Goal: Transaction & Acquisition: Purchase product/service

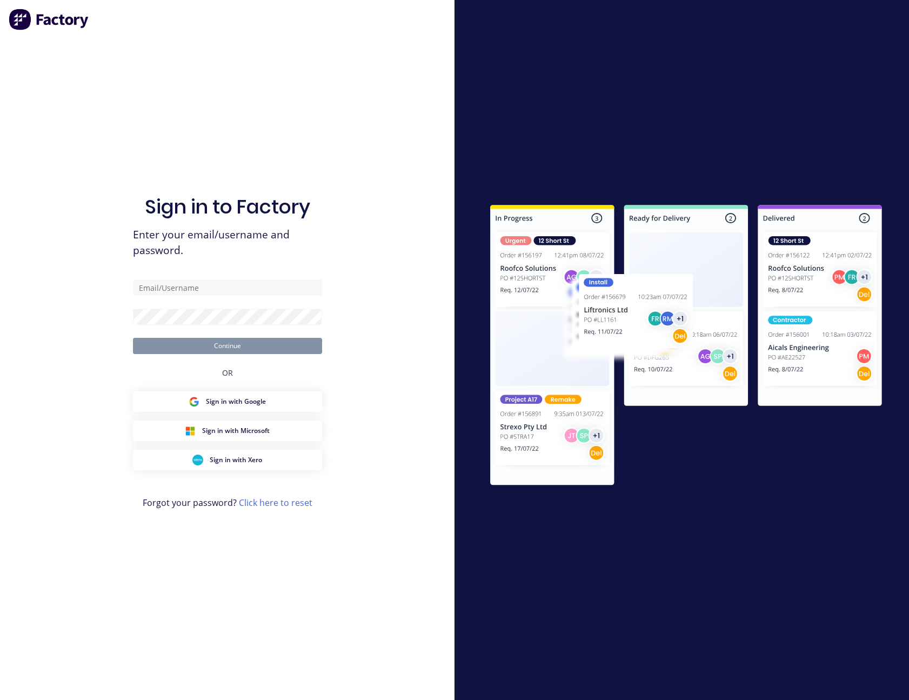
type input "[PERSON_NAME][EMAIL_ADDRESS][PERSON_NAME][DOMAIN_NAME]"
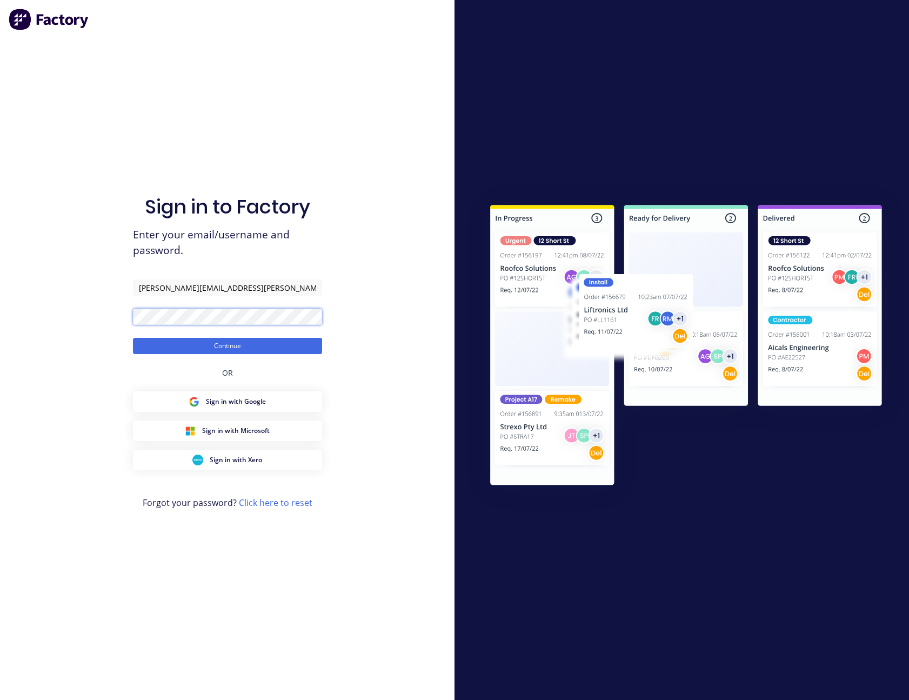
click at [133, 338] on button "Continue" at bounding box center [227, 346] width 189 height 16
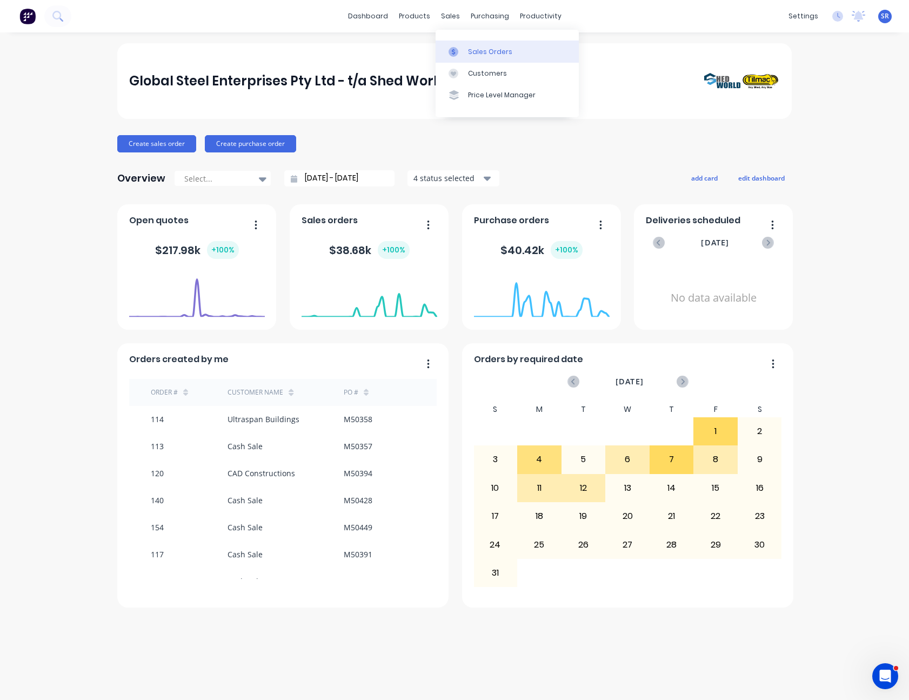
click at [469, 47] on div "Sales Orders" at bounding box center [490, 52] width 44 height 10
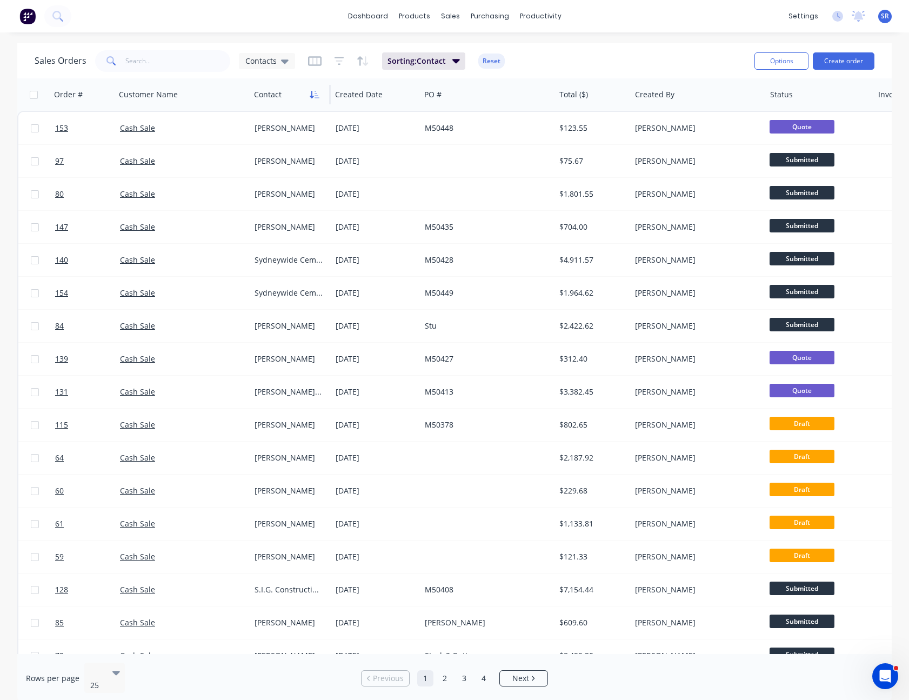
click at [314, 93] on icon "button" at bounding box center [315, 94] width 10 height 9
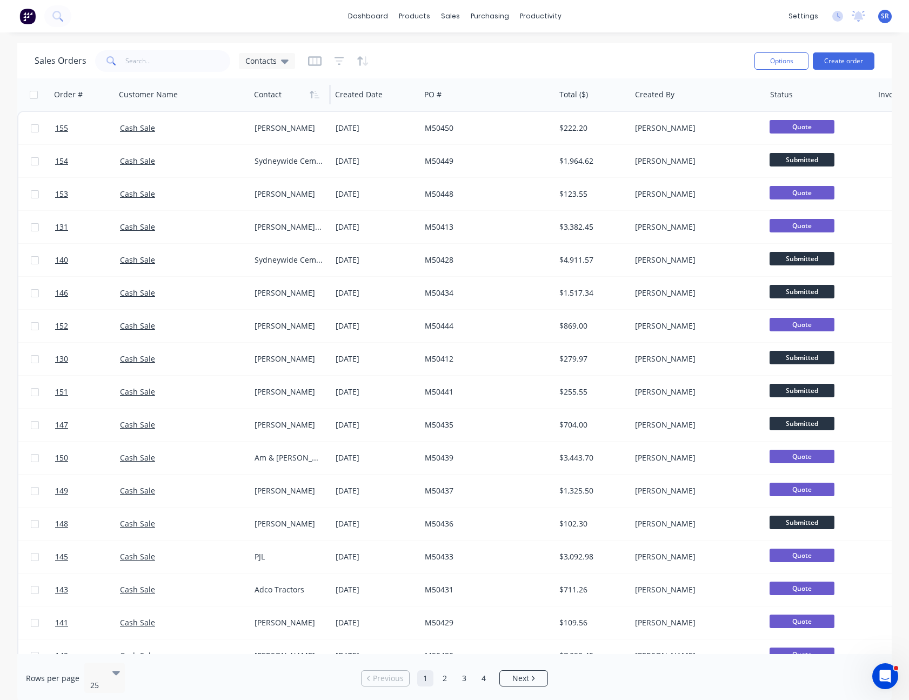
click at [608, 55] on div "Sales Orders Contacts" at bounding box center [390, 61] width 711 height 26
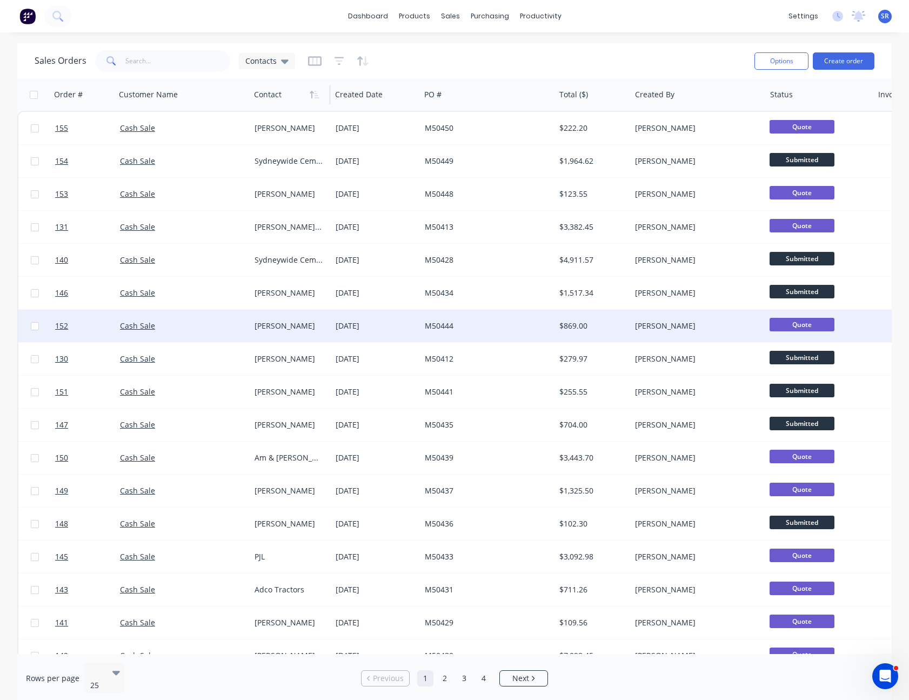
click at [364, 321] on div "[DATE]" at bounding box center [375, 325] width 80 height 11
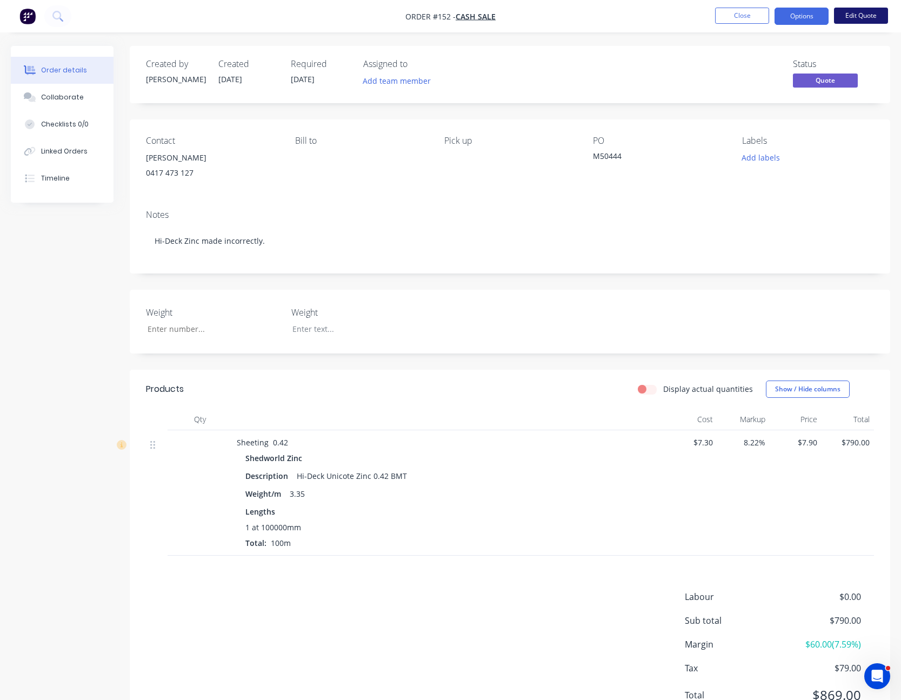
click at [868, 15] on button "Edit Quote" at bounding box center [861, 16] width 54 height 16
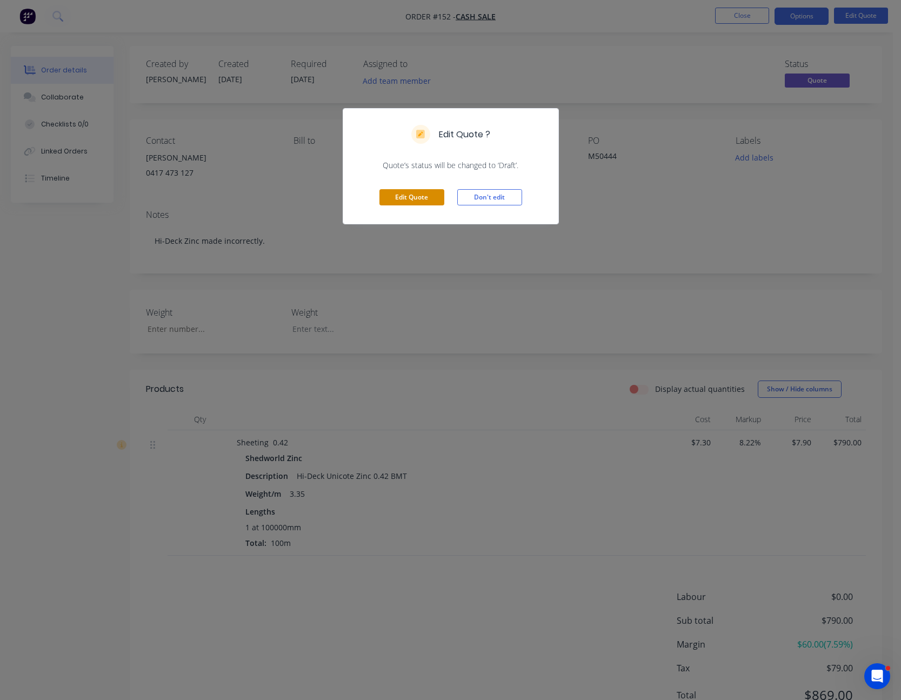
click at [415, 194] on button "Edit Quote" at bounding box center [411, 197] width 65 height 16
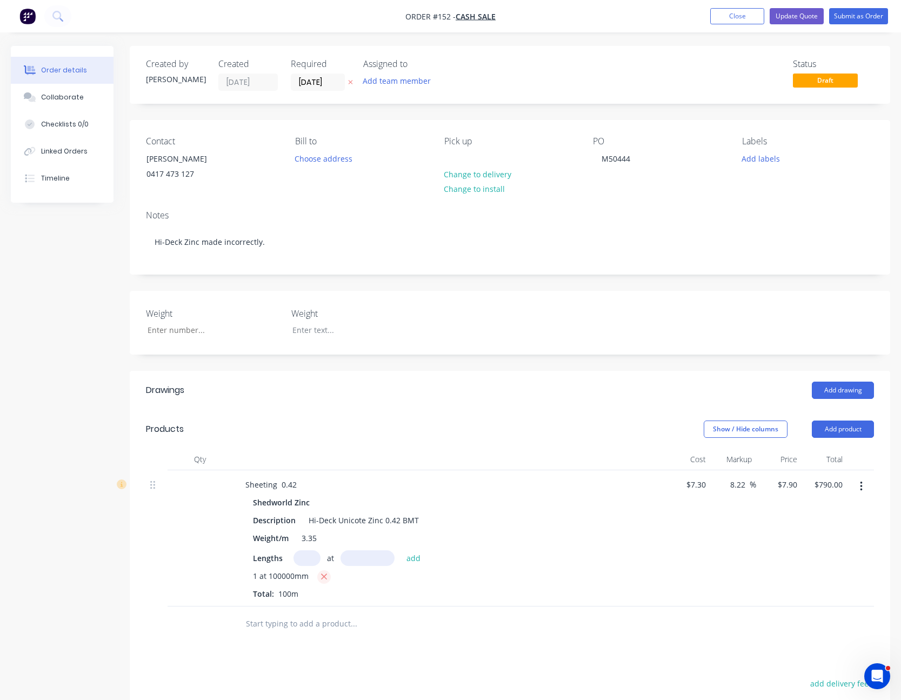
click at [323, 576] on icon "button" at bounding box center [323, 577] width 7 height 10
type input "$0.00"
click at [312, 558] on input "text" at bounding box center [306, 558] width 27 height 16
type input "1"
type input "124450"
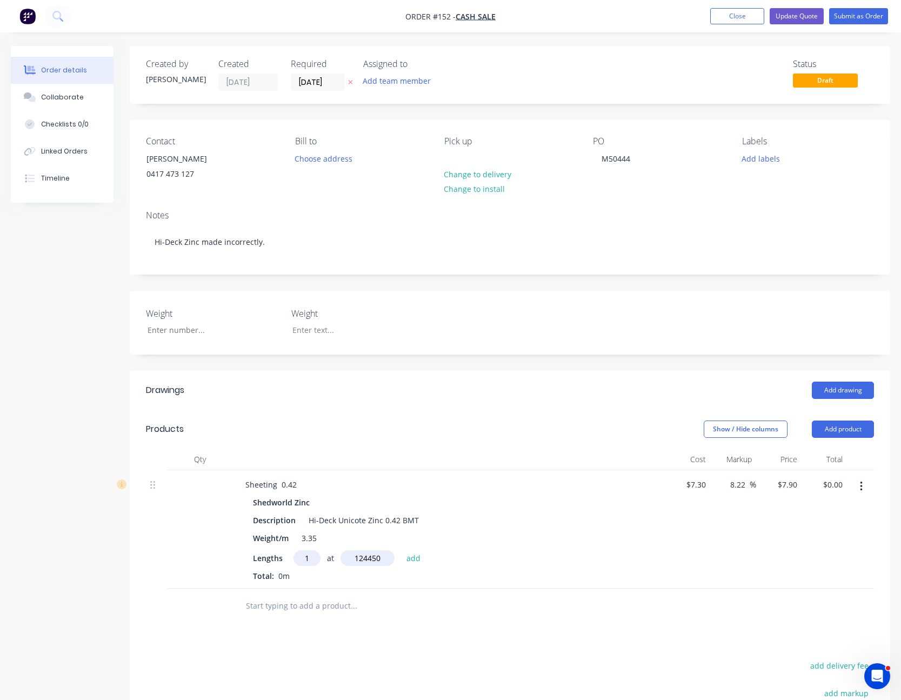
click at [401, 550] on button "add" at bounding box center [413, 557] width 25 height 15
type input "$983.16"
click at [790, 486] on input "7.9" at bounding box center [788, 484] width 25 height 16
type input "6.9828"
type input "-4.35"
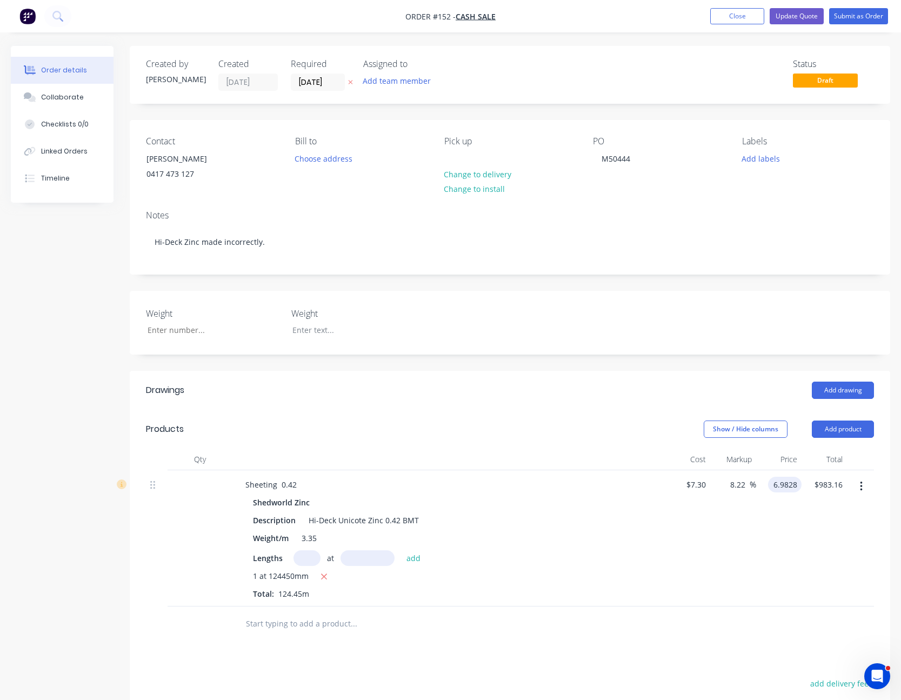
type input "$6.9828"
type input "$869.01"
click at [784, 518] on div "$6.9828 $6.9828" at bounding box center [778, 538] width 45 height 136
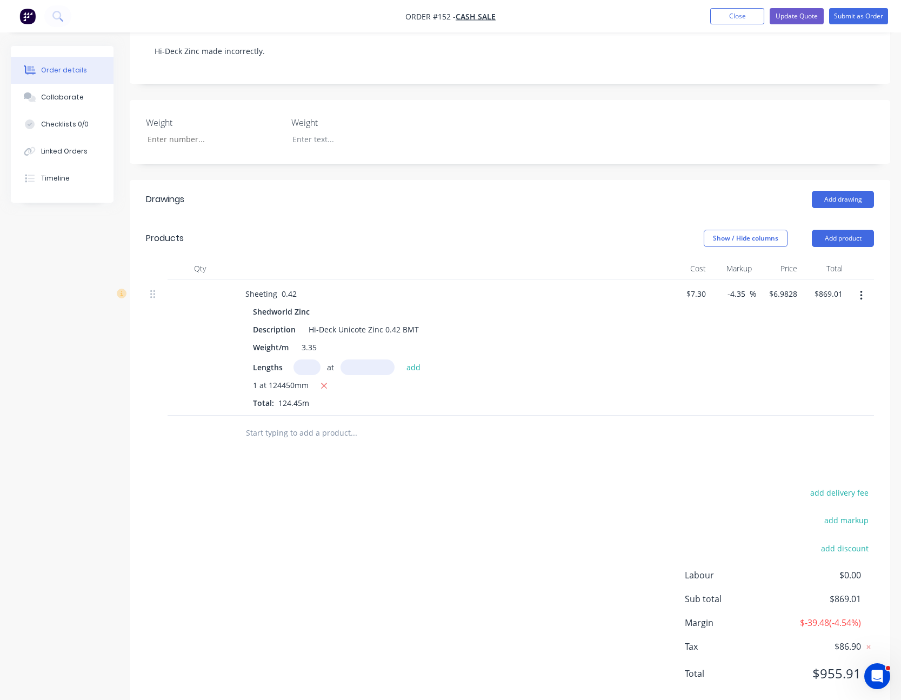
scroll to position [217, 0]
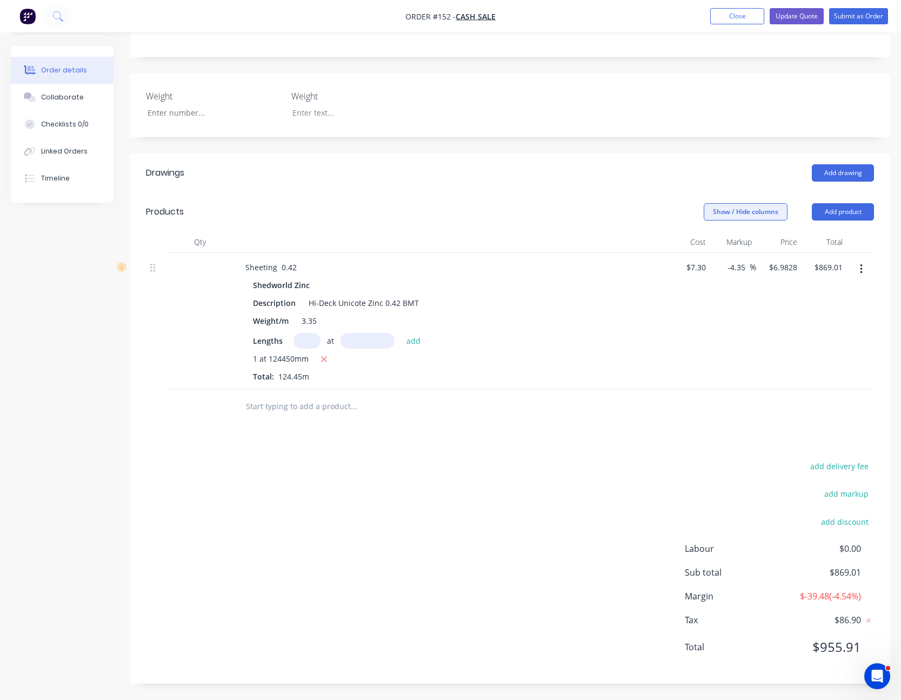
click at [750, 212] on button "Show / Hide columns" at bounding box center [745, 211] width 84 height 17
click at [715, 247] on label "Cost" at bounding box center [717, 247] width 19 height 9
click at [708, 243] on input "Cost" at bounding box center [708, 243] width 0 height 0
click at [723, 260] on span at bounding box center [720, 261] width 9 height 9
click at [708, 257] on input "Markup" at bounding box center [708, 257] width 0 height 0
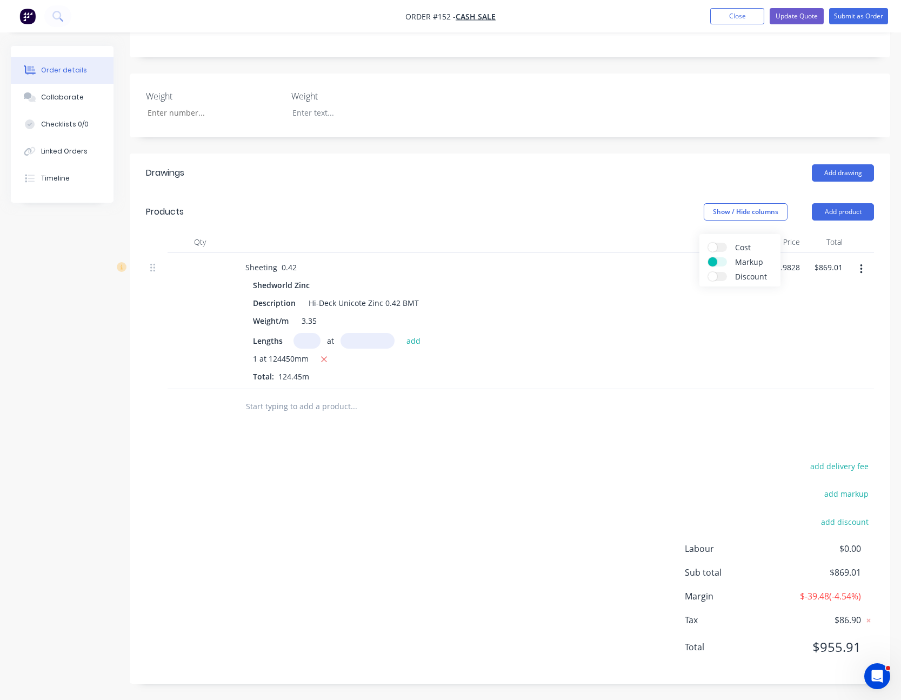
scroll to position [193, 0]
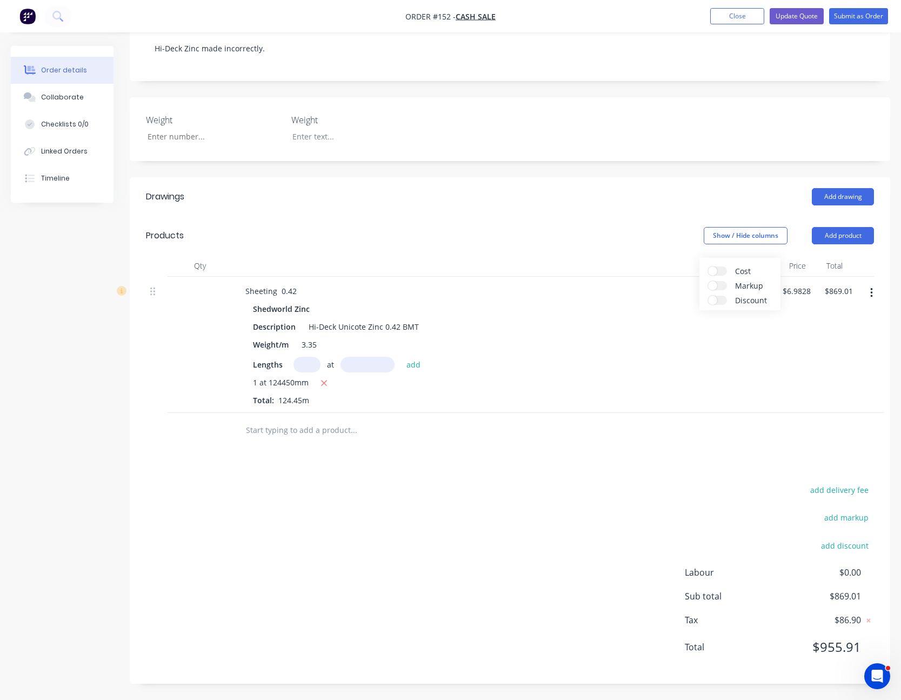
click at [708, 353] on div "Shedworld Zinc Description Hi-Deck Unicote Zinc 0.42 BMT Weight/m 3.35 Lengths …" at bounding box center [503, 353] width 532 height 105
click at [800, 294] on input "6.9828" at bounding box center [795, 291] width 29 height 16
type input "$6.70"
type input "833.82"
type input "6.7"
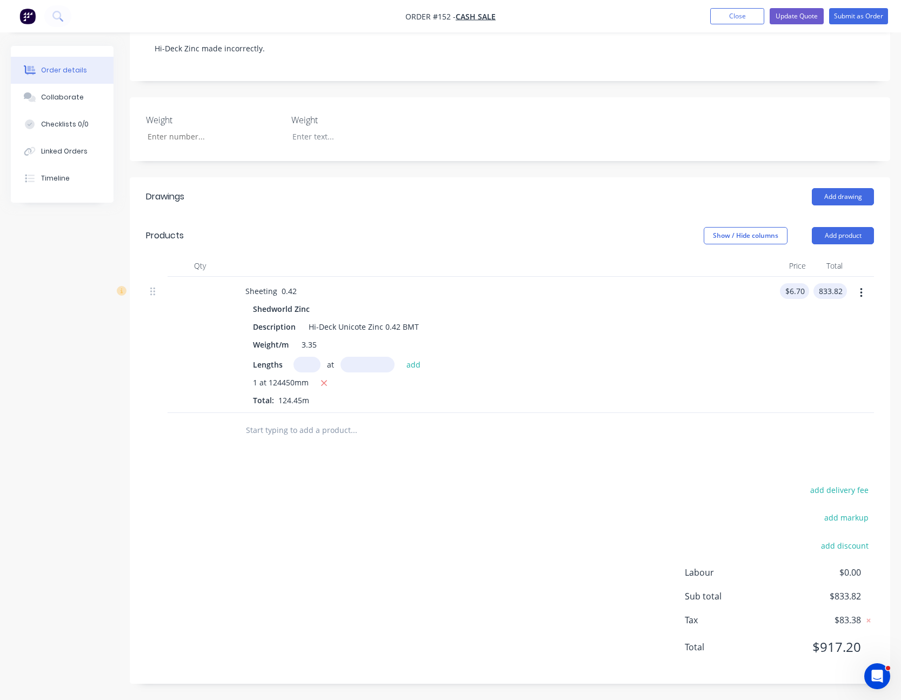
type input "$833.82"
click at [800, 294] on input "6.7" at bounding box center [796, 291] width 25 height 16
type input "$6.50"
type input "808.93"
type input "6.5"
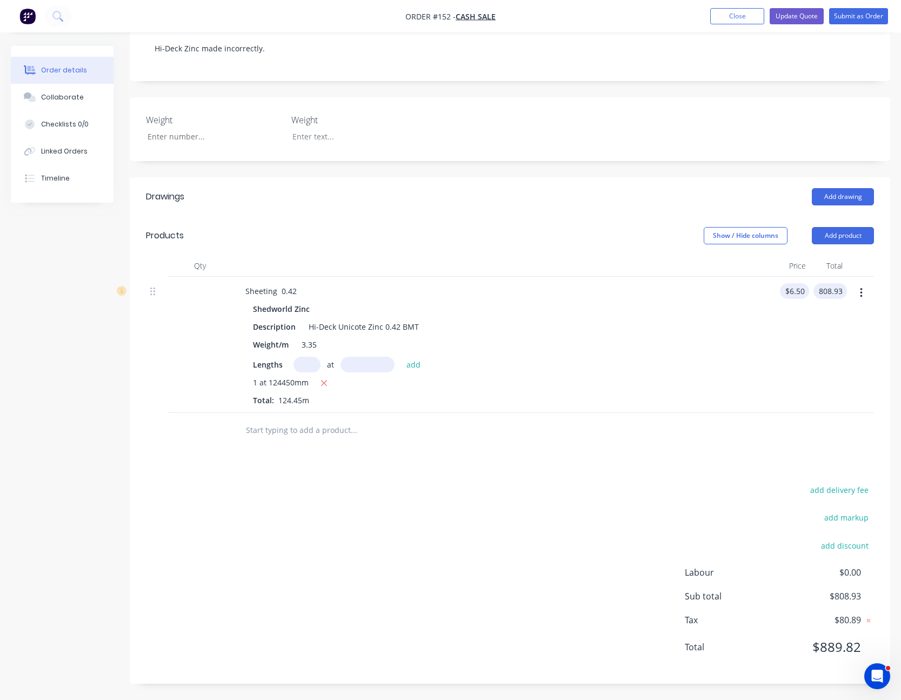
type input "$808.93"
click at [800, 294] on input "6.5" at bounding box center [796, 291] width 25 height 16
type input "$6.00"
type input "746.70"
type input "6"
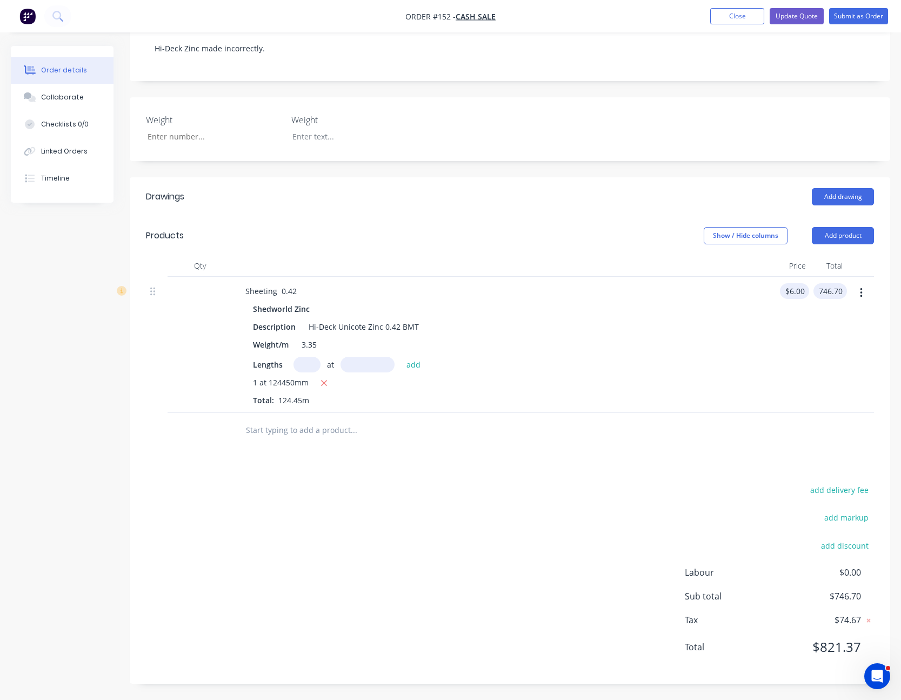
type input "$746.70"
click at [800, 294] on input "6" at bounding box center [796, 291] width 25 height 16
type input "$6.40"
type input "796.48"
type input "6.4"
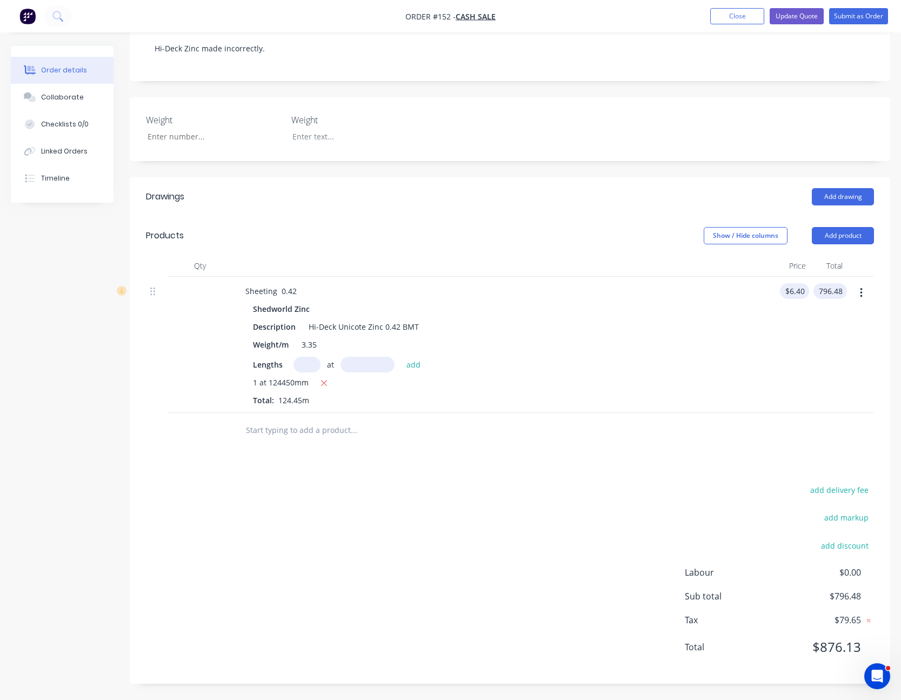
type input "$796.48"
click at [800, 294] on input "6.4" at bounding box center [796, 291] width 16 height 16
type input "$6.35"
type input "790.26"
type input "6.35"
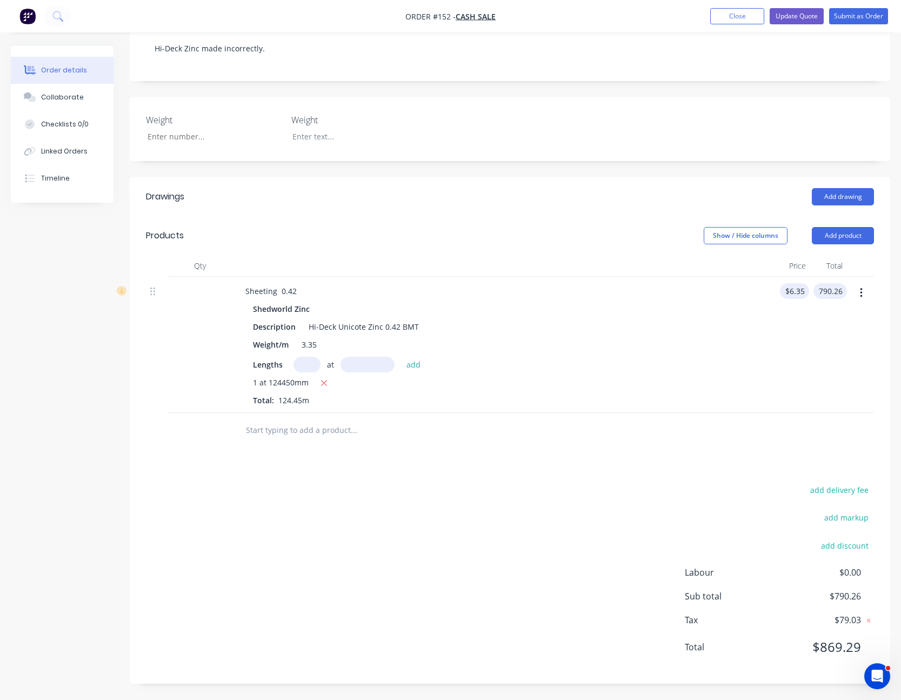
type input "$790.26"
click at [800, 294] on input "6.35" at bounding box center [794, 291] width 21 height 16
type input "$6.345"
type input "$789.64"
click at [784, 341] on div "$6.345 $6.345" at bounding box center [792, 345] width 38 height 136
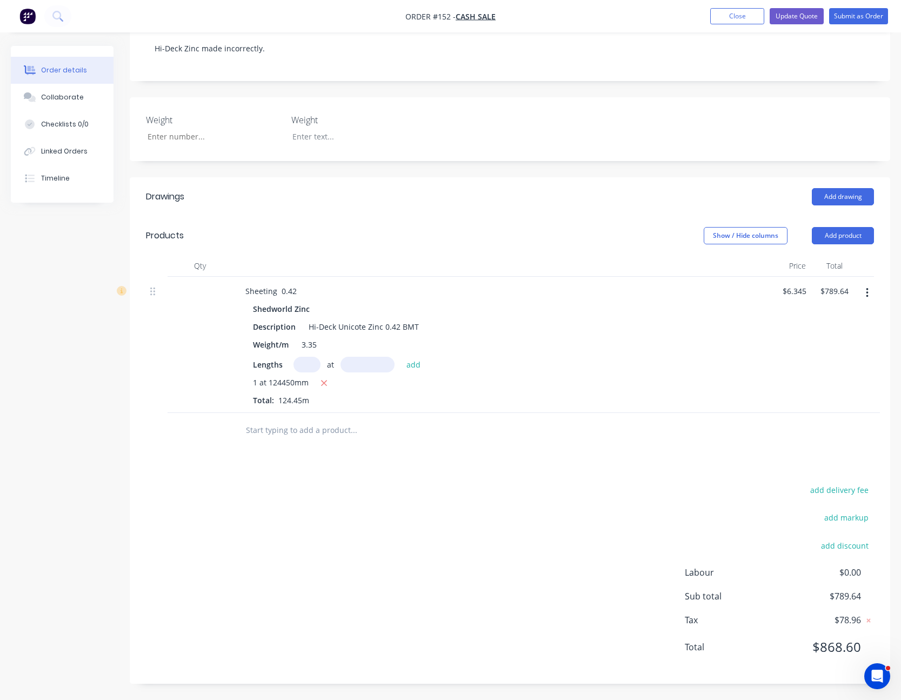
drag, startPoint x: 831, startPoint y: 344, endPoint x: 817, endPoint y: 343, distance: 13.5
click at [830, 345] on div "$789.64 $789.64" at bounding box center [831, 345] width 42 height 136
click at [817, 341] on div "$789.64 $789.64" at bounding box center [831, 345] width 42 height 136
click at [801, 19] on button "Update Quote" at bounding box center [796, 16] width 54 height 16
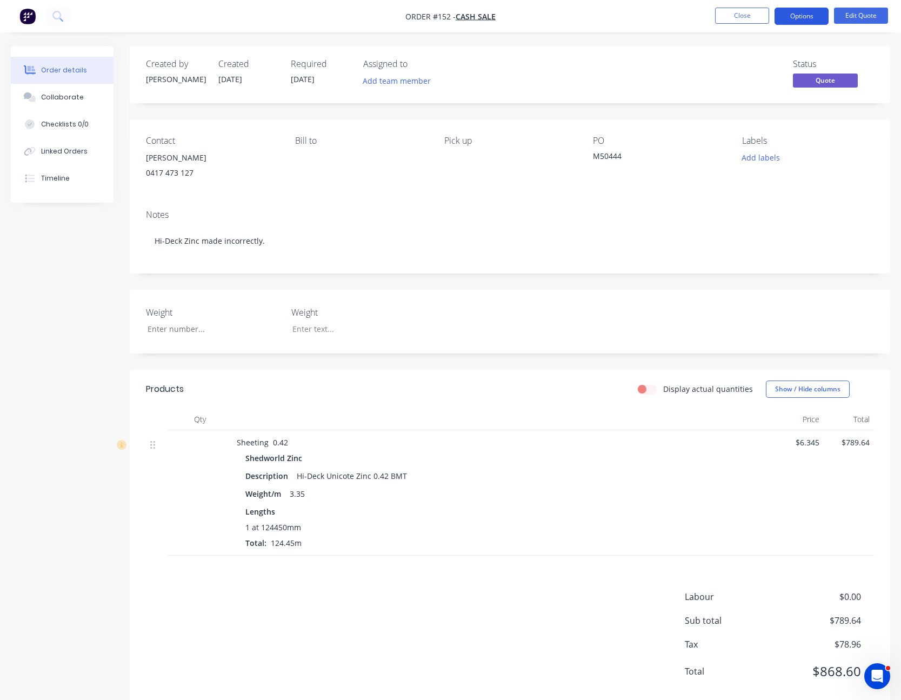
click at [802, 17] on button "Options" at bounding box center [801, 16] width 54 height 17
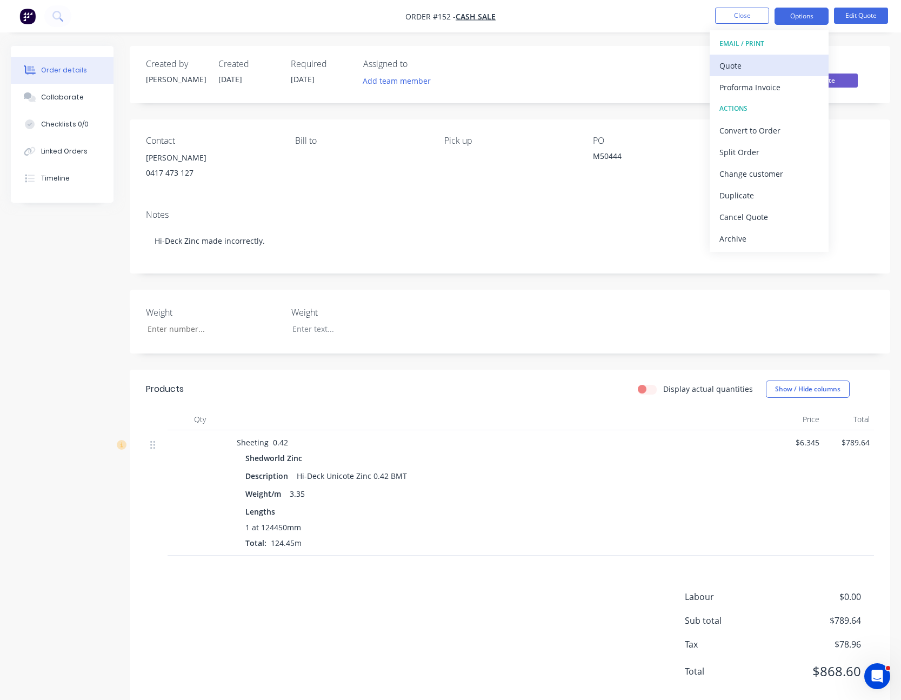
click at [783, 70] on div "Quote" at bounding box center [768, 66] width 99 height 16
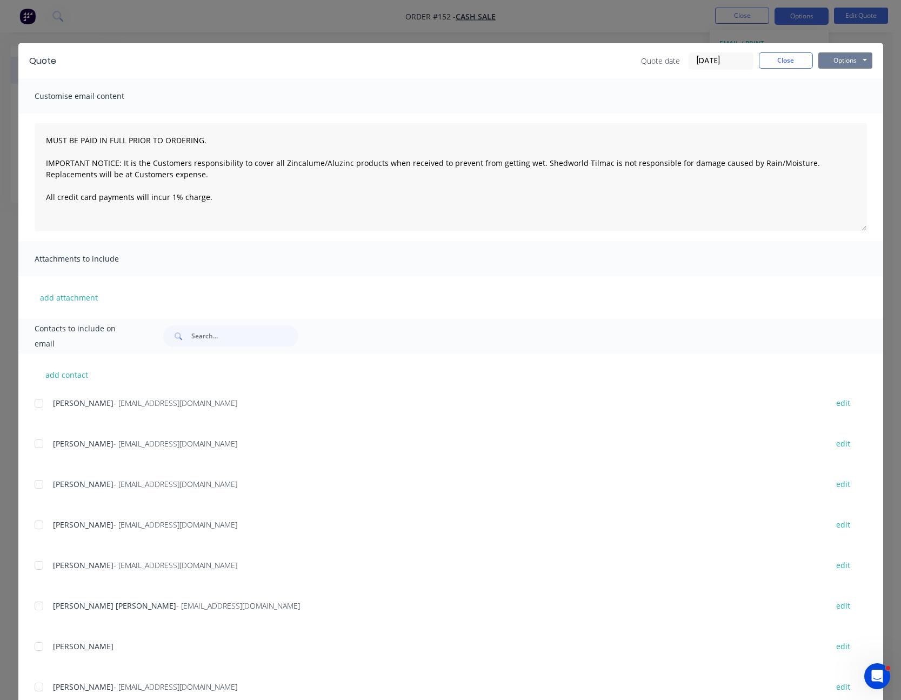
click at [842, 61] on button "Options" at bounding box center [845, 60] width 54 height 16
click at [847, 96] on button "Print" at bounding box center [852, 98] width 69 height 18
click at [769, 64] on button "Close" at bounding box center [786, 60] width 54 height 16
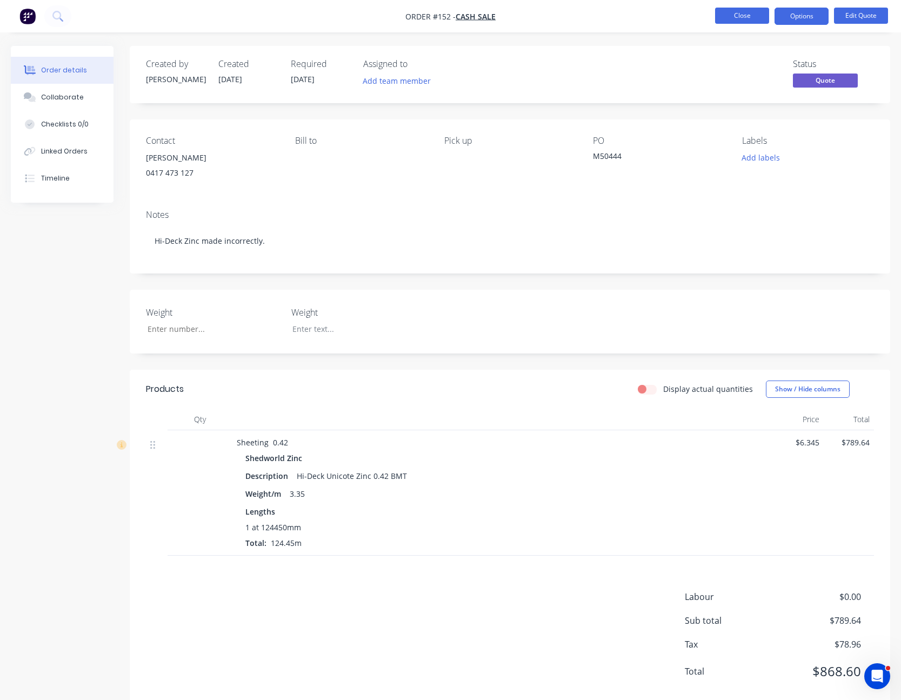
click at [747, 15] on button "Close" at bounding box center [742, 16] width 54 height 16
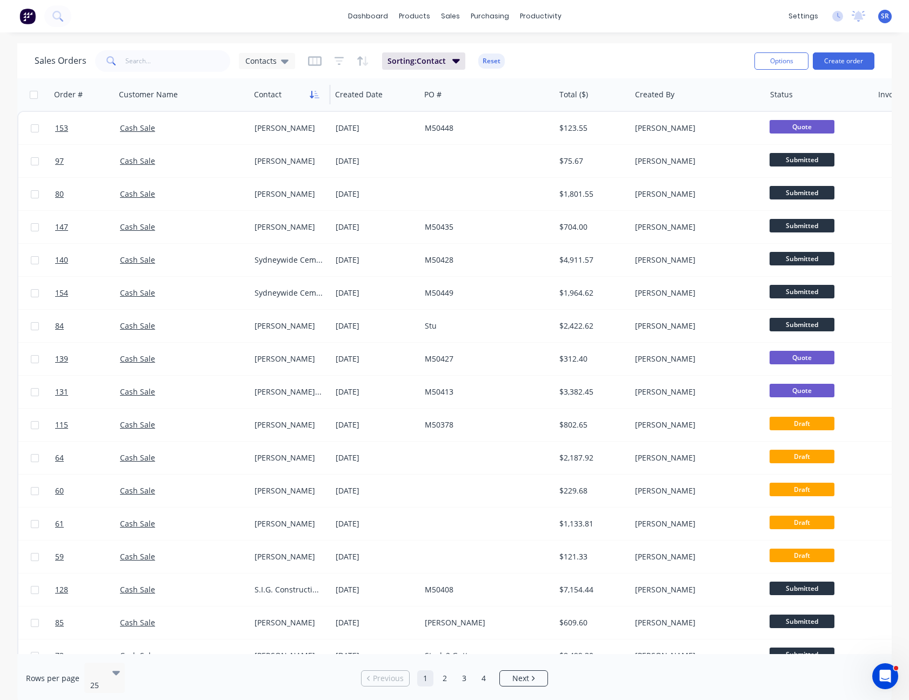
click at [311, 93] on icon "button" at bounding box center [315, 94] width 10 height 9
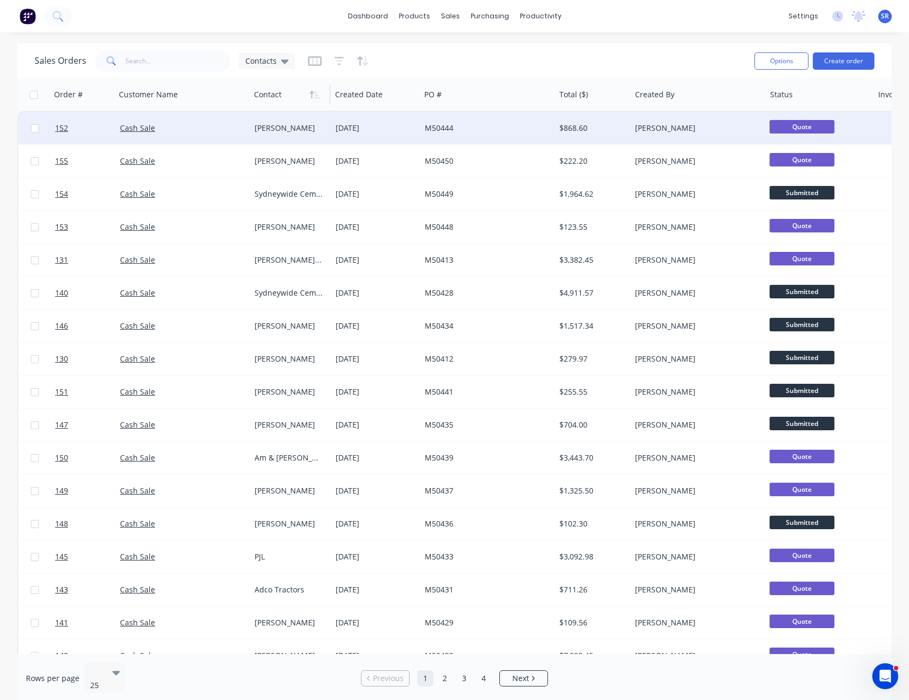
click at [328, 131] on div "[PERSON_NAME]" at bounding box center [290, 128] width 81 height 32
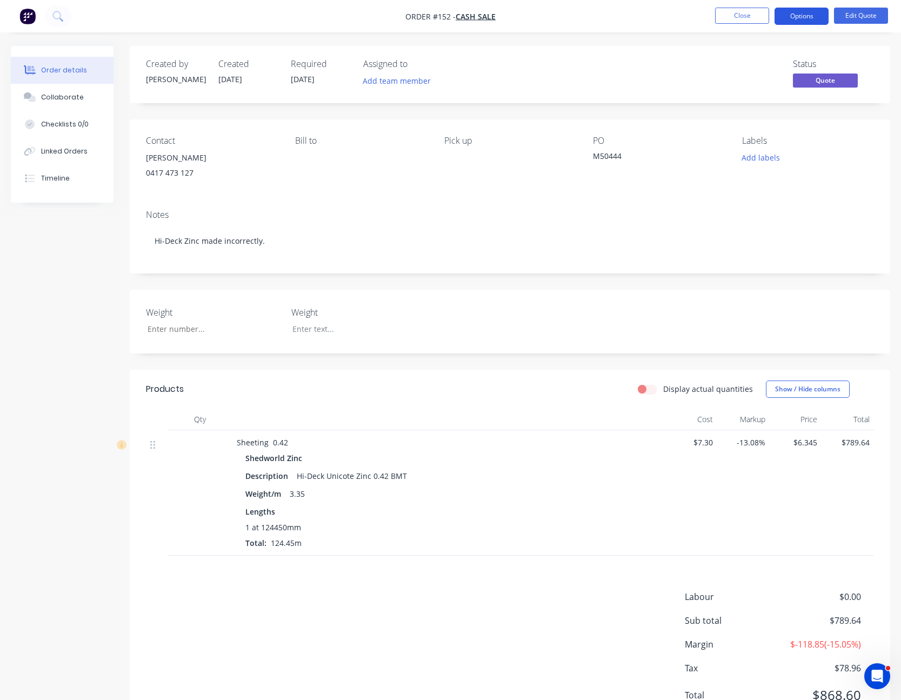
click at [795, 16] on button "Options" at bounding box center [801, 16] width 54 height 17
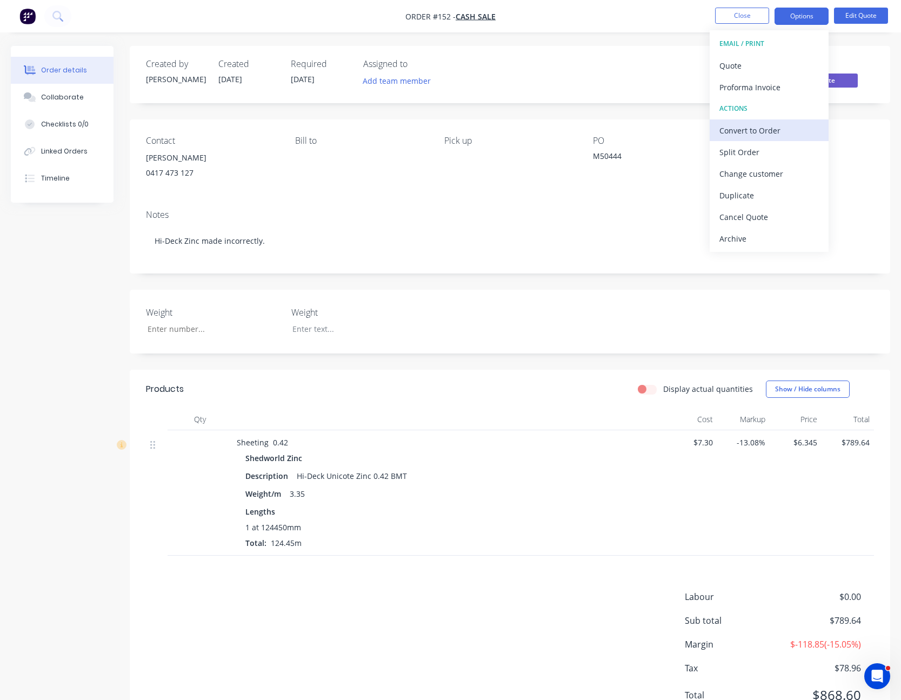
click at [780, 127] on div "Convert to Order" at bounding box center [768, 131] width 99 height 16
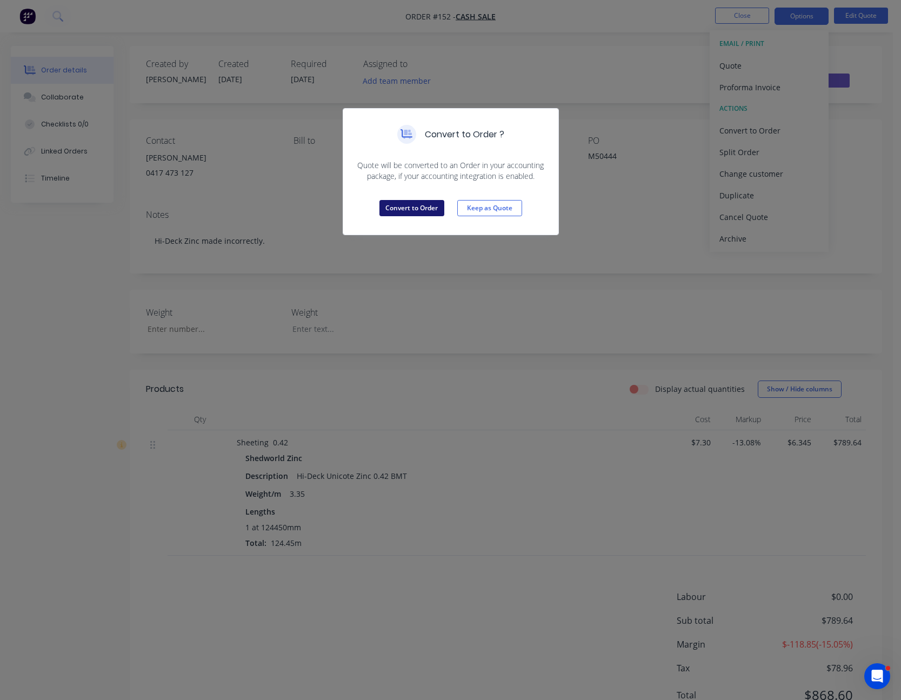
click at [426, 213] on button "Convert to Order" at bounding box center [411, 208] width 65 height 16
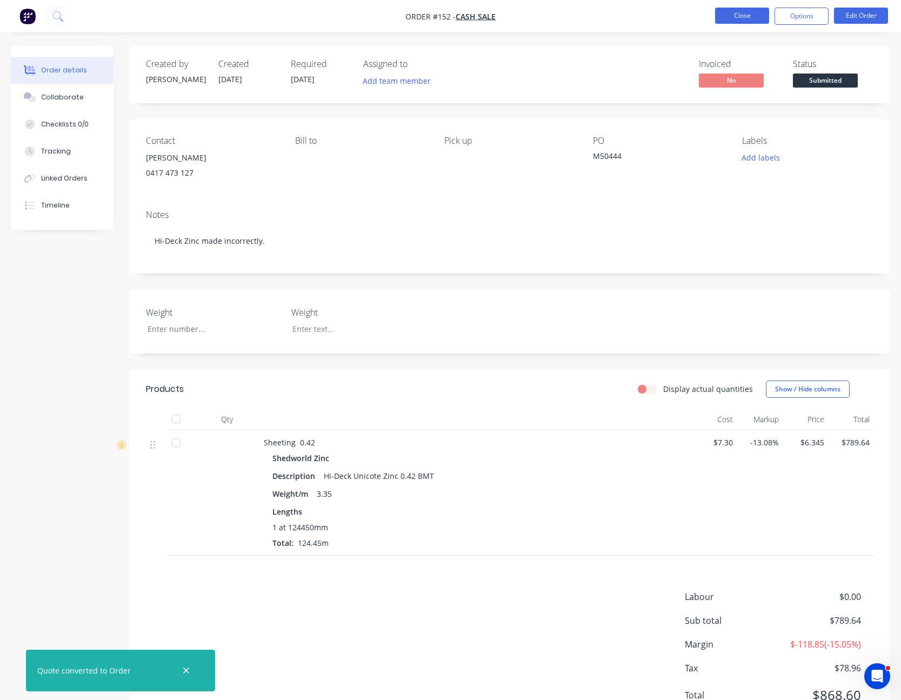
click at [750, 8] on button "Close" at bounding box center [742, 16] width 54 height 16
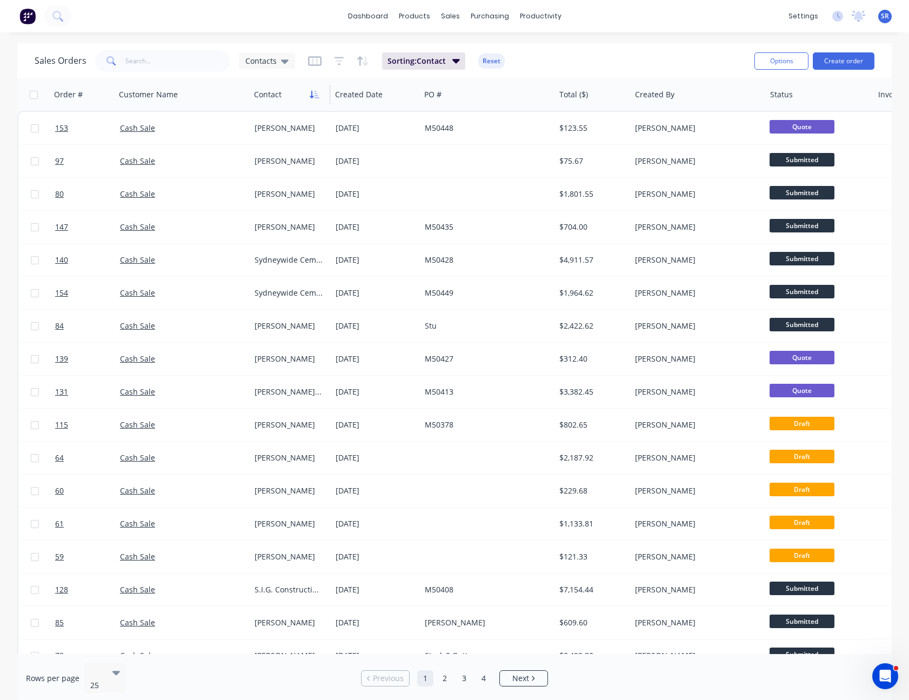
click at [310, 86] on button "button" at bounding box center [314, 94] width 16 height 16
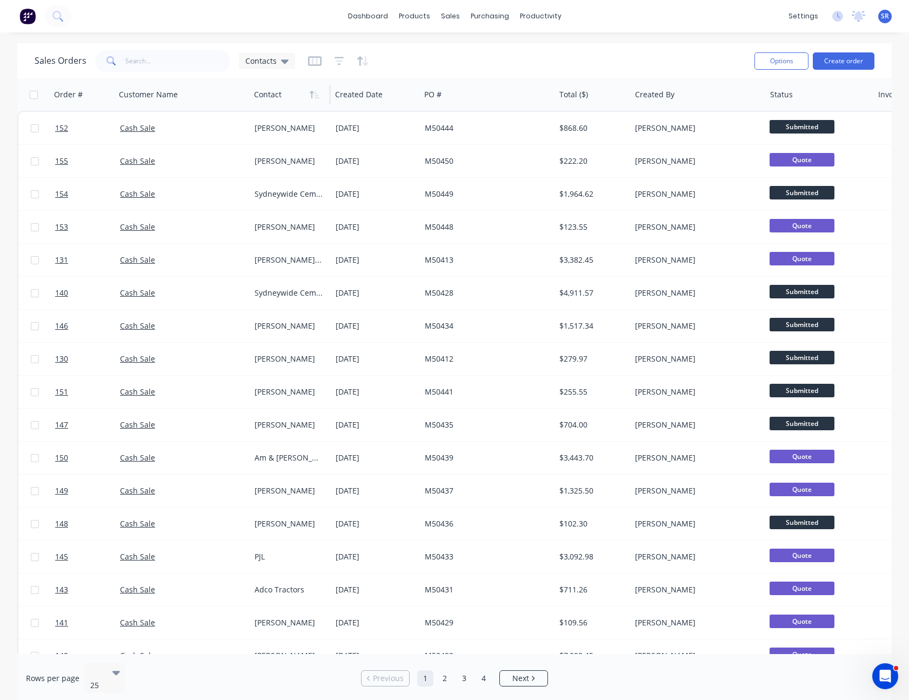
click at [308, 688] on div "Rows per page 25 Previous 1 2 3 4 Next" at bounding box center [454, 678] width 874 height 49
click at [837, 56] on button "Create order" at bounding box center [844, 60] width 62 height 17
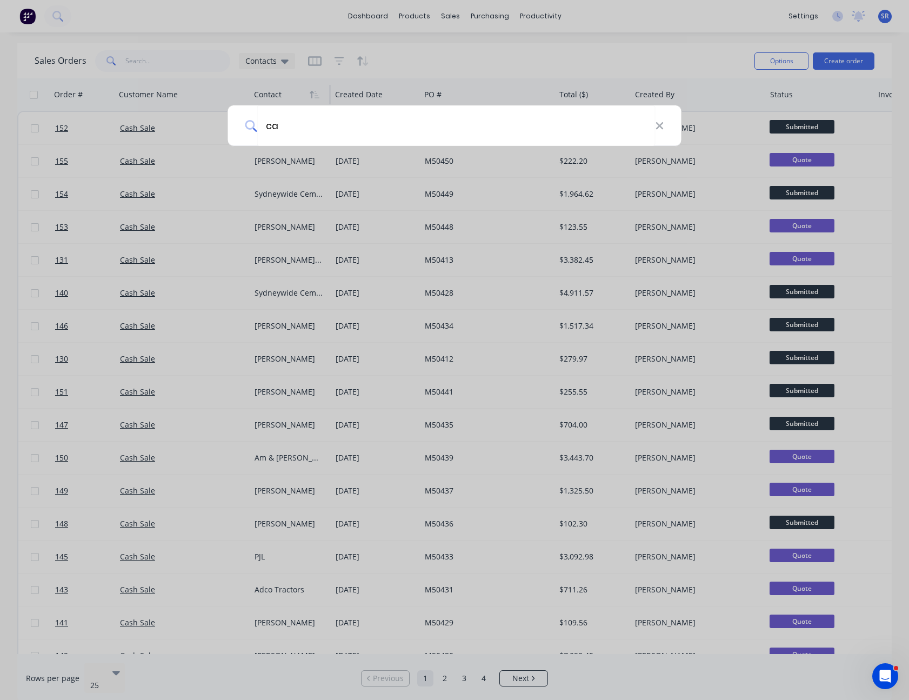
type input "cad"
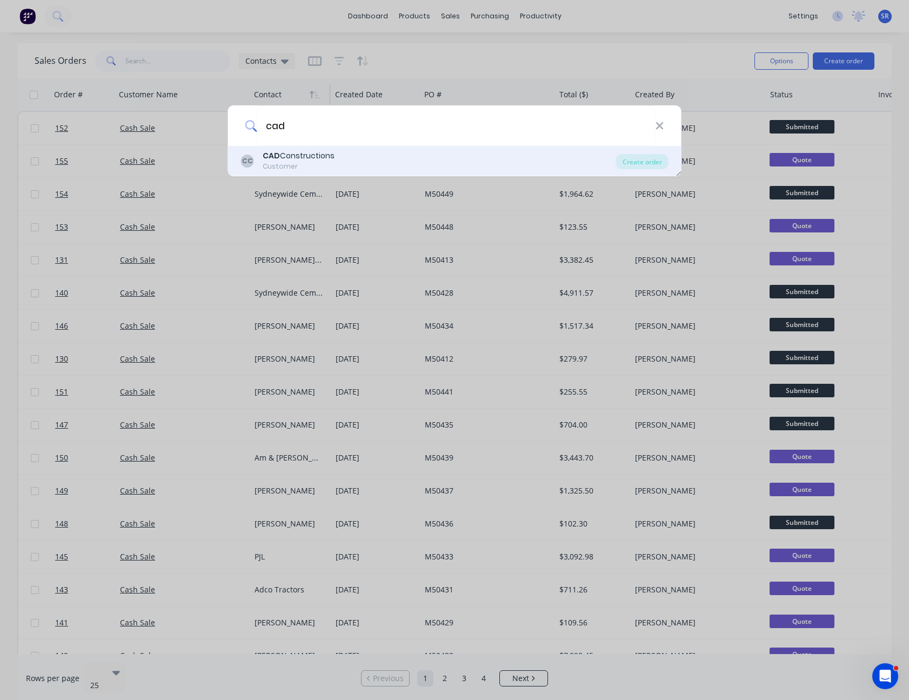
click at [308, 155] on div "CAD Constructions" at bounding box center [299, 155] width 72 height 11
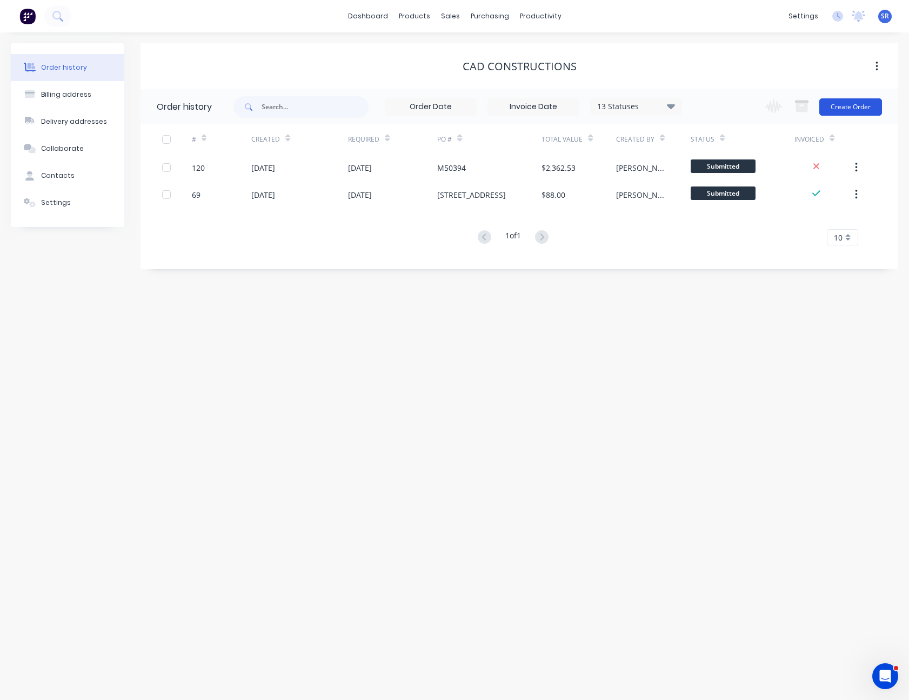
click at [856, 109] on button "Create Order" at bounding box center [850, 106] width 63 height 17
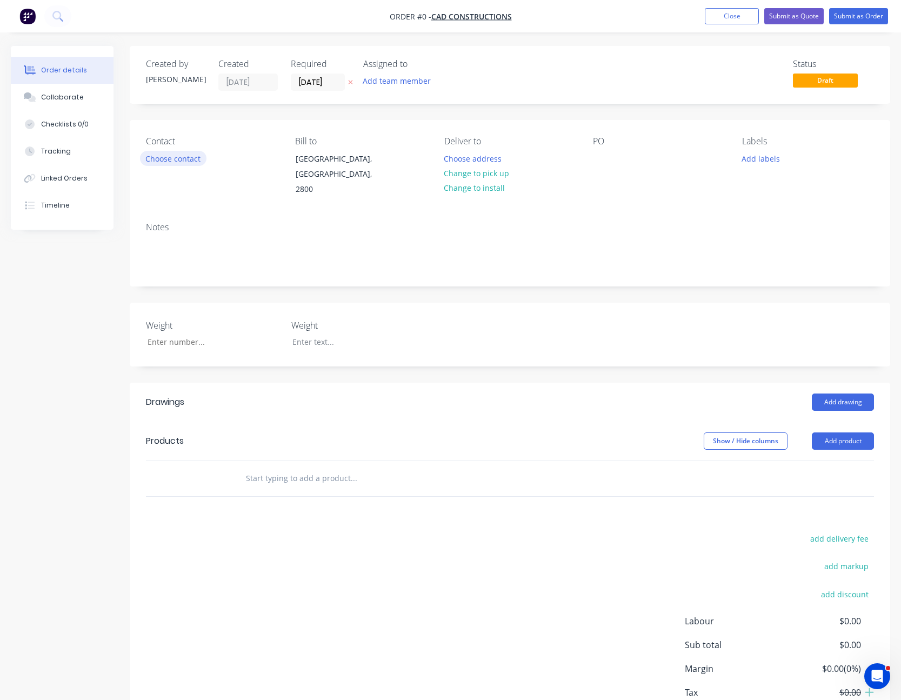
click at [177, 161] on button "Choose contact" at bounding box center [173, 158] width 66 height 15
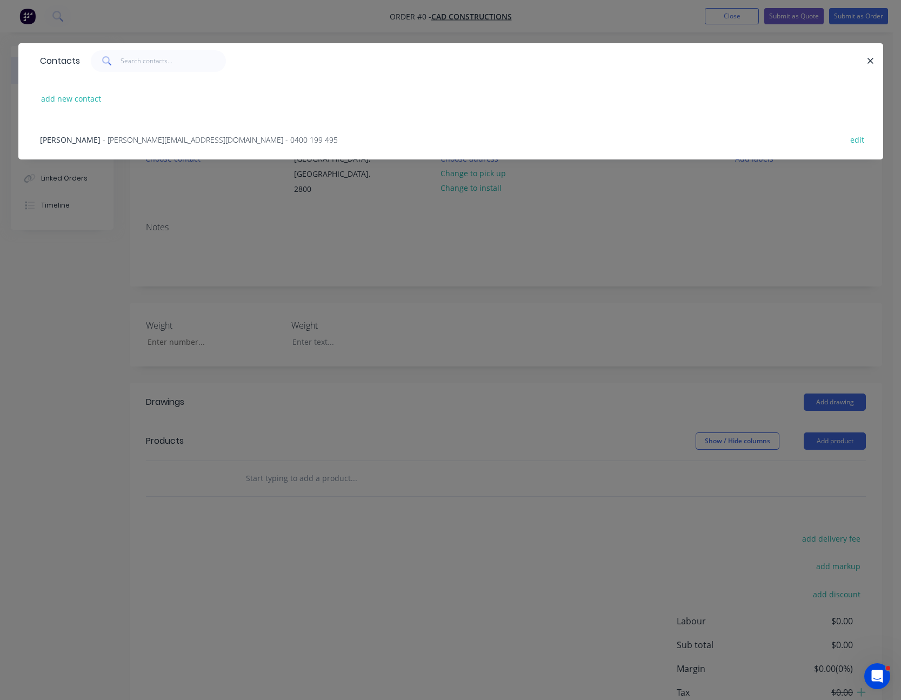
click at [160, 139] on span "- [PERSON_NAME][EMAIL_ADDRESS][DOMAIN_NAME] - 0400 199 495" at bounding box center [220, 140] width 235 height 10
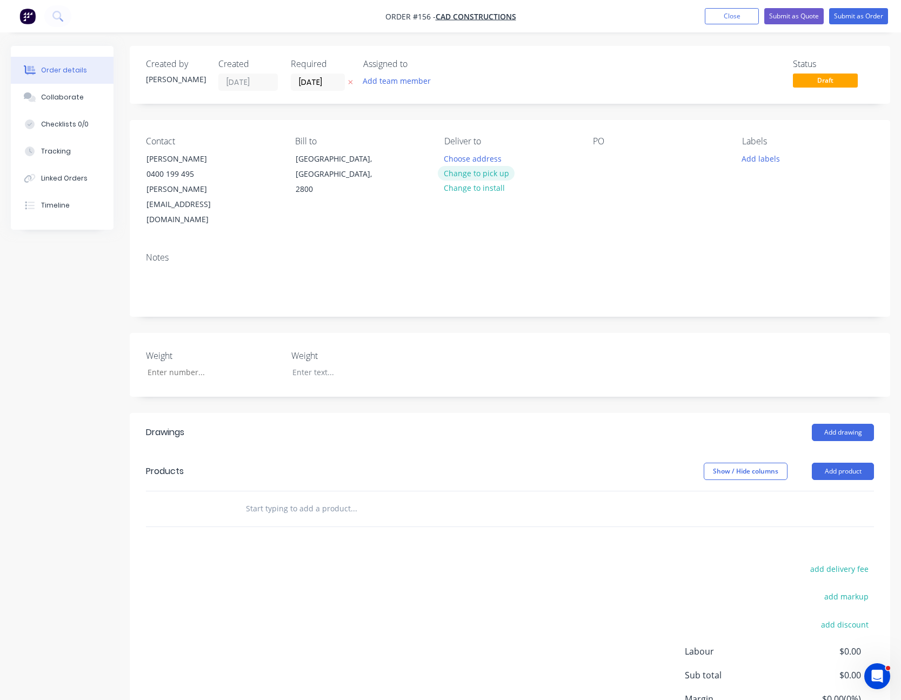
click at [493, 170] on button "Change to pick up" at bounding box center [476, 173] width 77 height 15
click at [841, 462] on button "Add product" at bounding box center [842, 470] width 62 height 17
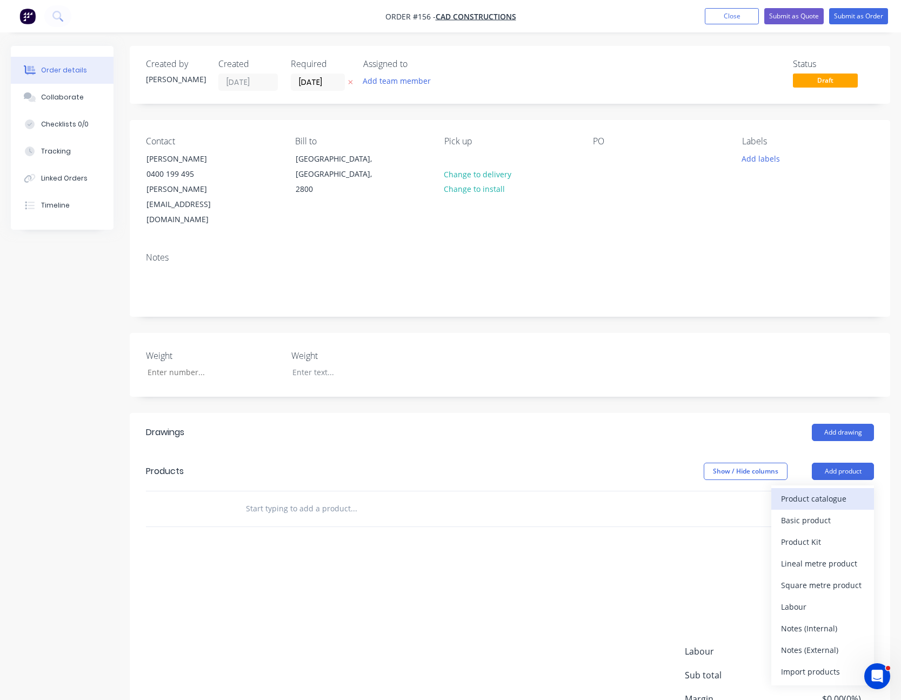
click at [828, 491] on div "Product catalogue" at bounding box center [822, 499] width 83 height 16
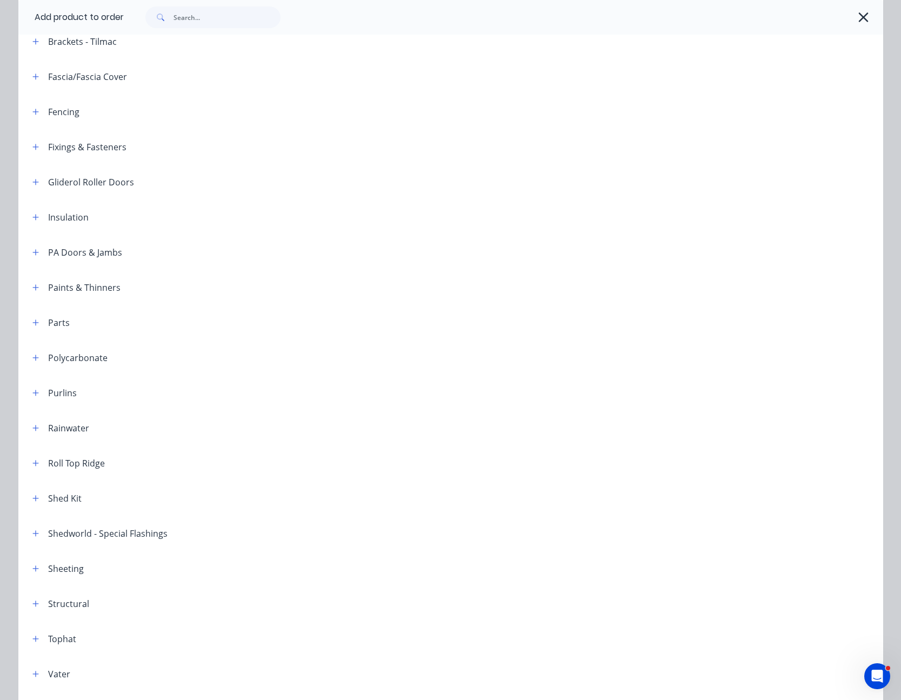
scroll to position [379, 0]
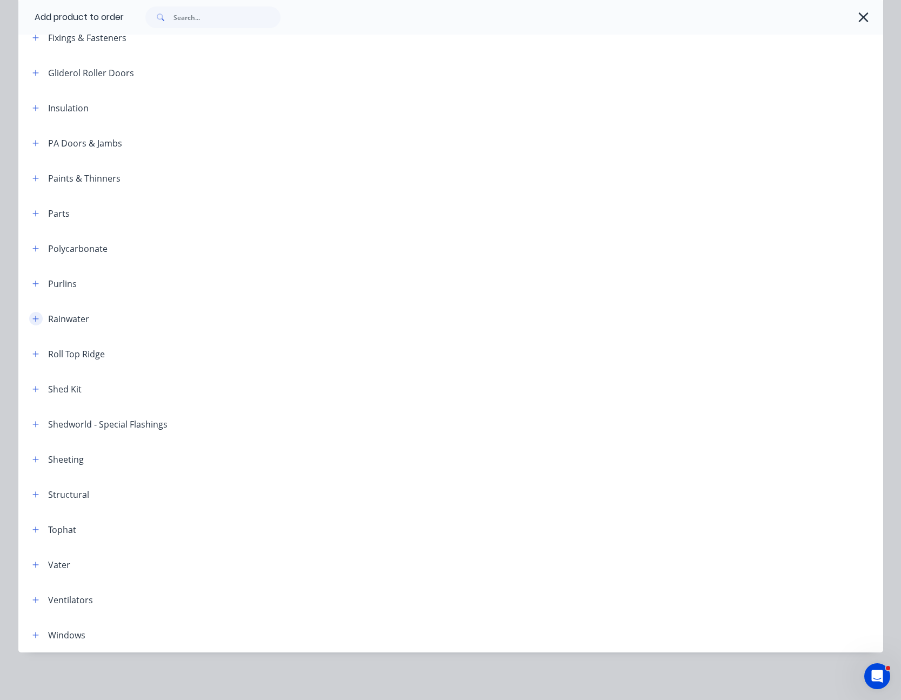
click at [32, 317] on icon "button" at bounding box center [35, 319] width 6 height 6
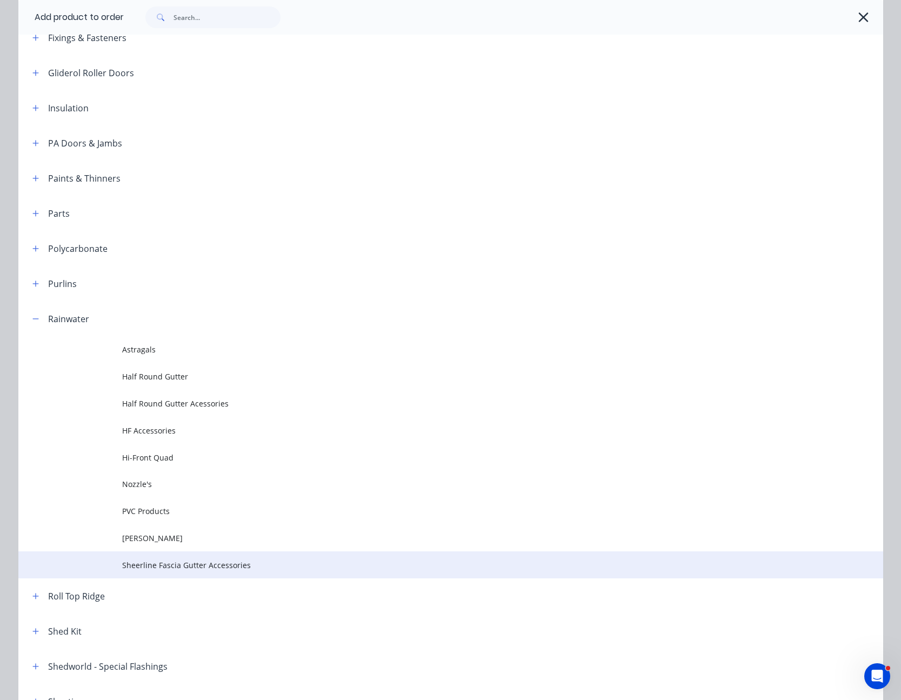
click at [173, 563] on span "Sheerline Fascia Gutter Accessories" at bounding box center [426, 564] width 608 height 11
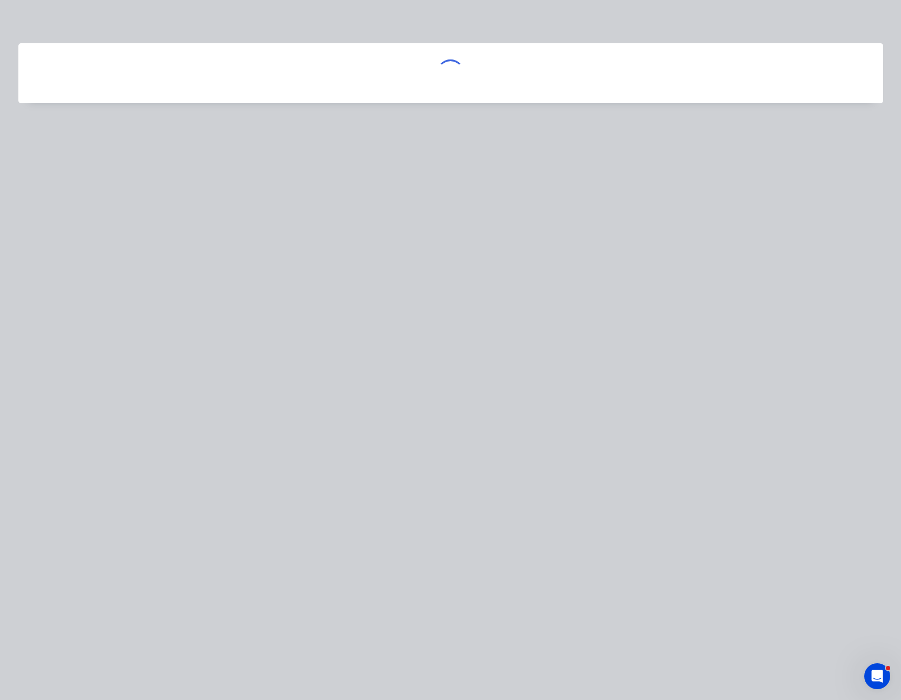
scroll to position [0, 0]
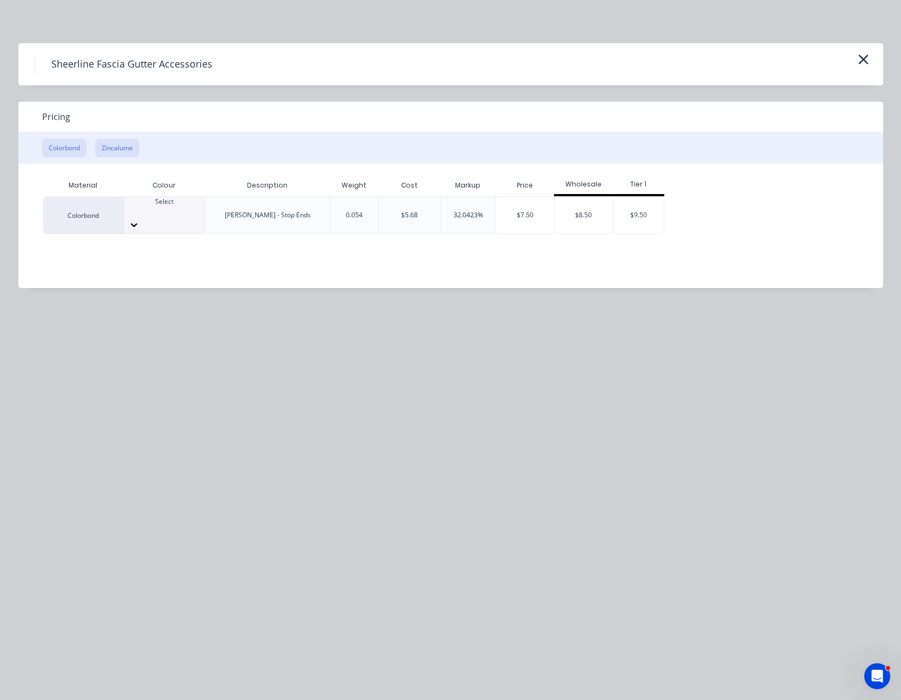
click at [123, 146] on button "Zincalume" at bounding box center [117, 148] width 44 height 18
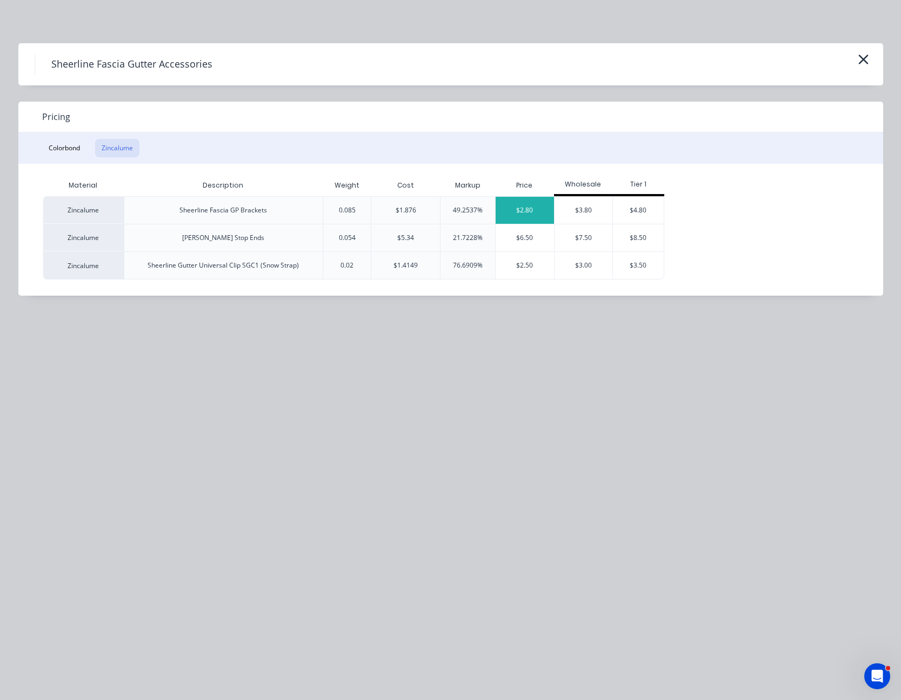
click at [542, 206] on div "$2.80" at bounding box center [524, 210] width 58 height 27
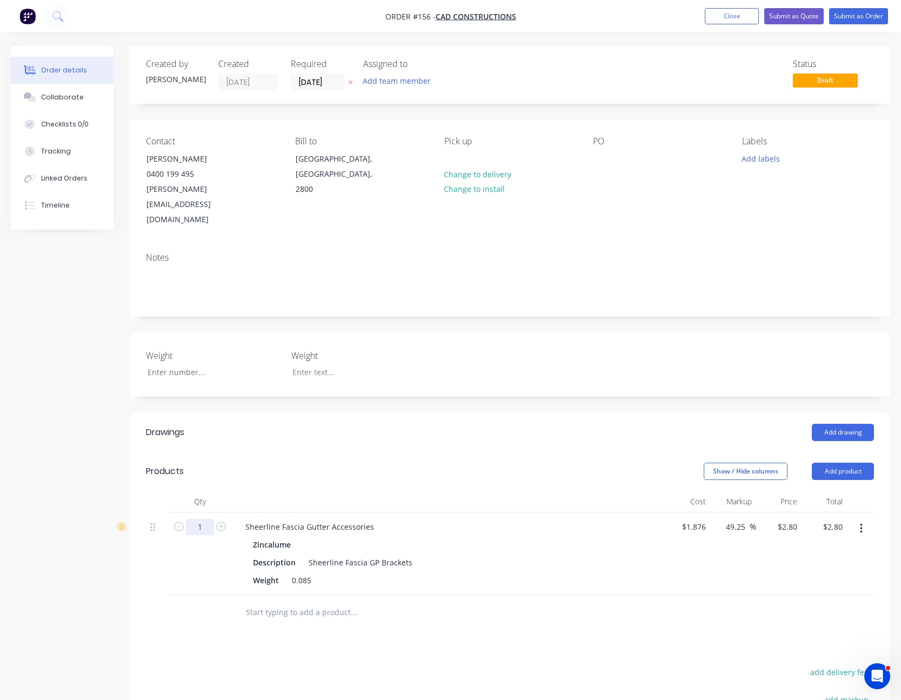
click at [198, 519] on input "1" at bounding box center [200, 527] width 28 height 16
type input "15"
type input "$42.00"
click at [741, 519] on input "49.25" at bounding box center [736, 527] width 25 height 16
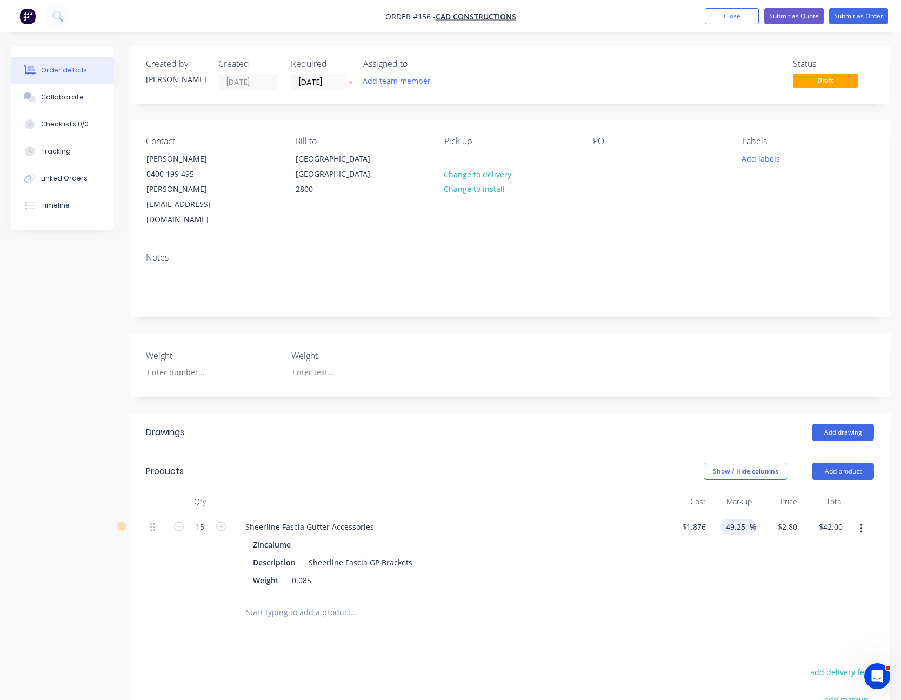
click at [741, 519] on input "49.25" at bounding box center [736, 527] width 25 height 16
type input "20"
type input "2.2512"
type input "$33.77"
type input "$2.2512"
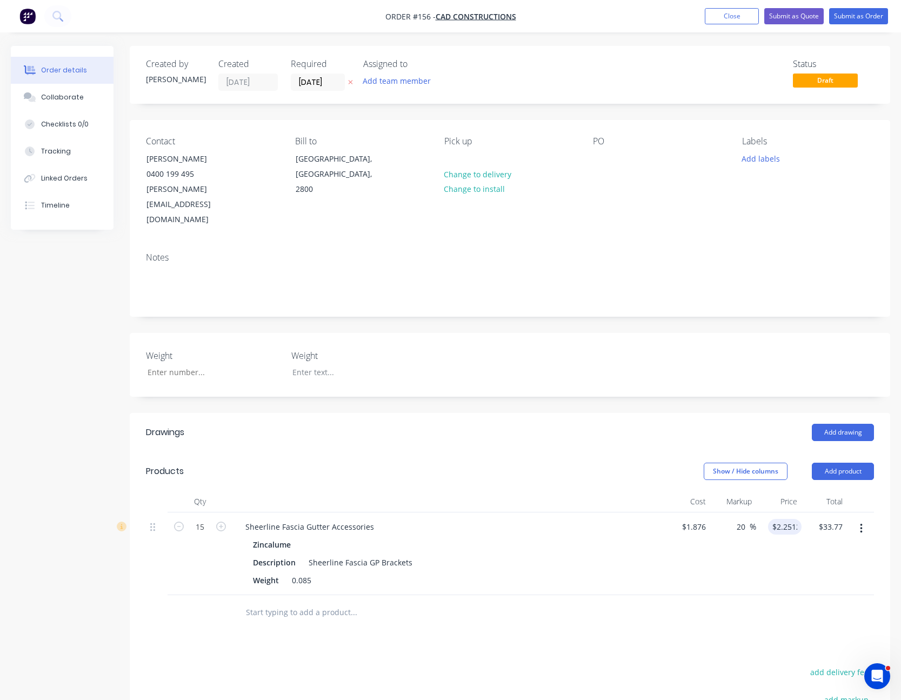
click at [752, 523] on div "20 20 %" at bounding box center [732, 553] width 45 height 83
click at [847, 462] on button "Add product" at bounding box center [842, 470] width 62 height 17
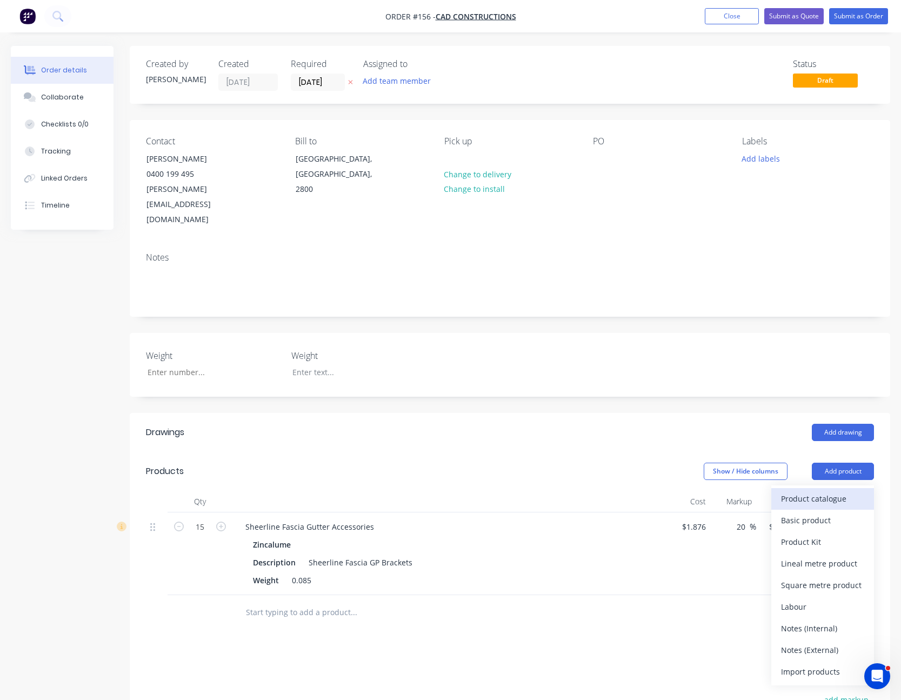
click at [838, 488] on button "Product catalogue" at bounding box center [822, 499] width 103 height 22
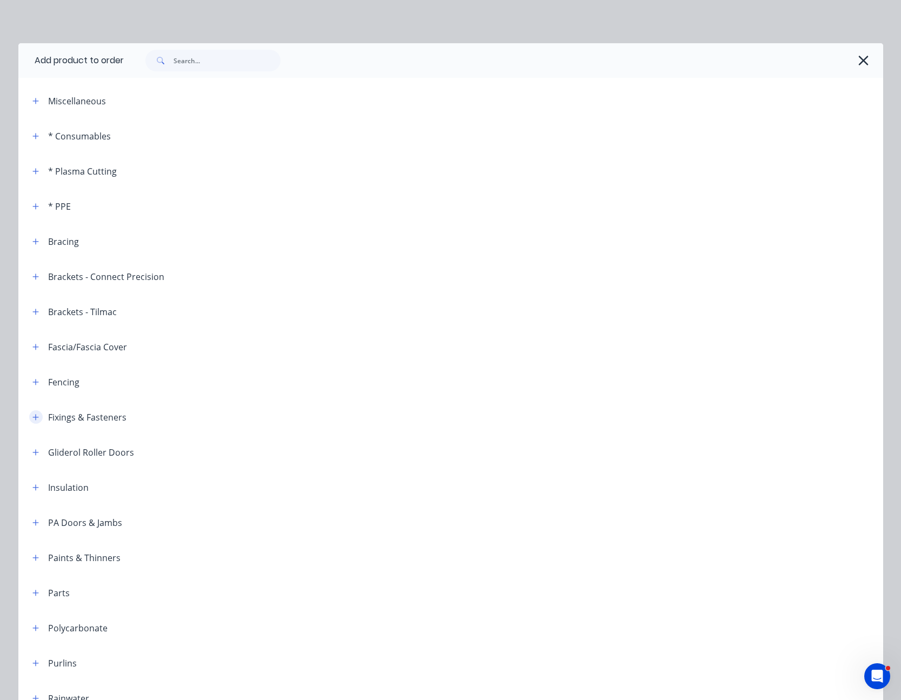
click at [32, 416] on icon "button" at bounding box center [35, 417] width 6 height 8
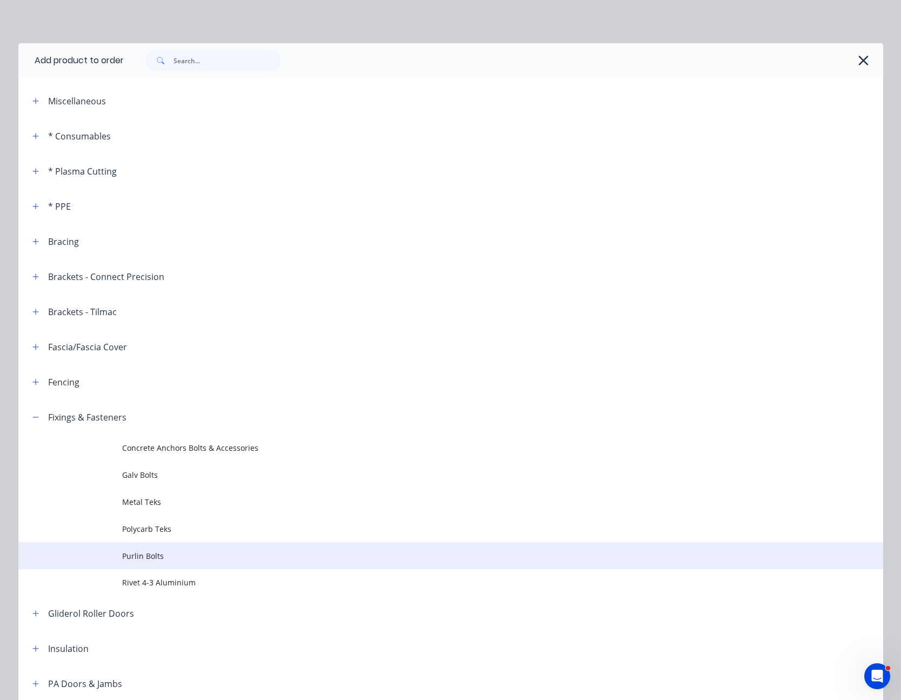
click at [151, 547] on td "Purlin Bolts" at bounding box center [502, 555] width 761 height 27
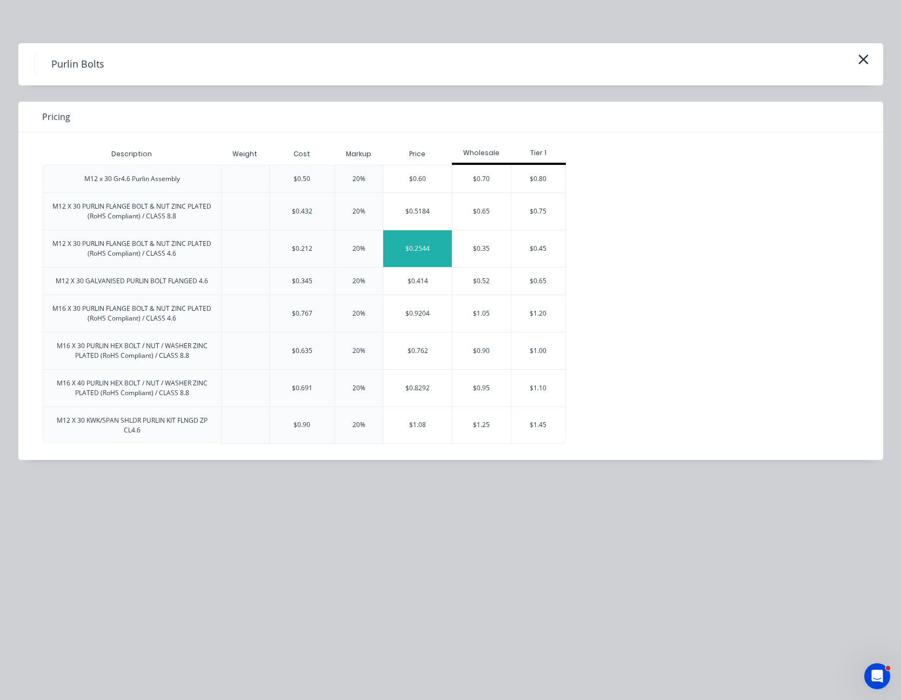
click at [421, 238] on div "$0.2544" at bounding box center [417, 248] width 69 height 37
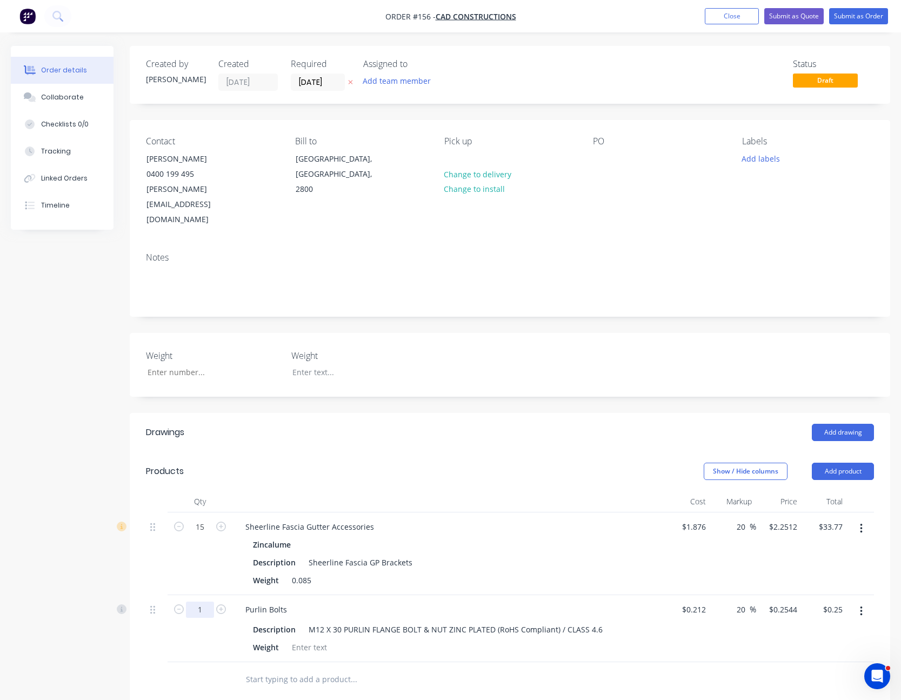
click at [201, 535] on input "1" at bounding box center [200, 527] width 28 height 16
type input "4"
type input "$1.02"
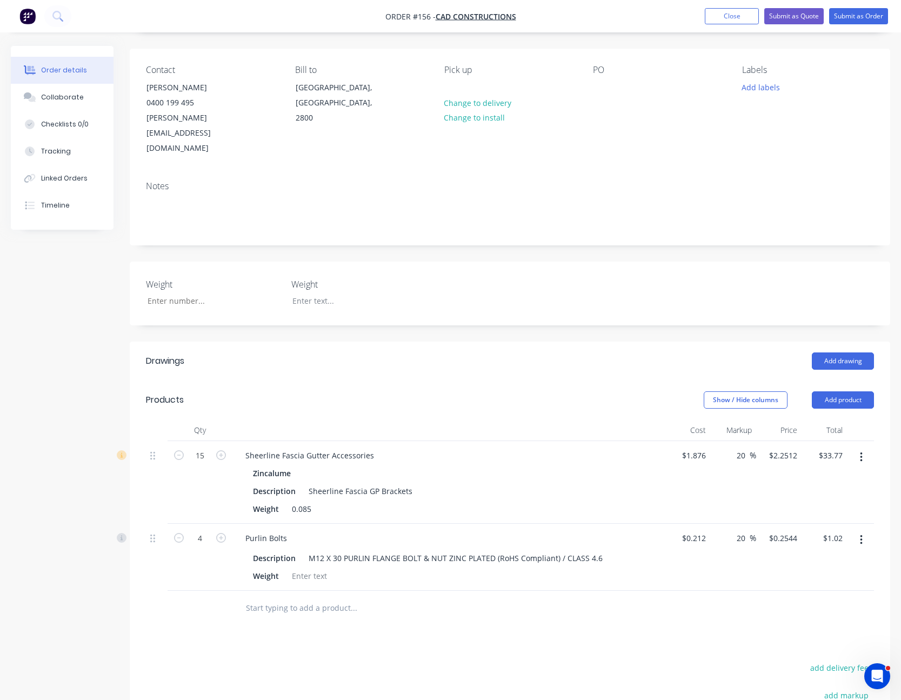
scroll to position [162, 0]
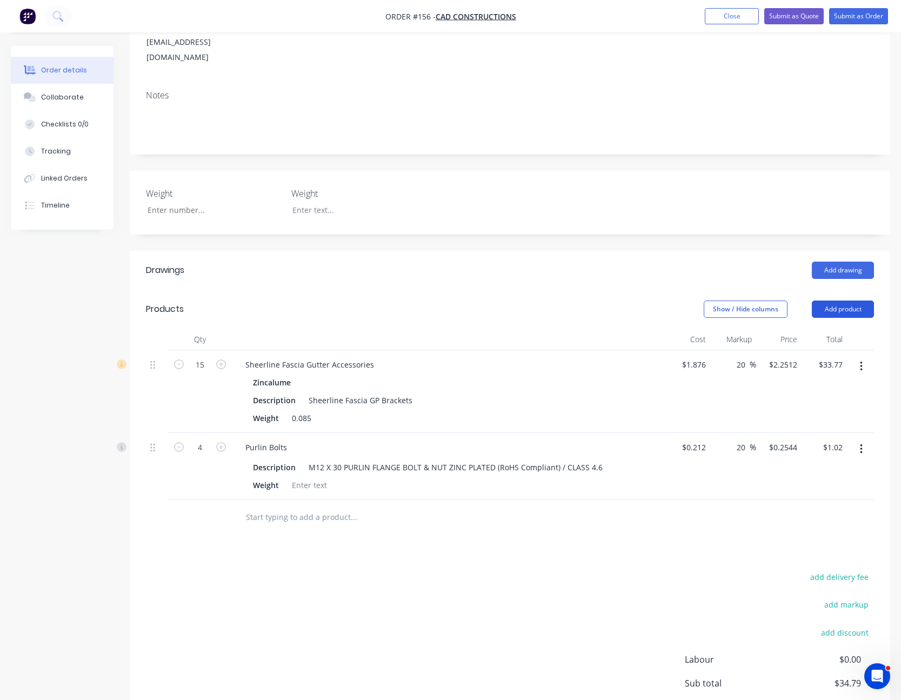
click at [847, 300] on button "Add product" at bounding box center [842, 308] width 62 height 17
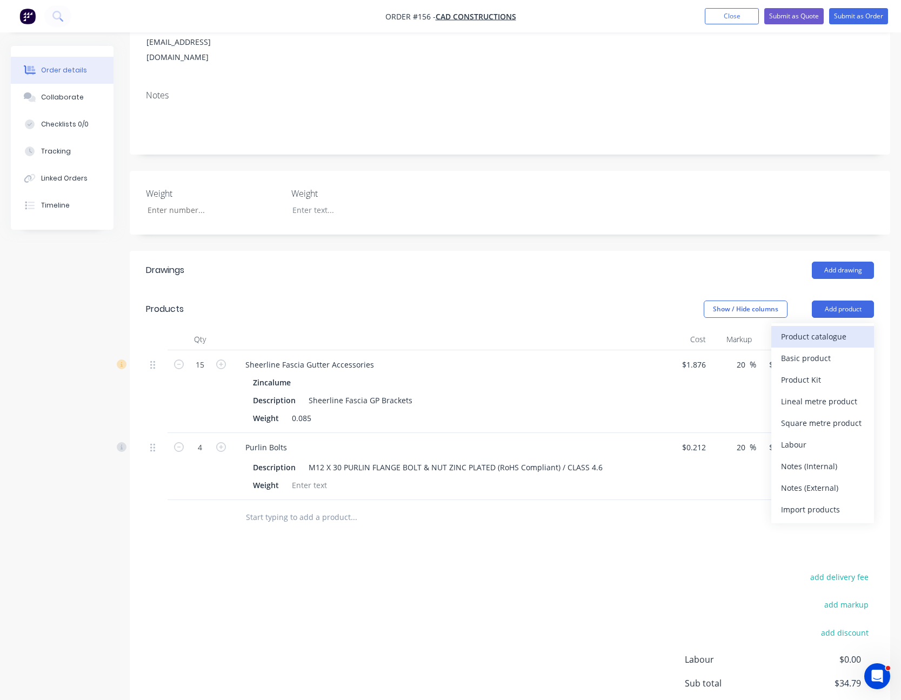
click at [830, 328] on div "Product catalogue" at bounding box center [822, 336] width 83 height 16
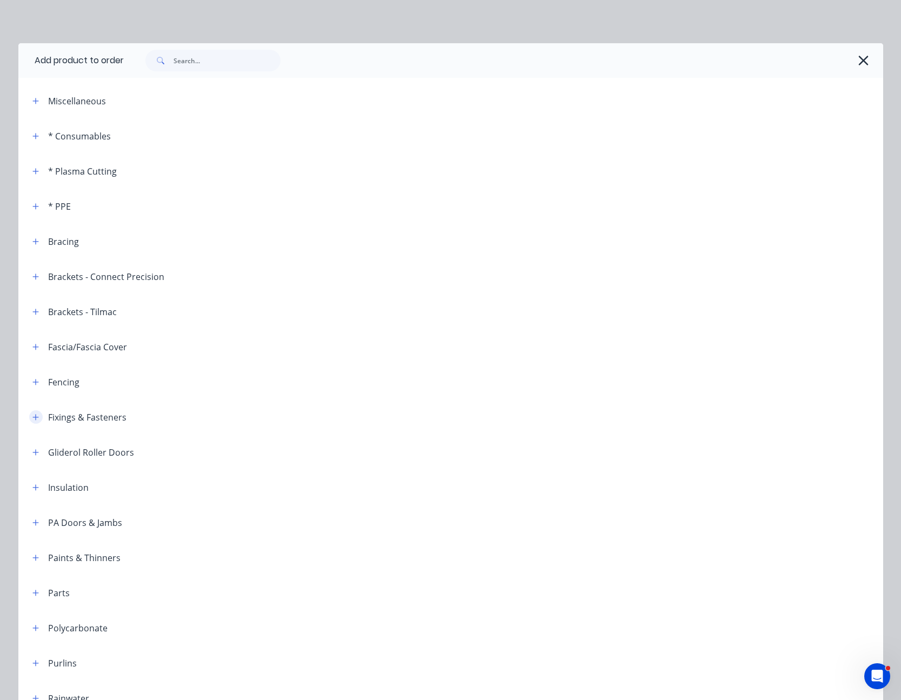
click at [32, 419] on icon "button" at bounding box center [35, 417] width 6 height 8
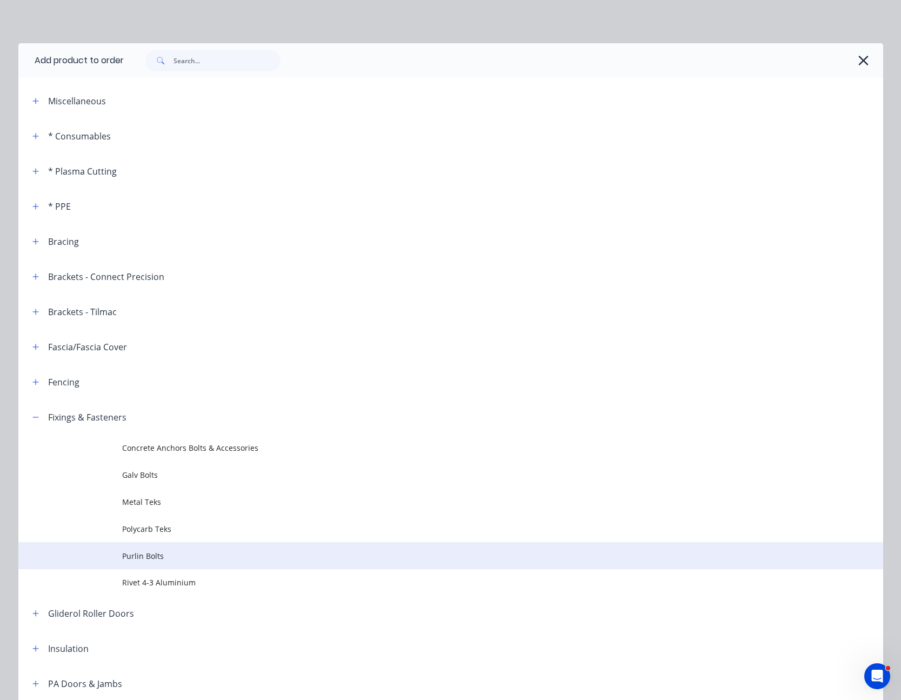
click at [145, 551] on span "Purlin Bolts" at bounding box center [426, 555] width 608 height 11
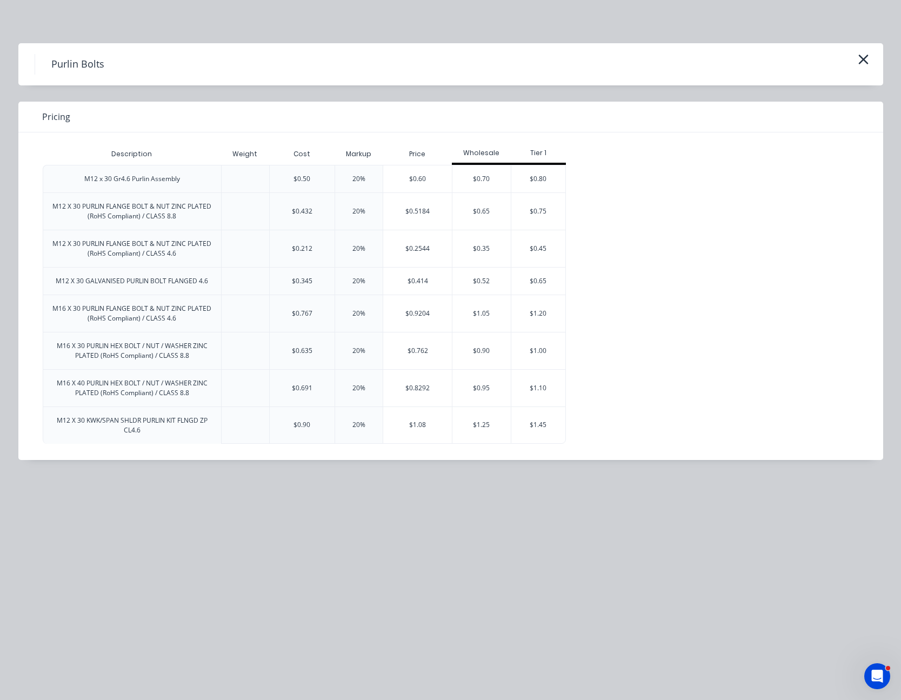
scroll to position [42, 0]
click at [412, 426] on div "$1.08" at bounding box center [417, 425] width 69 height 36
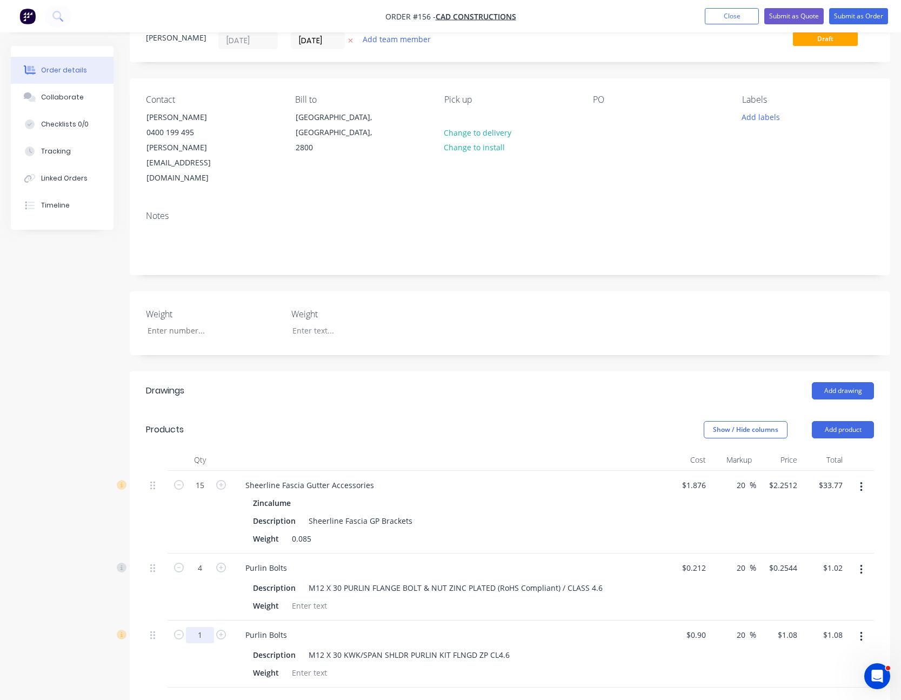
click at [202, 493] on input "1" at bounding box center [200, 485] width 28 height 16
type input "4"
type input "$4.32"
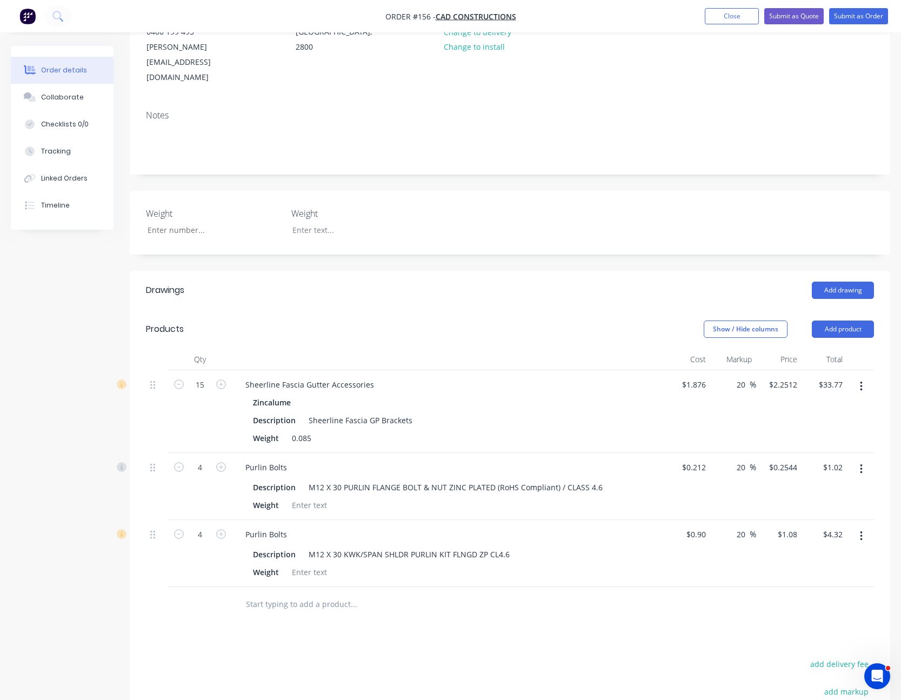
scroll to position [150, 0]
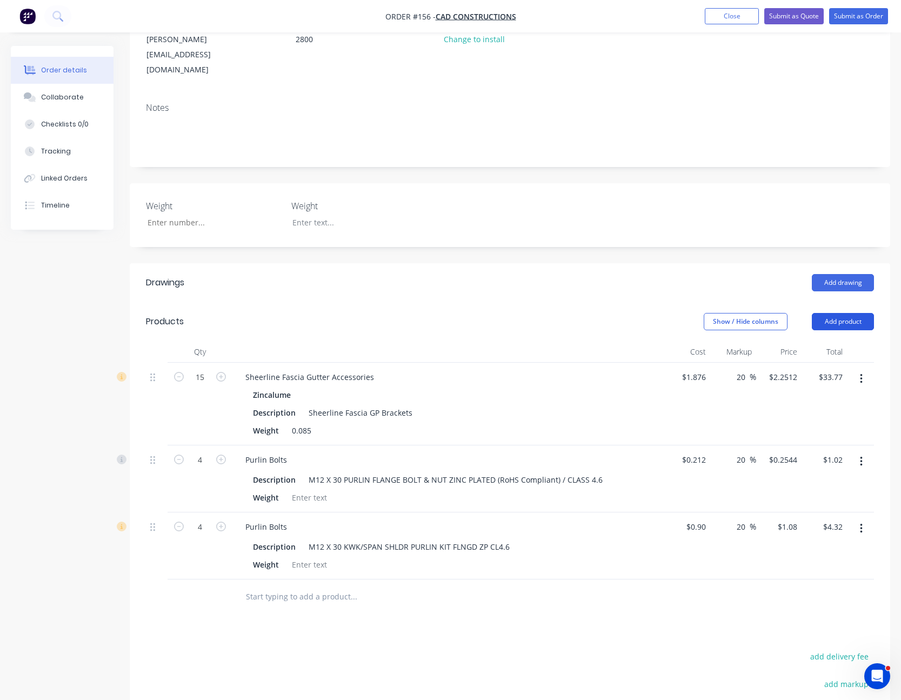
click at [851, 313] on button "Add product" at bounding box center [842, 321] width 62 height 17
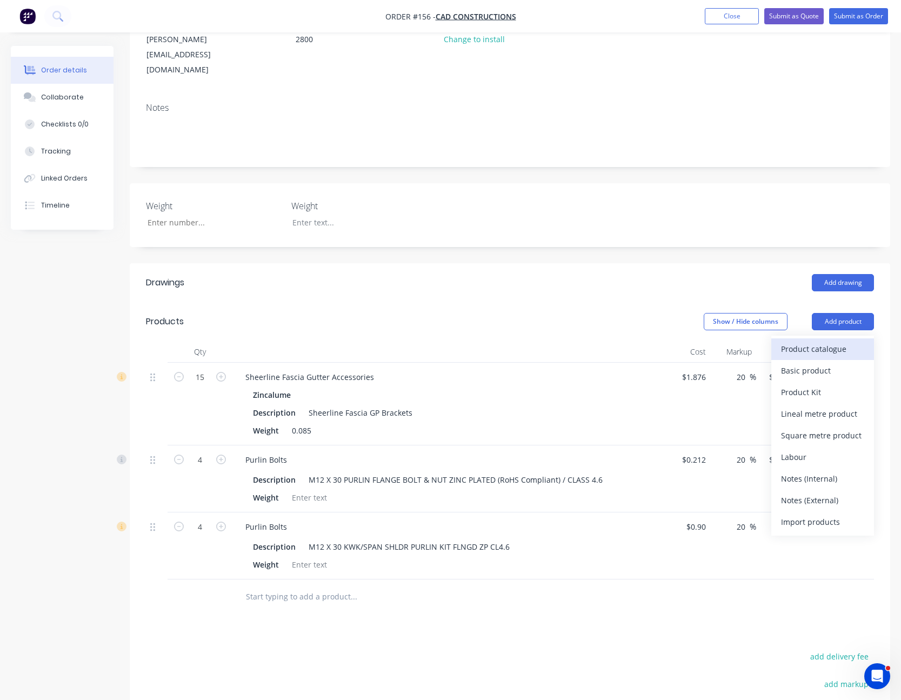
click at [839, 338] on button "Product catalogue" at bounding box center [822, 349] width 103 height 22
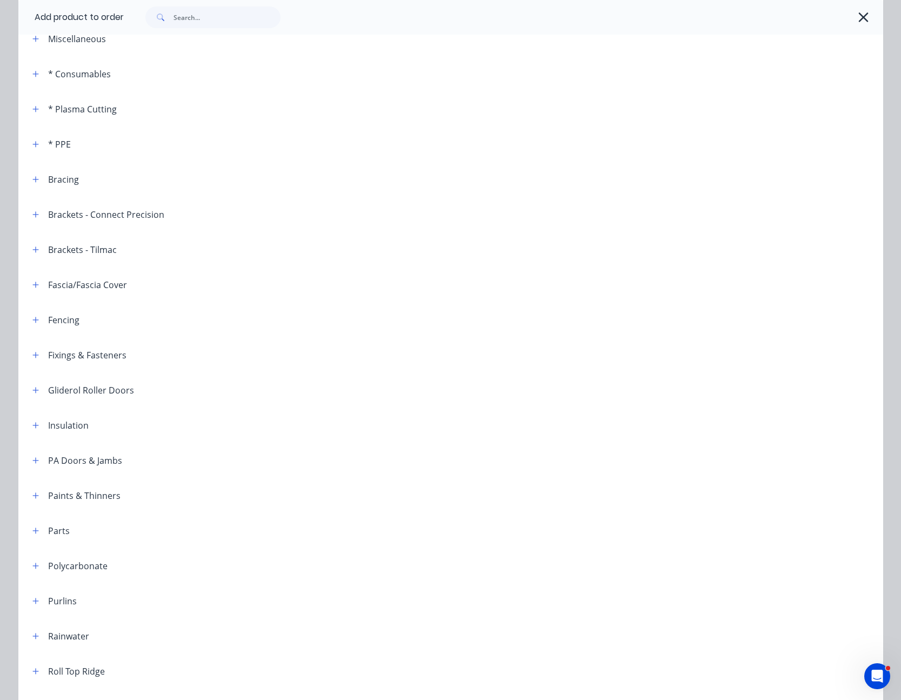
scroll to position [0, 0]
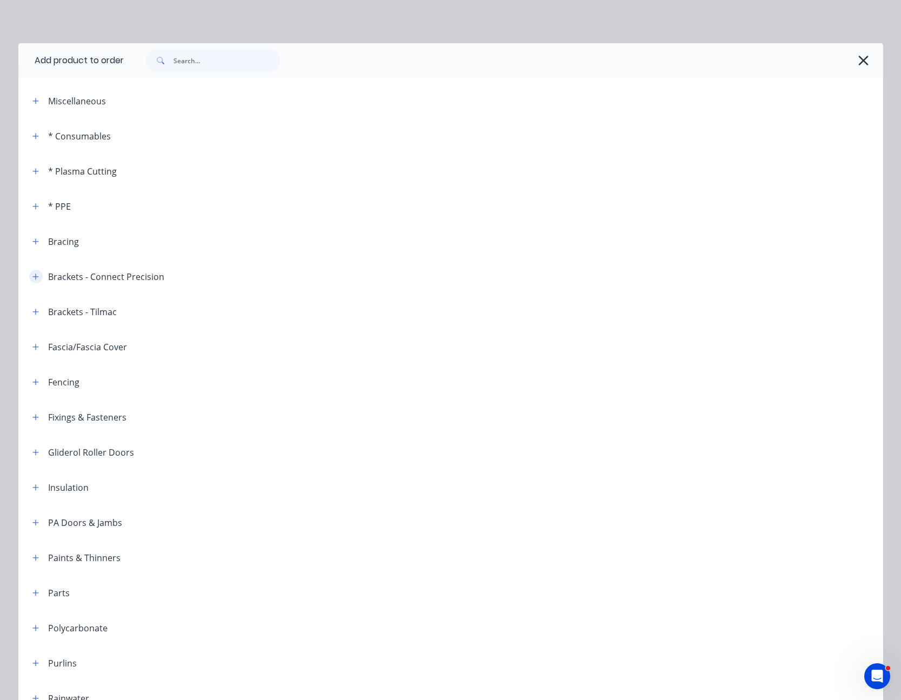
click at [33, 276] on icon "button" at bounding box center [35, 277] width 6 height 8
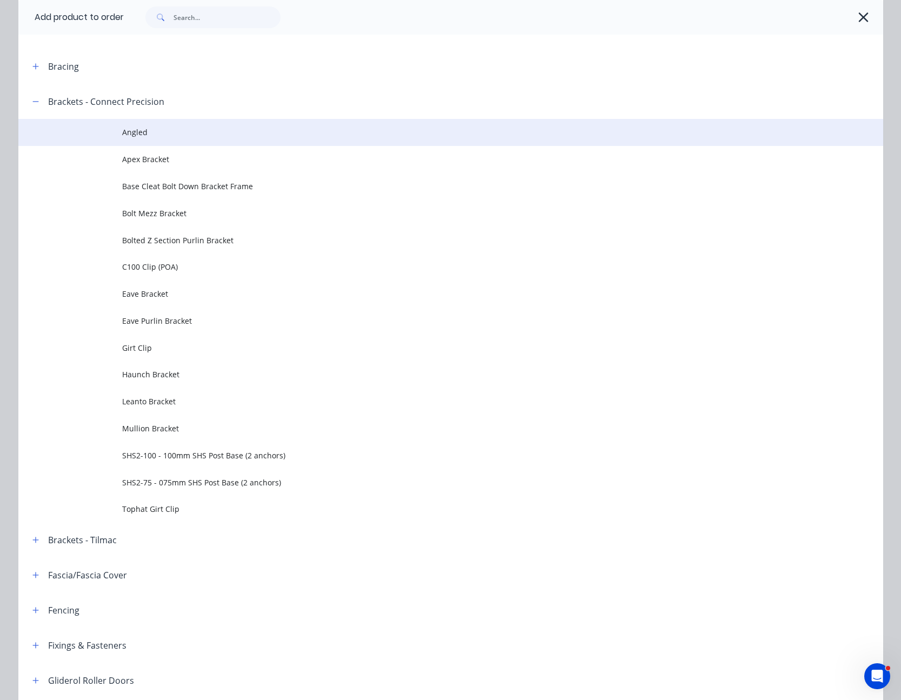
scroll to position [216, 0]
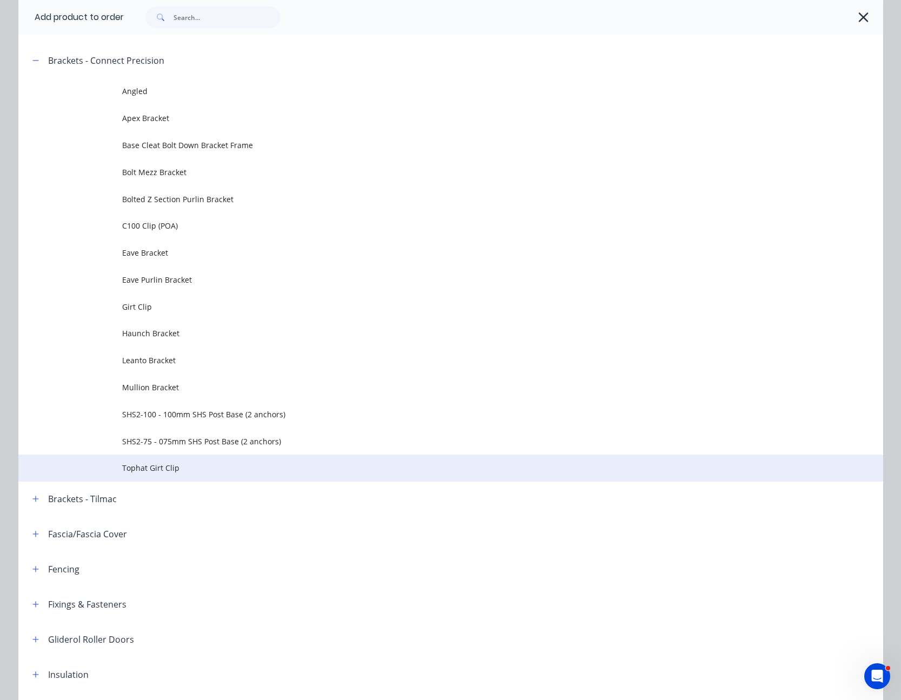
click at [177, 467] on span "Tophat Girt Clip" at bounding box center [426, 467] width 608 height 11
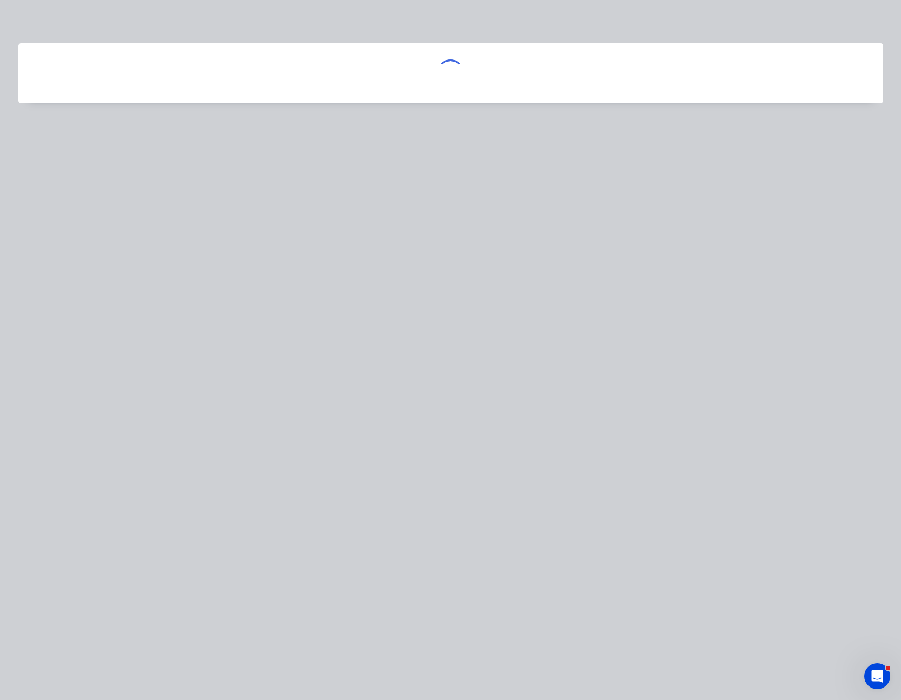
scroll to position [0, 0]
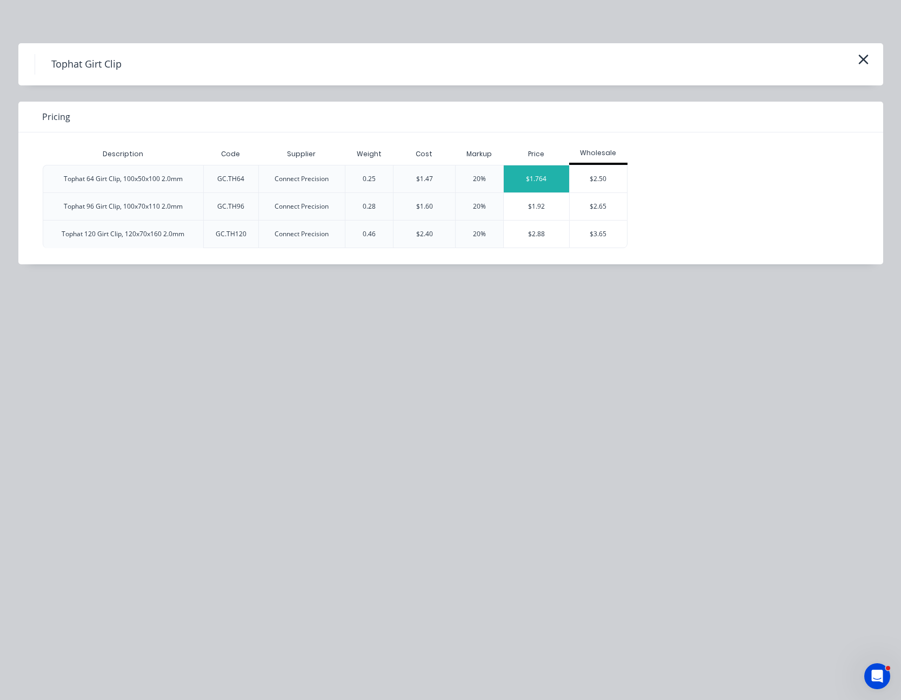
click at [518, 177] on div "$1.764" at bounding box center [536, 178] width 65 height 27
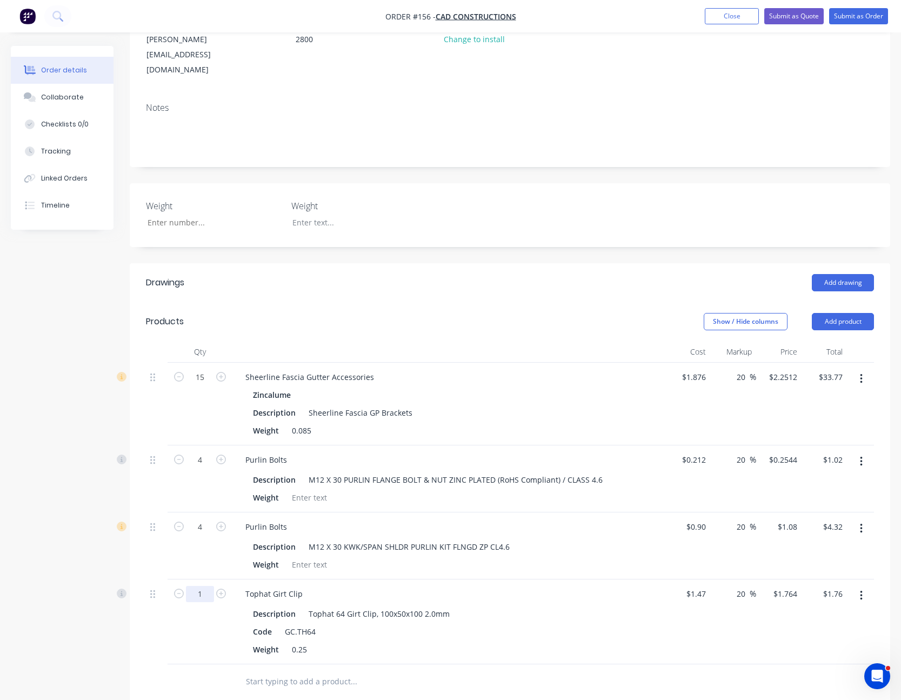
click at [196, 385] on input "1" at bounding box center [200, 377] width 28 height 16
type input "4"
type input "$7.06"
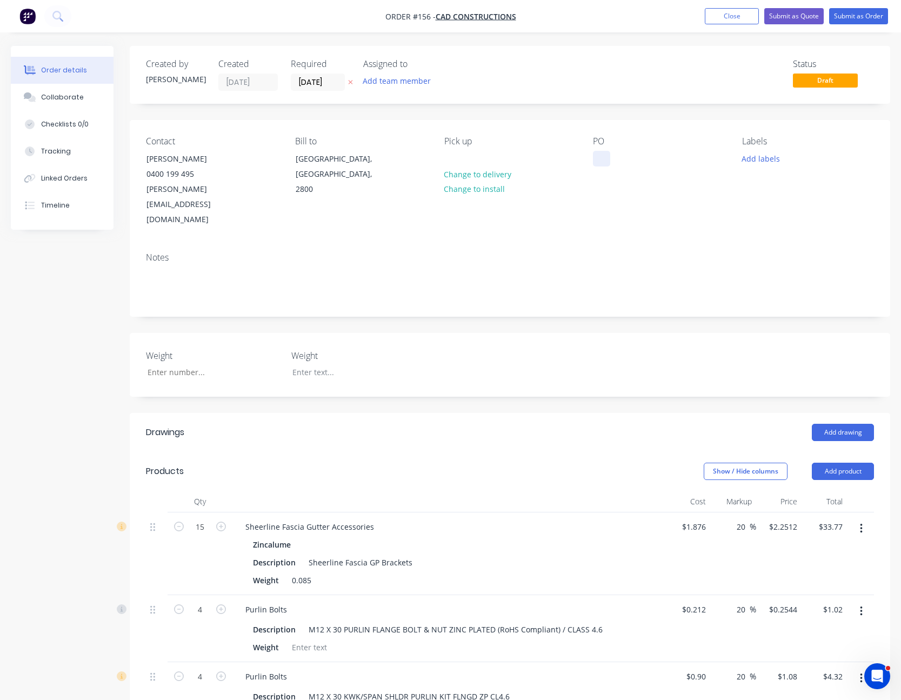
click at [601, 158] on div at bounding box center [601, 159] width 17 height 16
click at [602, 191] on div "PO M50451" at bounding box center [659, 181] width 132 height 91
click at [871, 16] on button "Submit as Order" at bounding box center [858, 16] width 59 height 16
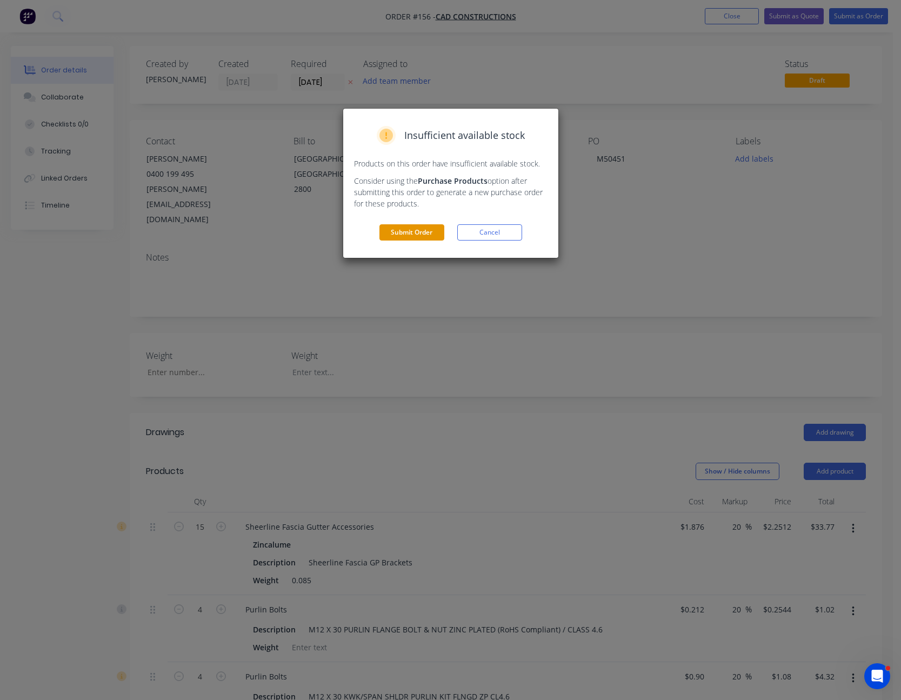
click at [419, 230] on button "Submit Order" at bounding box center [411, 232] width 65 height 16
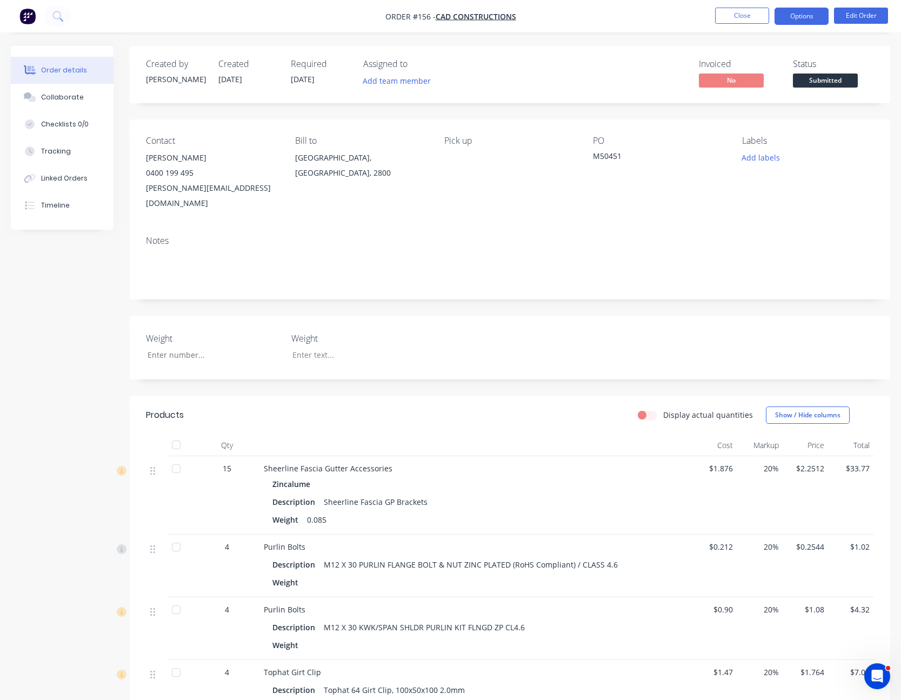
click at [801, 13] on button "Options" at bounding box center [801, 16] width 54 height 17
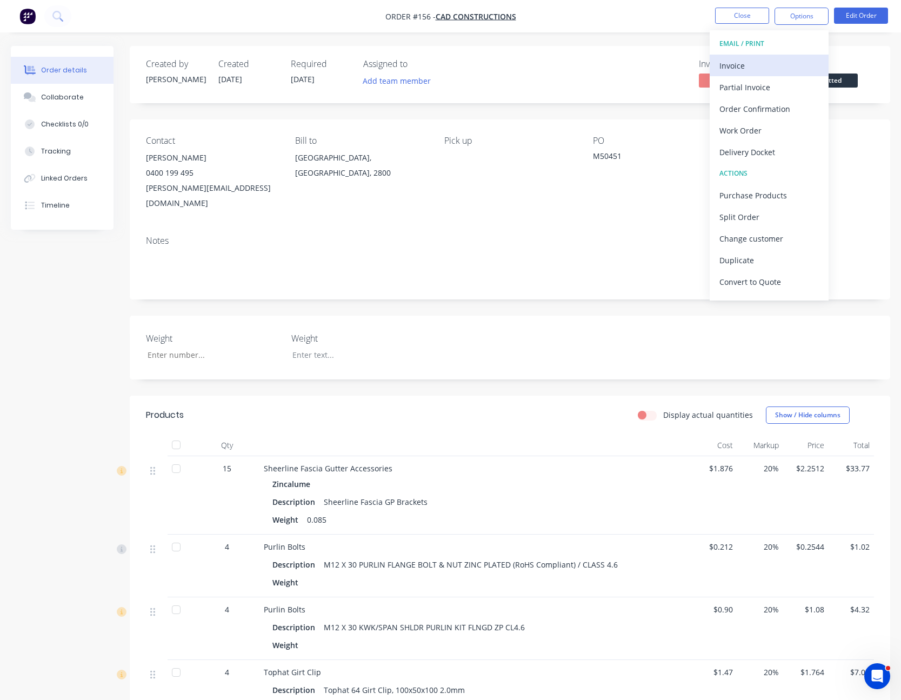
click at [776, 63] on div "Invoice" at bounding box center [768, 66] width 99 height 16
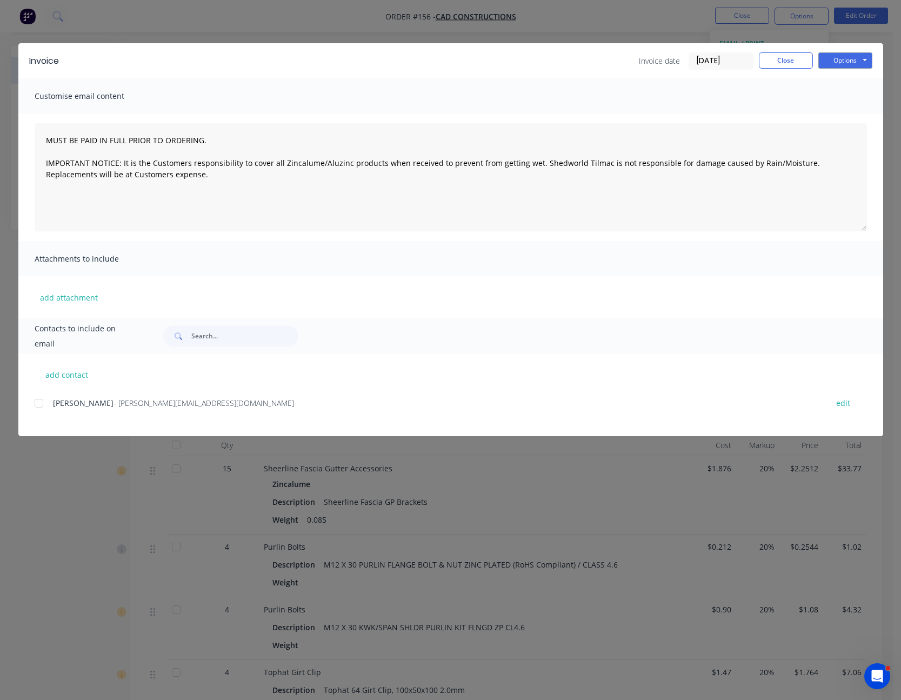
click at [38, 405] on div at bounding box center [39, 403] width 22 height 22
click at [834, 61] on button "Options" at bounding box center [845, 60] width 54 height 16
click at [848, 112] on button "Email" at bounding box center [852, 115] width 69 height 18
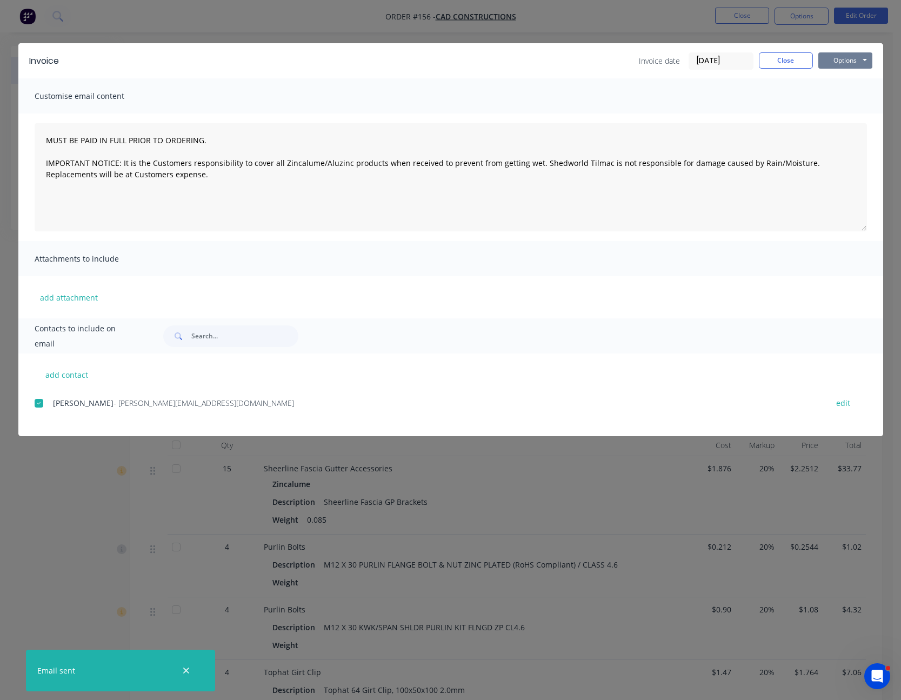
click at [842, 57] on button "Options" at bounding box center [845, 60] width 54 height 16
click at [851, 91] on button "Print" at bounding box center [852, 98] width 69 height 18
click at [781, 64] on button "Close" at bounding box center [786, 60] width 54 height 16
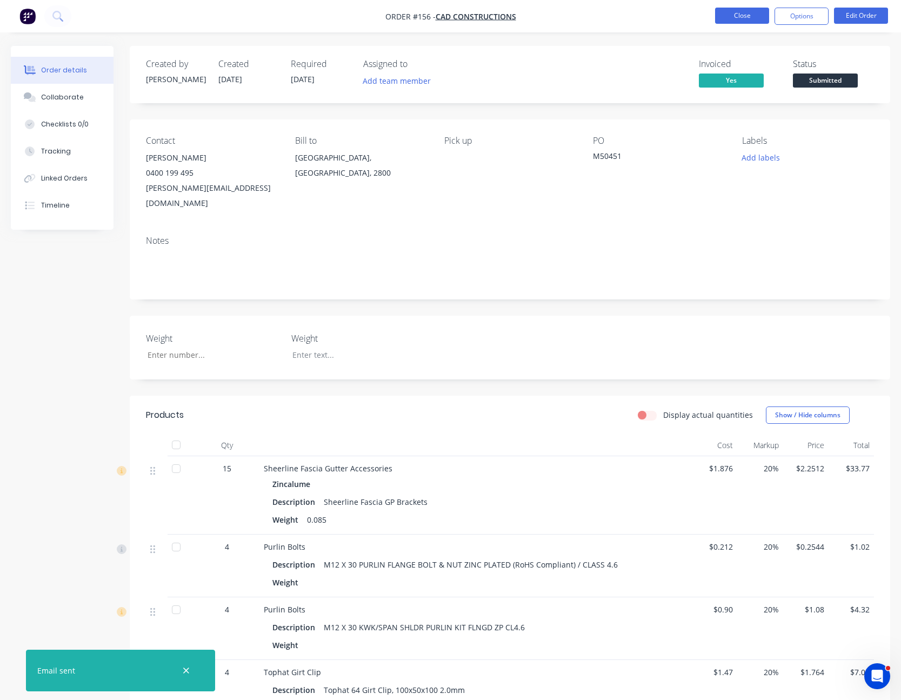
click at [743, 13] on button "Close" at bounding box center [742, 16] width 54 height 16
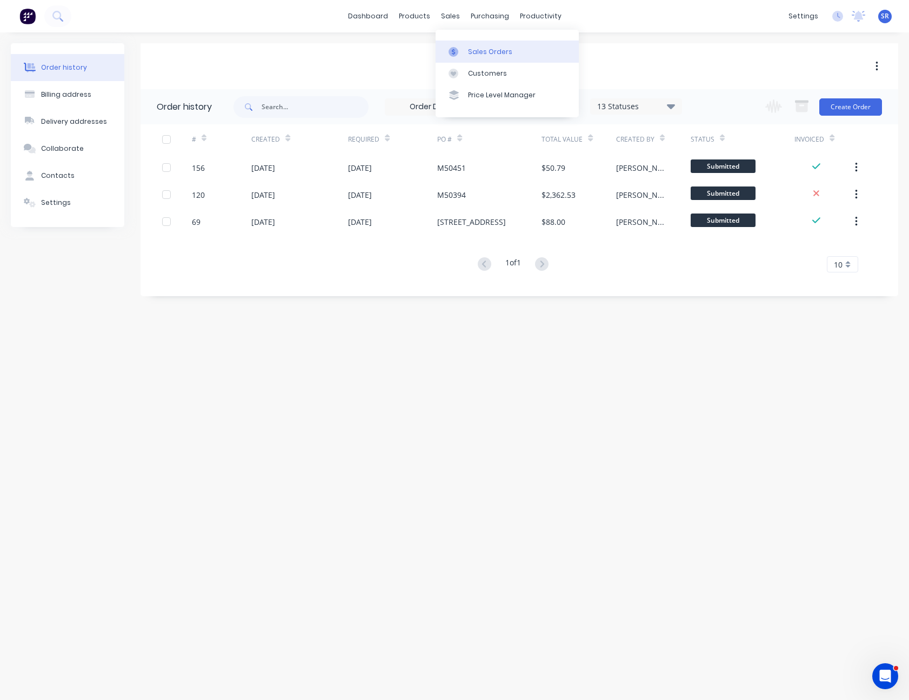
click at [468, 54] on div "Sales Orders" at bounding box center [490, 52] width 44 height 10
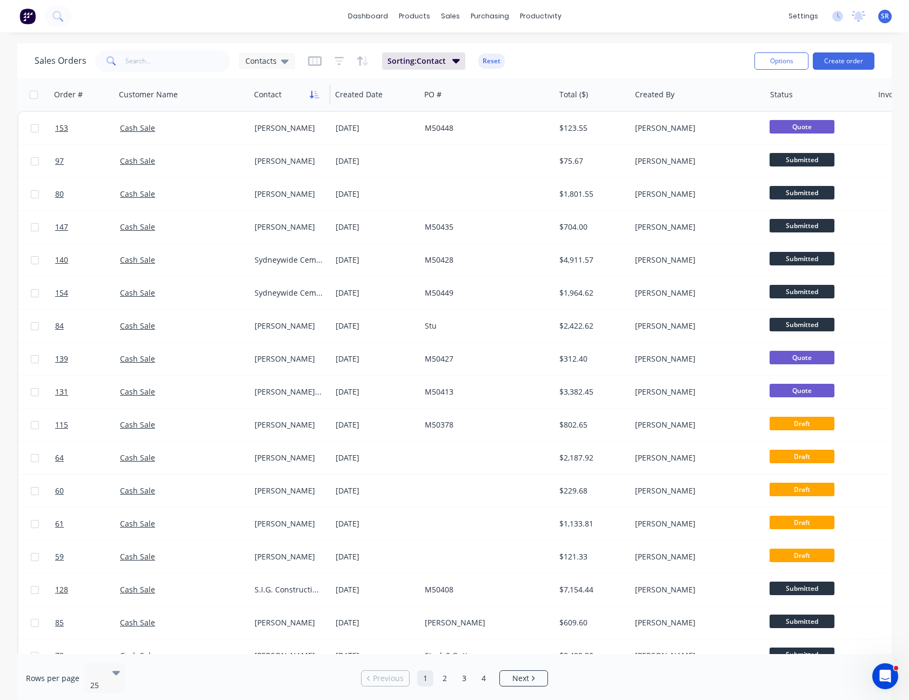
click at [312, 88] on button "button" at bounding box center [314, 94] width 16 height 16
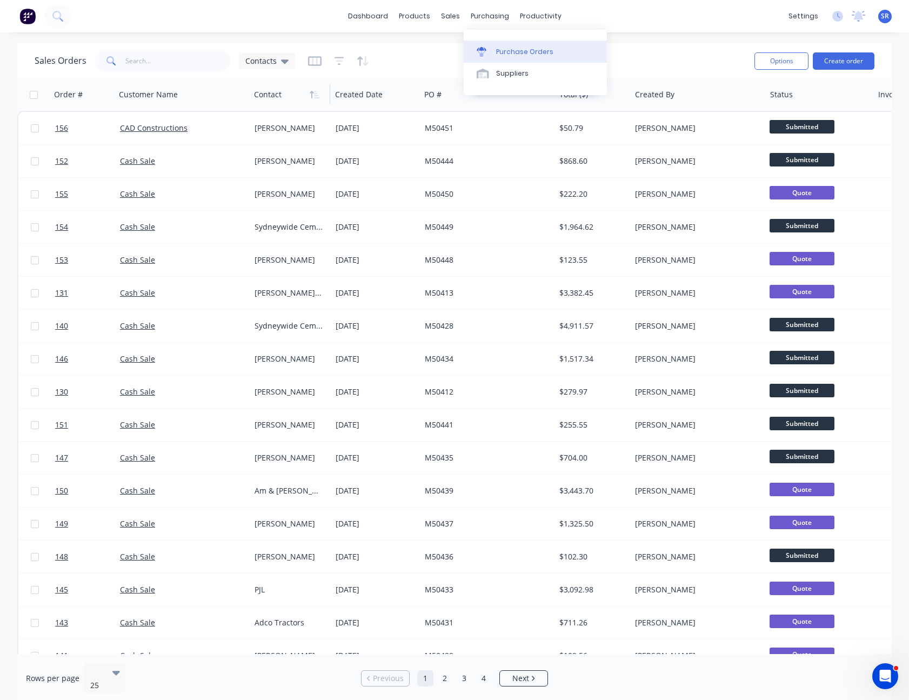
click at [506, 51] on div "Purchase Orders" at bounding box center [524, 52] width 57 height 10
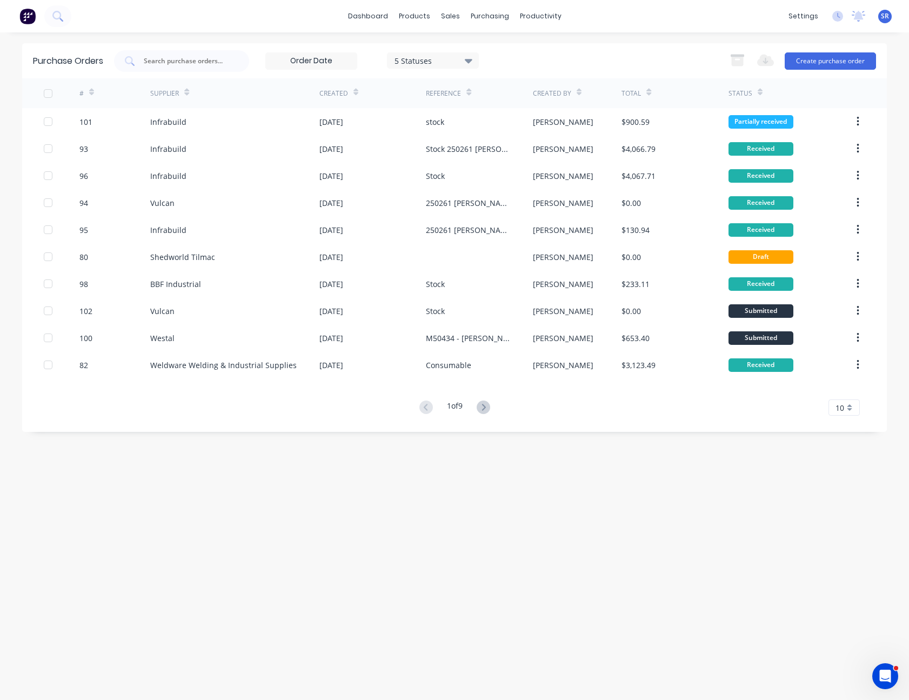
click at [848, 405] on div "10" at bounding box center [843, 407] width 31 height 16
click at [844, 538] on div "35" at bounding box center [844, 541] width 30 height 19
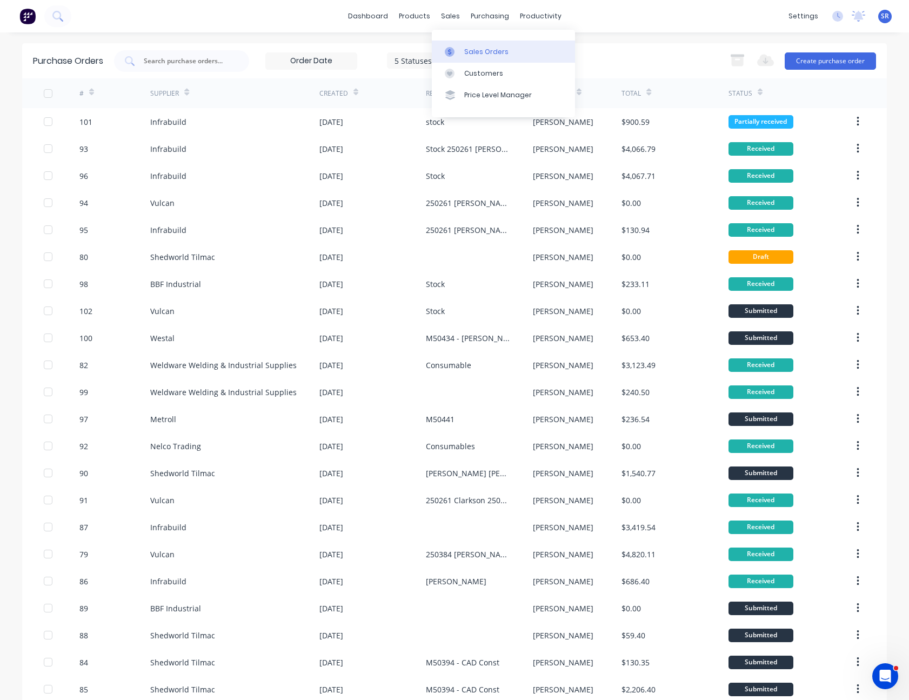
click at [470, 44] on link "Sales Orders" at bounding box center [503, 52] width 143 height 22
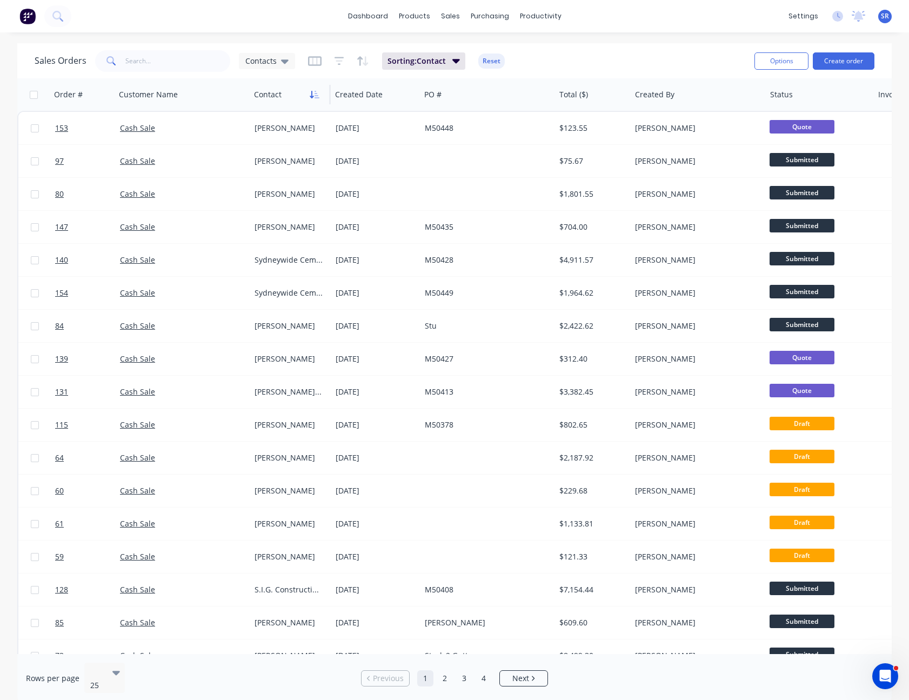
click at [312, 93] on icon "button" at bounding box center [312, 95] width 4 height 8
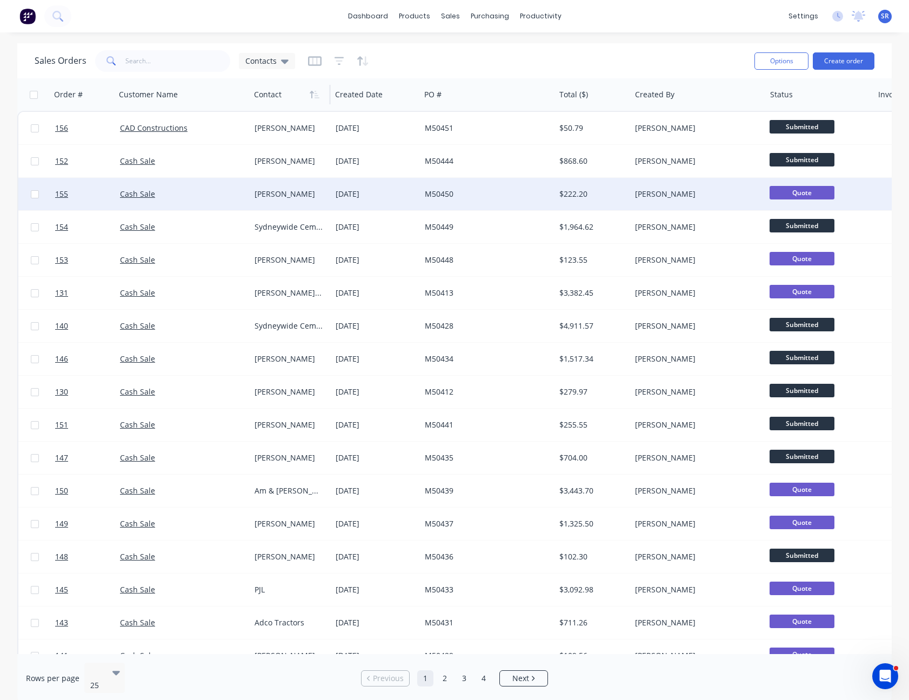
click at [475, 193] on div "M50450" at bounding box center [485, 194] width 120 height 11
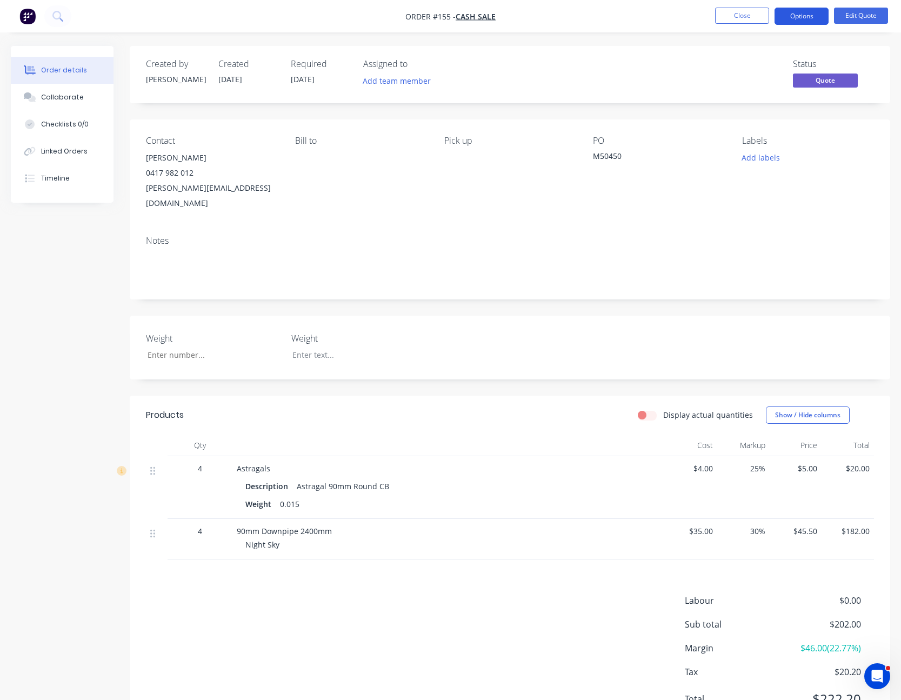
click at [810, 16] on button "Options" at bounding box center [801, 16] width 54 height 17
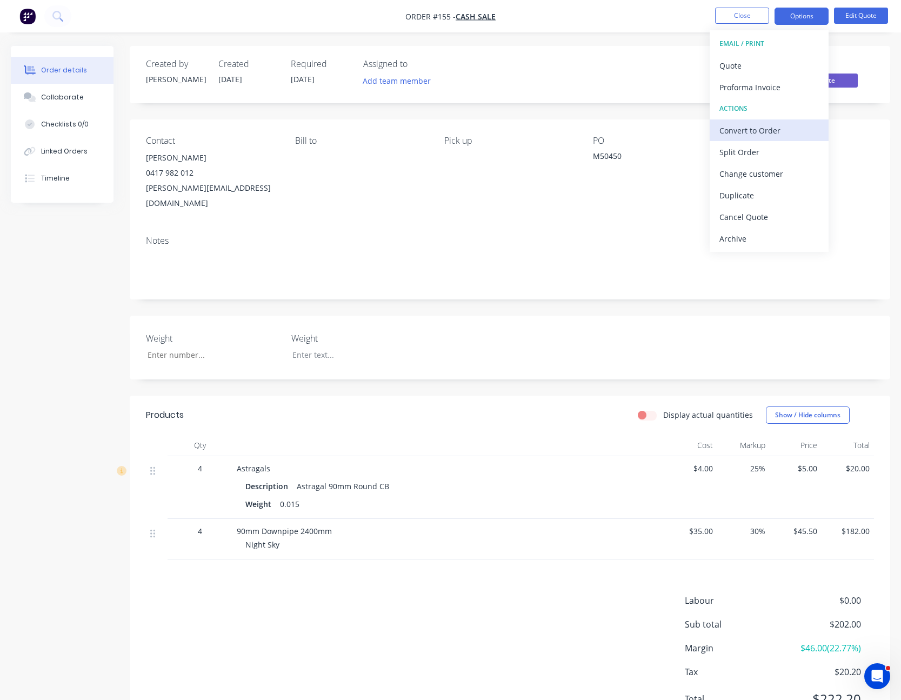
click at [786, 125] on div "Convert to Order" at bounding box center [768, 131] width 99 height 16
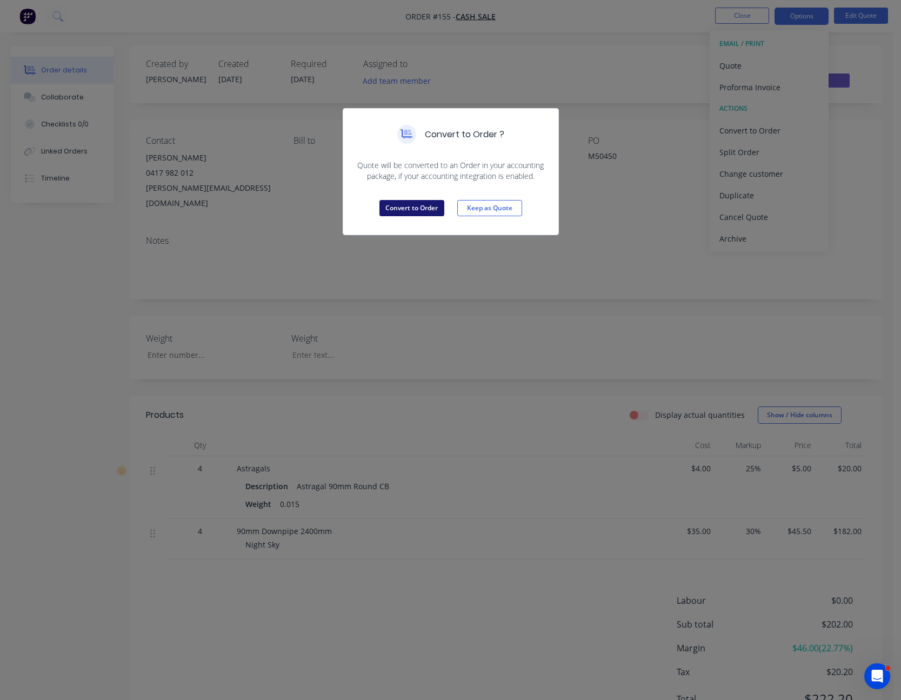
click at [420, 210] on button "Convert to Order" at bounding box center [411, 208] width 65 height 16
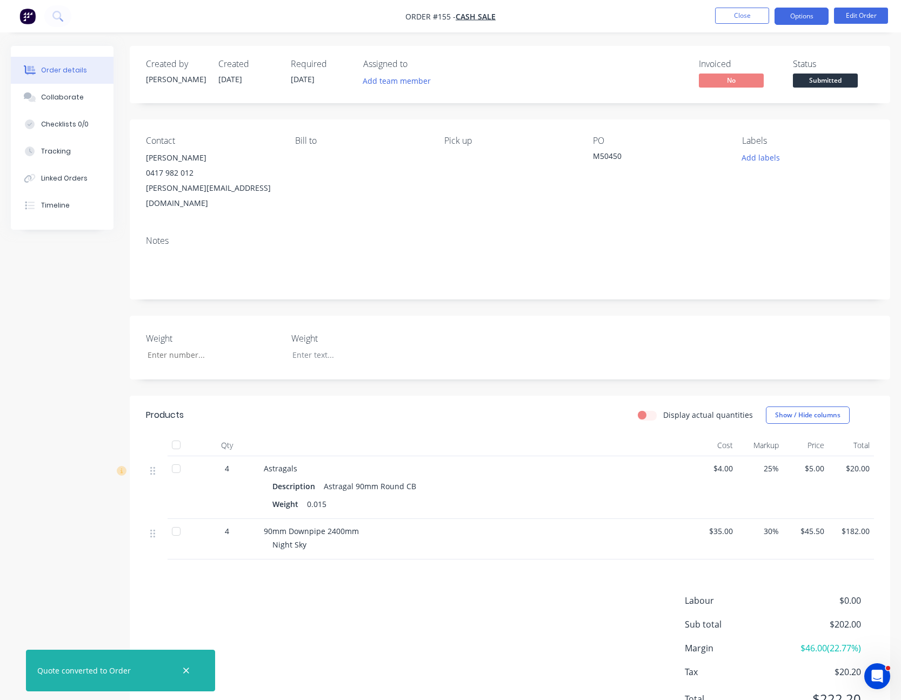
click at [807, 14] on button "Options" at bounding box center [801, 16] width 54 height 17
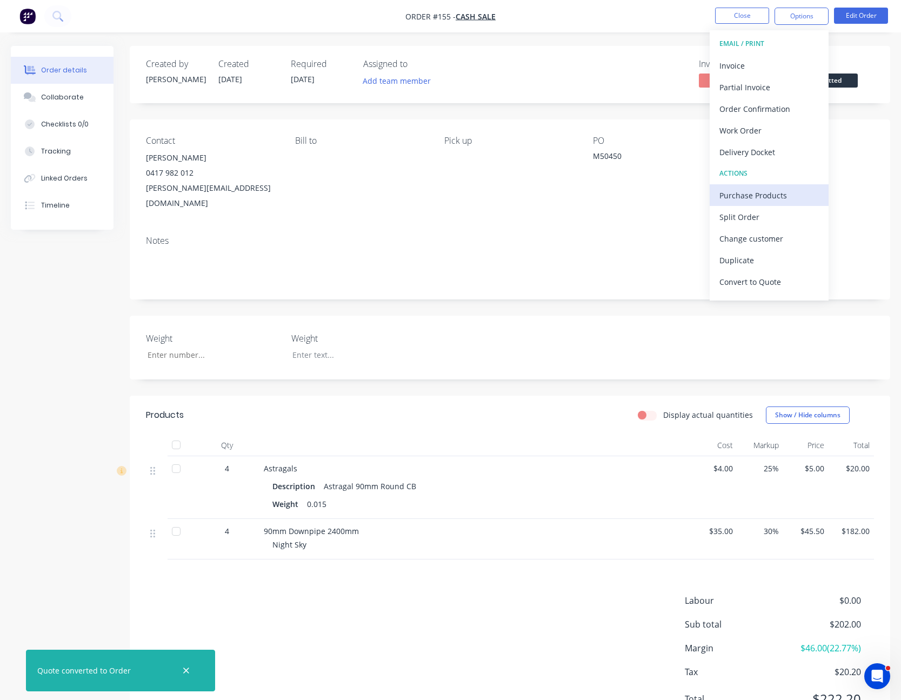
click at [788, 200] on div "Purchase Products" at bounding box center [768, 195] width 99 height 16
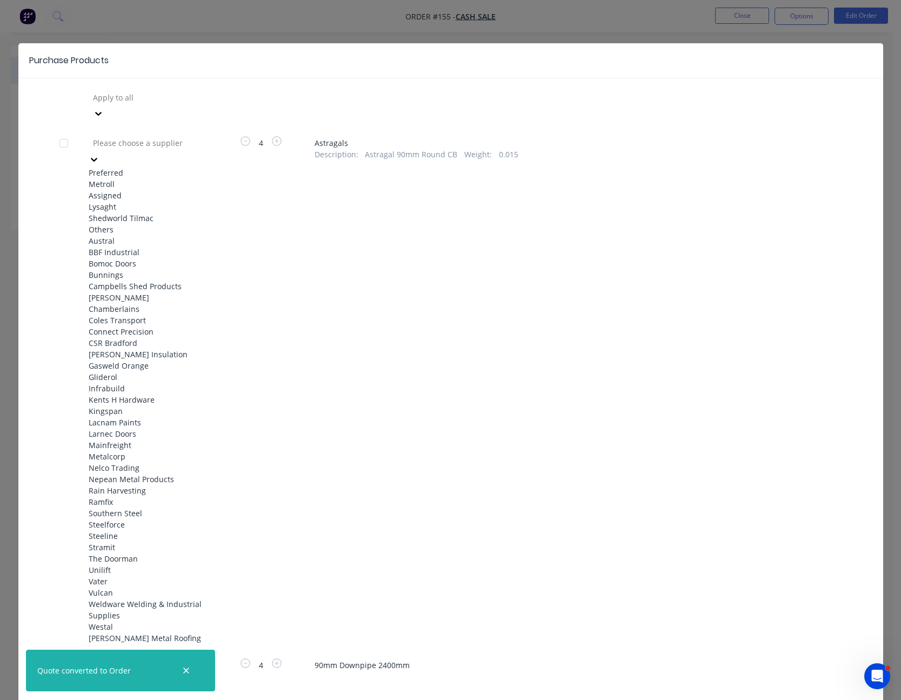
click at [99, 154] on icon at bounding box center [94, 159] width 11 height 11
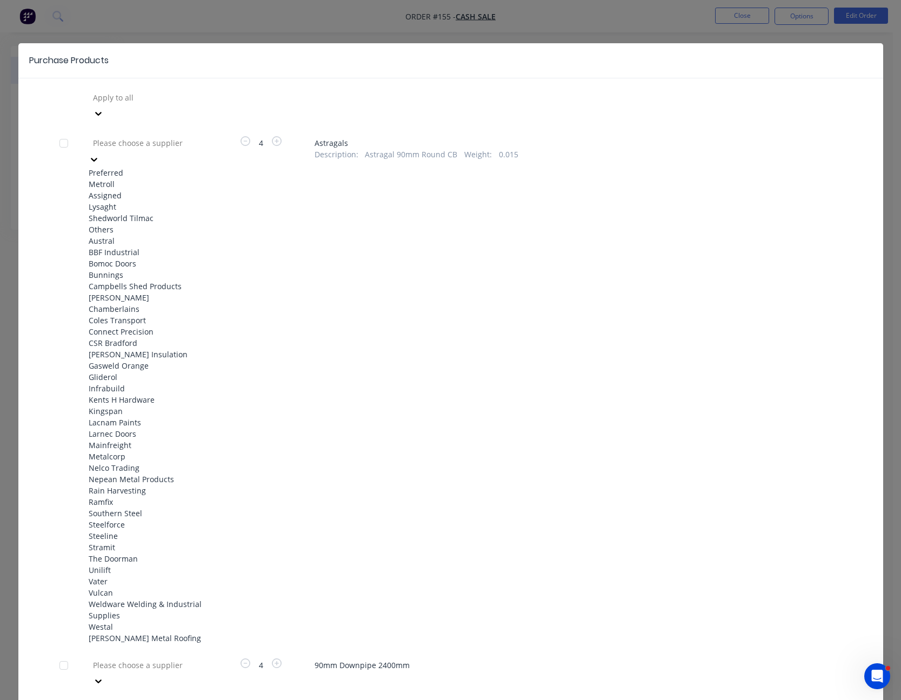
click at [178, 178] on div "Metroll" at bounding box center [148, 183] width 119 height 11
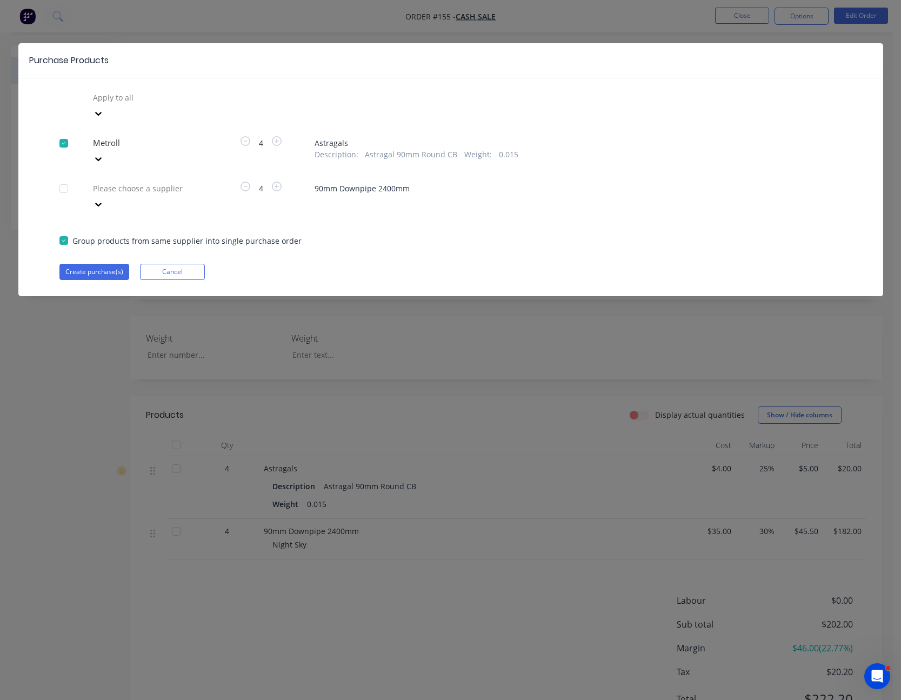
click at [104, 119] on icon at bounding box center [98, 113] width 11 height 11
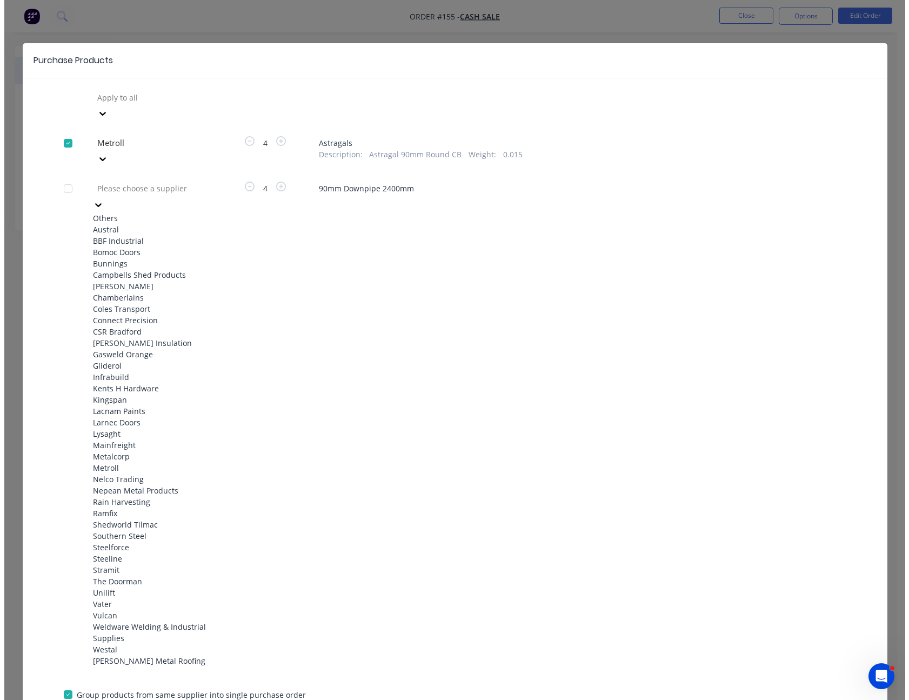
scroll to position [324, 0]
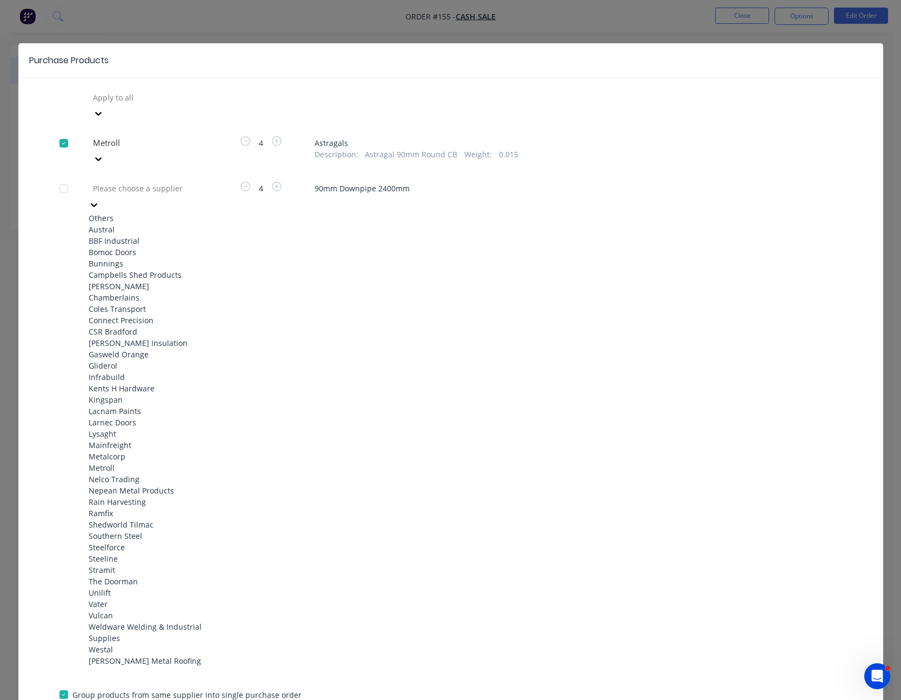
click at [130, 462] on div "Metroll" at bounding box center [148, 467] width 119 height 11
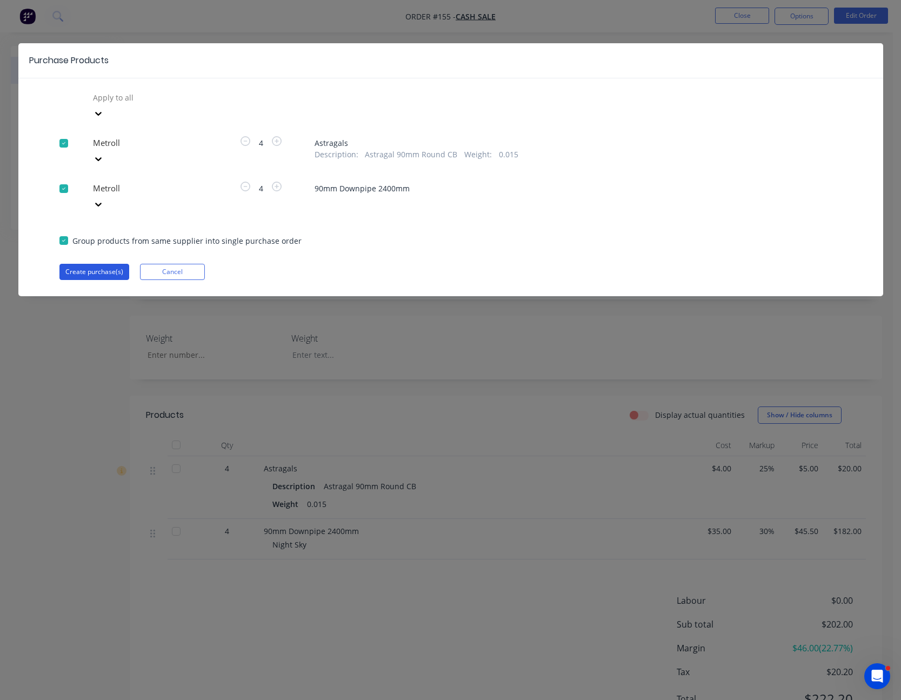
click at [99, 264] on button "Create purchase(s)" at bounding box center [94, 272] width 70 height 16
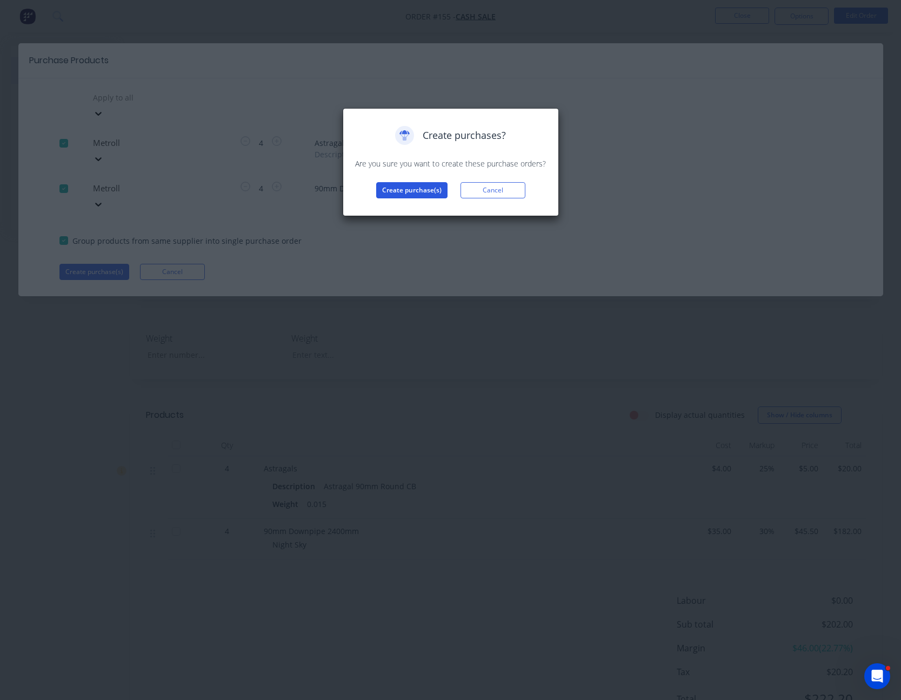
click at [426, 189] on button "Create purchase(s)" at bounding box center [411, 190] width 71 height 16
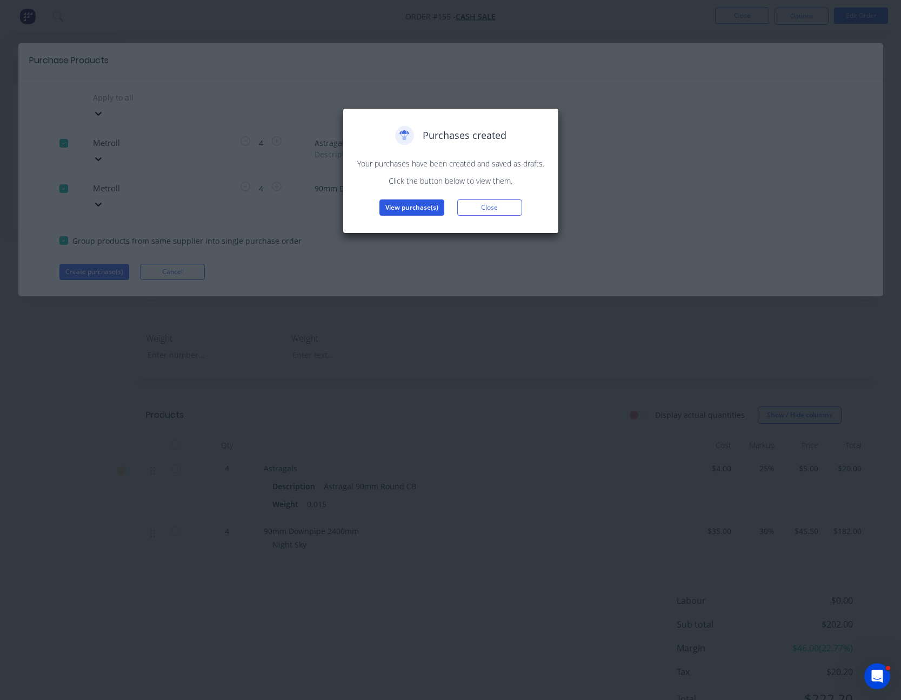
click at [415, 205] on button "View purchase(s)" at bounding box center [411, 207] width 65 height 16
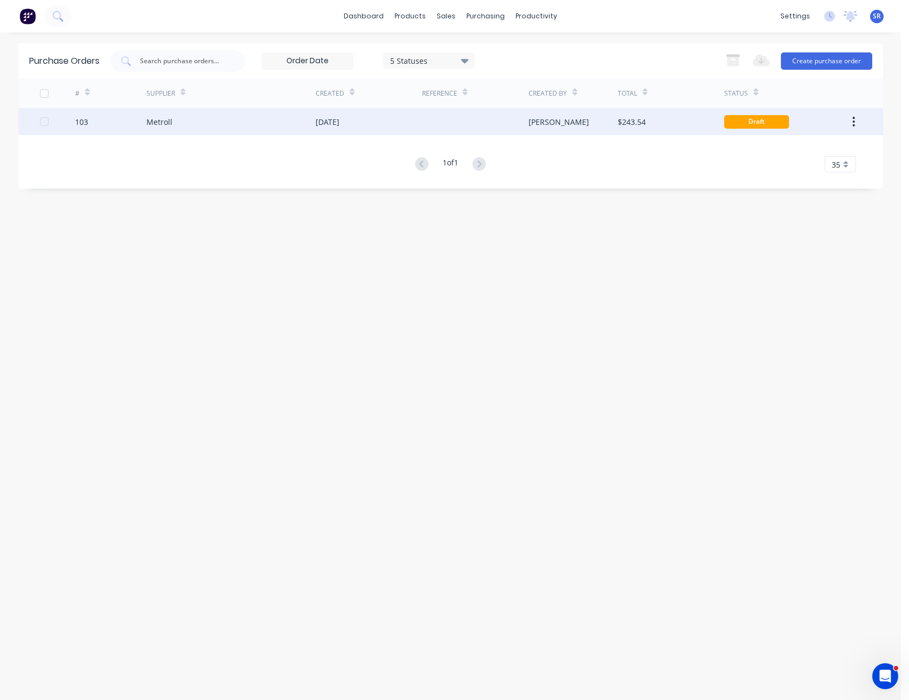
click at [455, 122] on div at bounding box center [475, 121] width 106 height 27
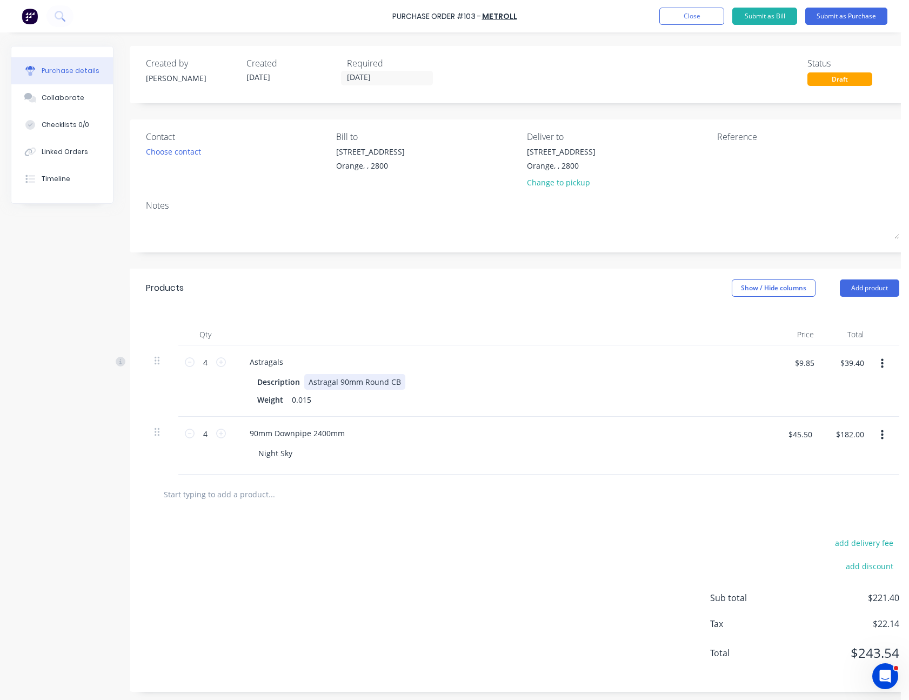
click at [396, 381] on div "Astragal 90mm Round CB" at bounding box center [354, 382] width 101 height 16
click at [515, 417] on div "90mm Downpipe 2400mm Night Sky" at bounding box center [502, 446] width 540 height 58
click at [800, 428] on input "$45.50" at bounding box center [799, 433] width 37 height 17
type input "$35.00"
type input "$140.00"
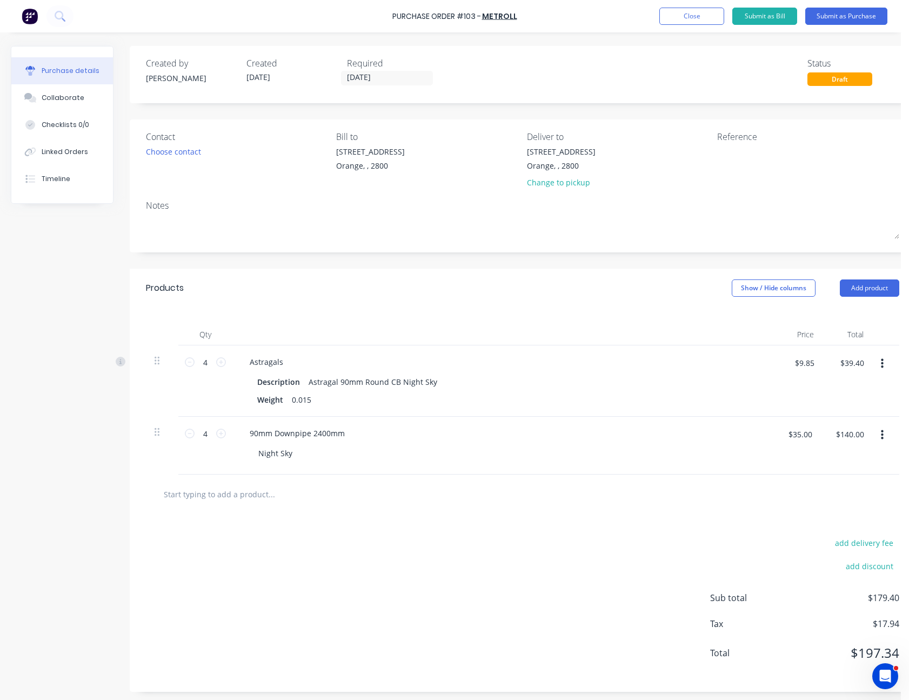
click at [775, 520] on div "add delivery fee add discount Sub total $179.40 Tax $17.94 Total $197.34" at bounding box center [523, 603] width 786 height 178
click at [810, 360] on input "$9.85" at bounding box center [804, 362] width 32 height 17
type input "$4.00"
type input "$16.00"
click at [723, 439] on div "90mm Downpipe 2400mm" at bounding box center [502, 433] width 523 height 16
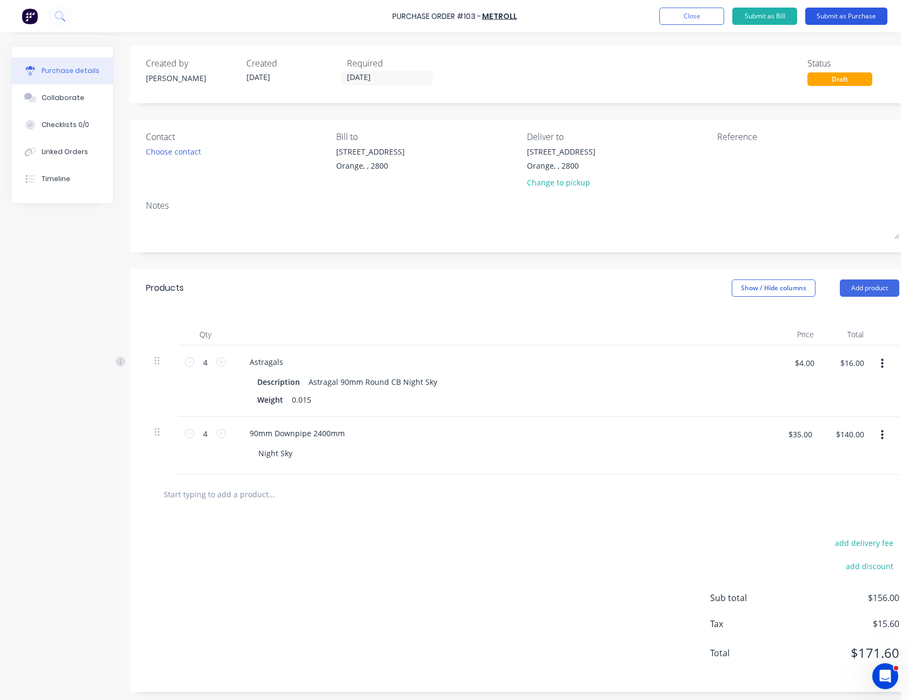
click at [850, 15] on button "Submit as Purchase" at bounding box center [846, 16] width 82 height 17
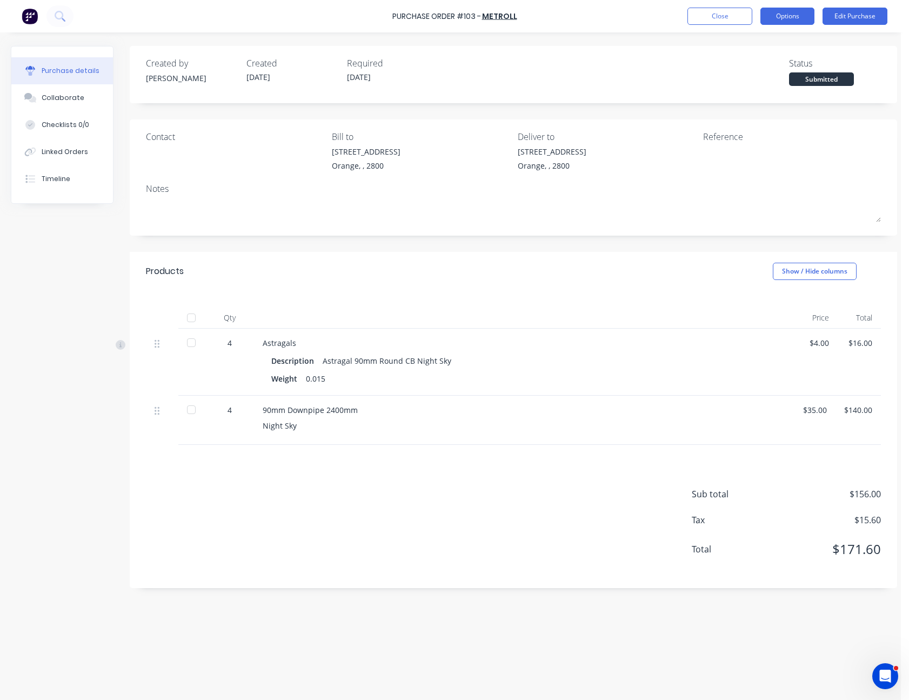
click at [795, 21] on button "Options" at bounding box center [787, 16] width 54 height 17
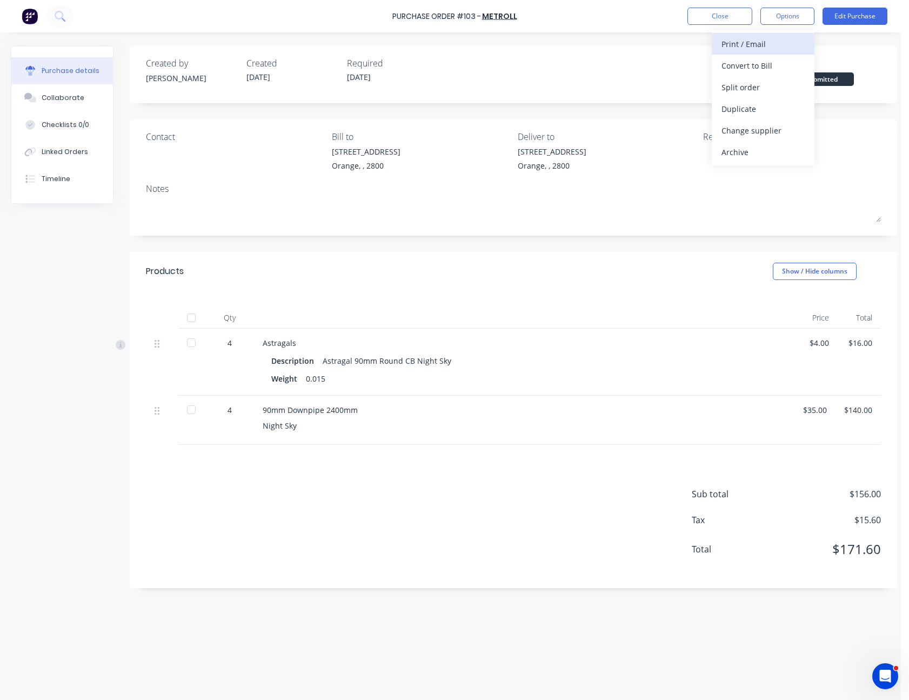
click at [789, 38] on div "Print / Email" at bounding box center [762, 44] width 83 height 16
click at [787, 59] on div "With pricing" at bounding box center [762, 66] width 83 height 16
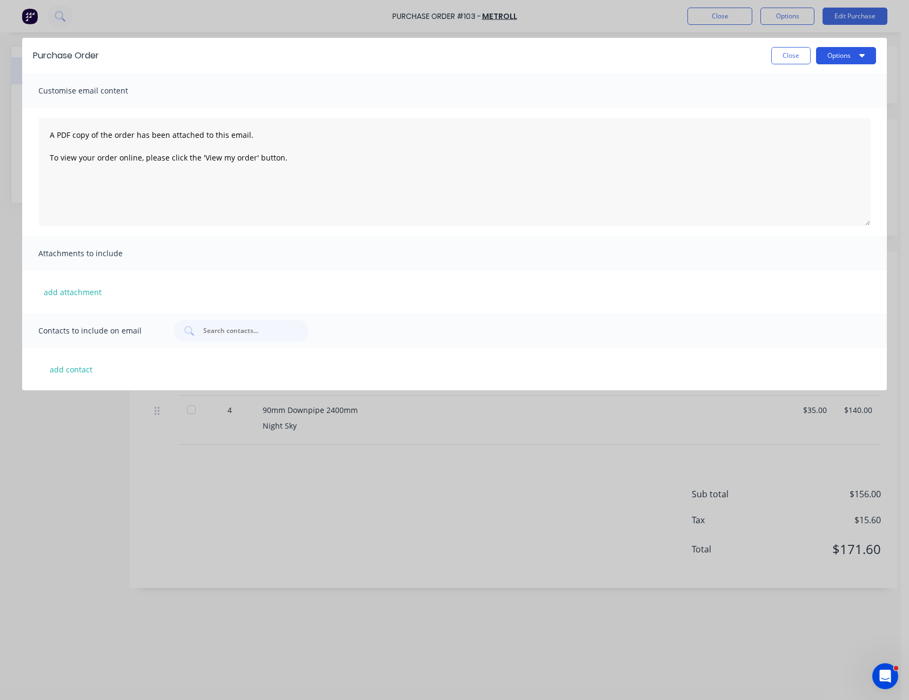
click at [842, 55] on button "Options" at bounding box center [846, 55] width 60 height 17
click at [836, 83] on div "Print" at bounding box center [824, 83] width 83 height 16
click at [798, 51] on button "Close" at bounding box center [790, 55] width 39 height 17
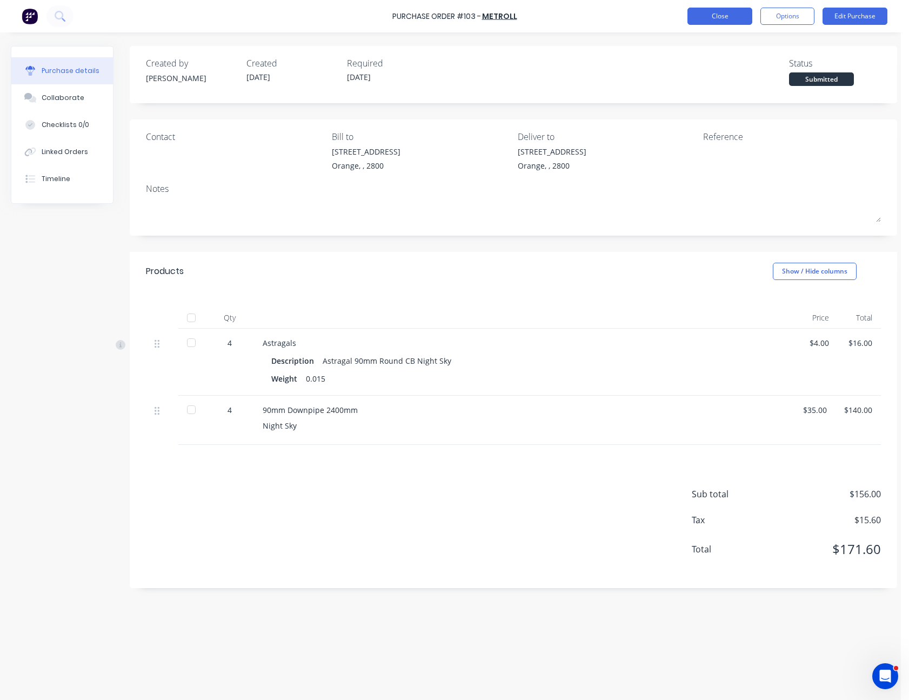
click at [725, 17] on button "Close" at bounding box center [719, 16] width 65 height 17
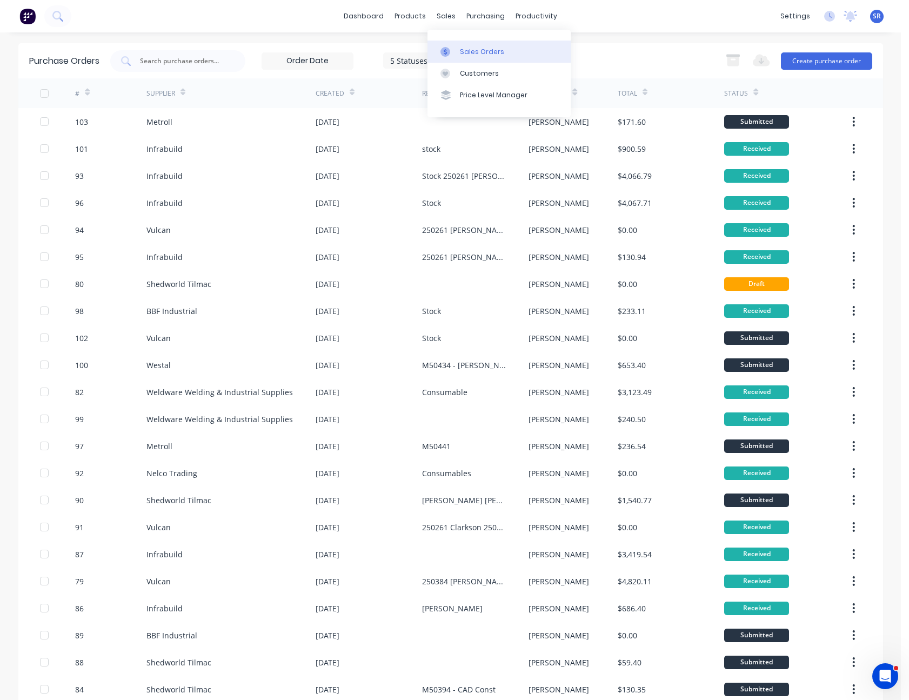
click at [455, 45] on link "Sales Orders" at bounding box center [498, 52] width 143 height 22
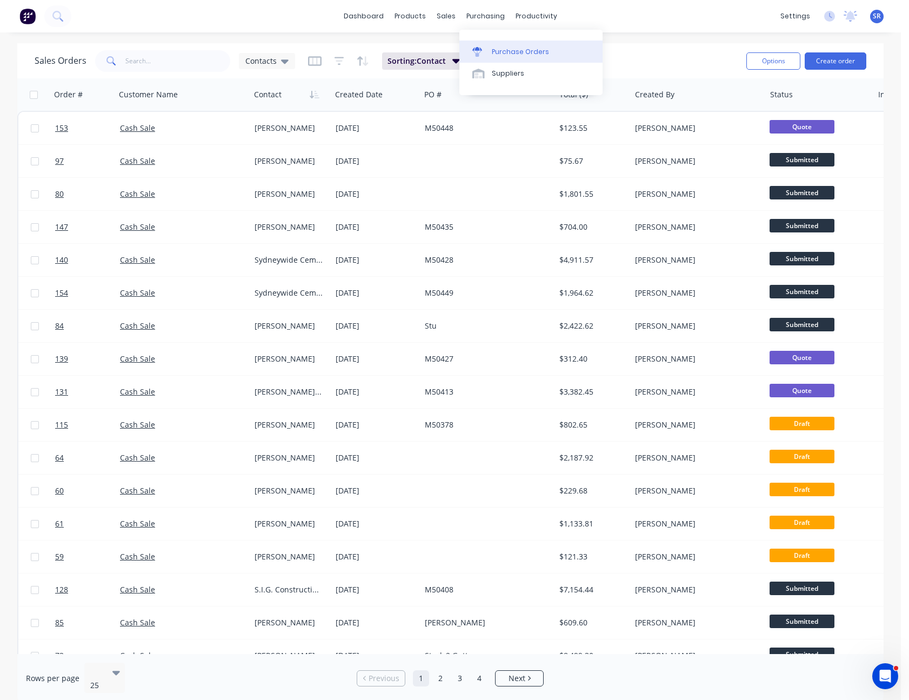
click at [500, 48] on div "Purchase Orders" at bounding box center [520, 52] width 57 height 10
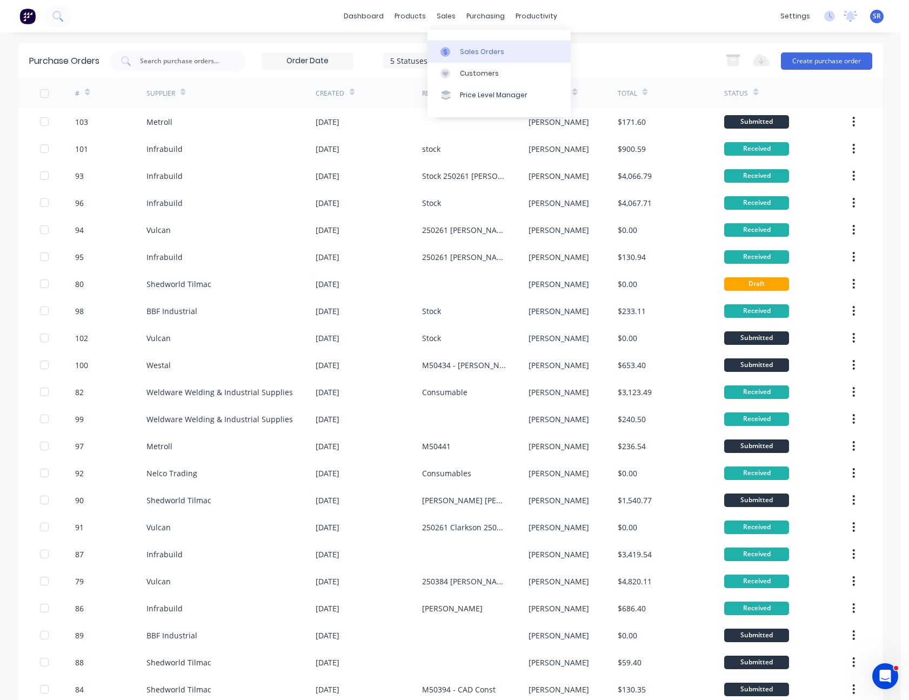
click at [468, 50] on div "Sales Orders" at bounding box center [482, 52] width 44 height 10
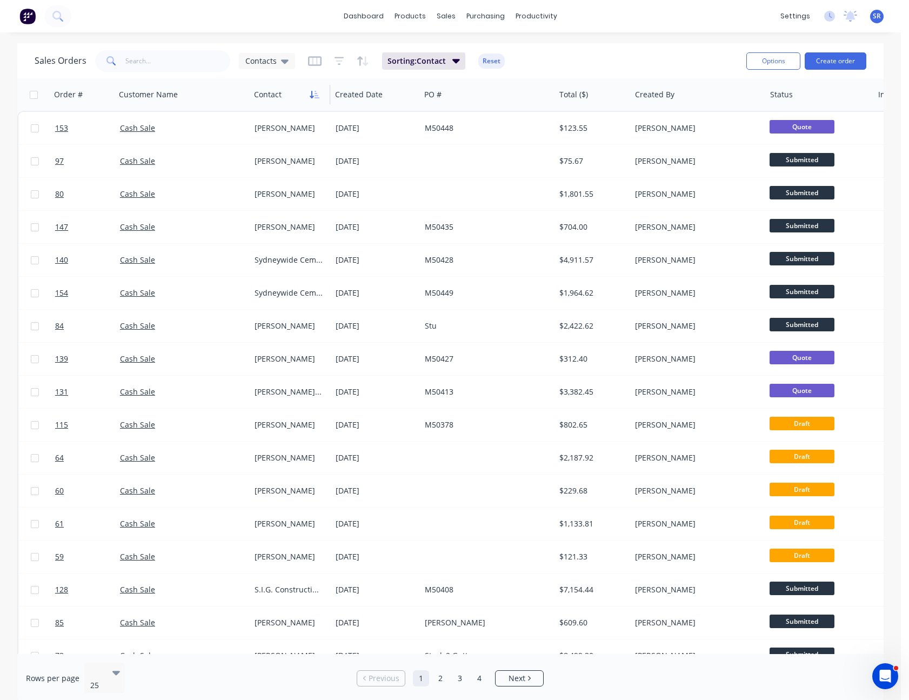
click at [319, 91] on icon "button" at bounding box center [315, 94] width 10 height 9
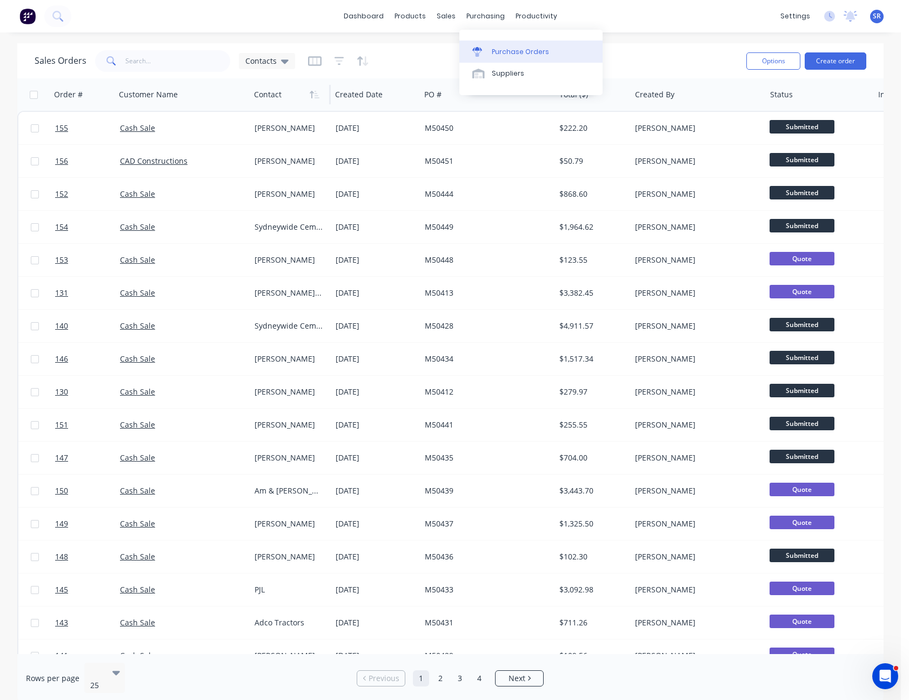
click at [522, 51] on div "Purchase Orders" at bounding box center [520, 52] width 57 height 10
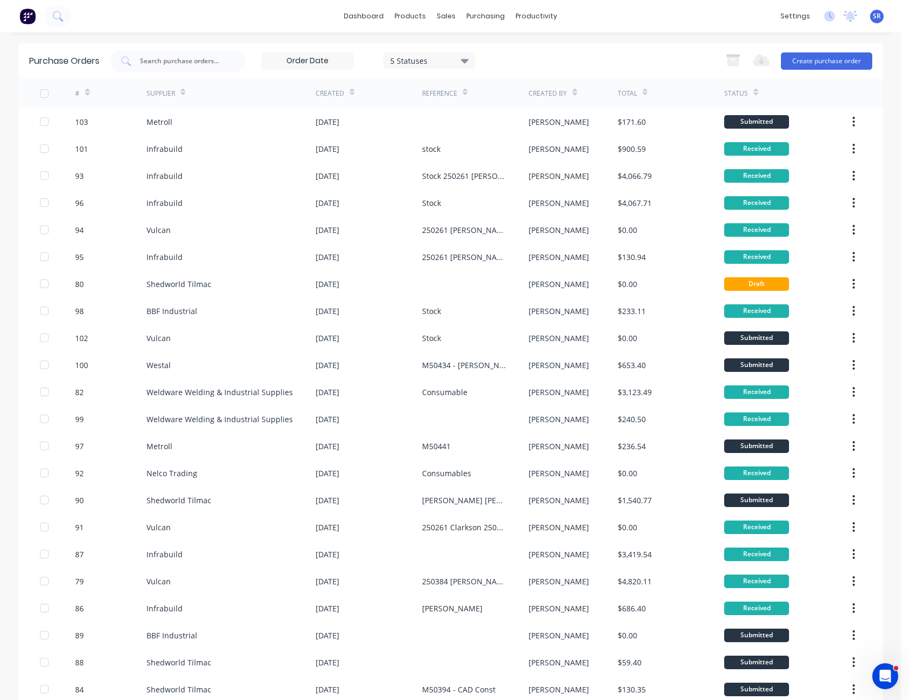
click at [180, 91] on icon at bounding box center [182, 92] width 5 height 8
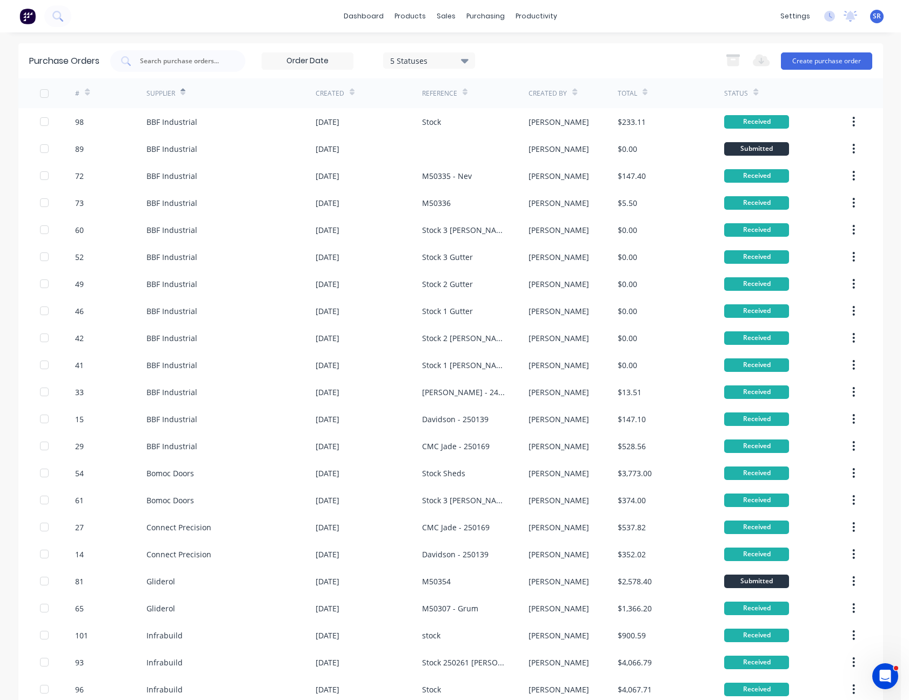
click at [183, 93] on div "Supplier" at bounding box center [230, 93] width 169 height 30
click at [180, 93] on icon at bounding box center [182, 93] width 5 height 3
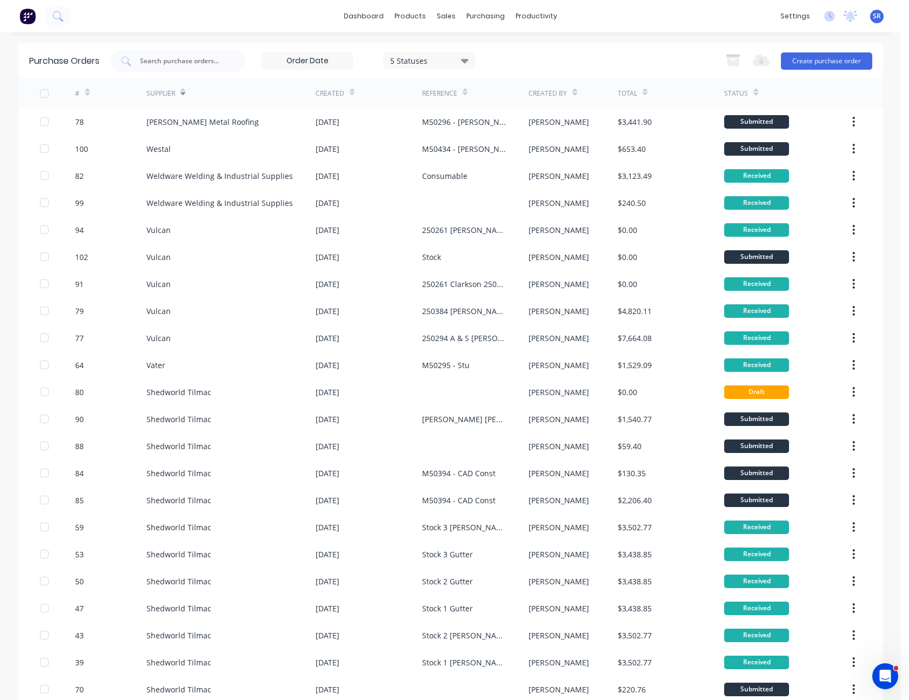
click at [85, 89] on icon at bounding box center [87, 92] width 5 height 8
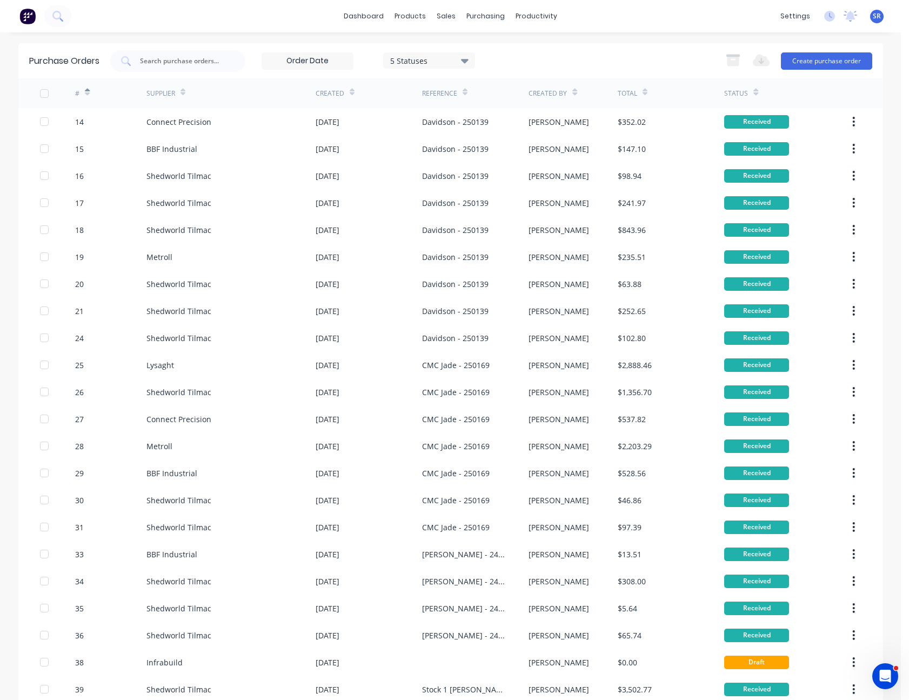
click at [85, 94] on icon at bounding box center [87, 93] width 5 height 3
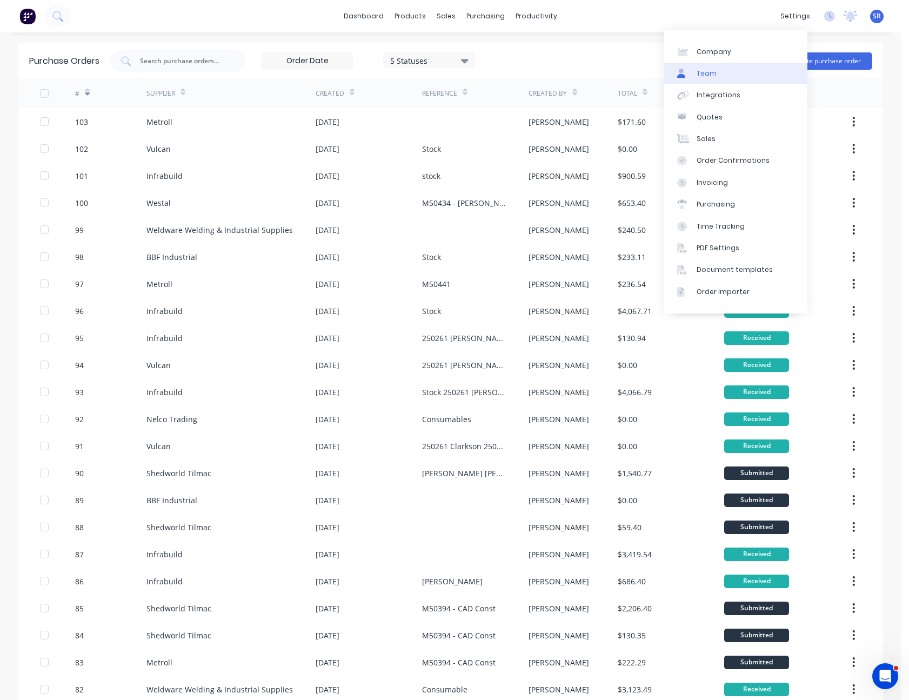
click at [746, 71] on link "Team" at bounding box center [735, 74] width 143 height 22
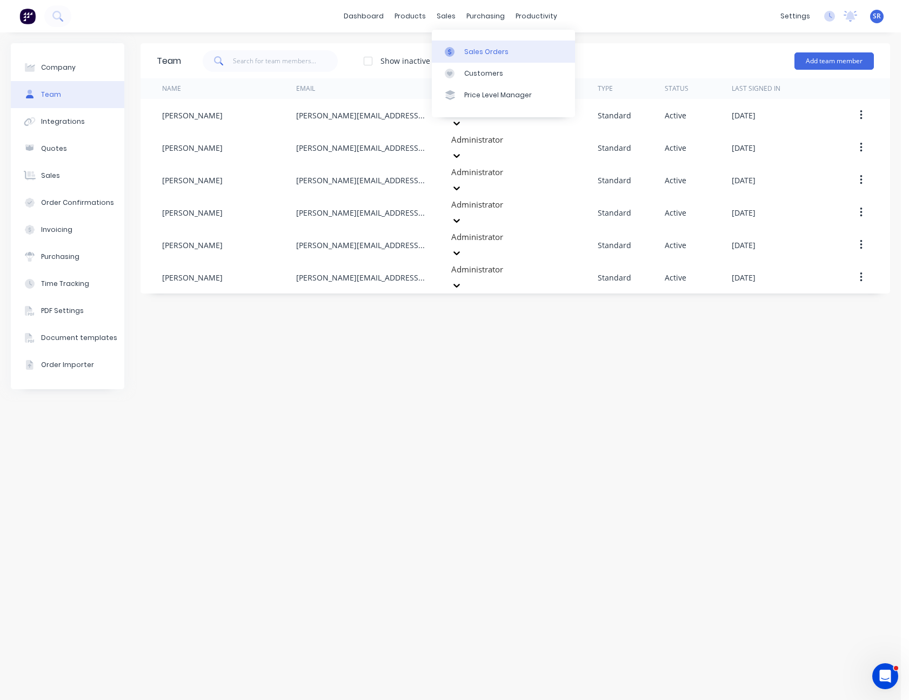
click at [462, 49] on link "Sales Orders" at bounding box center [503, 52] width 143 height 22
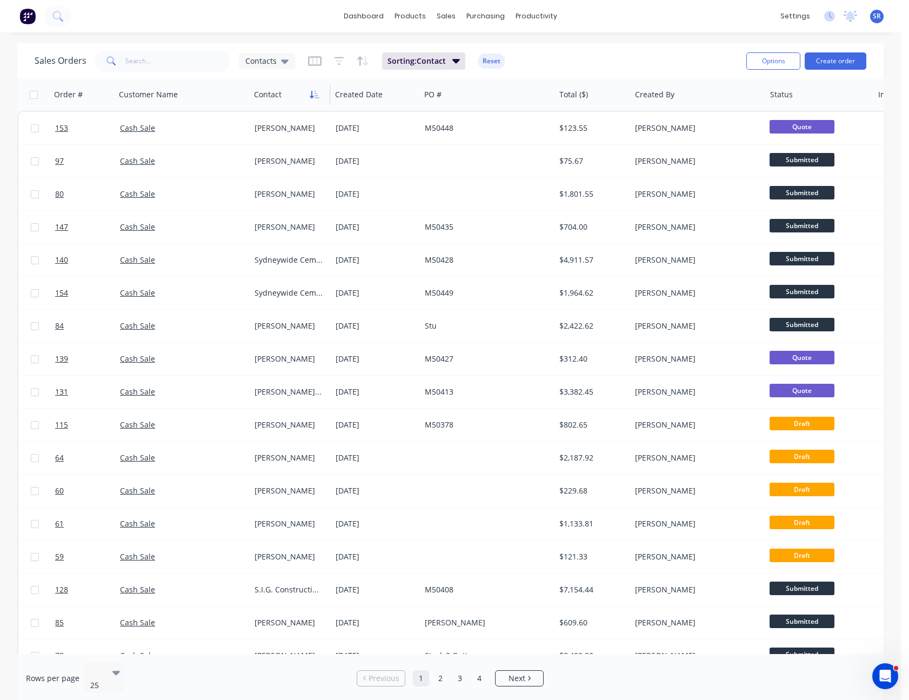
click at [318, 90] on icon "button" at bounding box center [315, 94] width 10 height 9
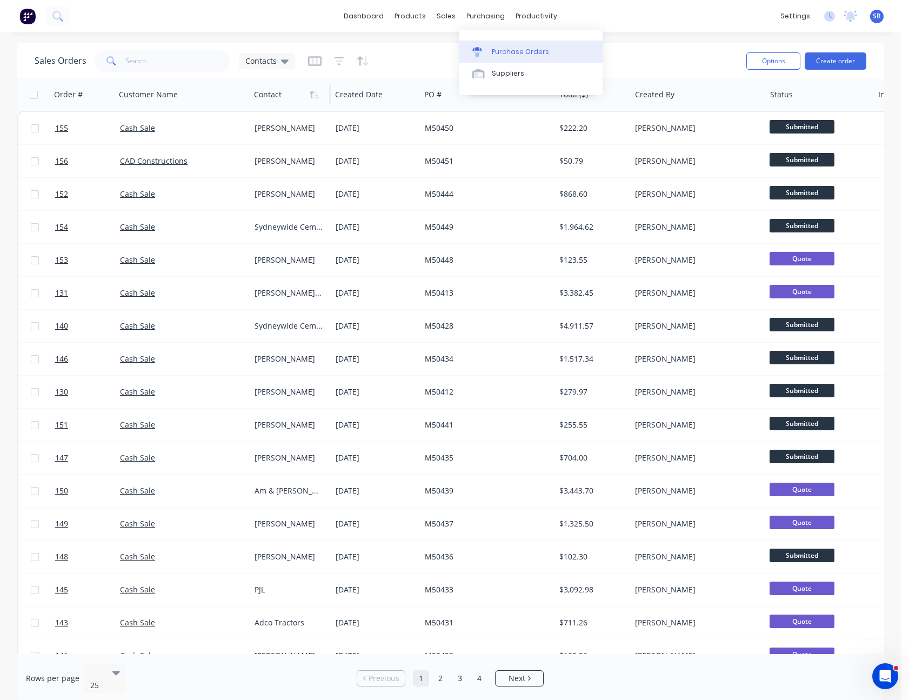
click at [502, 50] on div "Purchase Orders" at bounding box center [520, 52] width 57 height 10
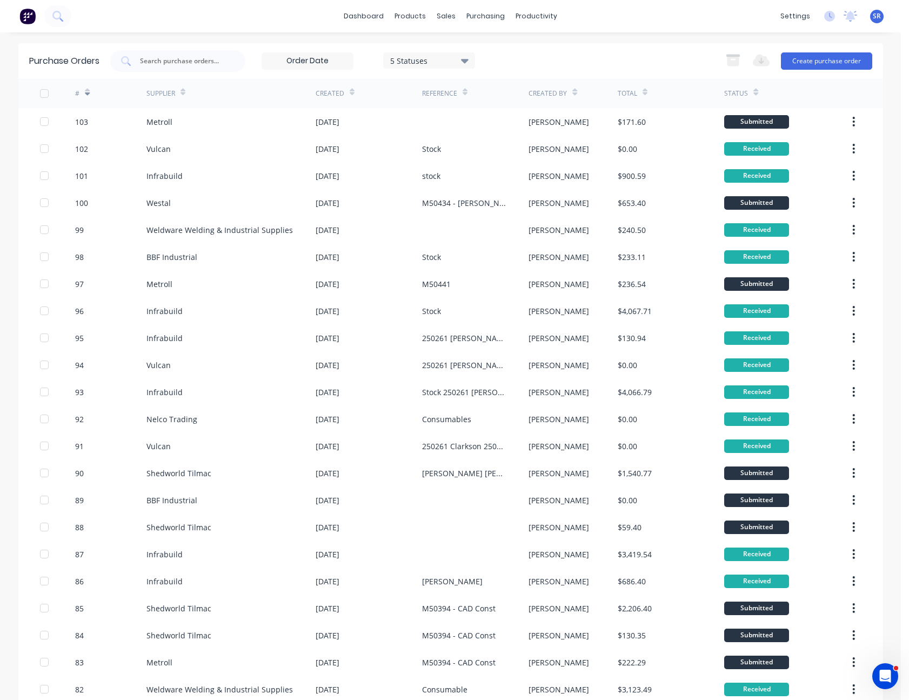
click at [461, 58] on icon at bounding box center [465, 61] width 8 height 12
click at [192, 62] on input "text" at bounding box center [184, 61] width 90 height 11
type input "metroll"
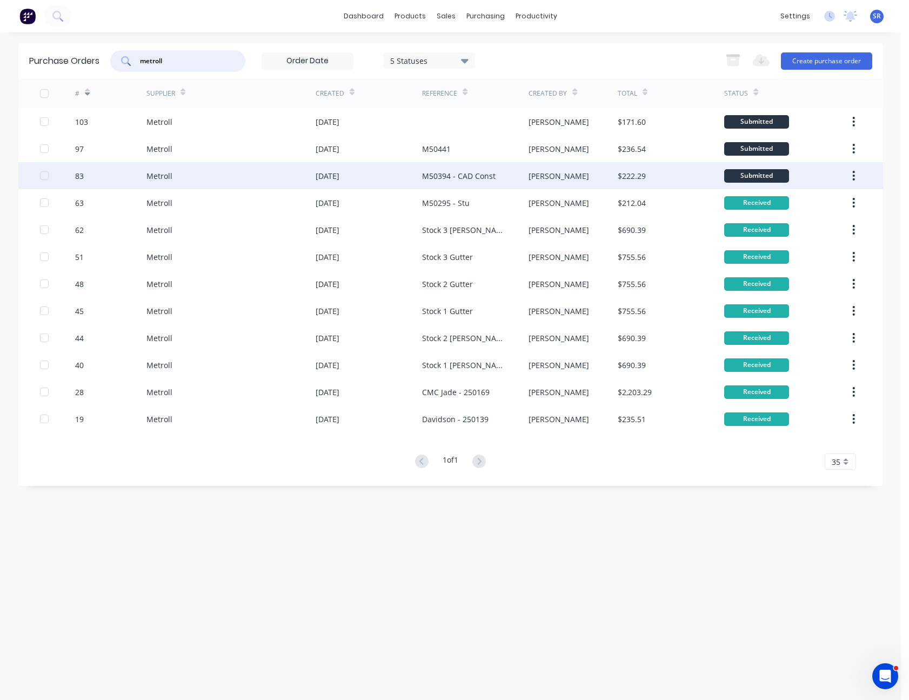
click at [360, 175] on div "[DATE]" at bounding box center [369, 175] width 106 height 27
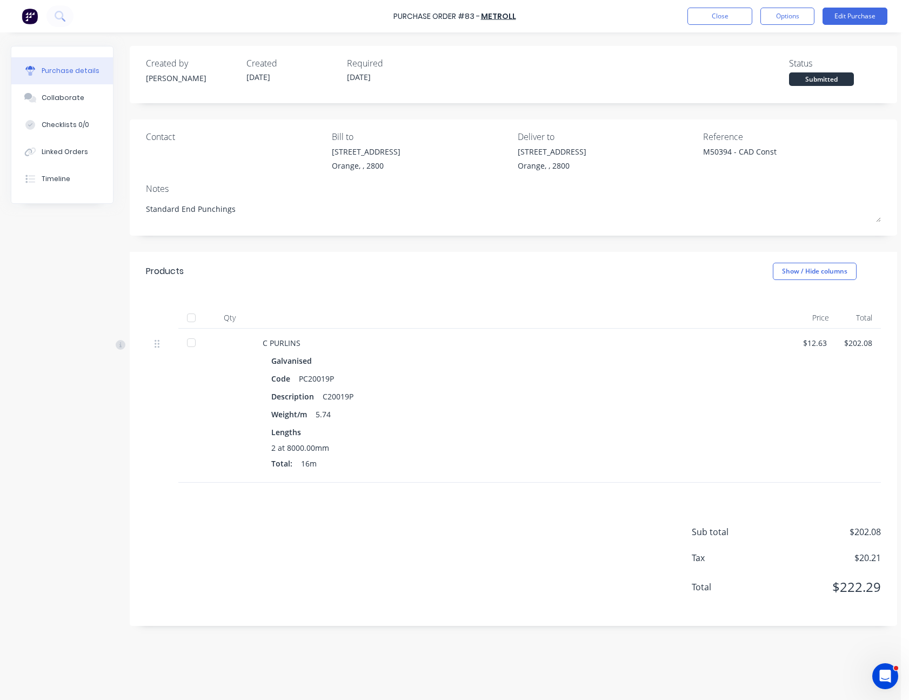
click at [191, 320] on div at bounding box center [191, 318] width 22 height 22
click at [744, 18] on button "Close" at bounding box center [719, 16] width 65 height 17
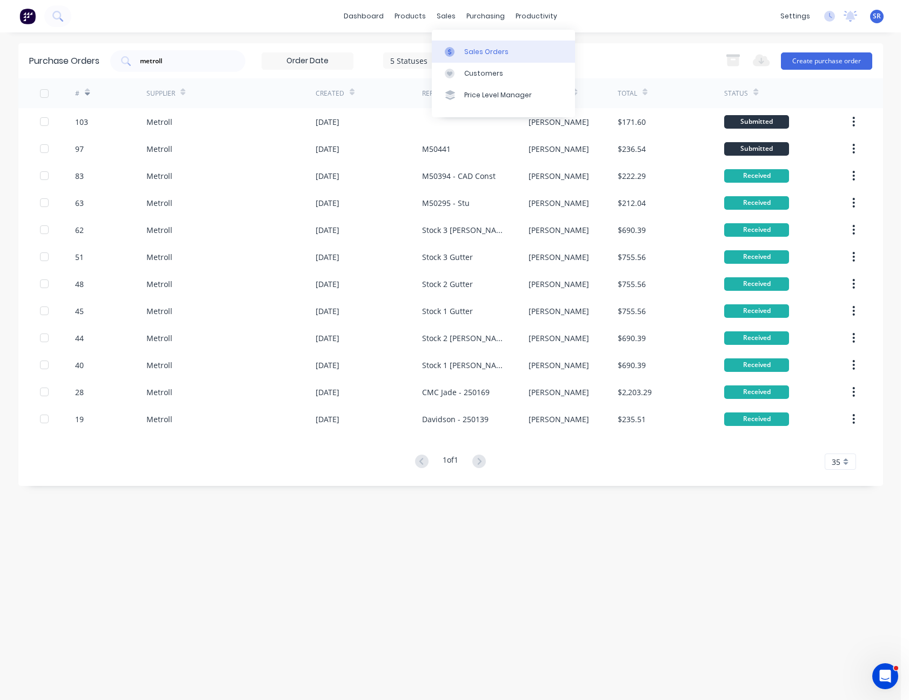
click at [468, 47] on div "Sales Orders" at bounding box center [486, 52] width 44 height 10
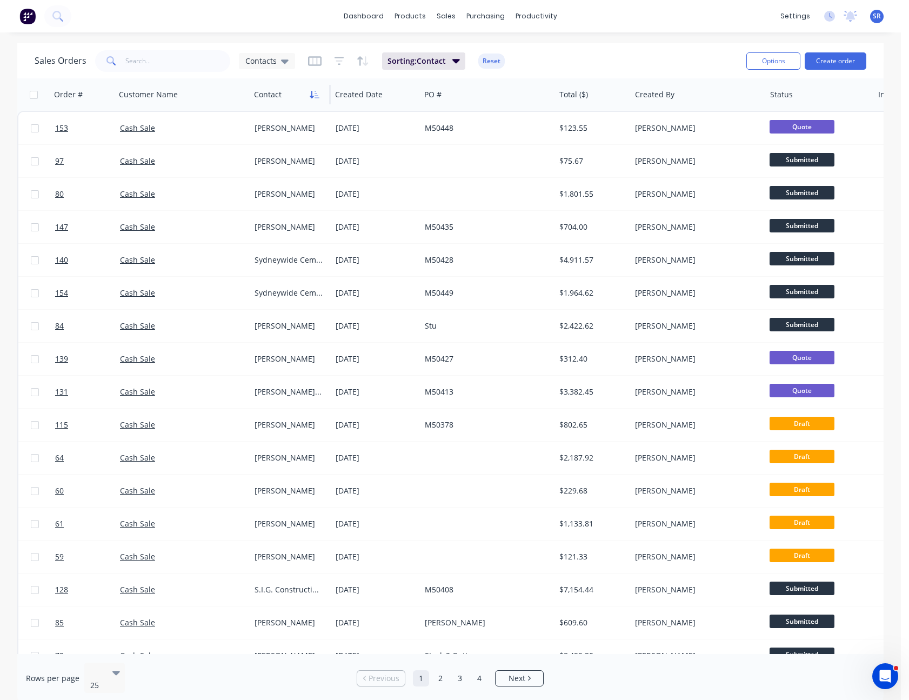
click at [311, 93] on icon "button" at bounding box center [315, 94] width 10 height 9
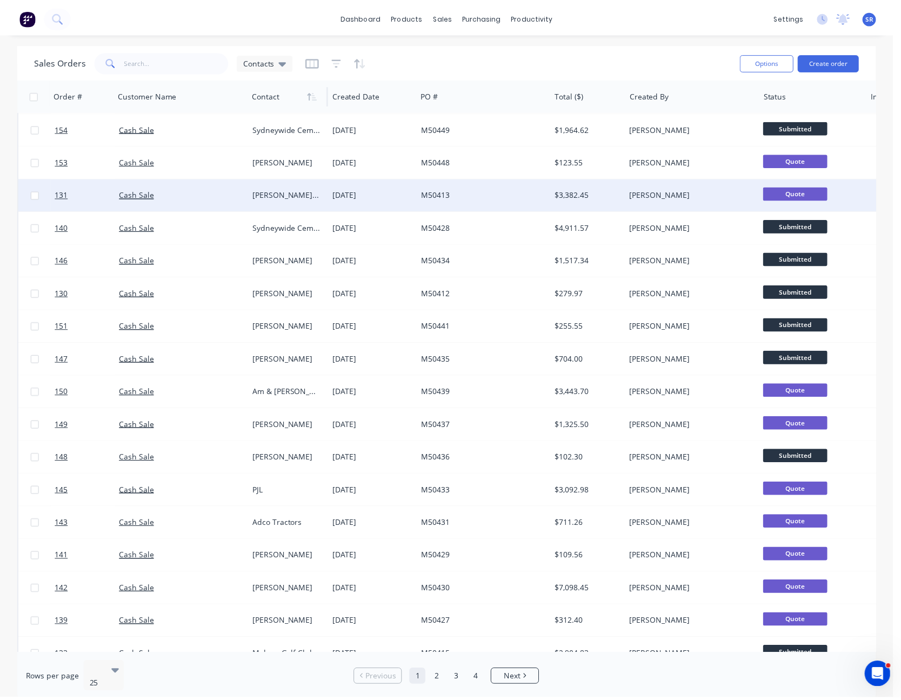
scroll to position [162, 0]
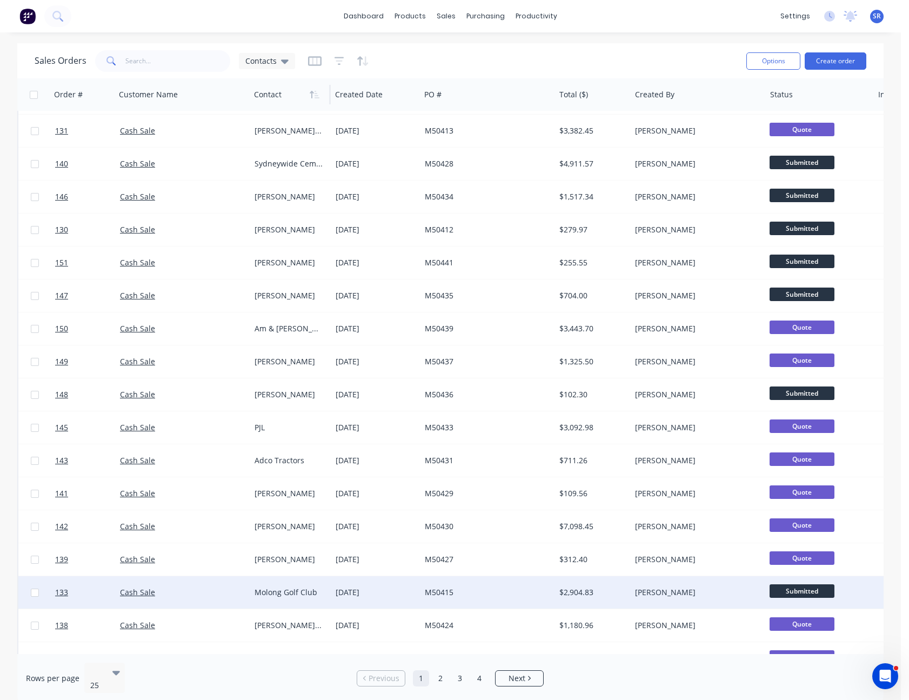
click at [407, 587] on div "[DATE]" at bounding box center [375, 592] width 80 height 11
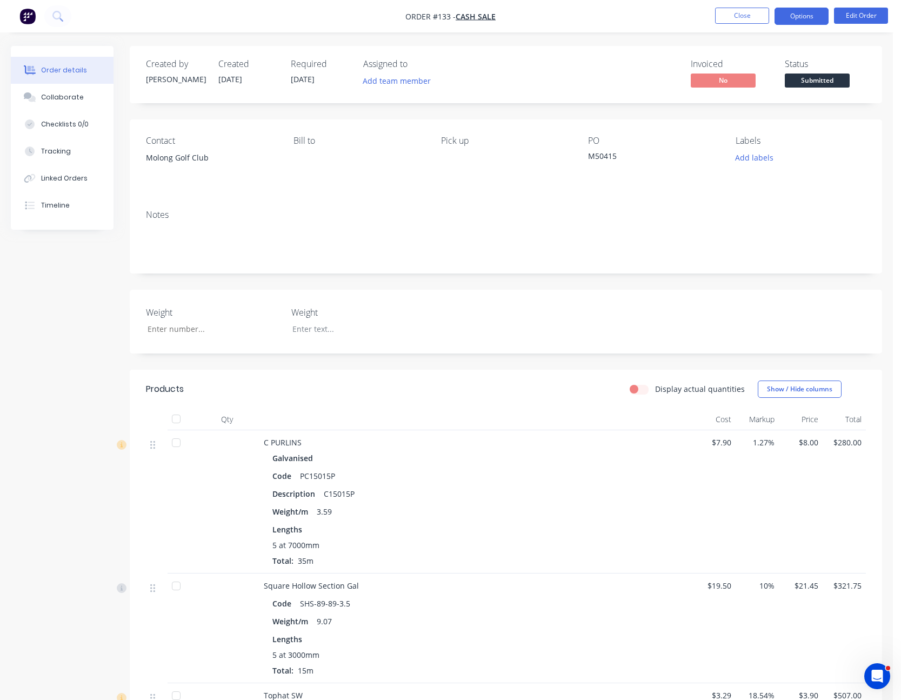
click at [809, 18] on button "Options" at bounding box center [801, 16] width 54 height 17
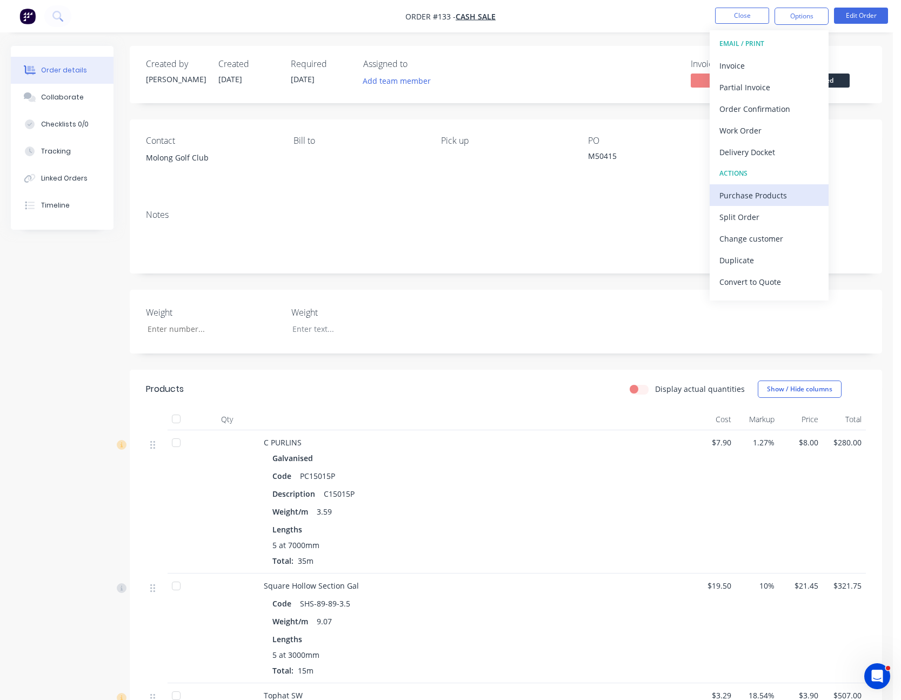
click at [783, 193] on div "Purchase Products" at bounding box center [768, 195] width 99 height 16
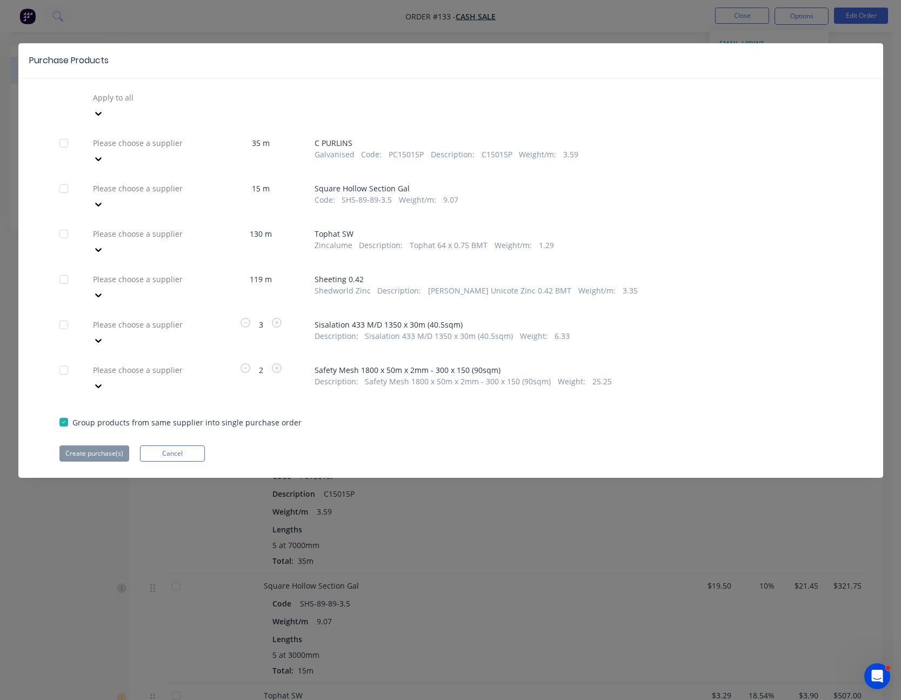
click at [104, 119] on icon at bounding box center [98, 113] width 11 height 11
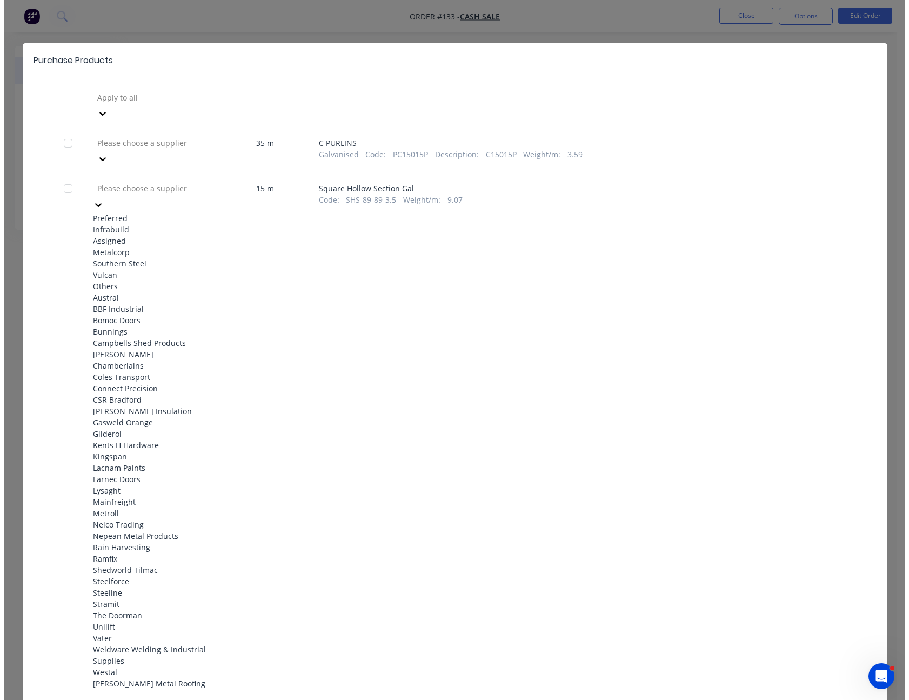
scroll to position [540, 0]
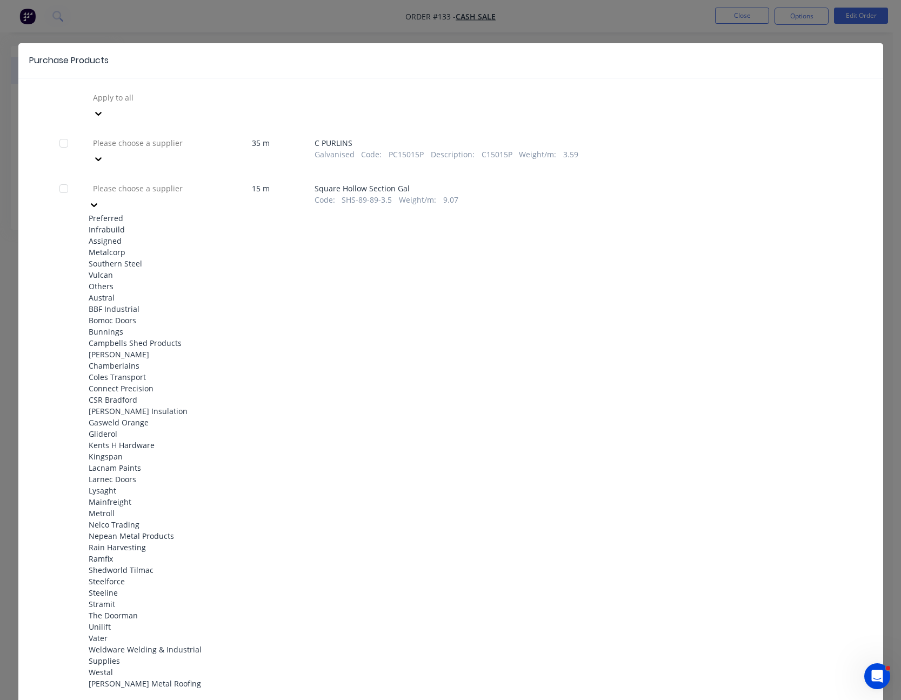
click at [155, 564] on div "Shedworld Tilmac" at bounding box center [148, 569] width 119 height 11
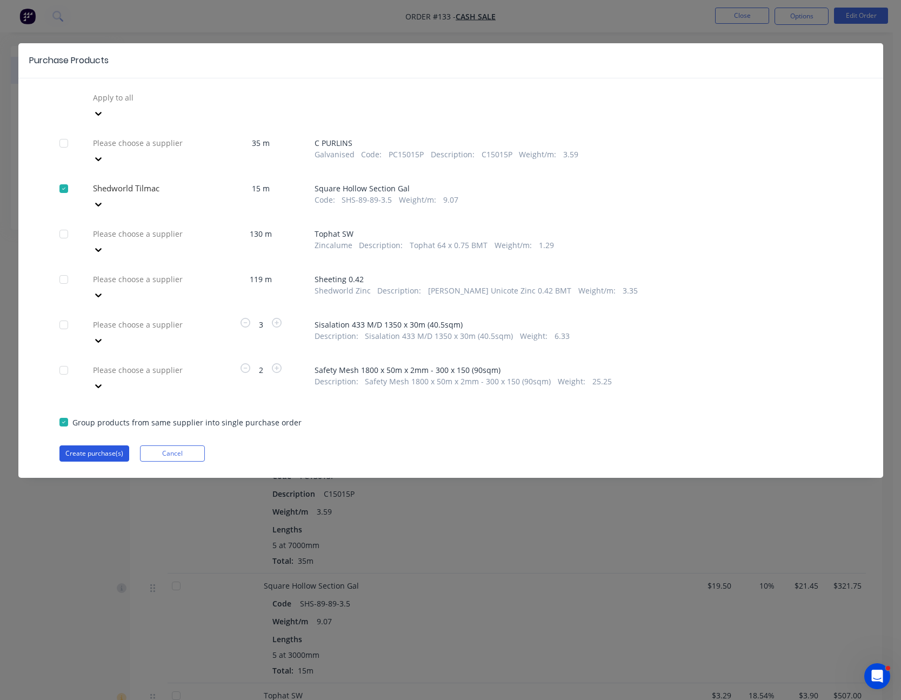
click at [103, 445] on button "Create purchase(s)" at bounding box center [94, 453] width 70 height 16
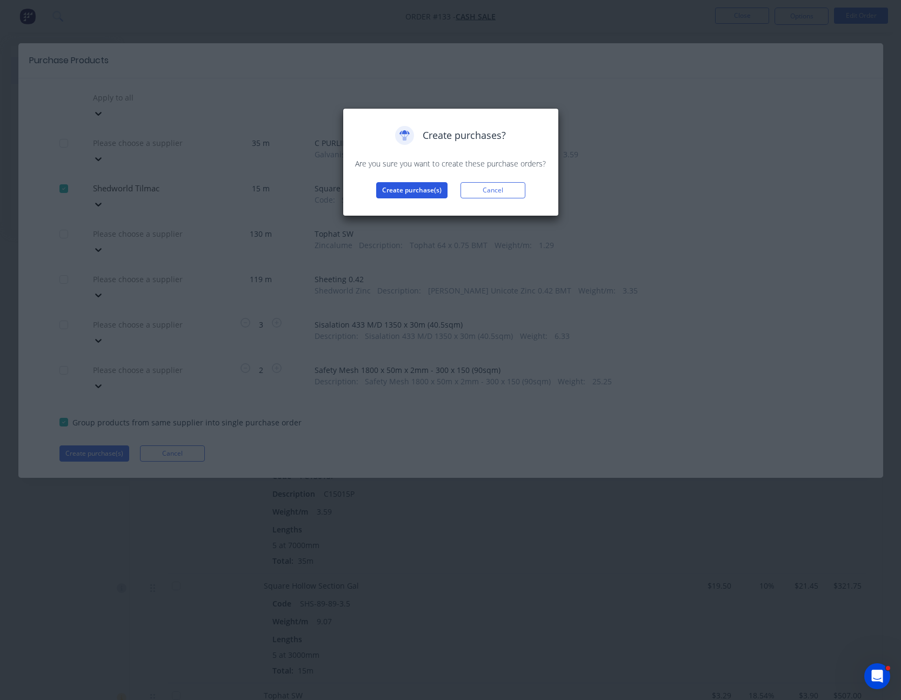
click at [415, 191] on button "Create purchase(s)" at bounding box center [411, 190] width 71 height 16
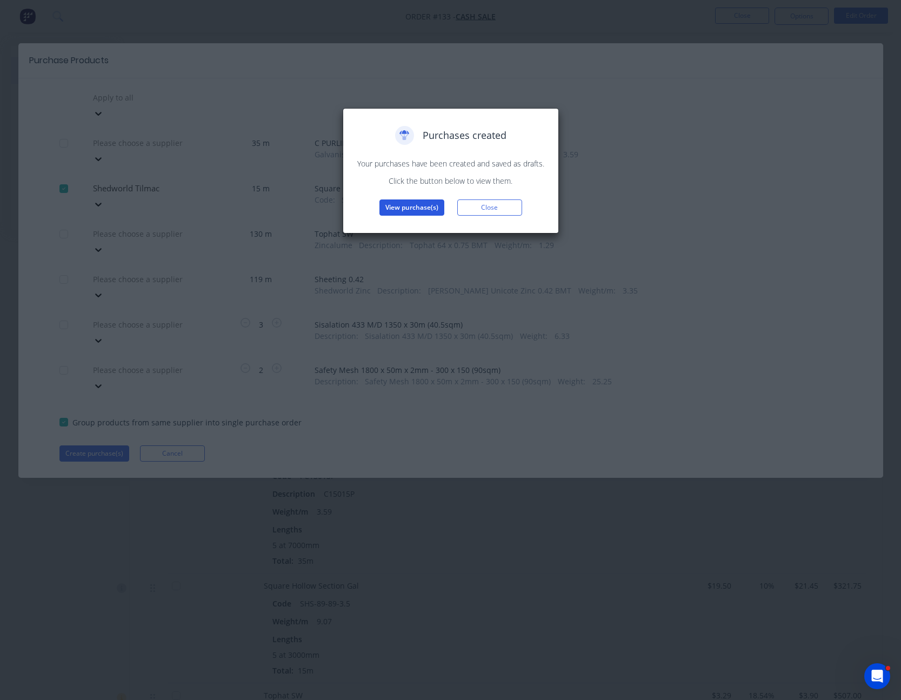
click at [412, 208] on button "View purchase(s)" at bounding box center [411, 207] width 65 height 16
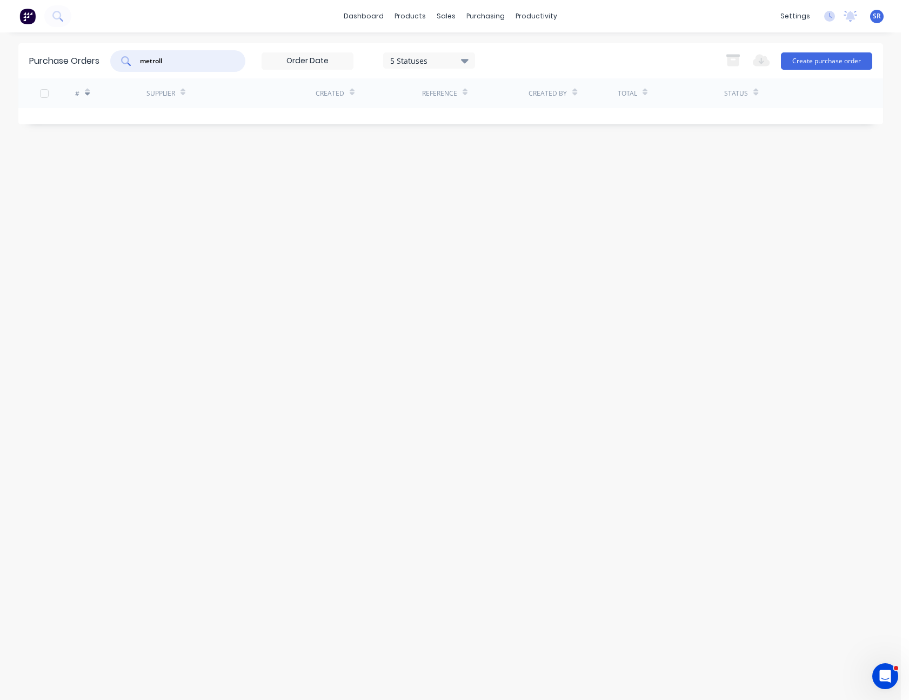
drag, startPoint x: 173, startPoint y: 61, endPoint x: 108, endPoint y: 62, distance: 65.4
click at [108, 62] on div "Purchase Orders metroll 5 Statuses 5 Statuses Export to Excel (XLSX) Create pur…" at bounding box center [450, 60] width 864 height 35
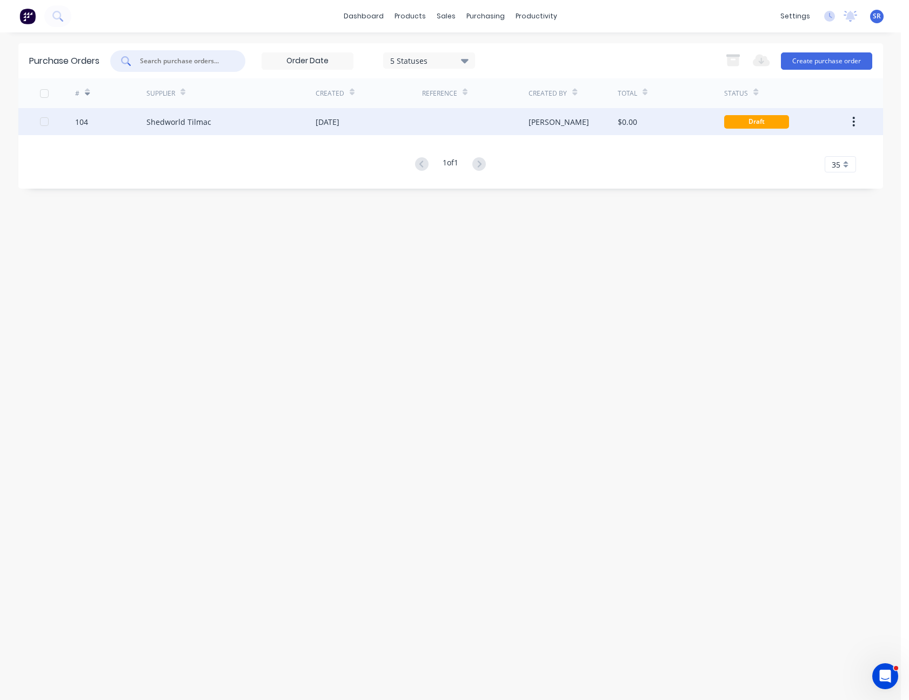
click at [430, 119] on div at bounding box center [475, 121] width 106 height 27
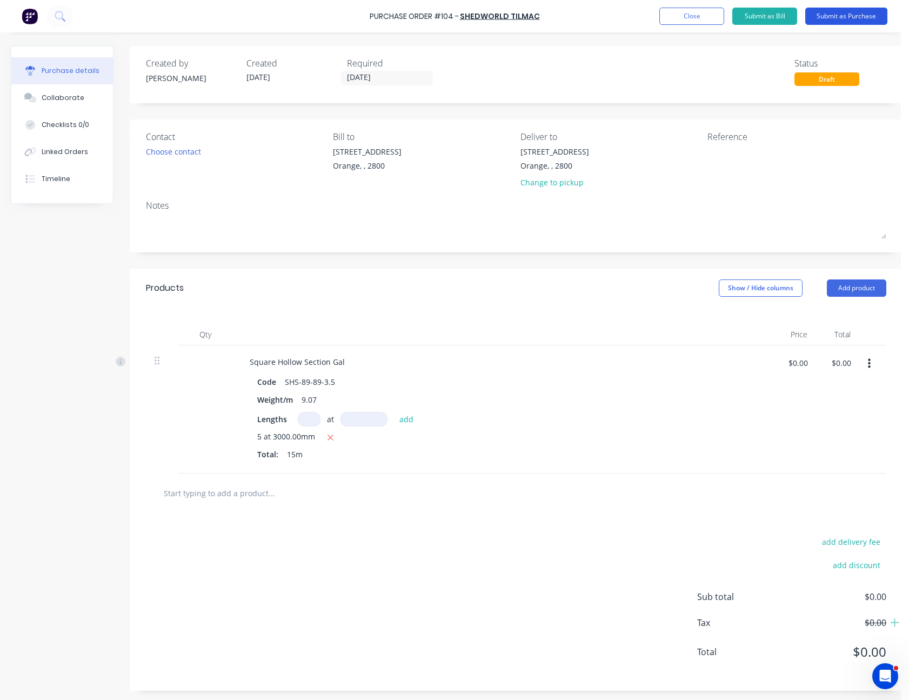
click at [846, 15] on button "Submit as Purchase" at bounding box center [846, 16] width 82 height 17
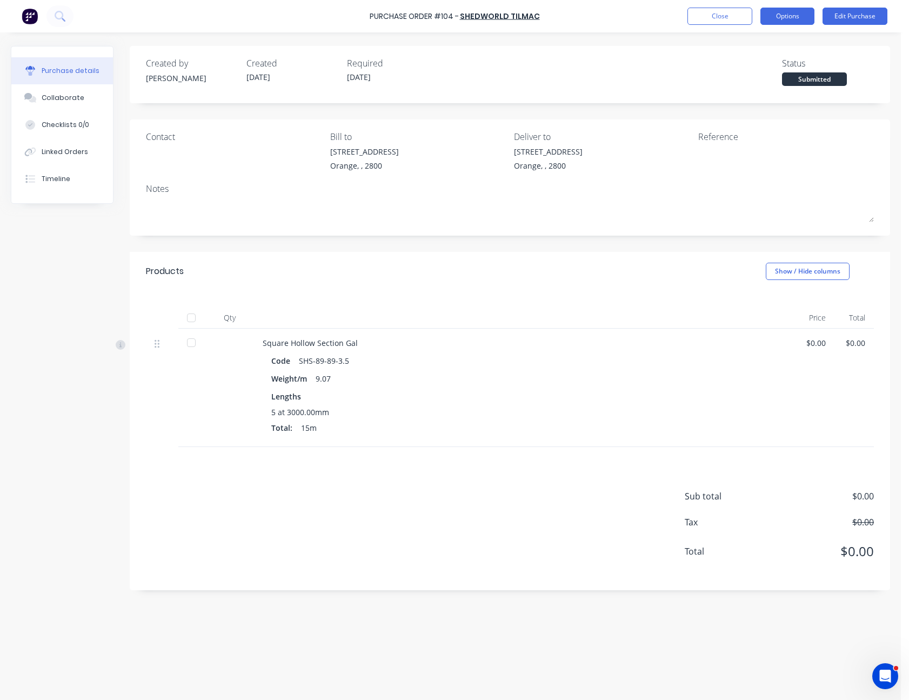
click at [774, 17] on button "Options" at bounding box center [787, 16] width 54 height 17
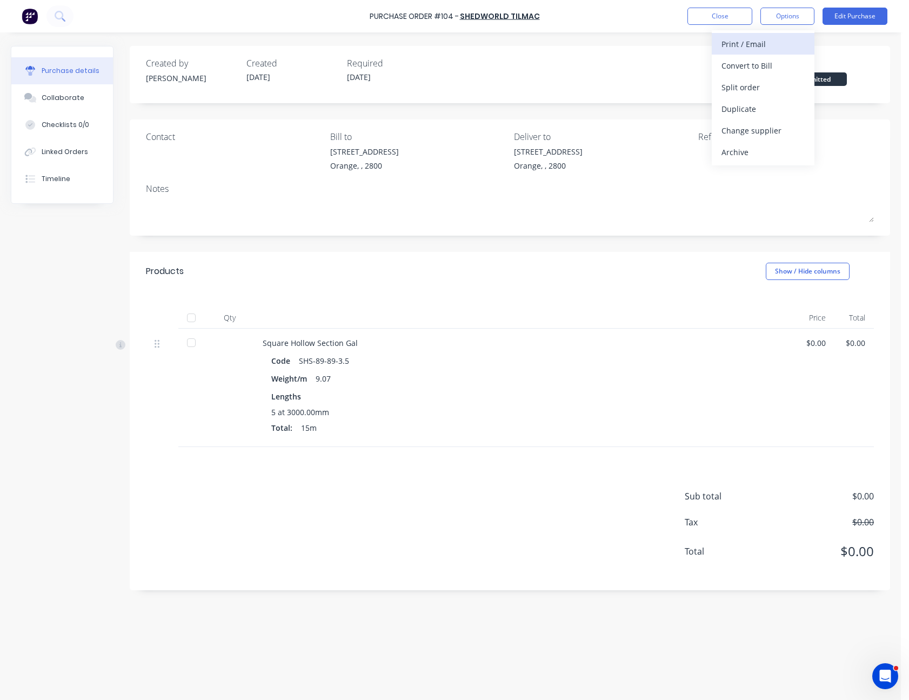
click at [774, 35] on button "Print / Email" at bounding box center [763, 44] width 103 height 22
click at [774, 84] on div "Without pricing" at bounding box center [762, 87] width 83 height 16
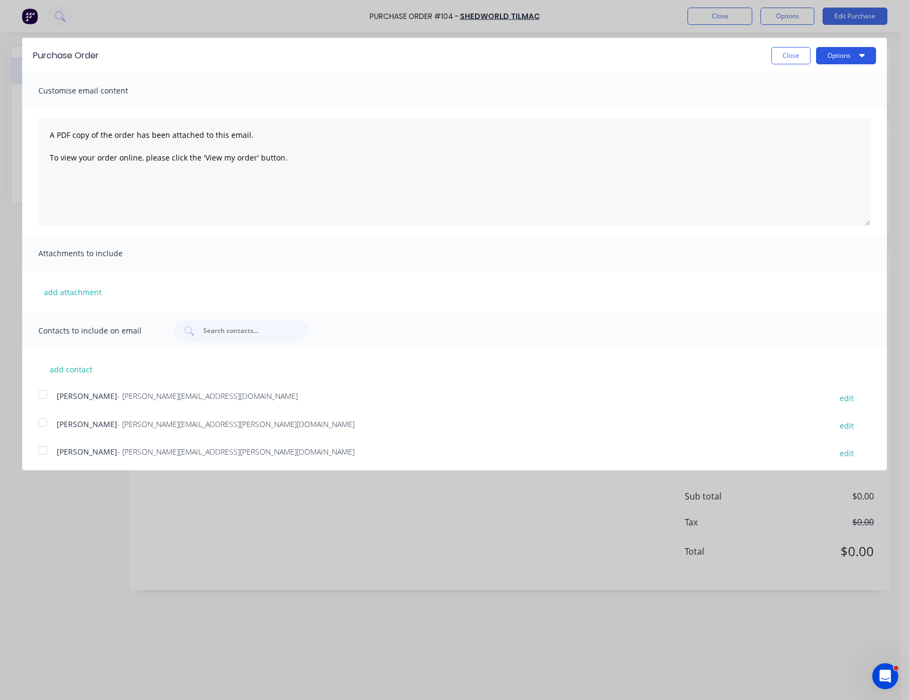
click at [839, 59] on button "Options" at bounding box center [846, 55] width 60 height 17
click at [831, 77] on div "Print" at bounding box center [824, 83] width 83 height 16
click at [780, 51] on button "Close" at bounding box center [790, 55] width 39 height 17
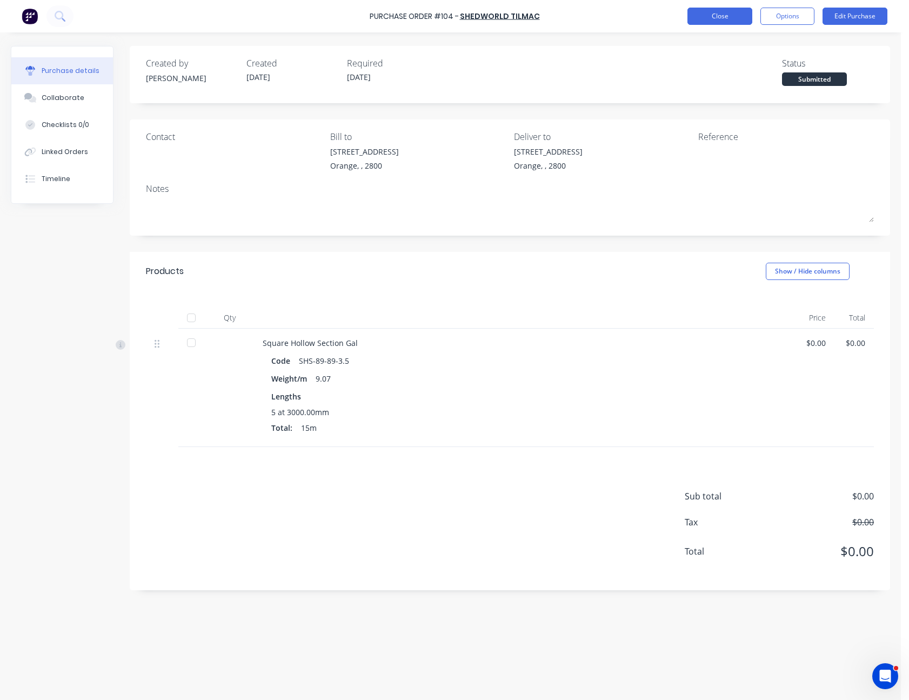
click at [732, 18] on button "Close" at bounding box center [719, 16] width 65 height 17
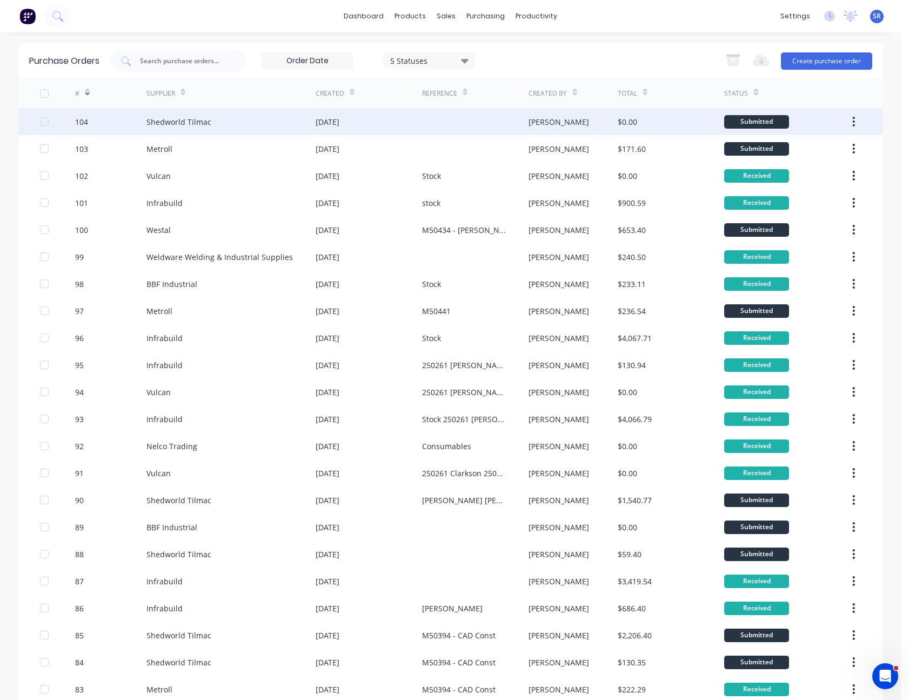
click at [369, 115] on div "[DATE]" at bounding box center [369, 121] width 106 height 27
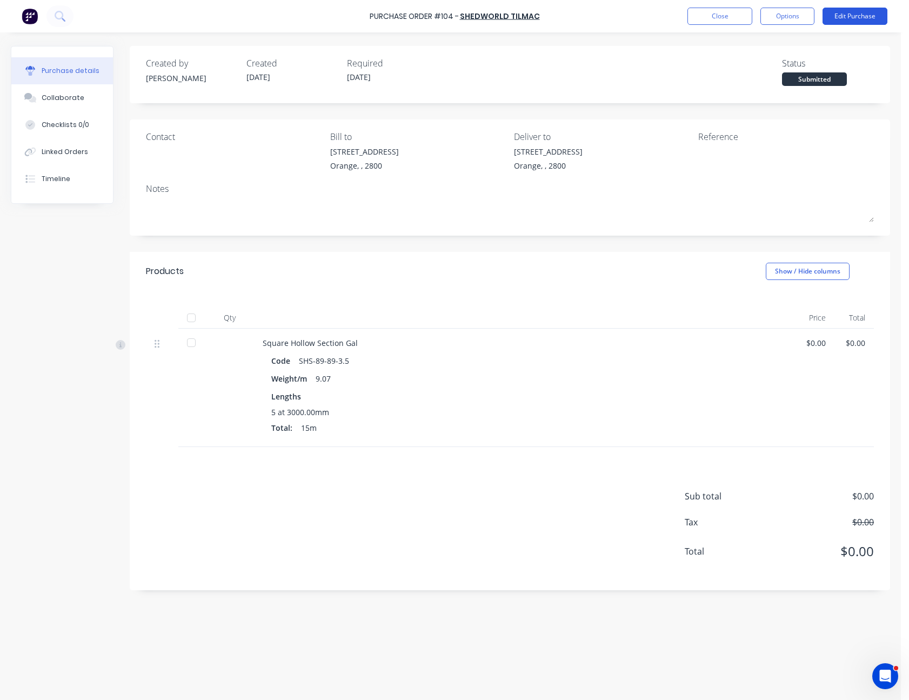
click at [851, 17] on button "Edit Purchase" at bounding box center [854, 16] width 65 height 17
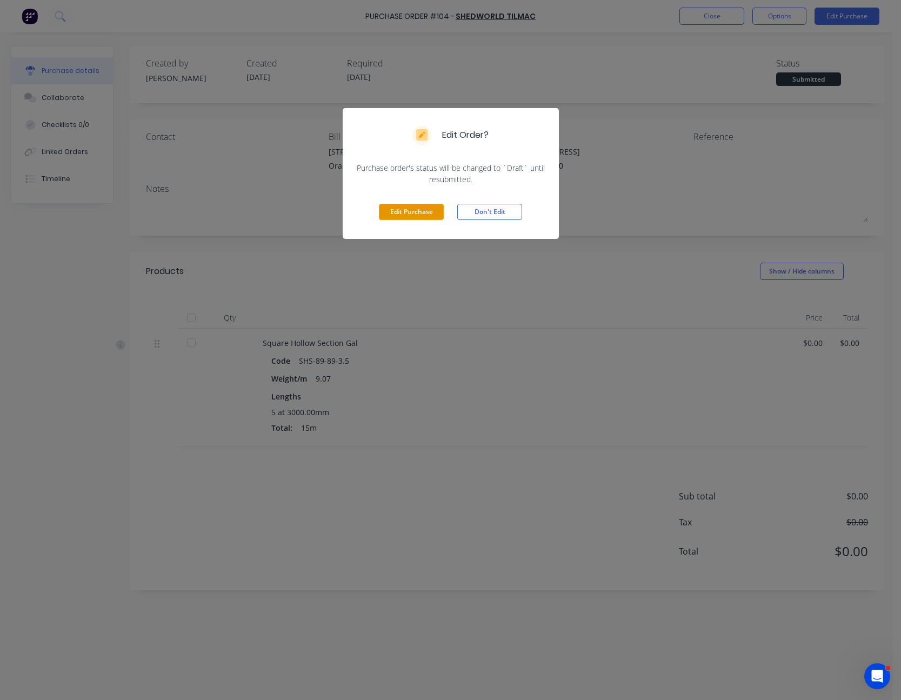
click at [428, 212] on button "Edit Purchase" at bounding box center [411, 212] width 65 height 16
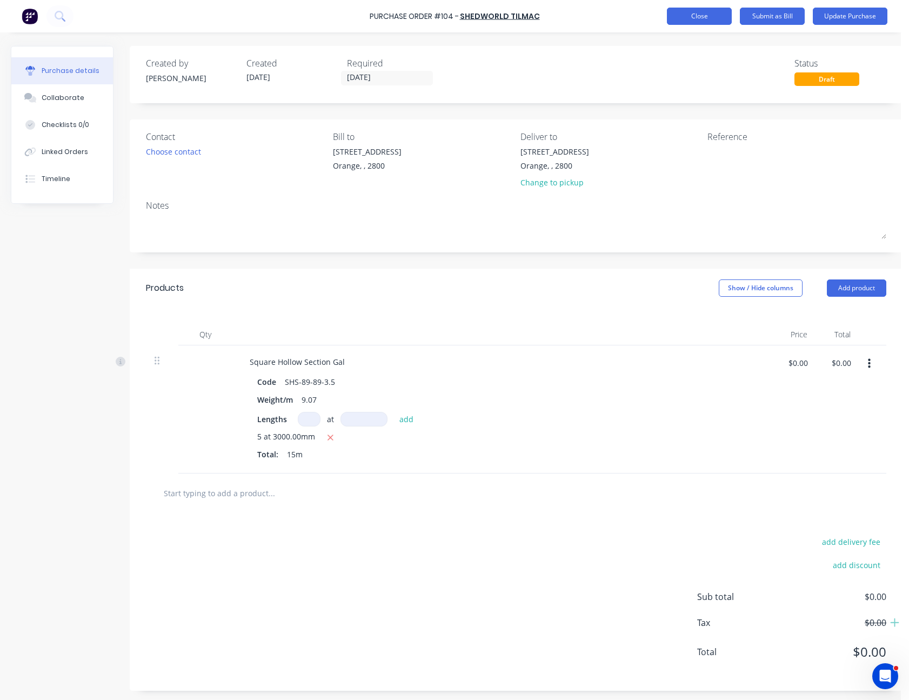
click at [700, 14] on button "Close" at bounding box center [699, 16] width 65 height 17
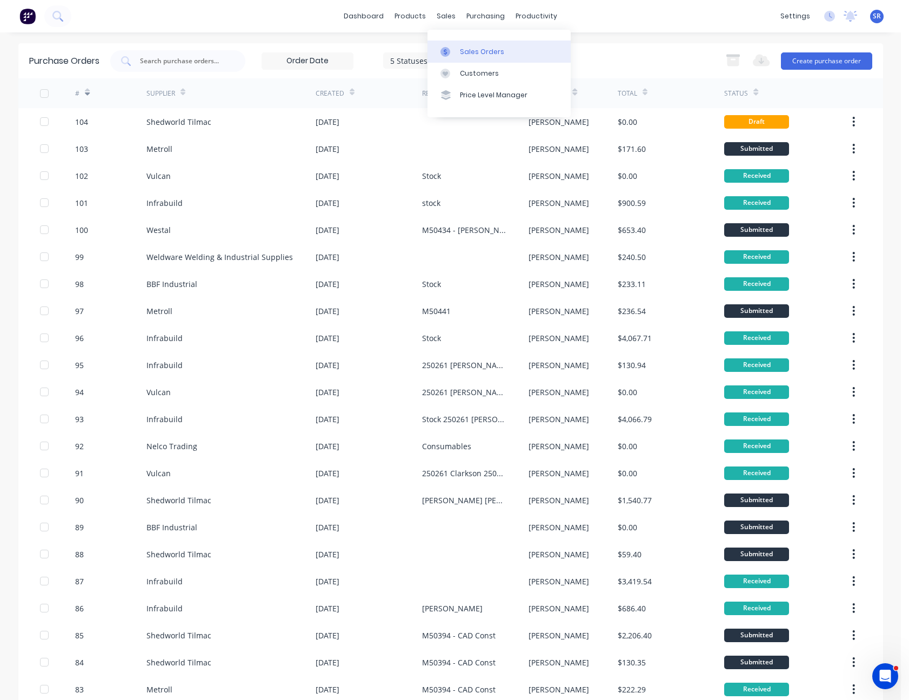
click at [464, 43] on link "Sales Orders" at bounding box center [498, 52] width 143 height 22
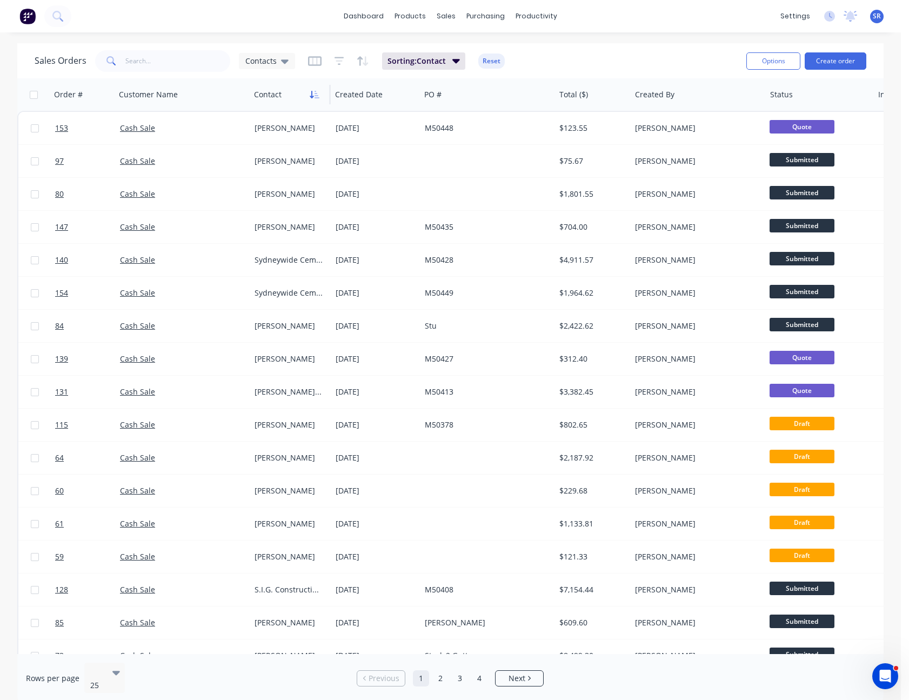
click at [312, 100] on button "button" at bounding box center [314, 94] width 16 height 16
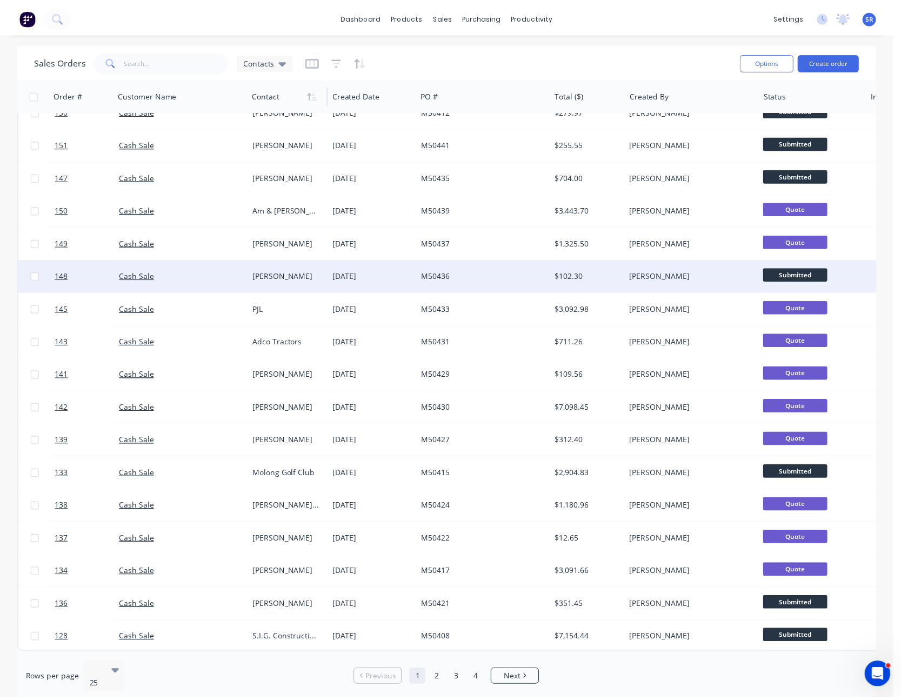
scroll to position [286, 0]
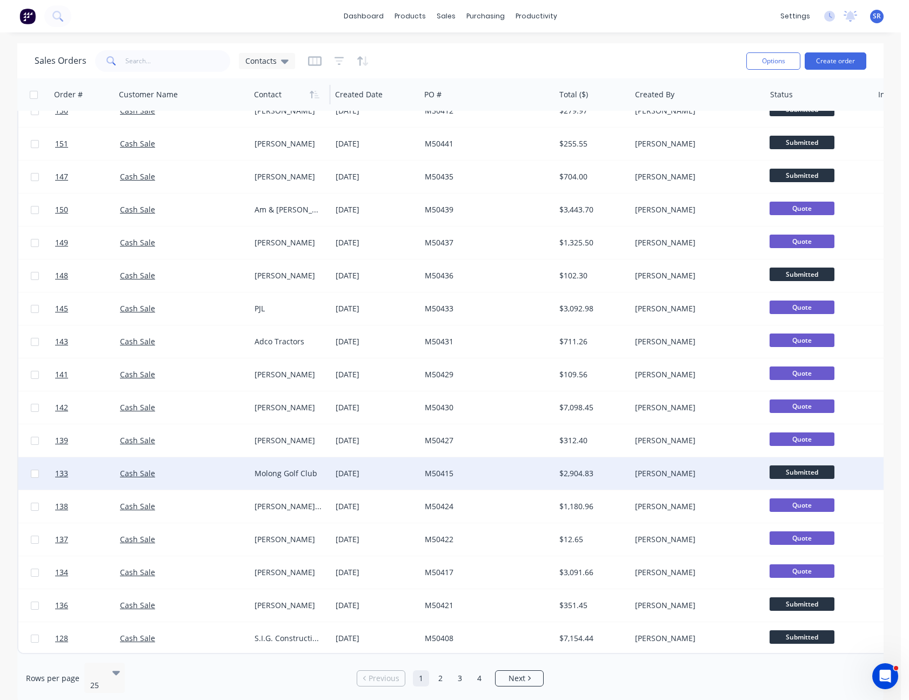
click at [388, 468] on div "[DATE]" at bounding box center [375, 473] width 80 height 11
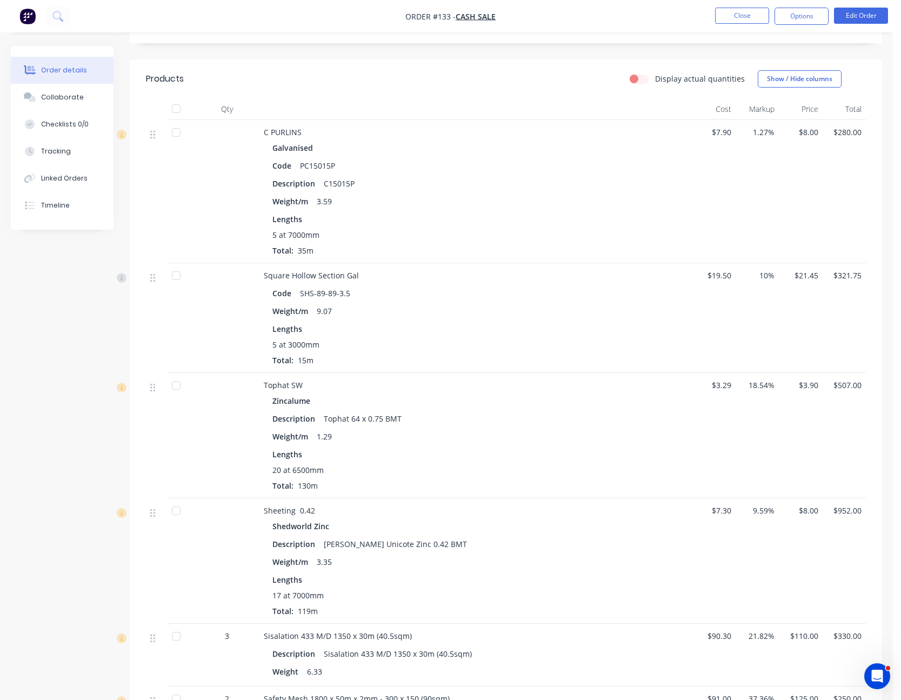
scroll to position [162, 0]
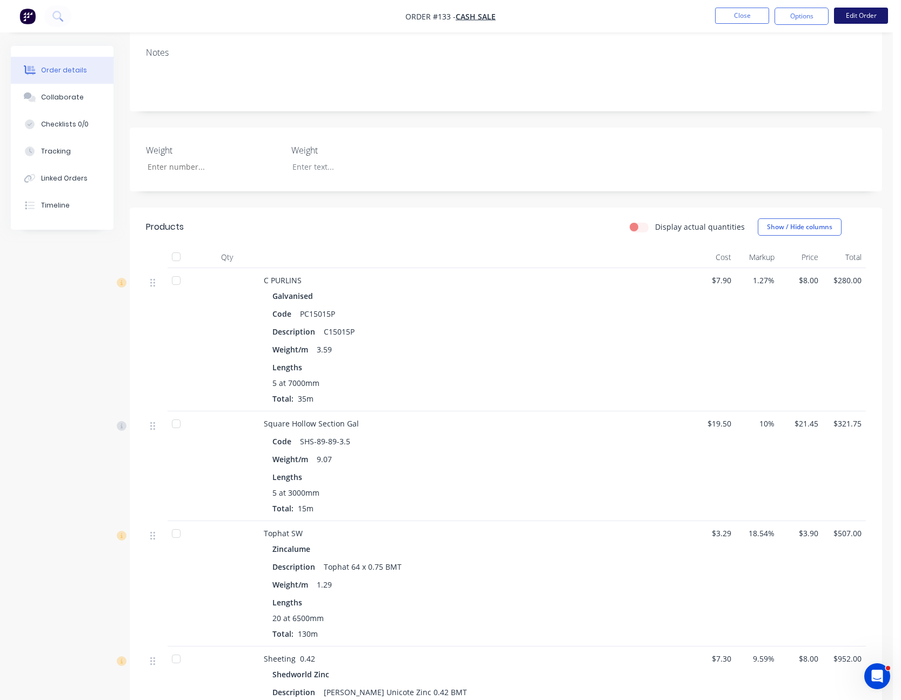
click at [868, 13] on button "Edit Order" at bounding box center [861, 16] width 54 height 16
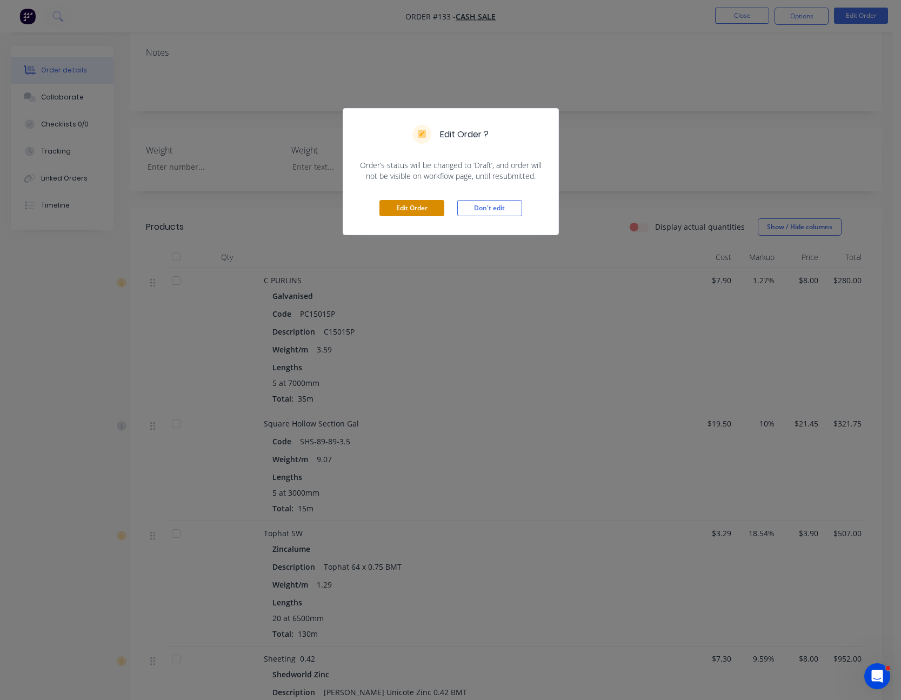
click at [407, 206] on button "Edit Order" at bounding box center [411, 208] width 65 height 16
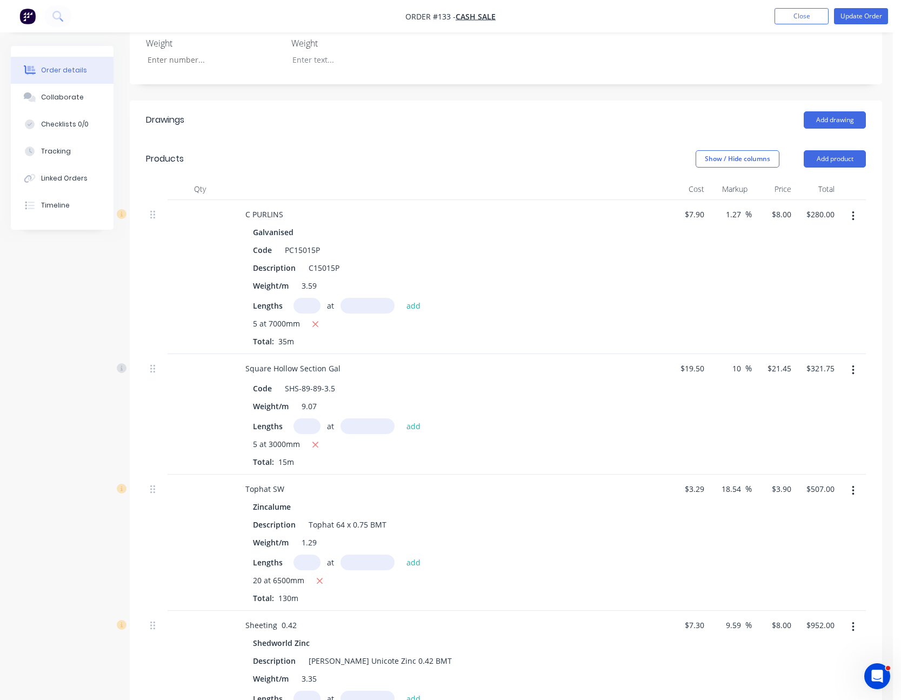
scroll to position [378, 0]
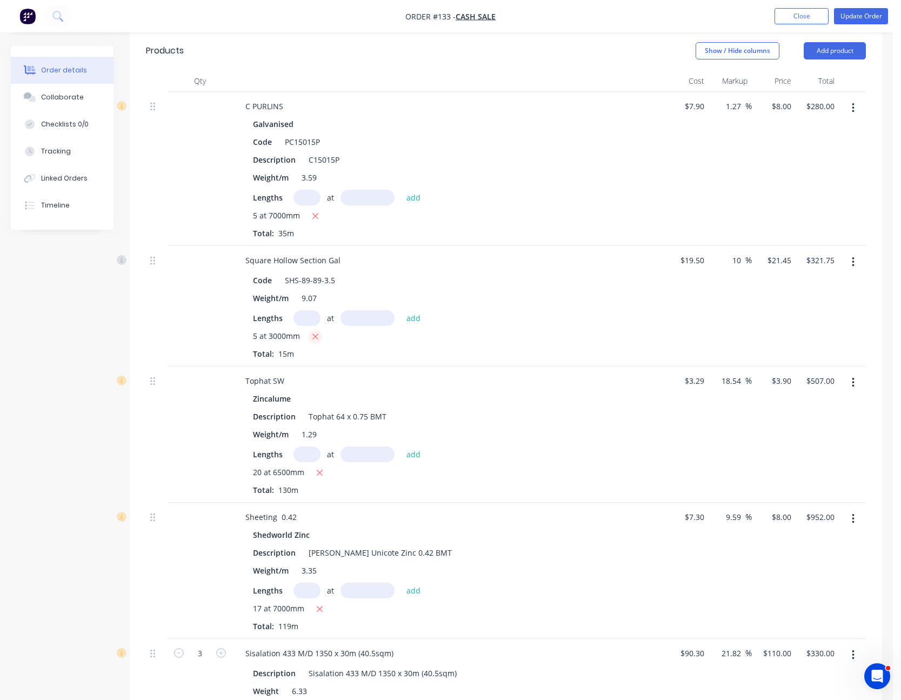
click at [316, 337] on icon "button" at bounding box center [315, 337] width 7 height 10
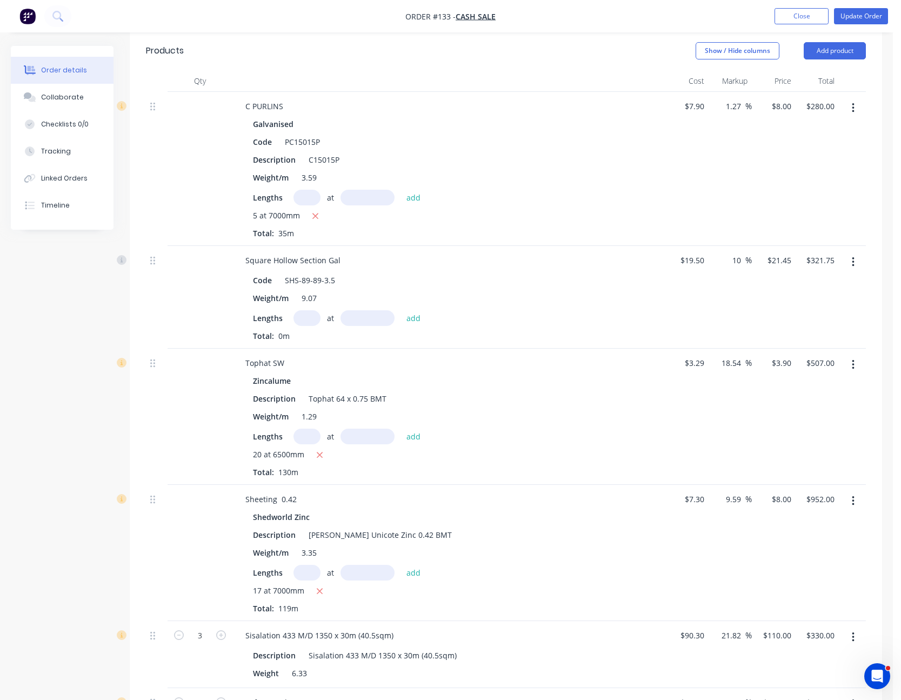
type input "$0.00"
click at [309, 316] on input "text" at bounding box center [306, 318] width 27 height 16
type input "5"
type input "3500"
click at [401, 310] on button "add" at bounding box center [413, 317] width 25 height 15
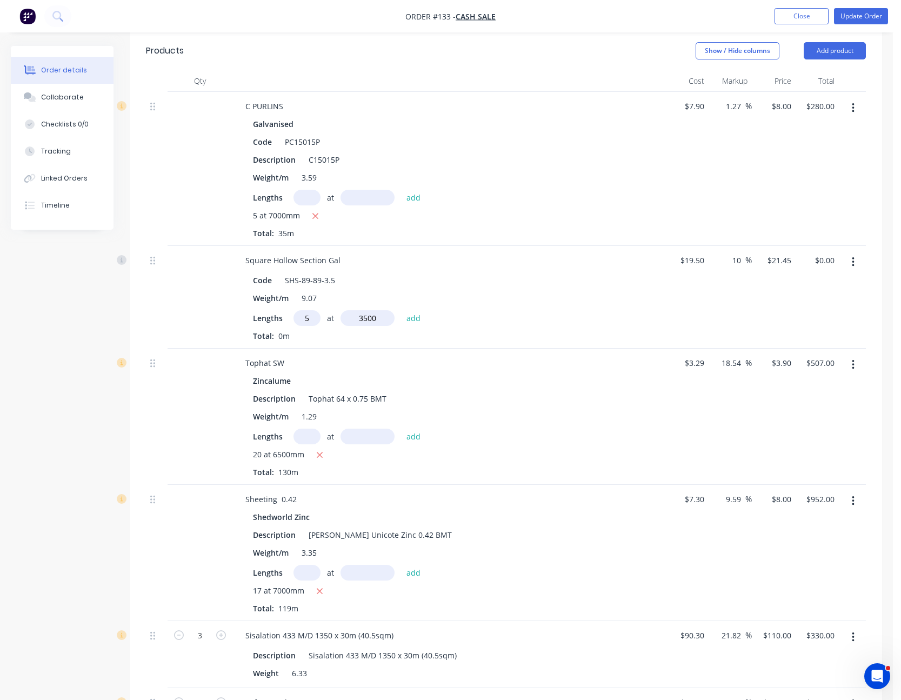
type input "$375.38"
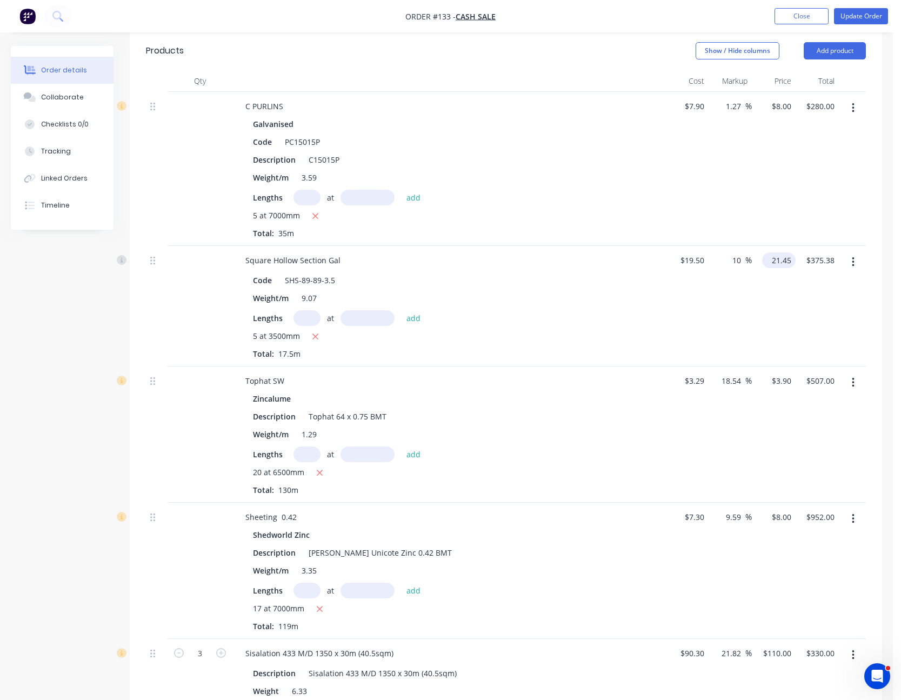
click at [780, 260] on input "21.45" at bounding box center [780, 260] width 29 height 16
type input "18.3857"
type input "-5.71"
type input "$18.3857"
type input "$321.75"
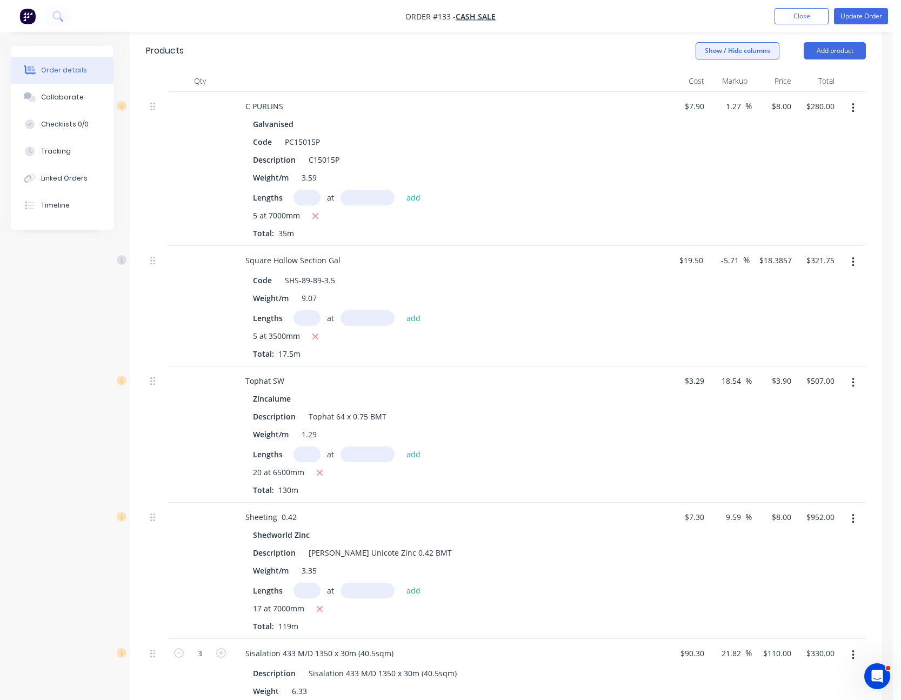
click at [737, 51] on button "Show / Hide columns" at bounding box center [737, 50] width 84 height 17
click at [714, 84] on span at bounding box center [712, 86] width 9 height 9
click at [700, 82] on input "Cost" at bounding box center [700, 82] width 0 height 0
click at [714, 96] on span at bounding box center [712, 100] width 9 height 9
click at [700, 96] on input "Markup" at bounding box center [700, 96] width 0 height 0
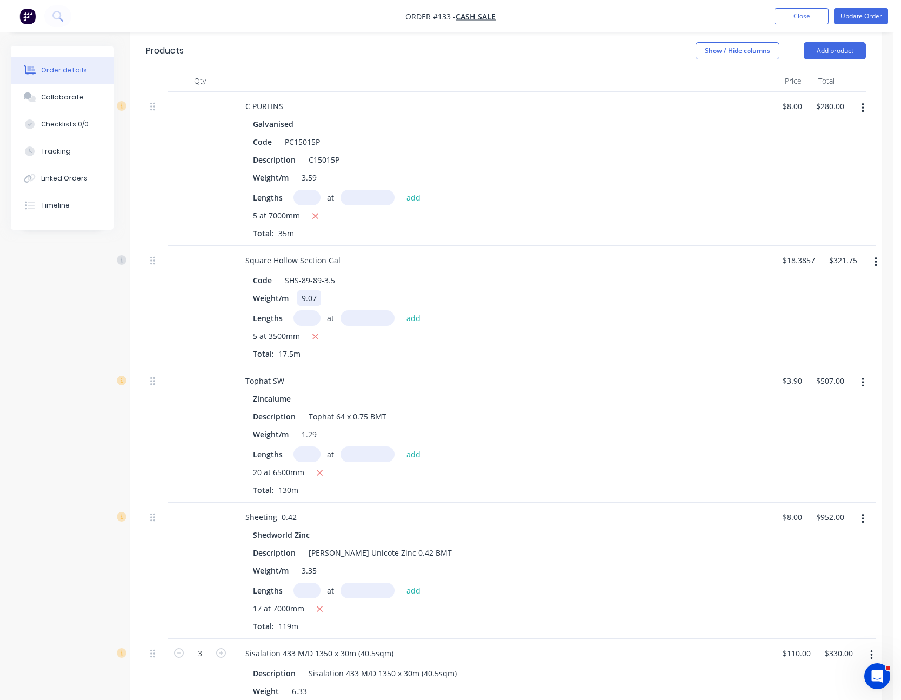
click at [650, 301] on div "Weight/m 9.07" at bounding box center [501, 298] width 504 height 16
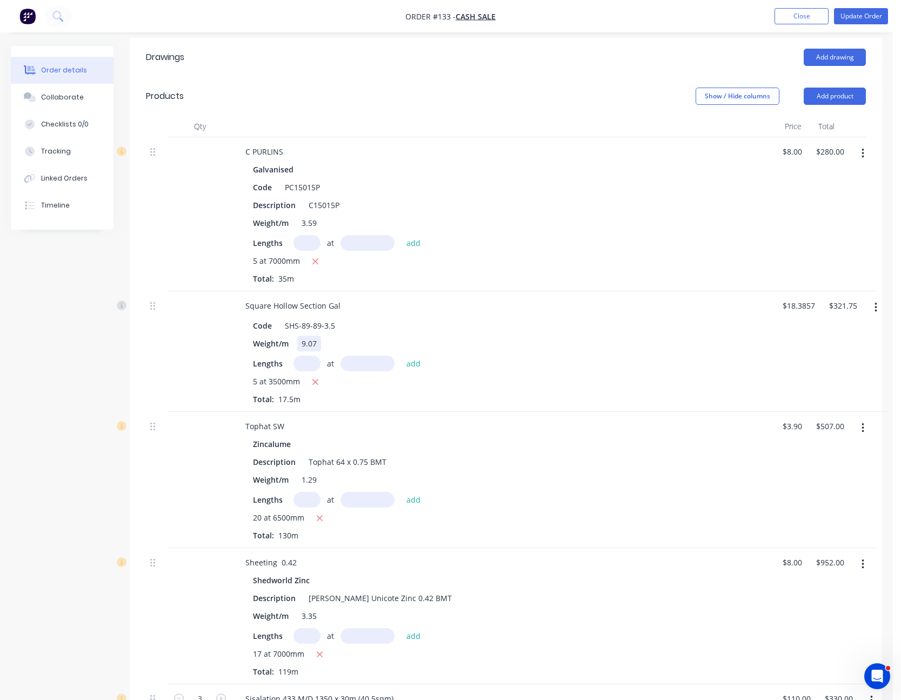
scroll to position [216, 0]
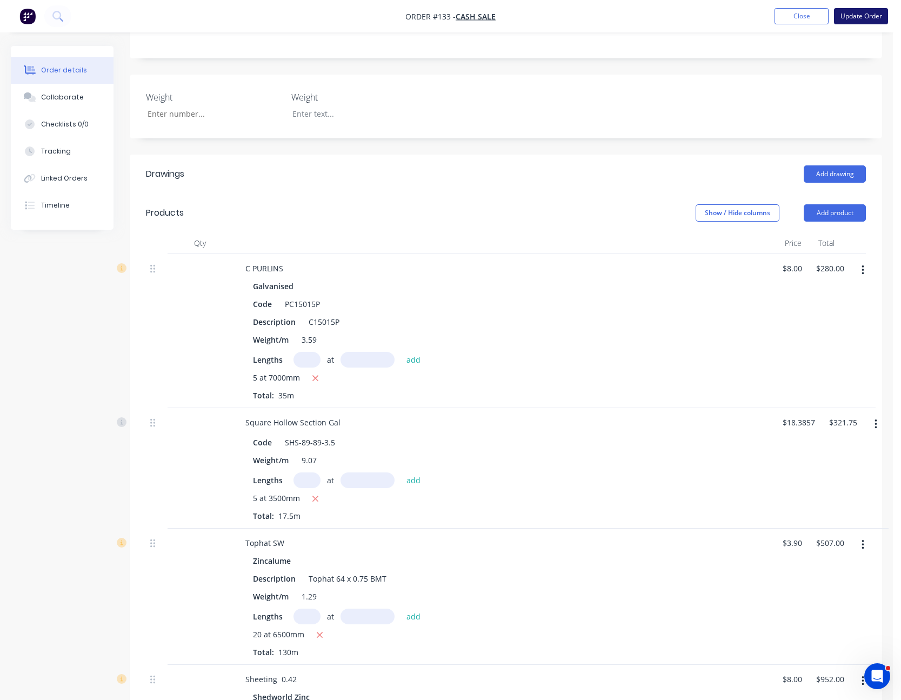
click at [860, 15] on button "Update Order" at bounding box center [861, 16] width 54 height 16
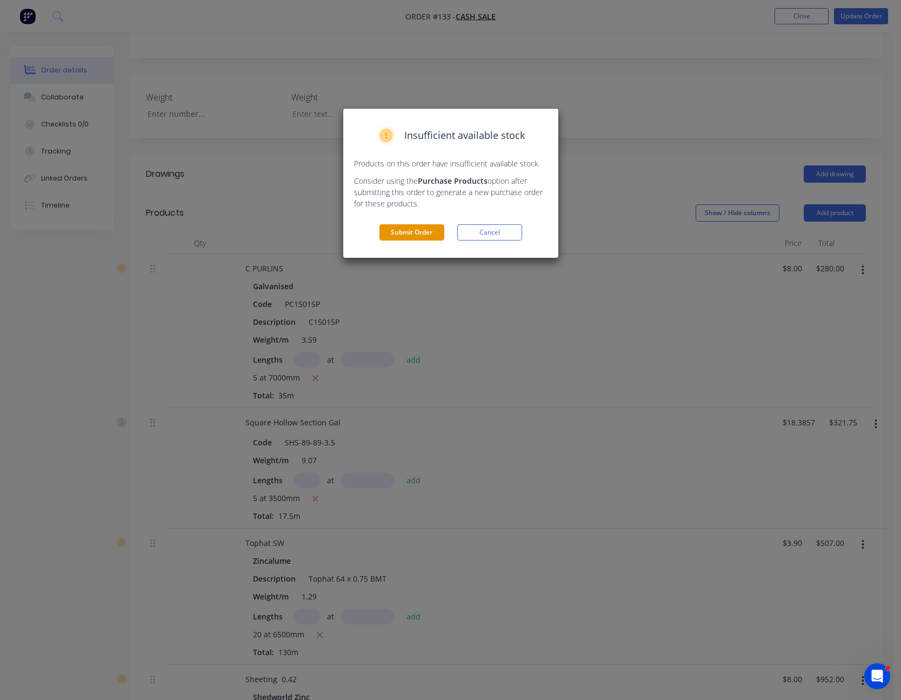
click at [422, 234] on button "Submit Order" at bounding box center [411, 232] width 65 height 16
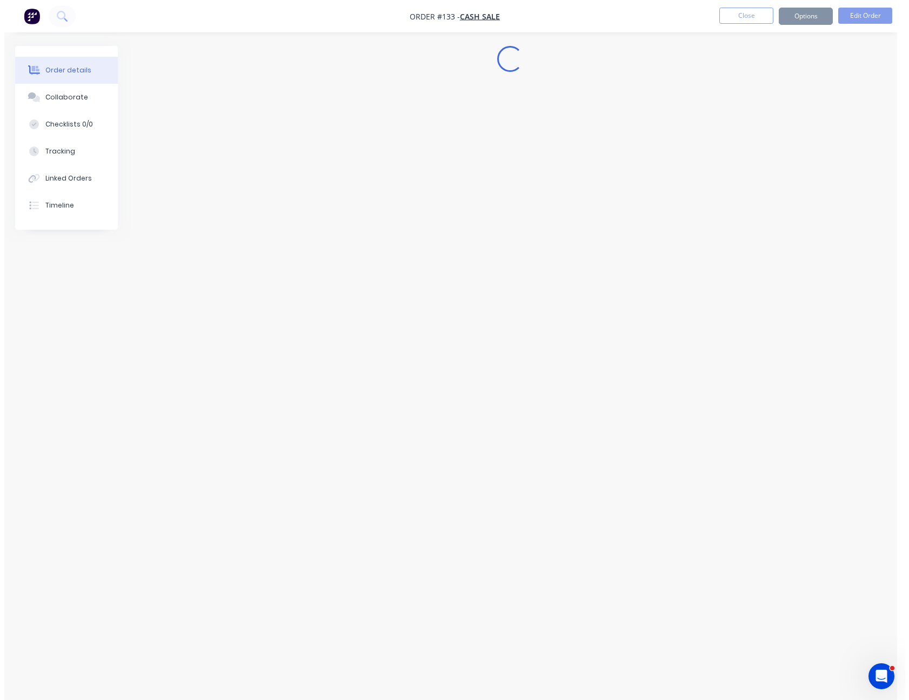
scroll to position [0, 0]
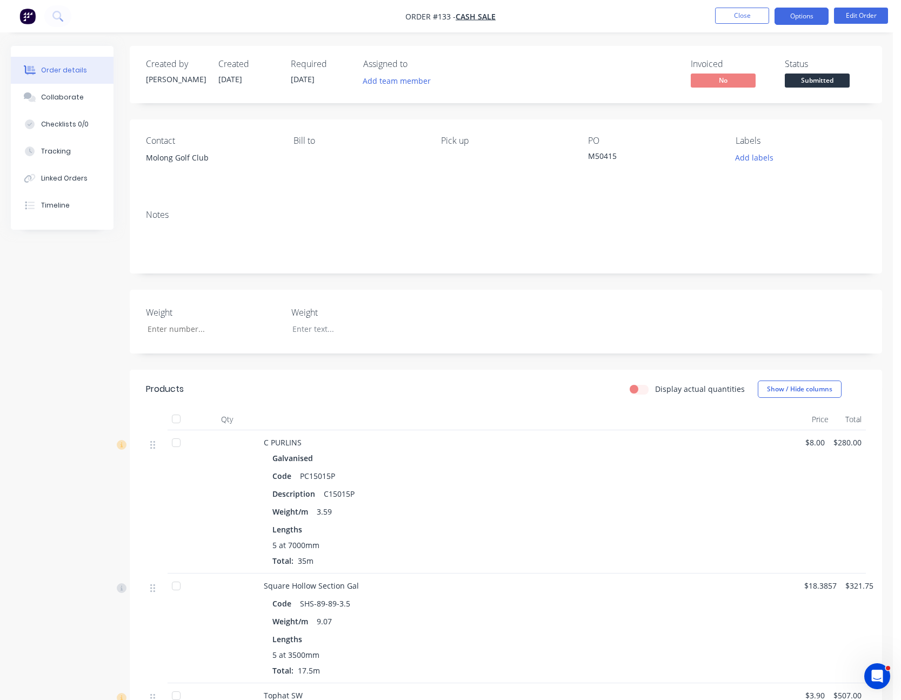
click at [810, 13] on button "Options" at bounding box center [801, 16] width 54 height 17
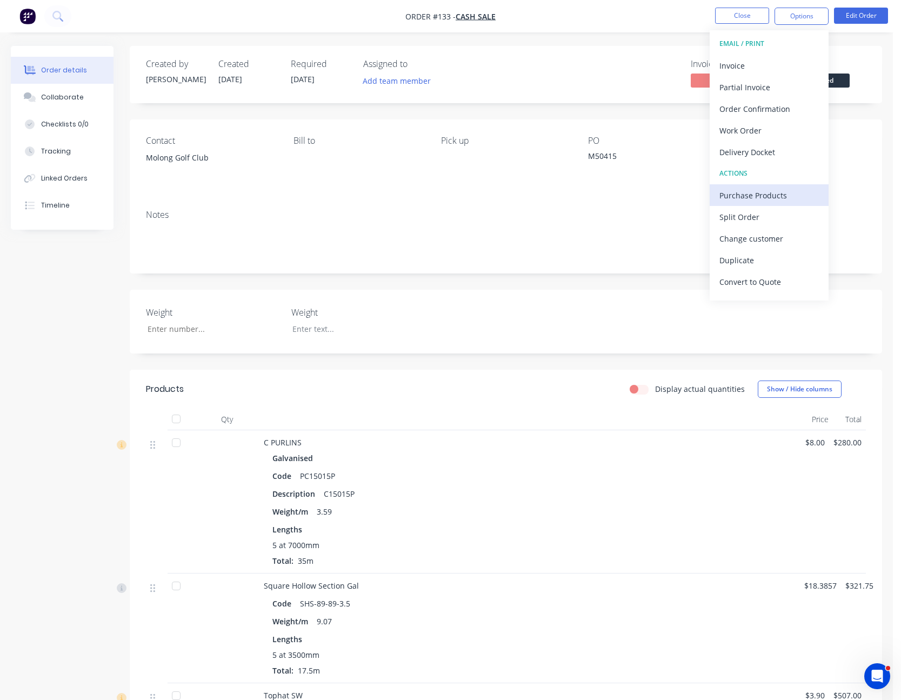
click at [784, 189] on div "Purchase Products" at bounding box center [768, 195] width 99 height 16
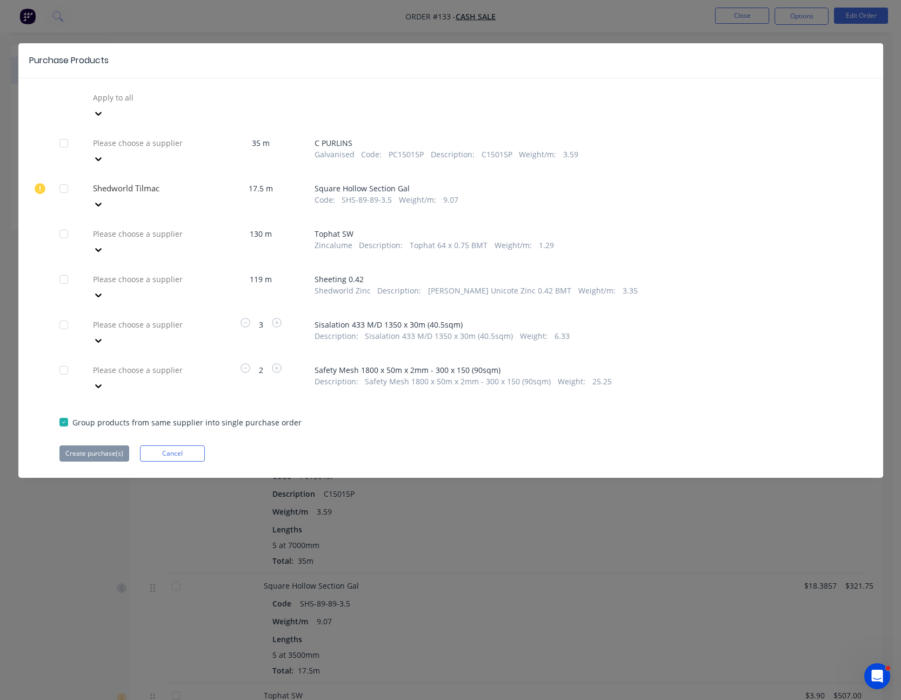
click at [65, 178] on div at bounding box center [64, 189] width 22 height 22
click at [92, 445] on button "Create purchase(s)" at bounding box center [94, 453] width 70 height 16
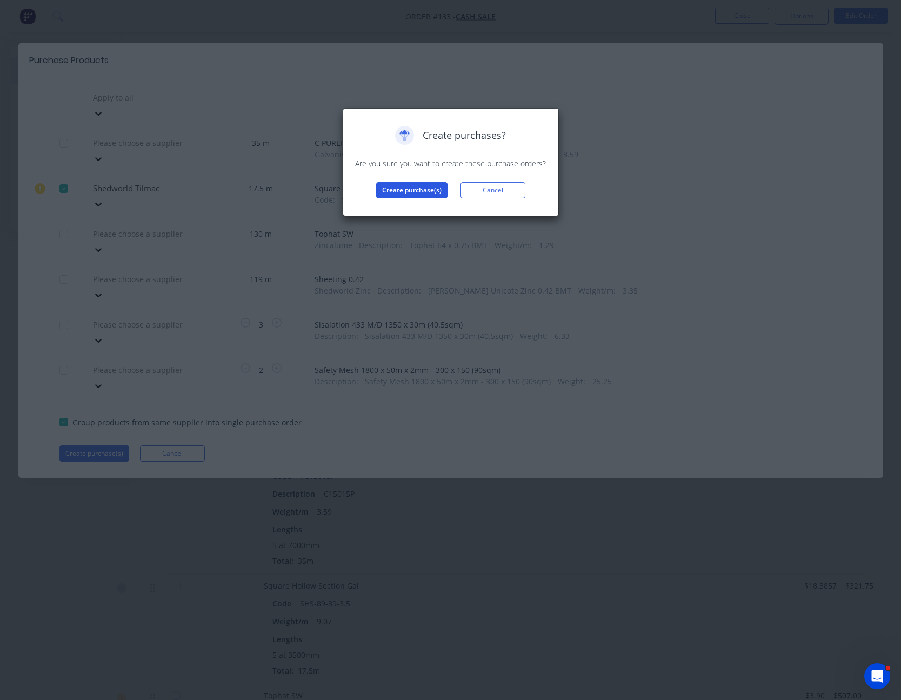
click at [432, 187] on button "Create purchase(s)" at bounding box center [411, 190] width 71 height 16
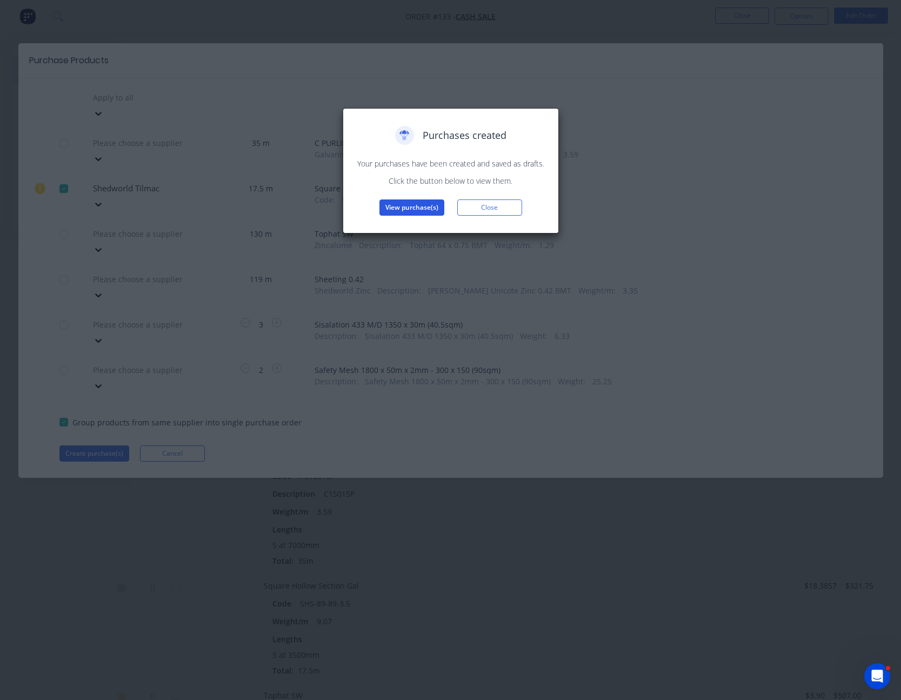
click at [417, 210] on button "View purchase(s)" at bounding box center [411, 207] width 65 height 16
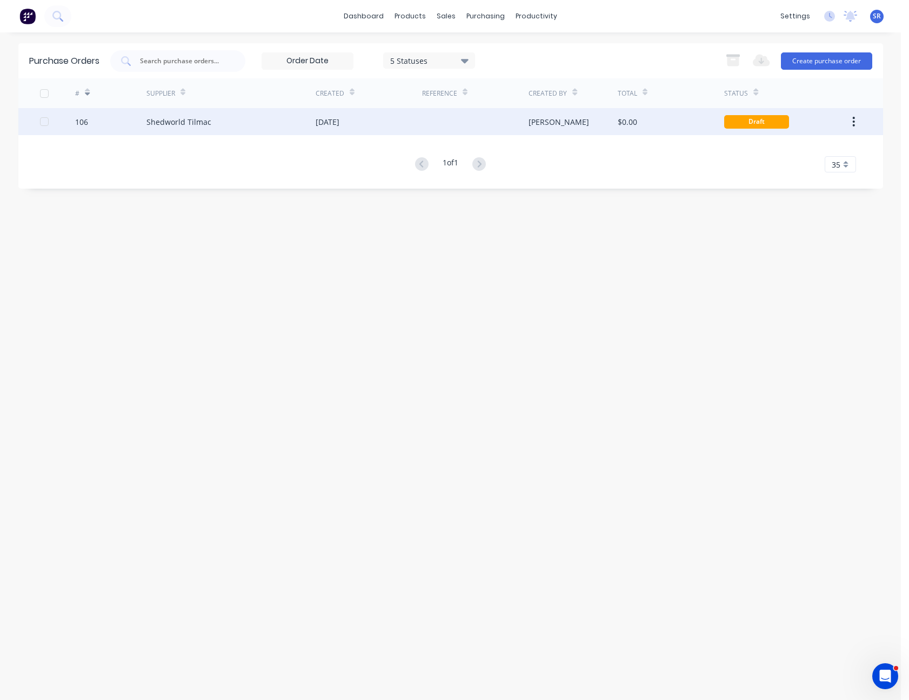
click at [511, 126] on div at bounding box center [475, 121] width 106 height 27
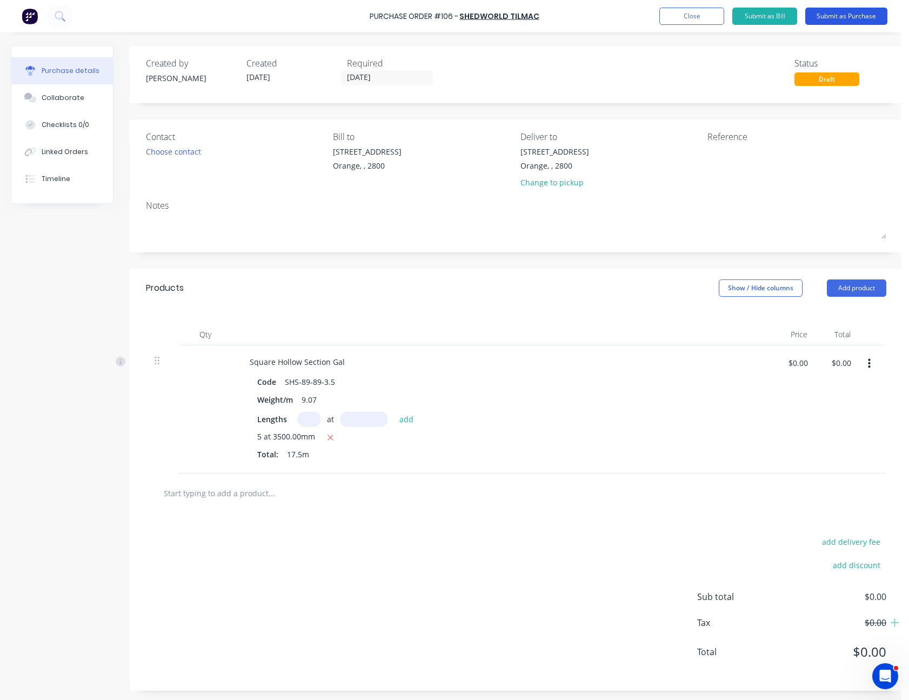
click at [845, 16] on button "Submit as Purchase" at bounding box center [846, 16] width 82 height 17
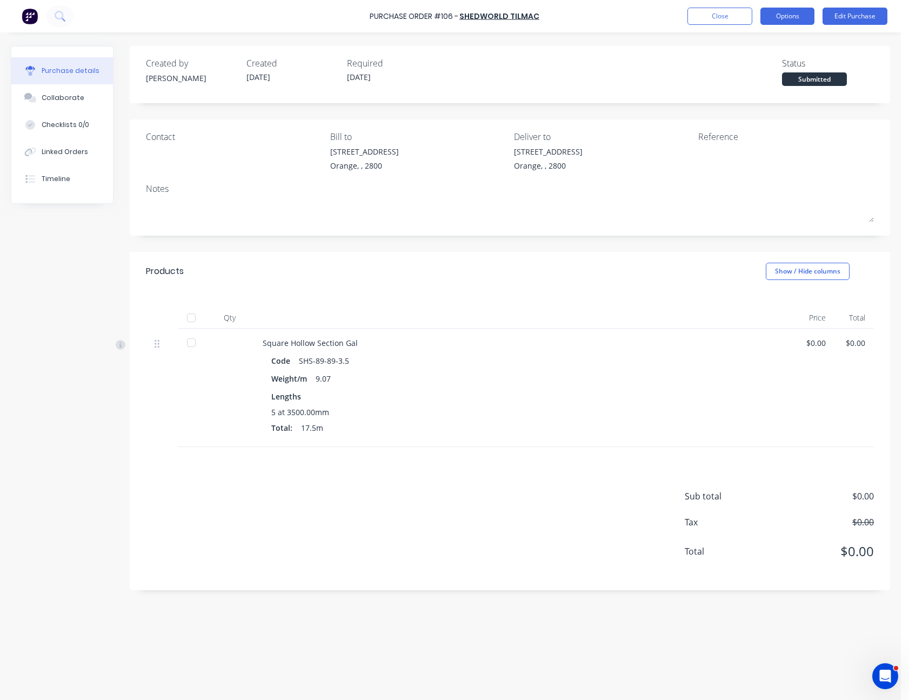
click at [812, 17] on button "Options" at bounding box center [787, 16] width 54 height 17
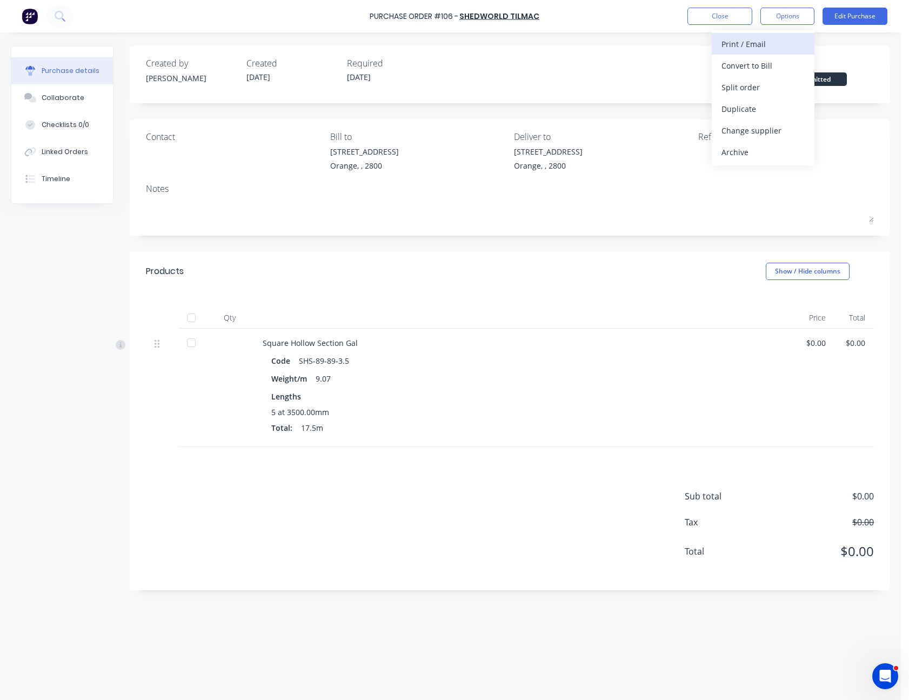
click at [782, 49] on div "Print / Email" at bounding box center [762, 44] width 83 height 16
click at [766, 84] on div "Without pricing" at bounding box center [762, 87] width 83 height 16
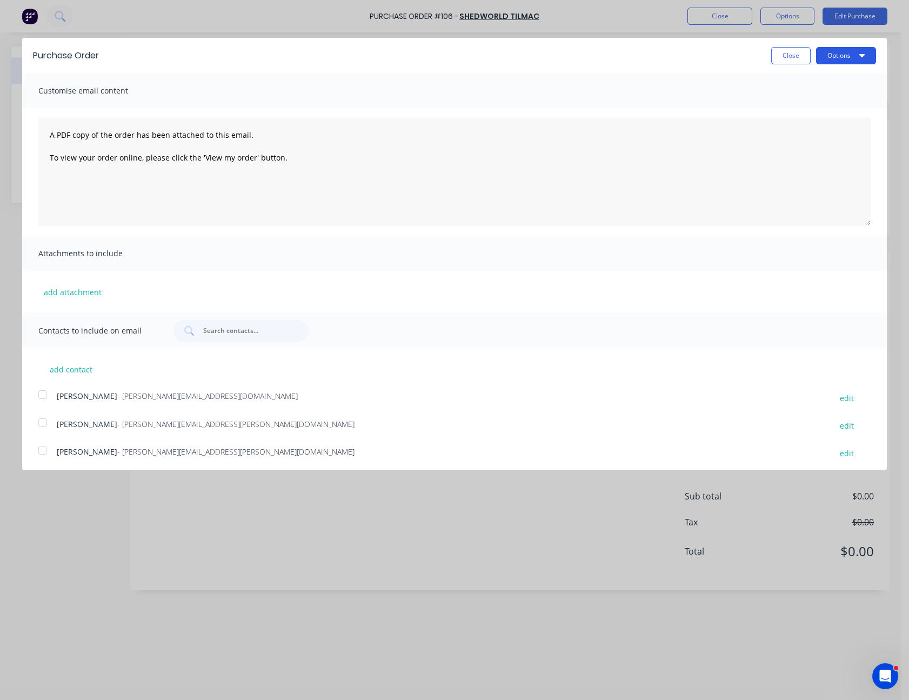
click at [821, 56] on button "Options" at bounding box center [846, 55] width 60 height 17
click at [814, 78] on div "Print" at bounding box center [824, 83] width 83 height 16
click at [793, 54] on button "Close" at bounding box center [790, 55] width 39 height 17
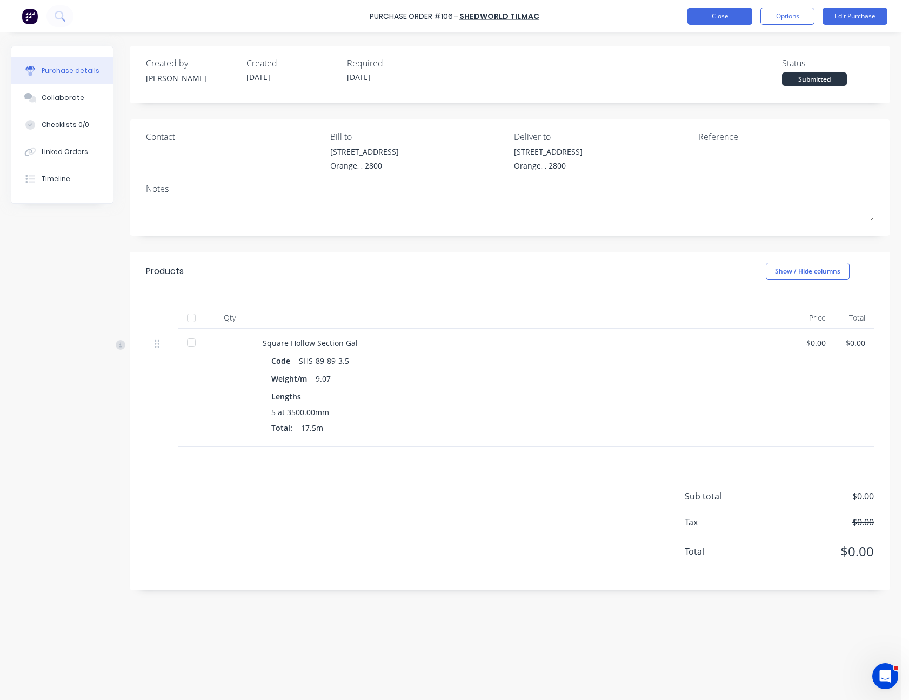
click at [724, 15] on button "Close" at bounding box center [719, 16] width 65 height 17
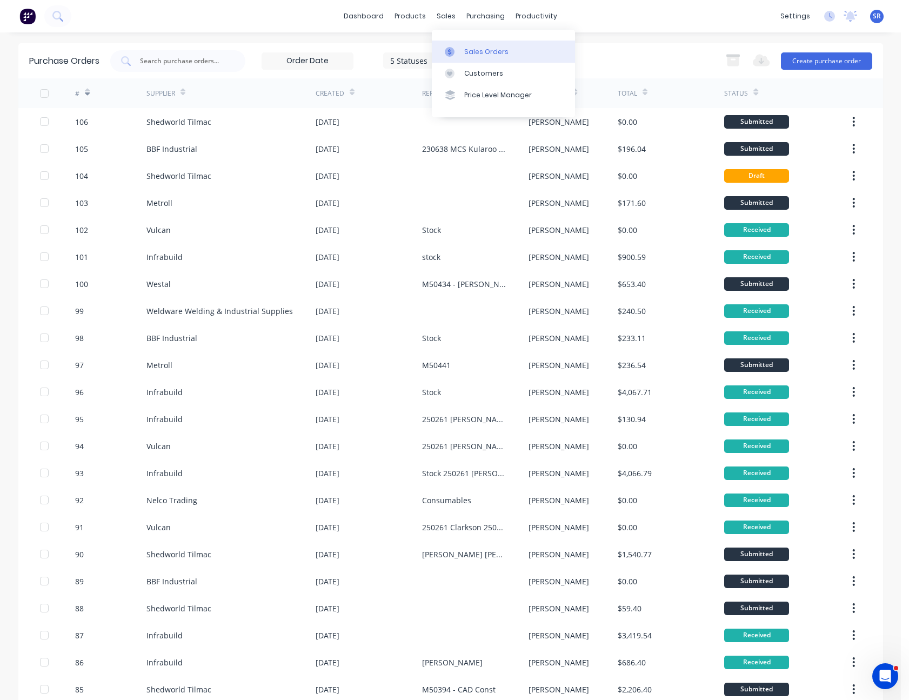
click at [446, 44] on link "Sales Orders" at bounding box center [503, 52] width 143 height 22
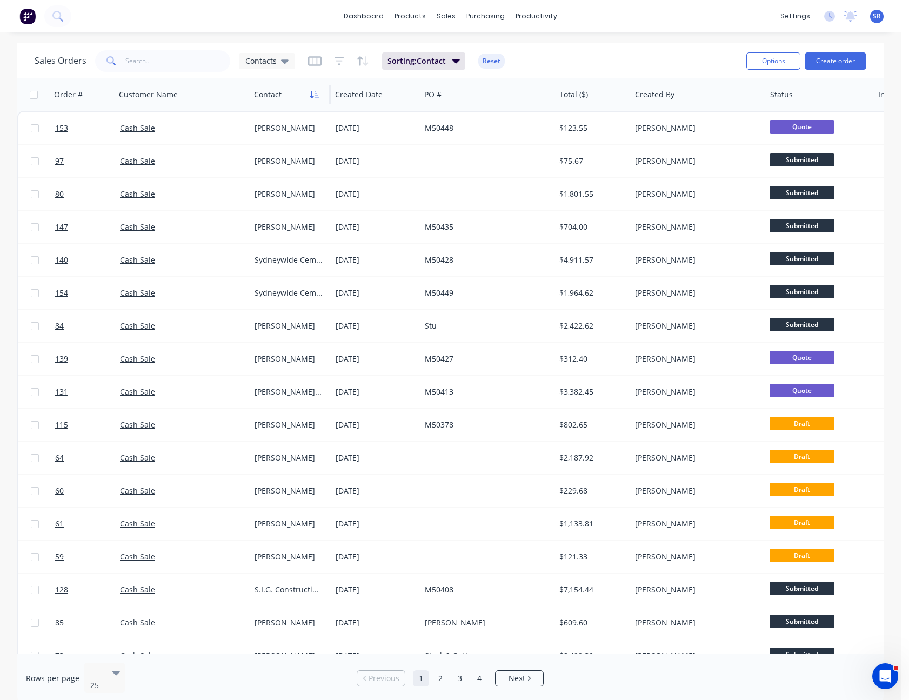
click at [310, 93] on icon "button" at bounding box center [315, 94] width 10 height 9
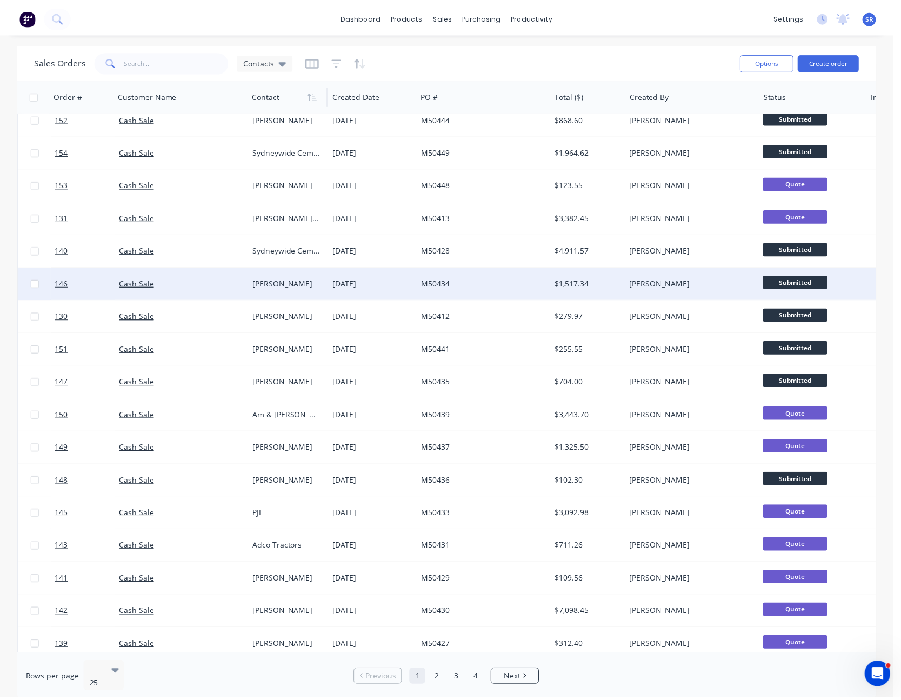
scroll to position [162, 0]
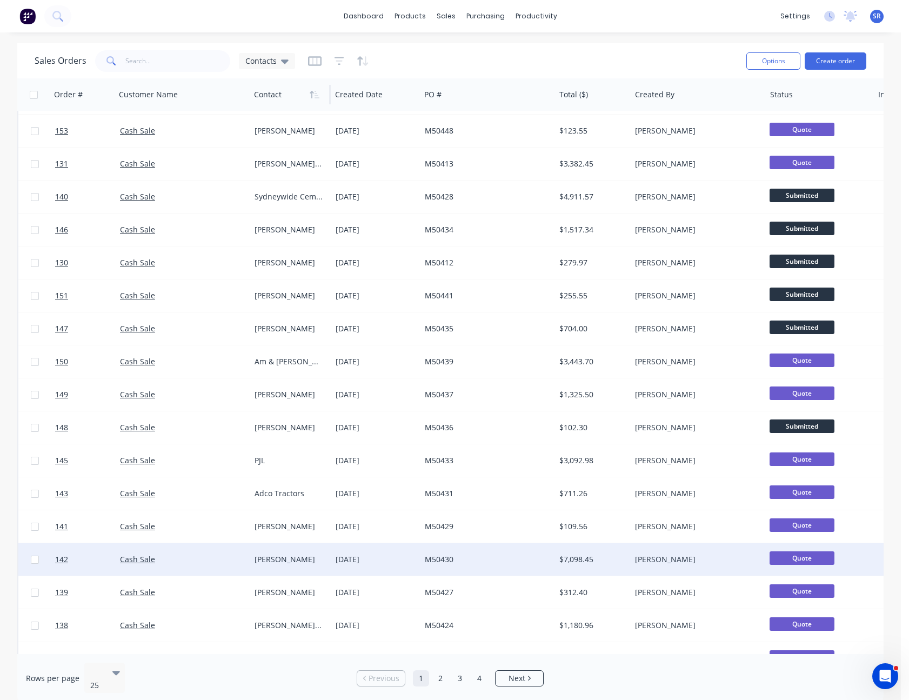
click at [304, 554] on div "[PERSON_NAME]" at bounding box center [288, 559] width 69 height 11
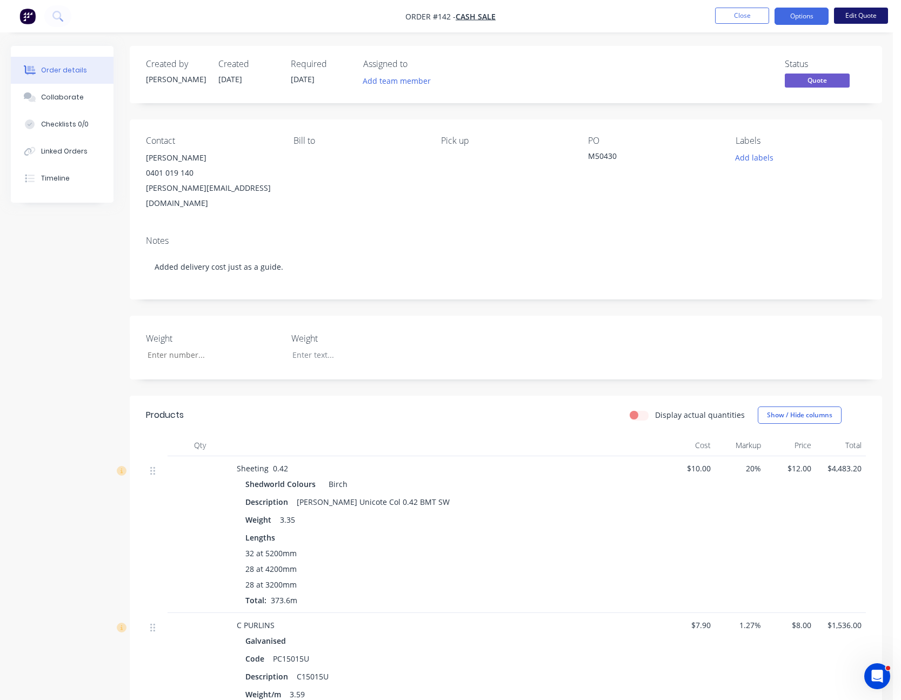
click at [869, 19] on button "Edit Quote" at bounding box center [861, 16] width 54 height 16
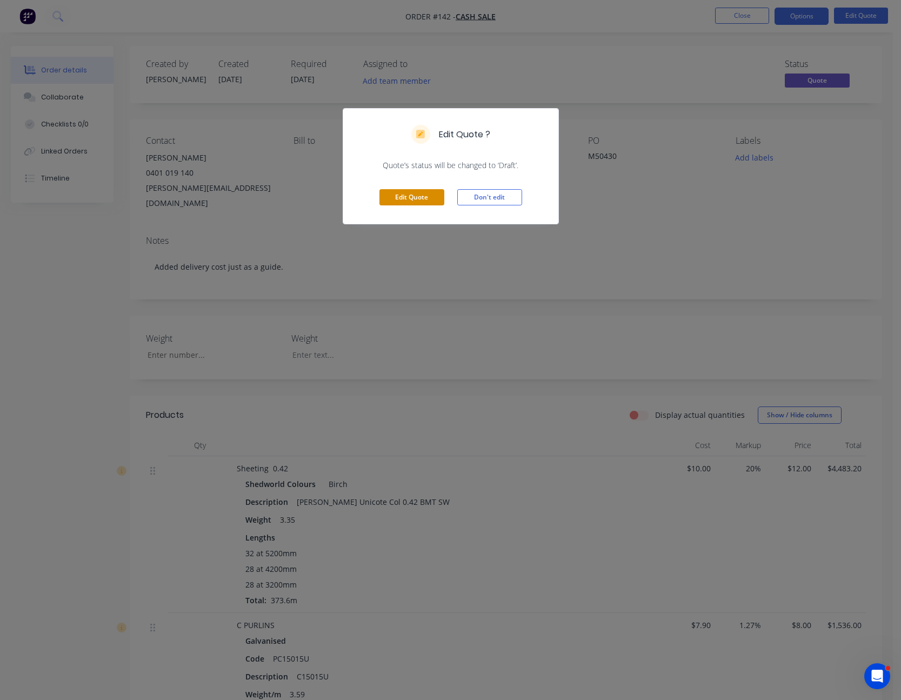
click at [419, 197] on button "Edit Quote" at bounding box center [411, 197] width 65 height 16
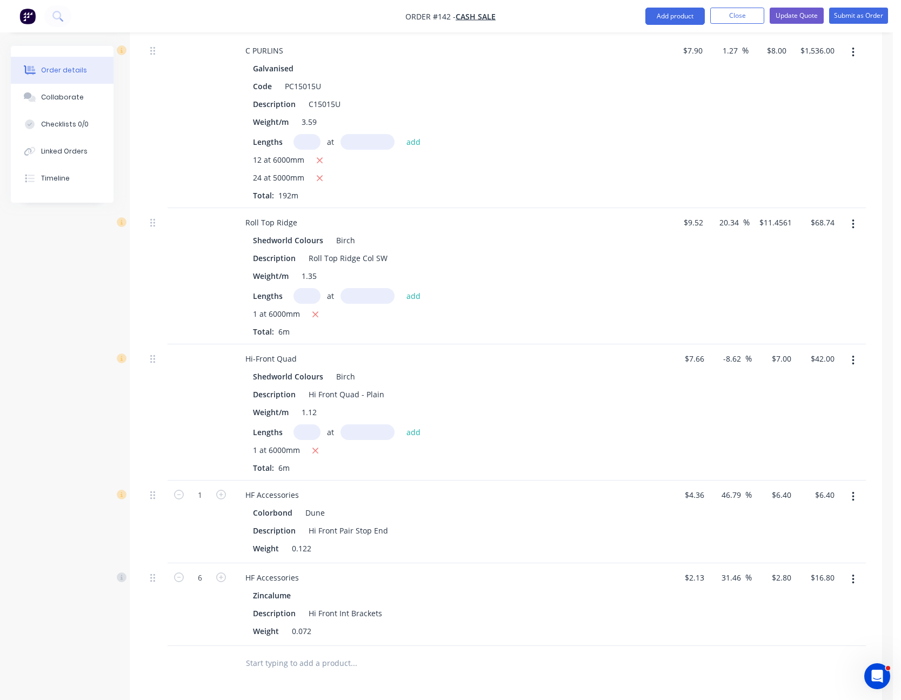
scroll to position [648, 0]
click at [316, 447] on icon "button" at bounding box center [315, 450] width 6 height 6
type input "$0.00"
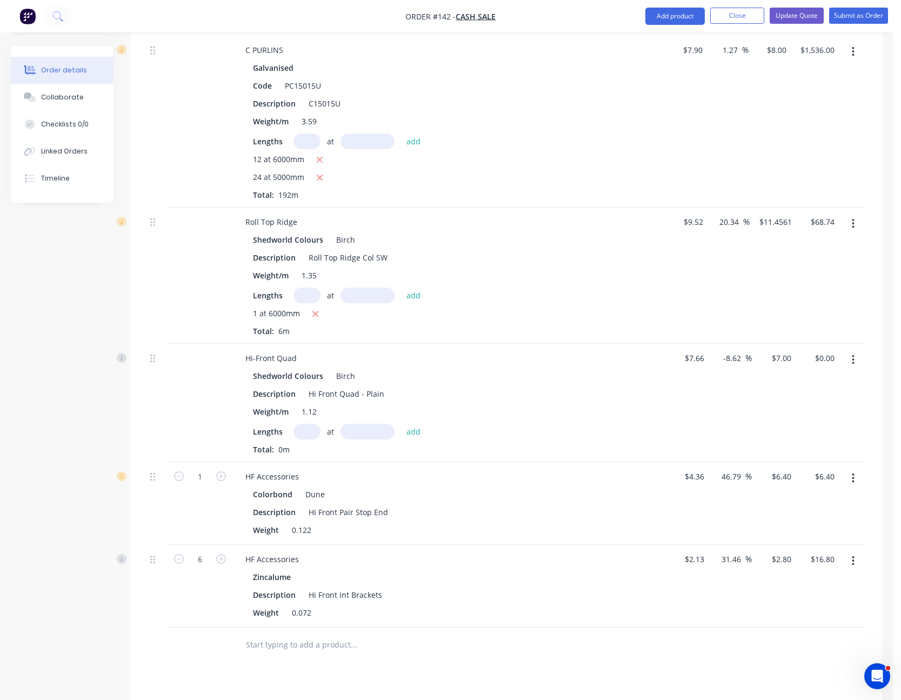
click at [310, 424] on input "text" at bounding box center [306, 432] width 27 height 16
type input "2"
type input "6000"
click at [401, 424] on button "add" at bounding box center [413, 431] width 25 height 15
type input "$84.00"
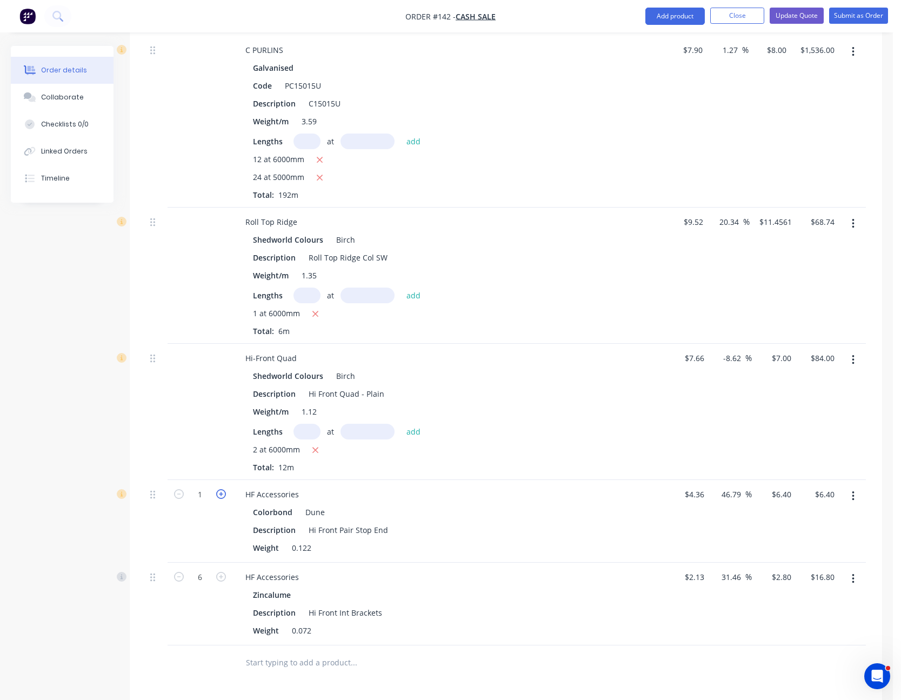
click at [218, 489] on icon "button" at bounding box center [221, 494] width 10 height 10
type input "2"
type input "$12.80"
click at [203, 502] on input "6" at bounding box center [200, 494] width 28 height 16
type input "12"
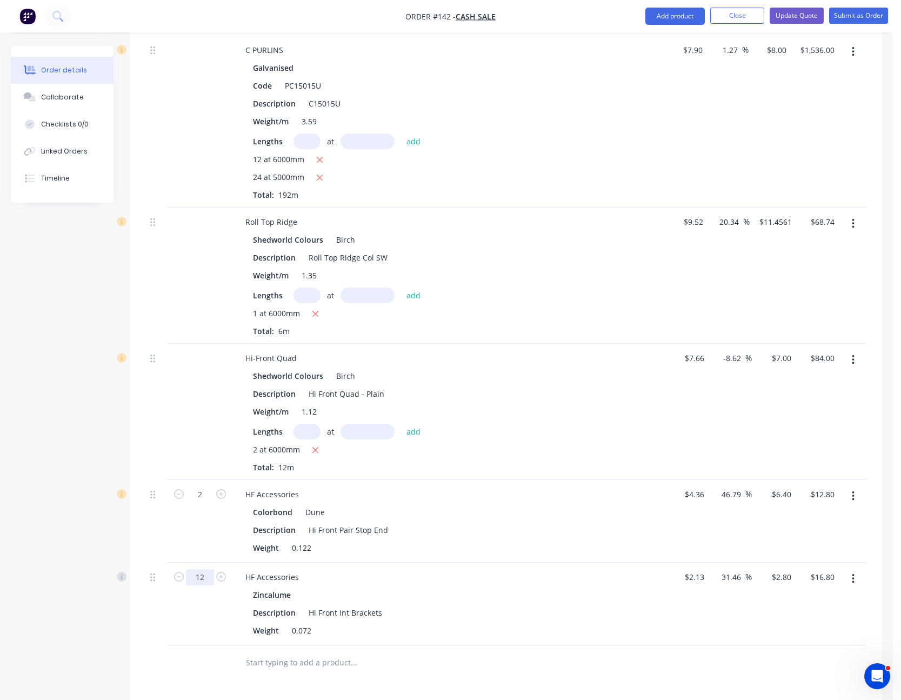
type input "$33.60"
click at [413, 605] on div "Description Hi Front Int Brackets" at bounding box center [446, 613] width 395 height 16
click at [590, 652] on div "Drawings Add drawing Products Show / Hide columns Add product Qty Cost Markup P…" at bounding box center [506, 349] width 752 height 1170
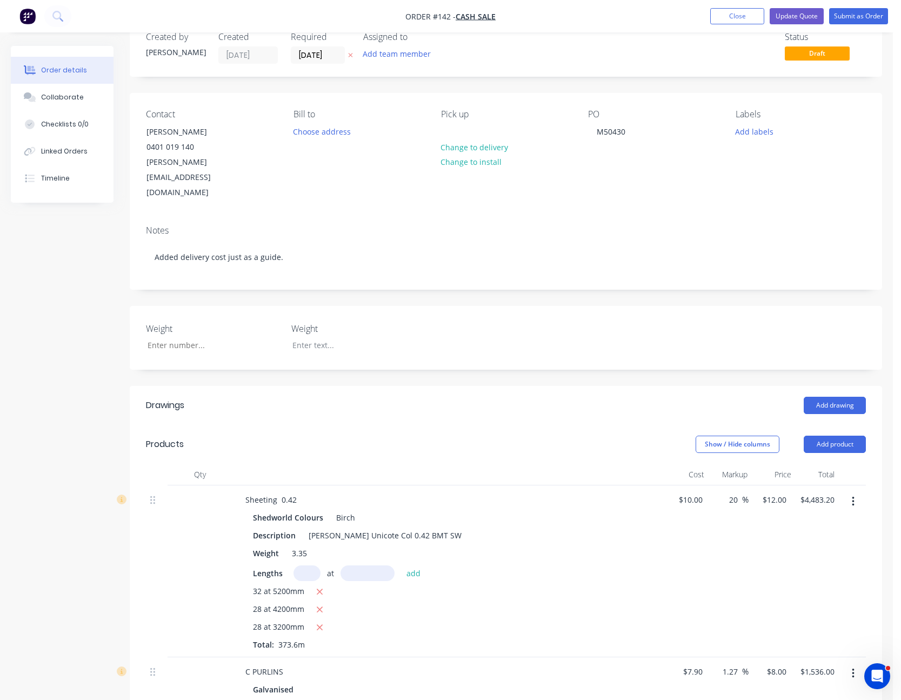
scroll to position [0, 0]
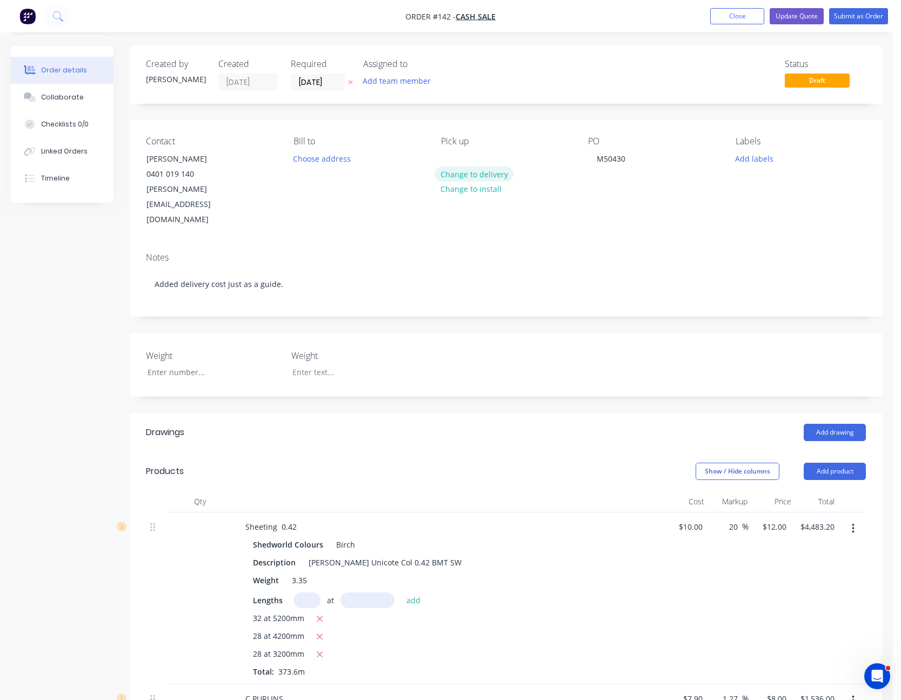
click at [478, 171] on button "Change to delivery" at bounding box center [473, 173] width 79 height 15
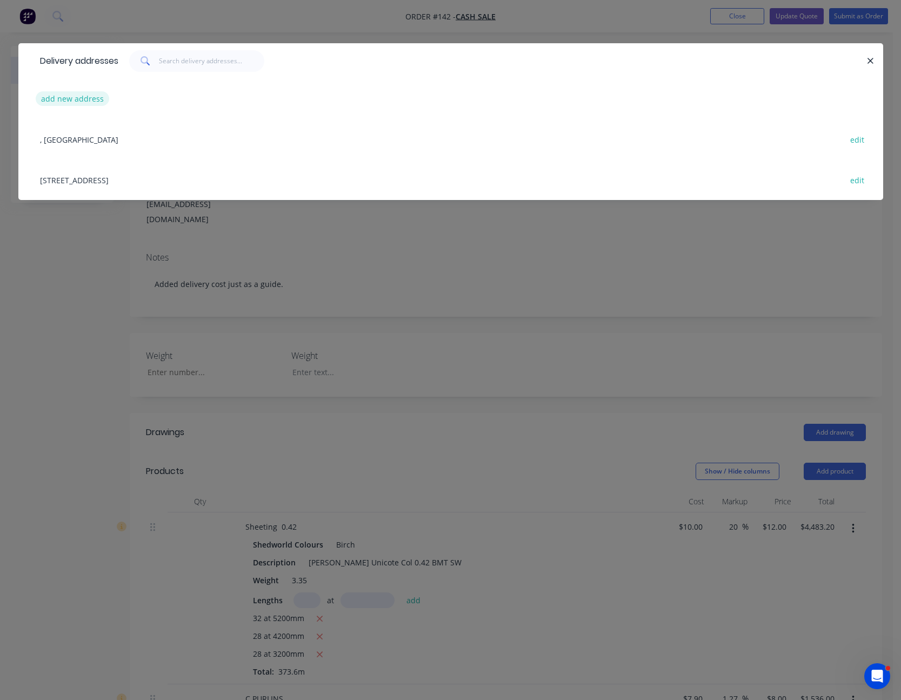
click at [88, 97] on button "add new address" at bounding box center [73, 98] width 74 height 15
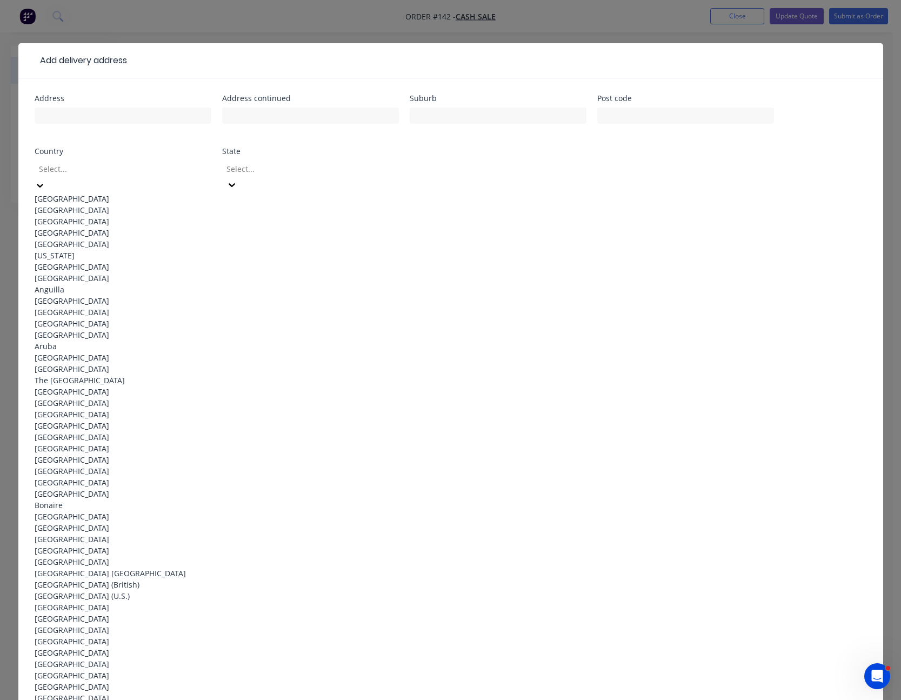
click at [45, 180] on icon at bounding box center [40, 185] width 11 height 11
click at [171, 196] on div "[GEOGRAPHIC_DATA]" at bounding box center [123, 198] width 177 height 11
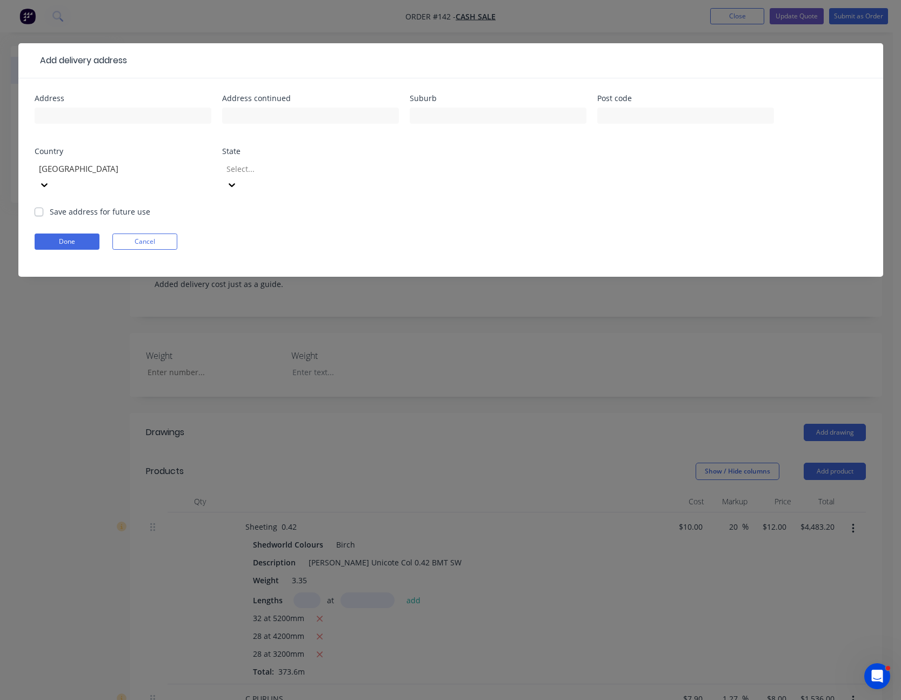
click at [326, 173] on div at bounding box center [303, 169] width 156 height 14
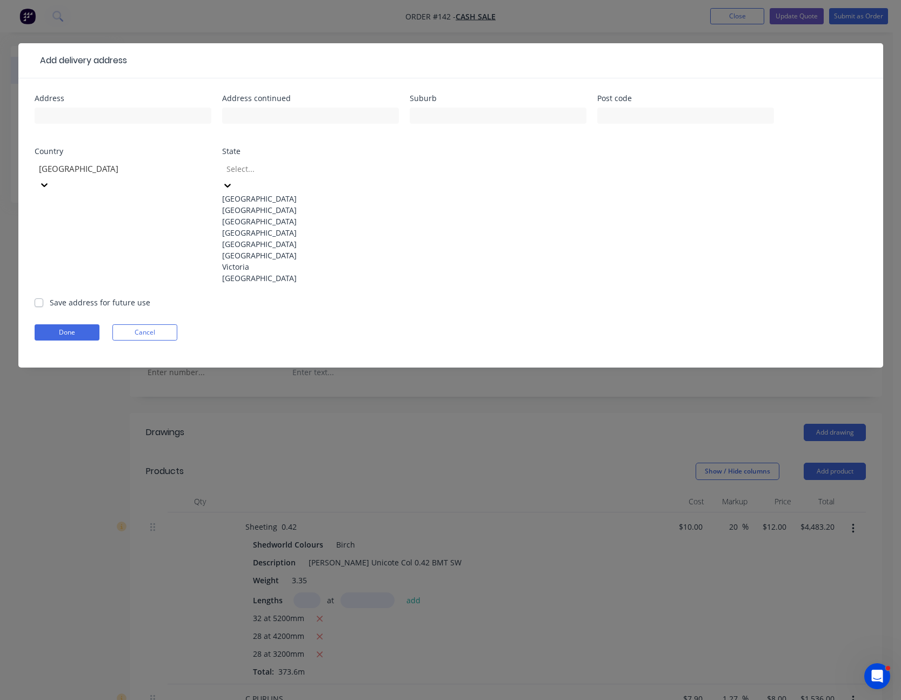
click at [303, 210] on div "[GEOGRAPHIC_DATA]" at bounding box center [310, 209] width 177 height 11
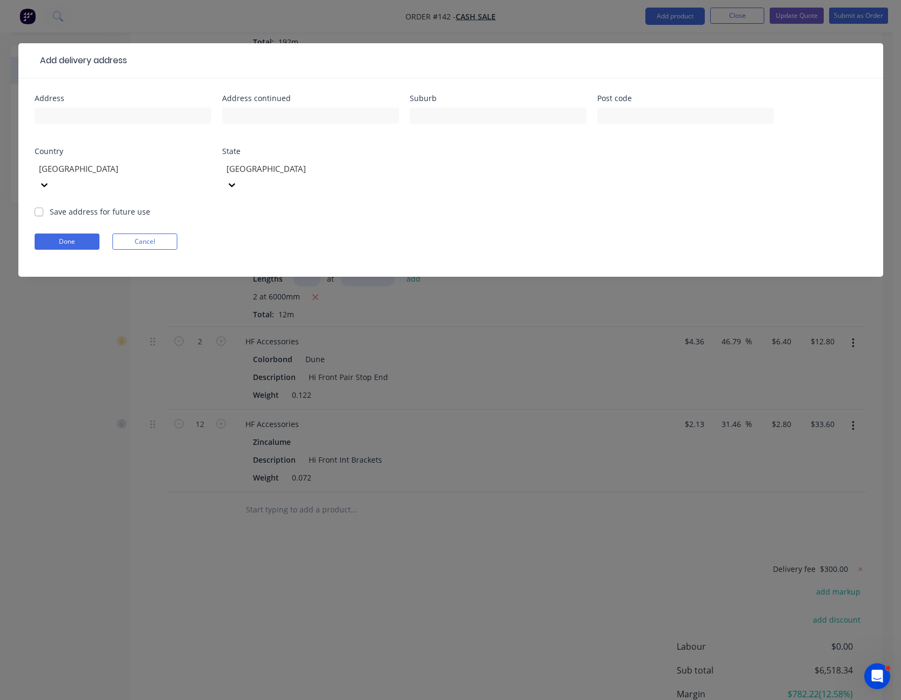
scroll to position [864, 0]
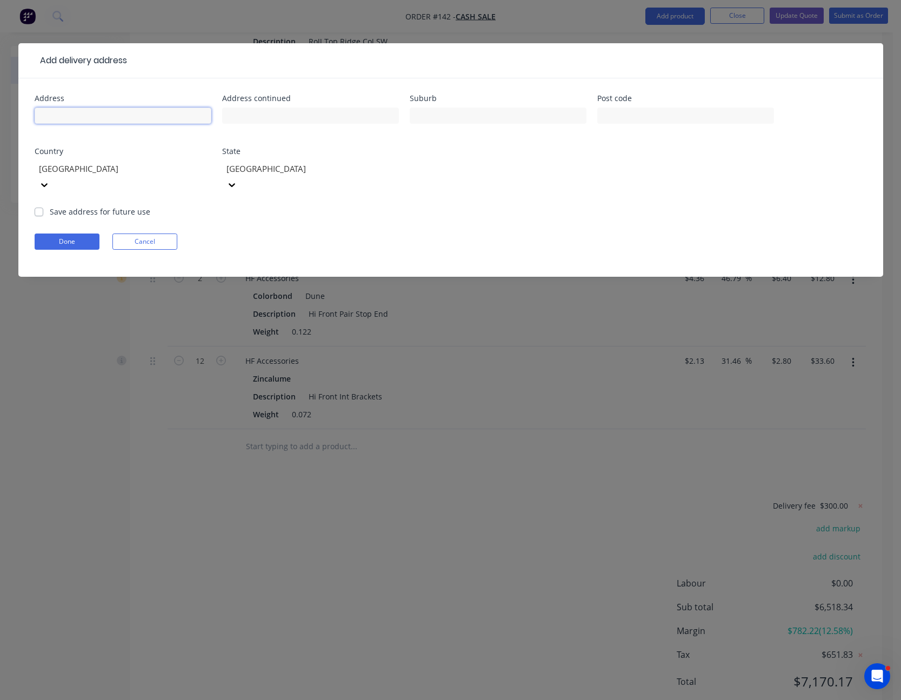
click at [124, 116] on input "text" at bounding box center [123, 116] width 177 height 16
type input "[STREET_ADDRESS]"
type input "Dandry"
type input "2357"
click at [50, 206] on label "Save address for future use" at bounding box center [100, 211] width 100 height 11
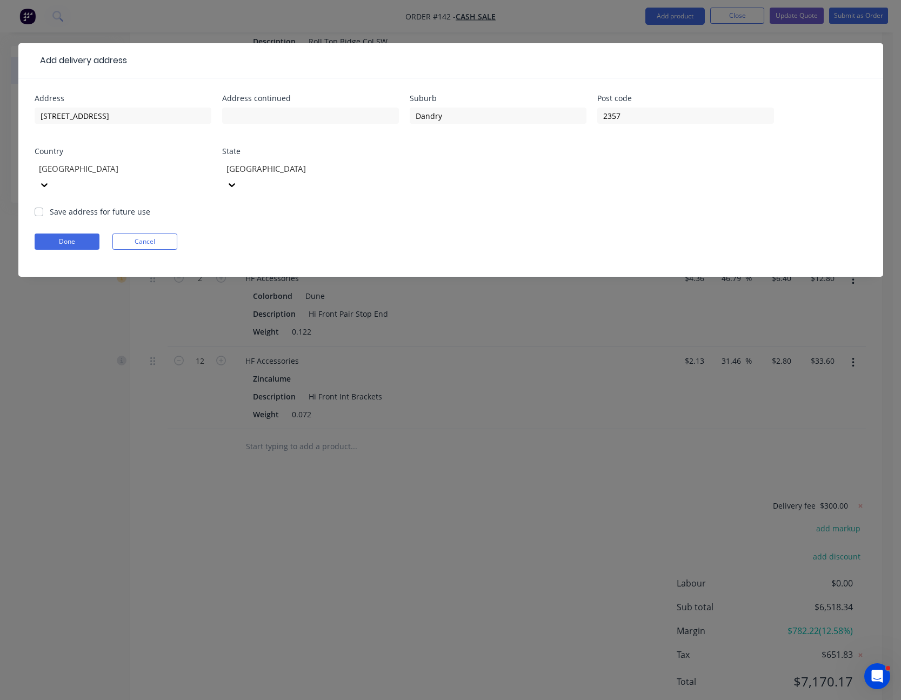
click at [37, 206] on input "Save address for future use" at bounding box center [39, 211] width 9 height 10
checkbox input "true"
click at [61, 233] on button "Done" at bounding box center [67, 241] width 65 height 16
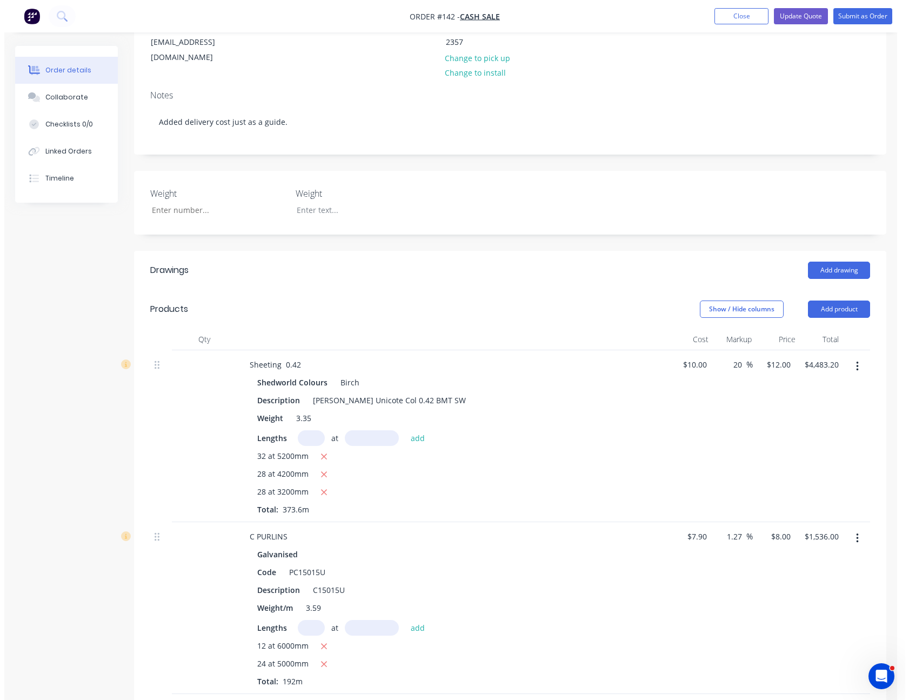
scroll to position [0, 0]
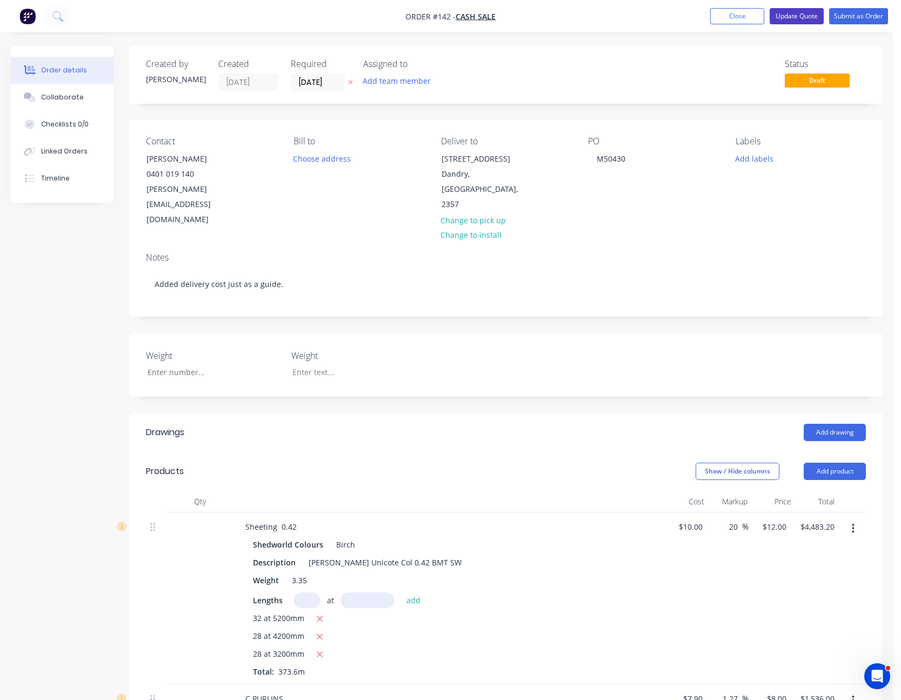
click at [798, 16] on button "Update Quote" at bounding box center [796, 16] width 54 height 16
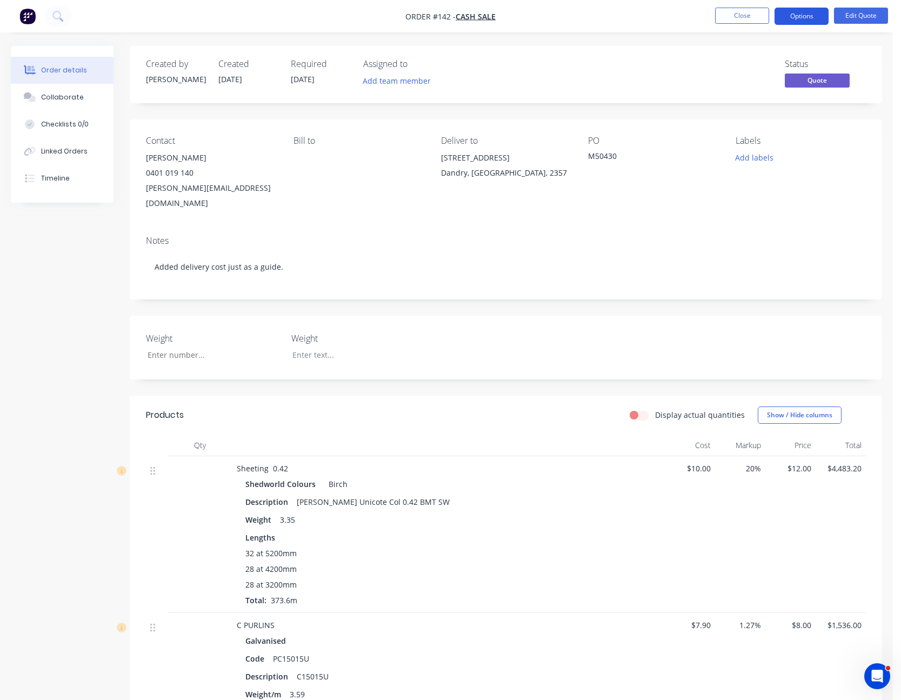
click at [800, 16] on button "Options" at bounding box center [801, 16] width 54 height 17
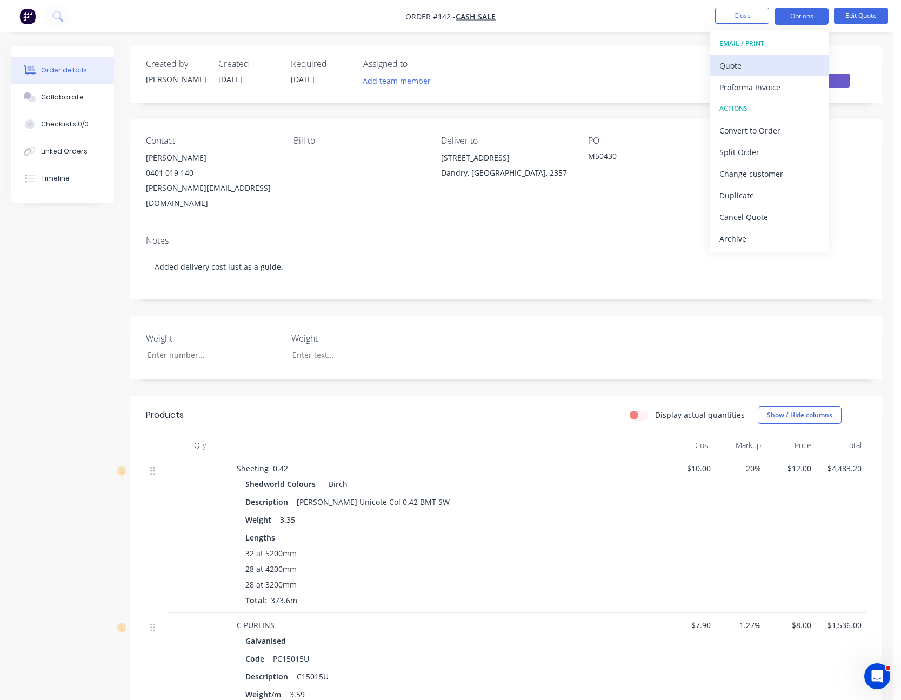
click at [782, 59] on div "Quote" at bounding box center [768, 66] width 99 height 16
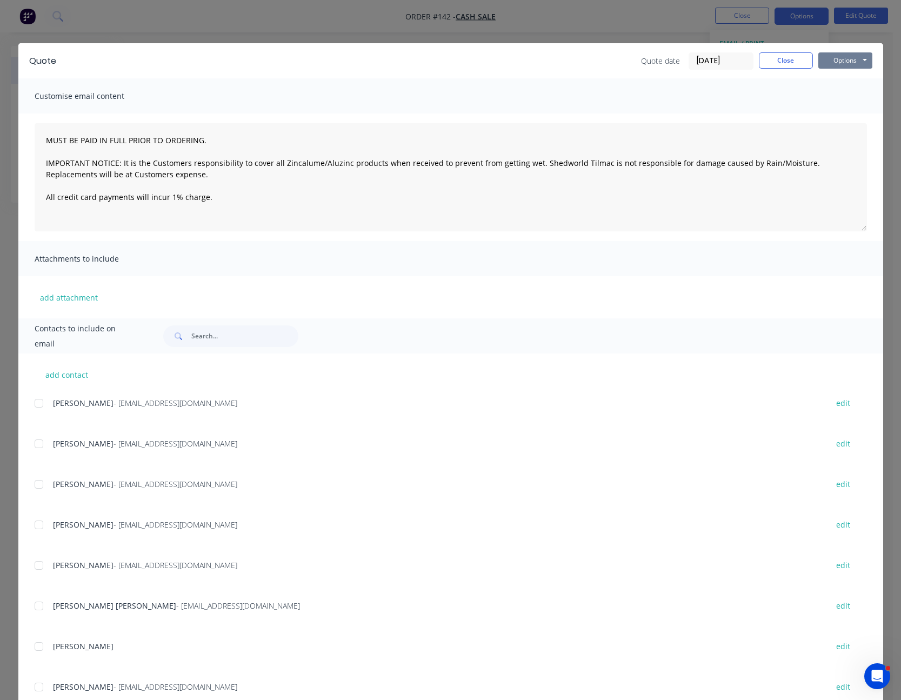
click at [832, 58] on button "Options" at bounding box center [845, 60] width 54 height 16
click at [831, 90] on button "Print" at bounding box center [852, 98] width 69 height 18
click at [781, 61] on button "Close" at bounding box center [786, 60] width 54 height 16
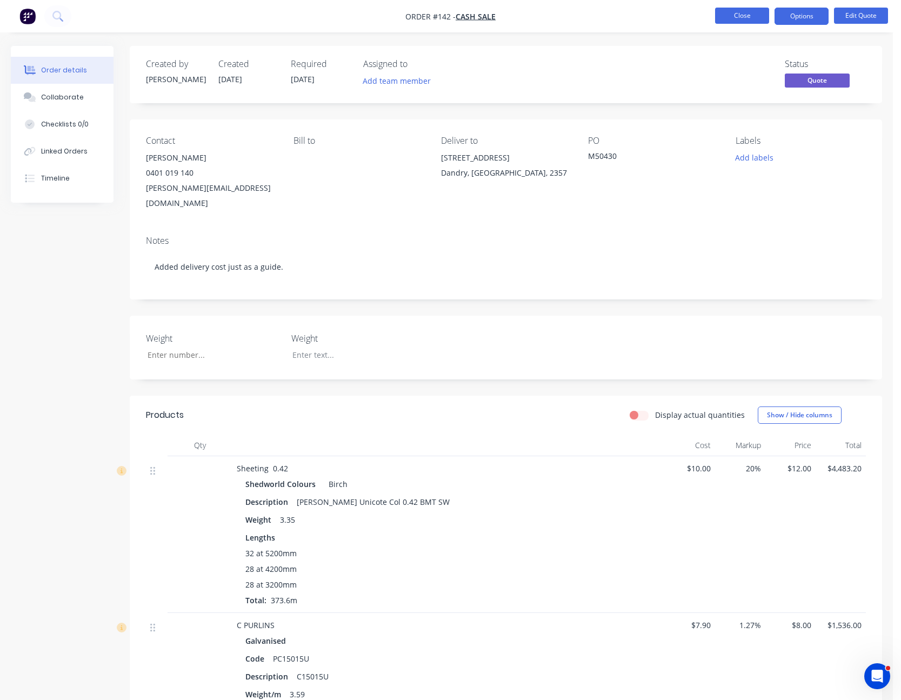
click at [744, 15] on button "Close" at bounding box center [742, 16] width 54 height 16
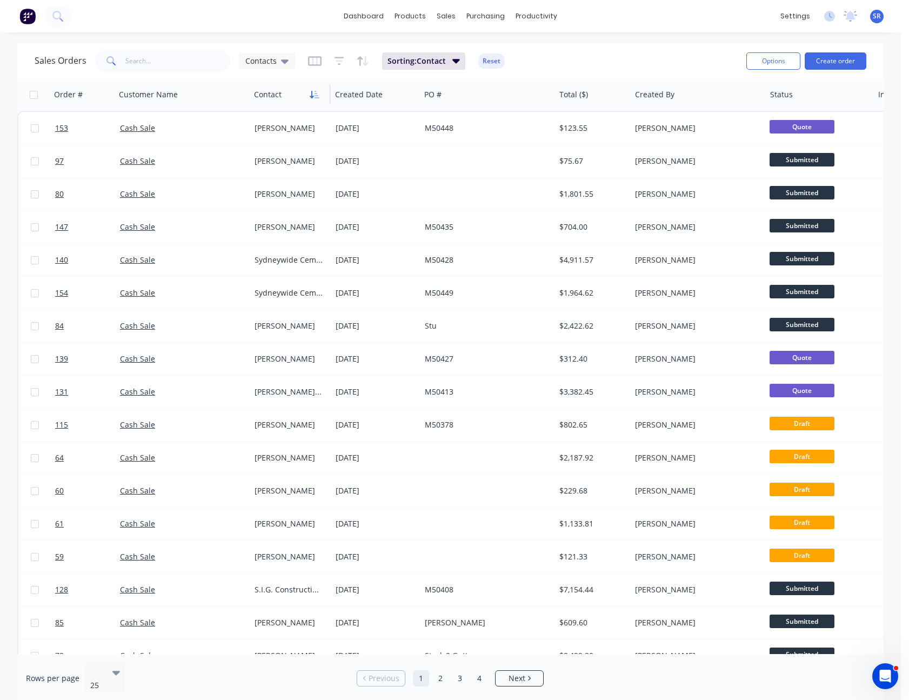
click at [313, 92] on icon "button" at bounding box center [315, 94] width 10 height 9
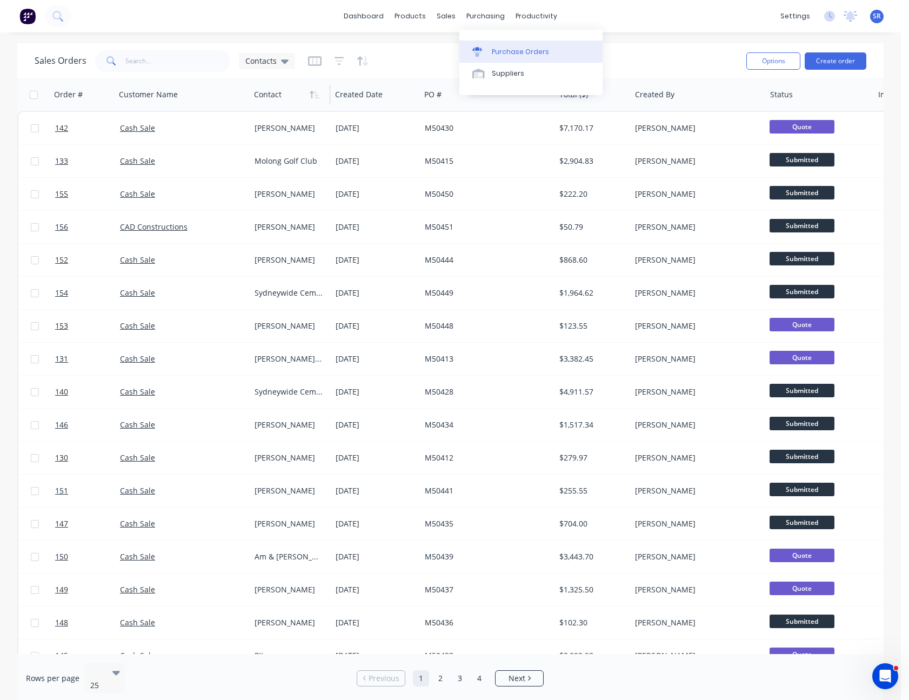
click at [501, 49] on div "Purchase Orders" at bounding box center [520, 52] width 57 height 10
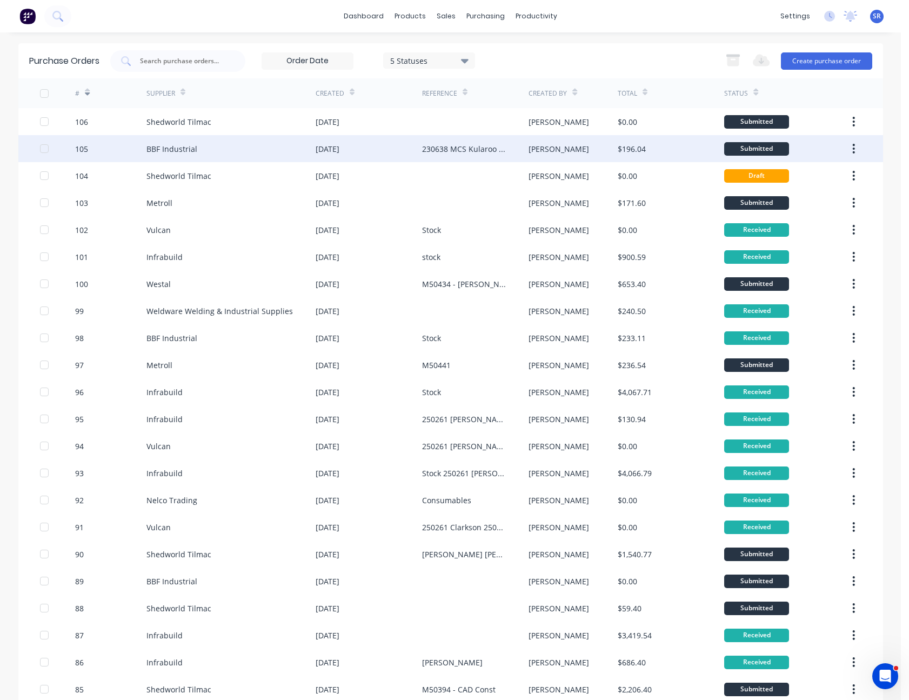
click at [486, 142] on div "230638 MCS Kularoo Drive" at bounding box center [475, 148] width 106 height 27
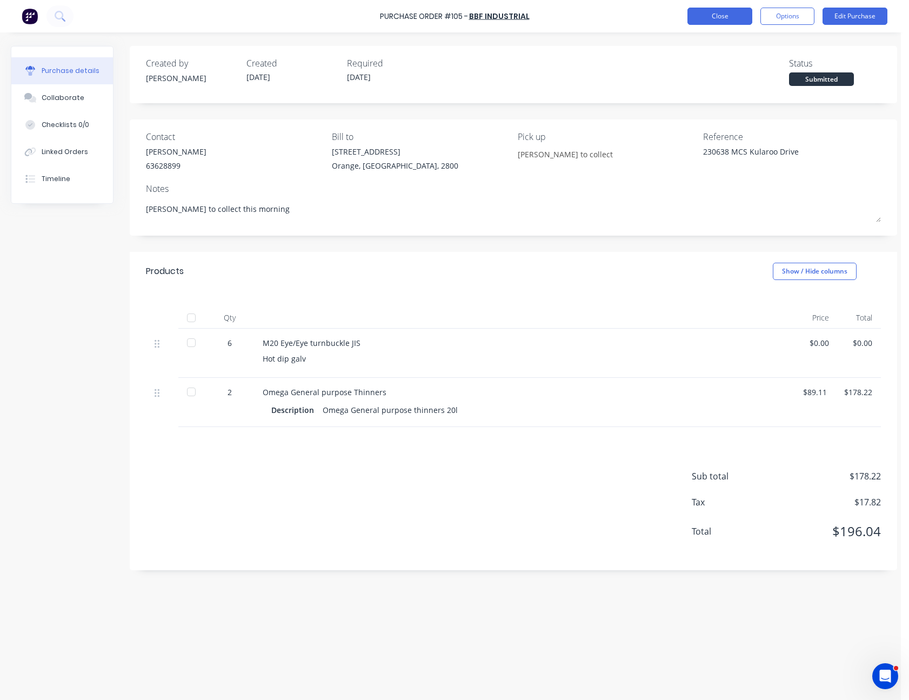
click at [734, 13] on button "Close" at bounding box center [719, 16] width 65 height 17
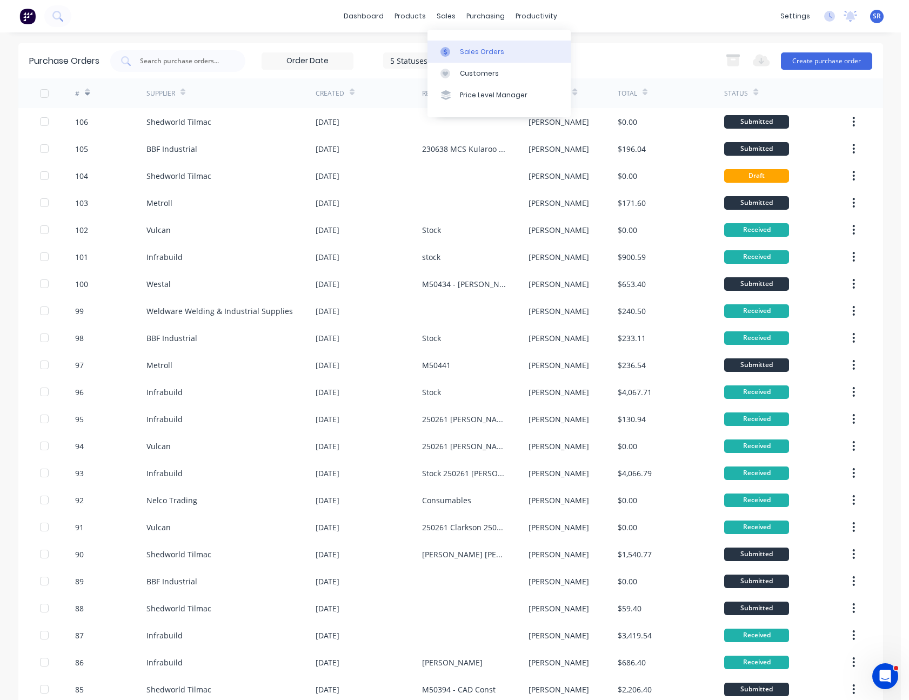
click at [455, 50] on div at bounding box center [448, 52] width 16 height 10
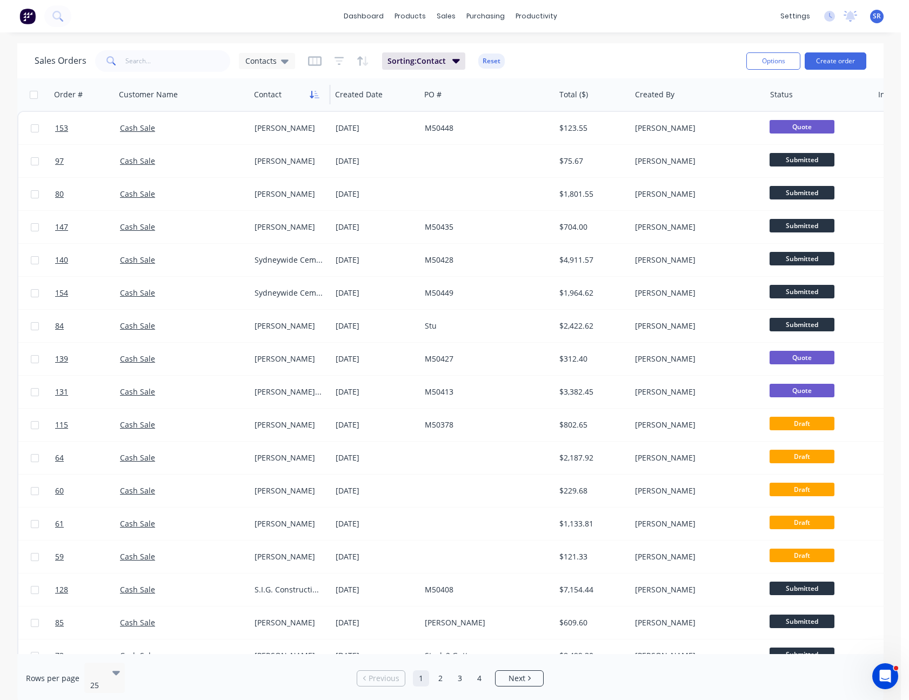
click at [313, 92] on icon "button" at bounding box center [315, 94] width 10 height 9
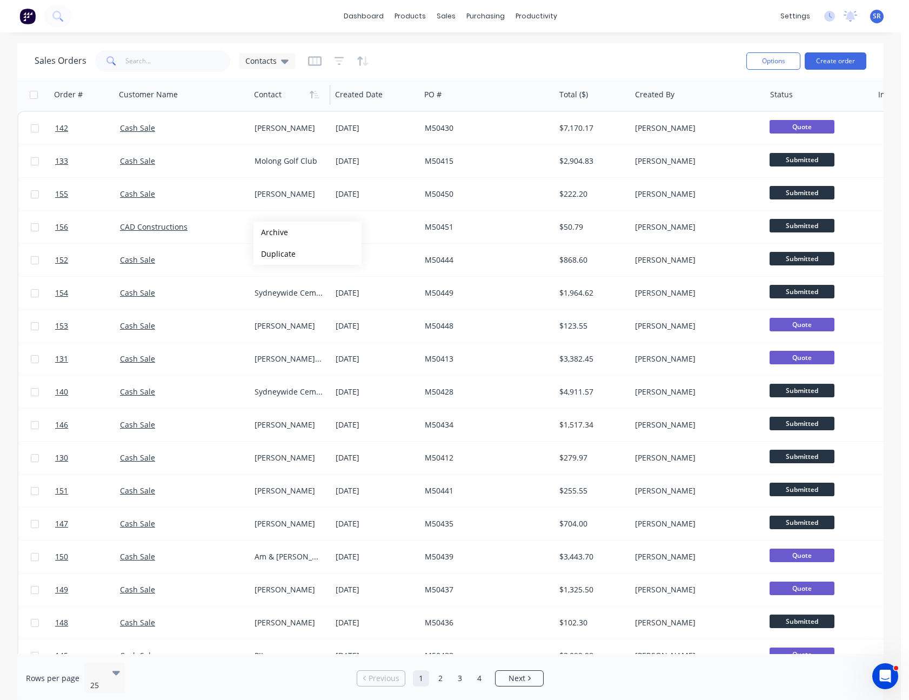
click at [515, 52] on div "Sales Orders Contacts" at bounding box center [386, 61] width 703 height 26
drag, startPoint x: 491, startPoint y: 252, endPoint x: 303, endPoint y: 20, distance: 299.2
click at [303, 20] on div "dashboard products sales purchasing productivity dashboard products Product Cat…" at bounding box center [450, 16] width 901 height 32
click at [506, 56] on div "Purchase Orders" at bounding box center [520, 52] width 57 height 10
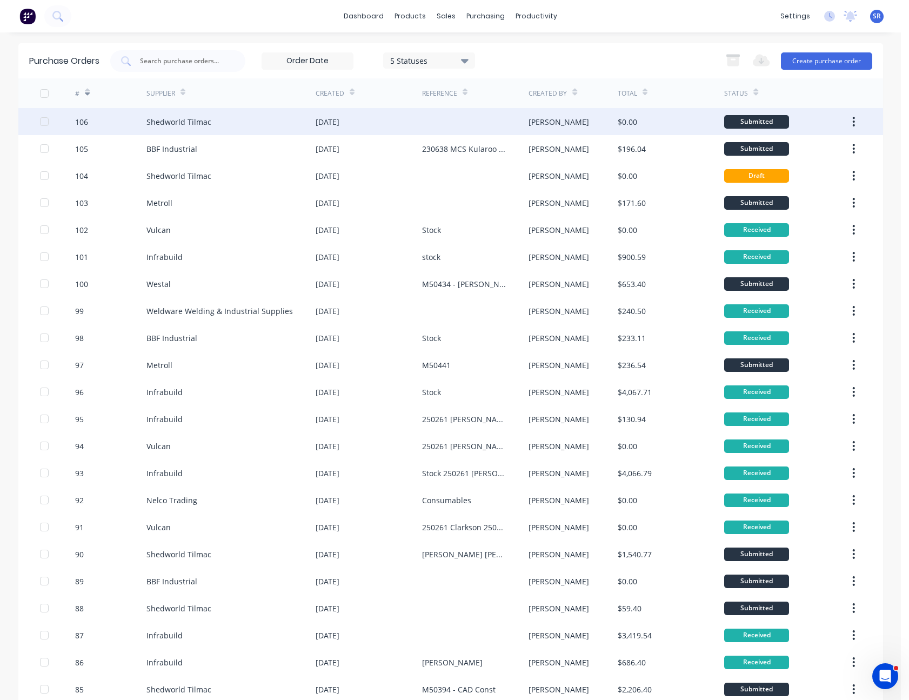
click at [263, 123] on div "Shedworld Tilmac" at bounding box center [230, 121] width 169 height 27
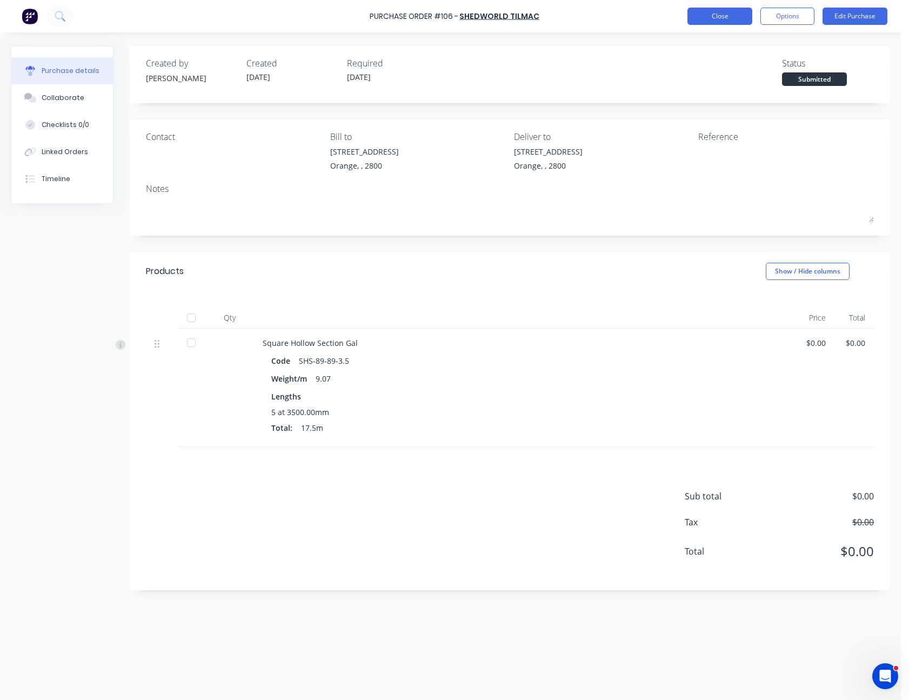
click at [720, 17] on button "Close" at bounding box center [719, 16] width 65 height 17
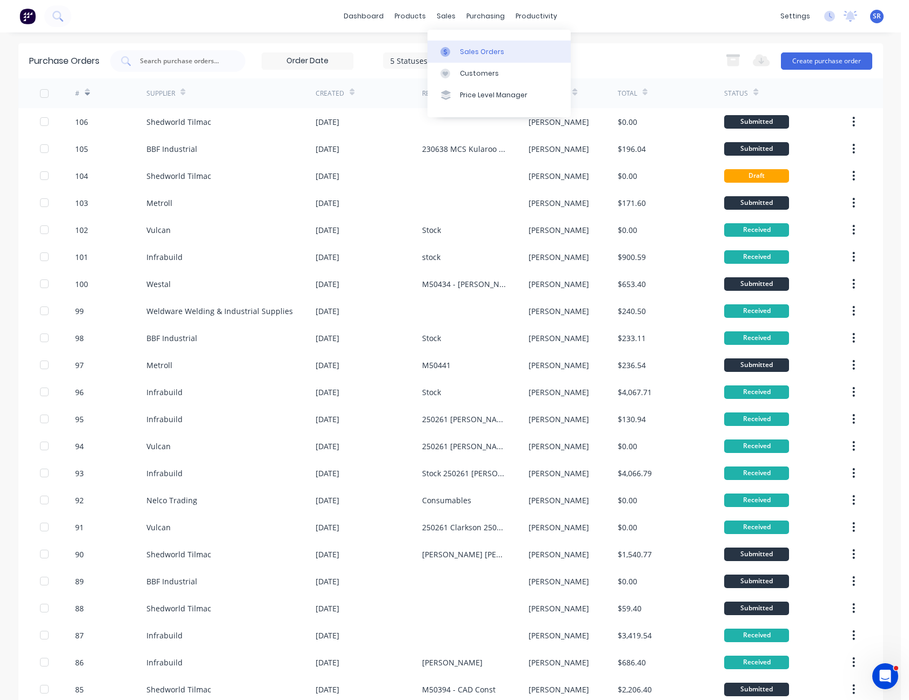
click at [452, 52] on div at bounding box center [448, 52] width 16 height 10
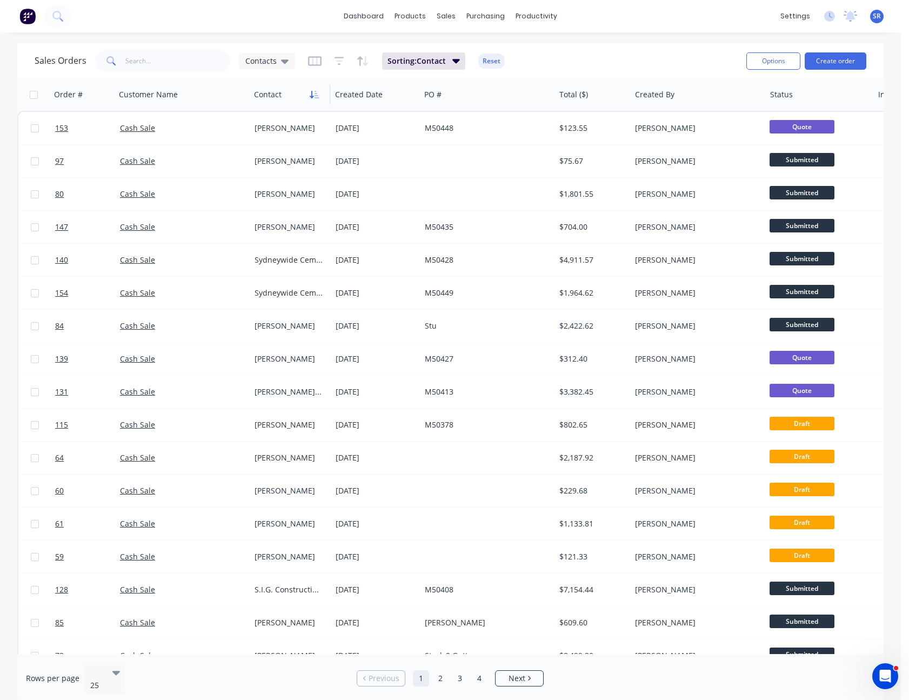
click at [312, 89] on button "button" at bounding box center [314, 94] width 16 height 16
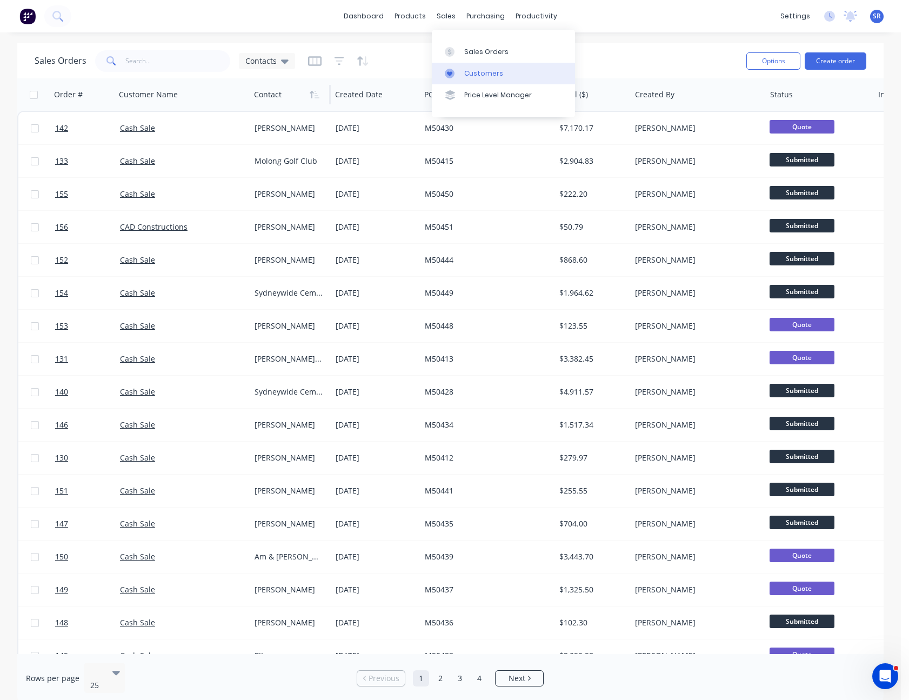
click at [465, 76] on div "Customers" at bounding box center [483, 74] width 39 height 10
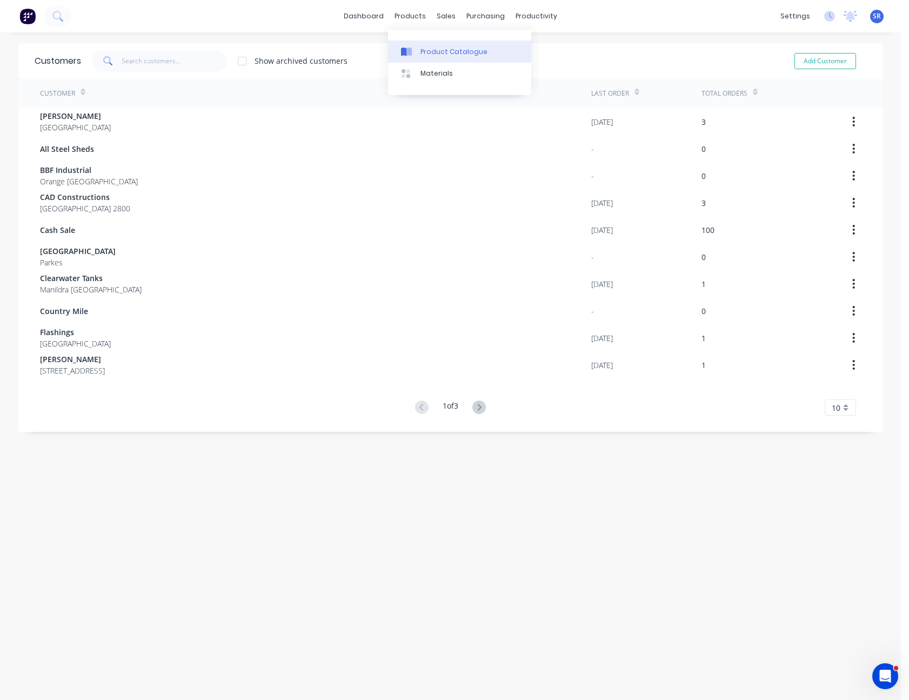
click at [426, 45] on link "Product Catalogue" at bounding box center [459, 52] width 143 height 22
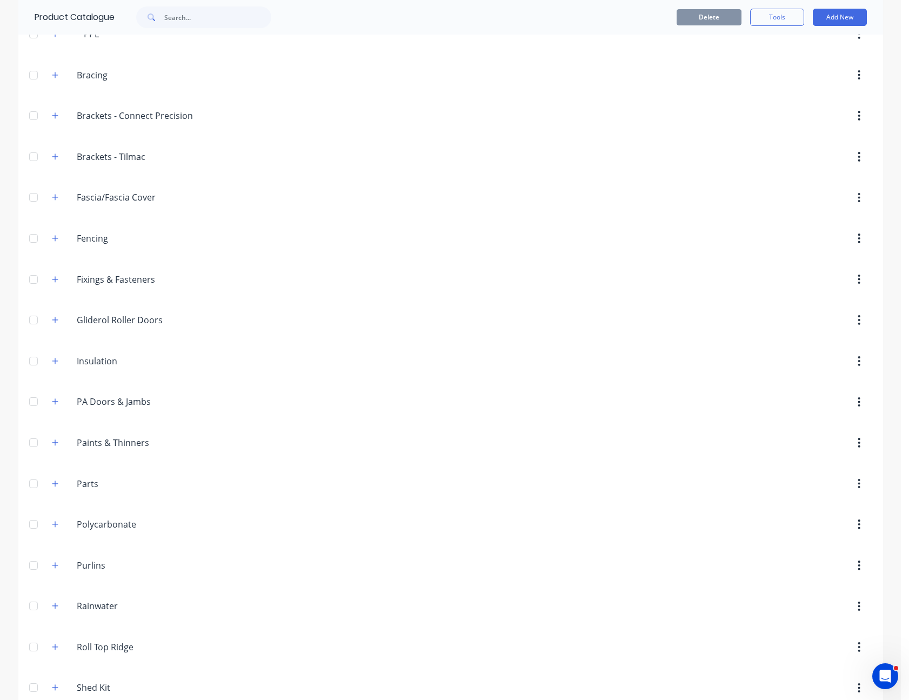
scroll to position [378, 0]
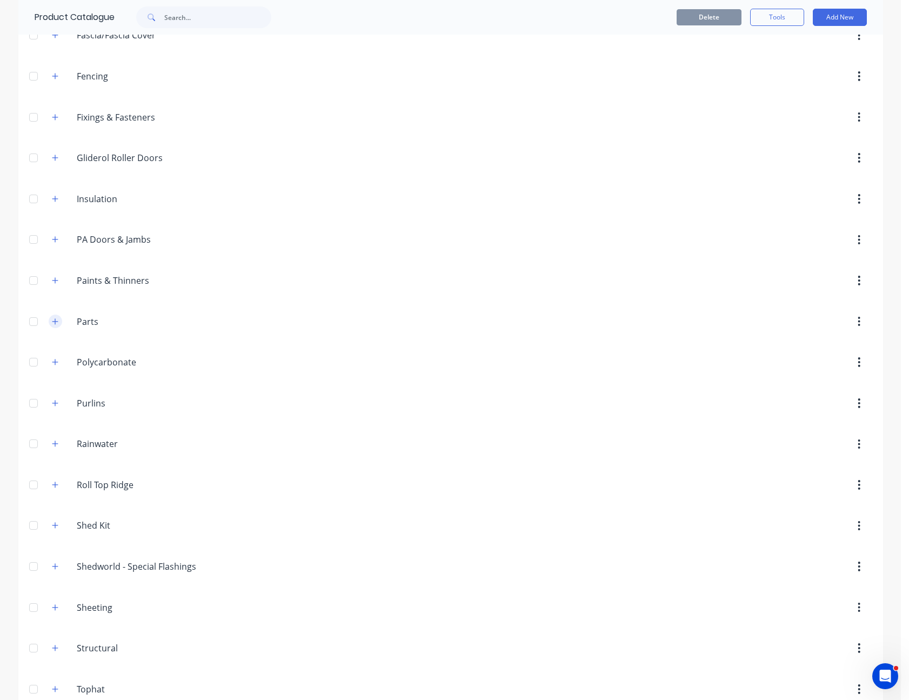
click at [52, 321] on icon "button" at bounding box center [55, 322] width 6 height 8
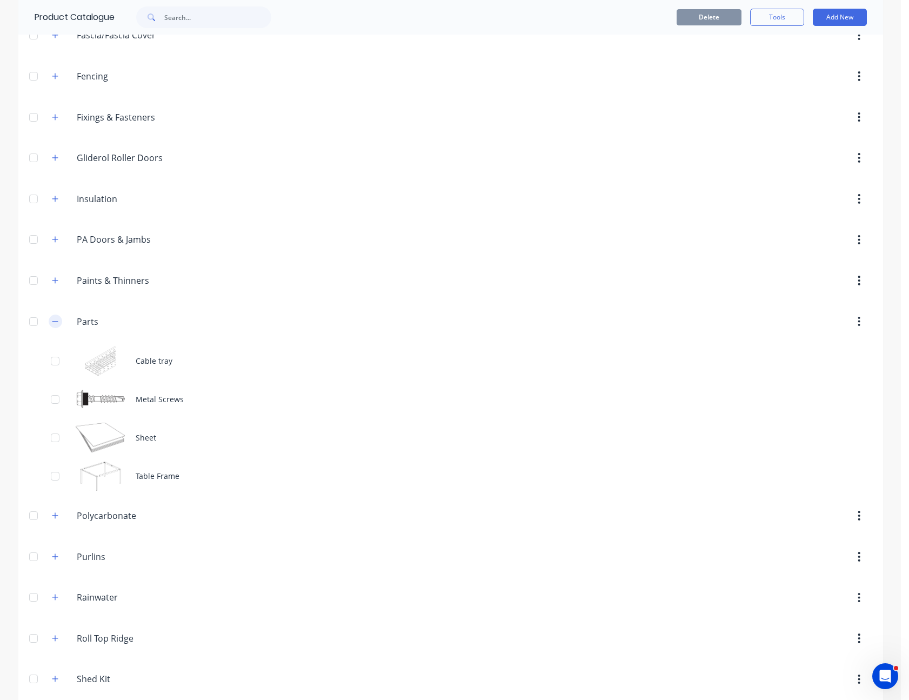
click at [52, 319] on icon "button" at bounding box center [55, 322] width 6 height 8
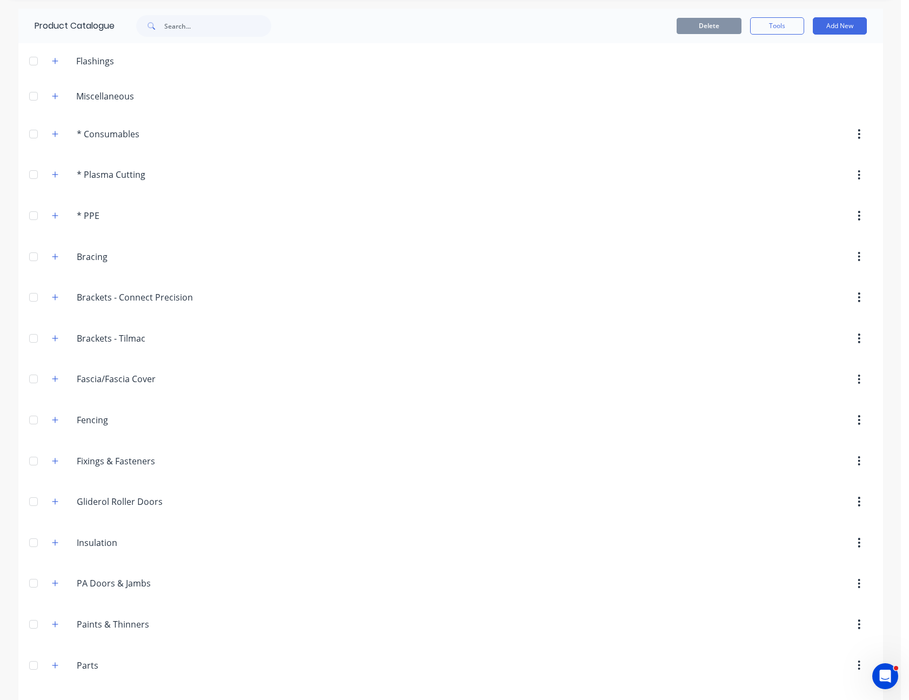
scroll to position [0, 0]
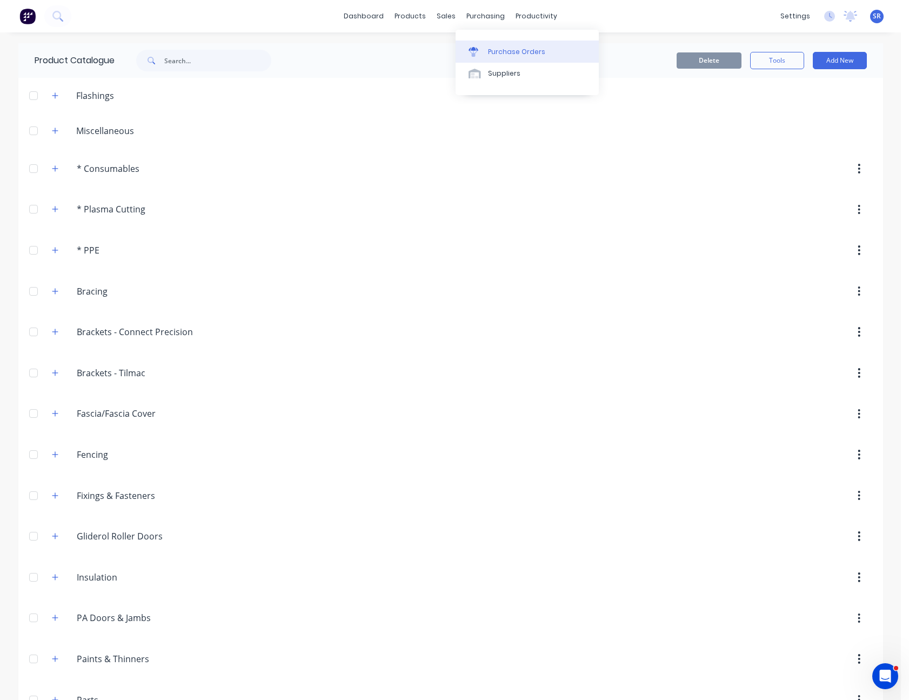
click at [492, 48] on div "Purchase Orders" at bounding box center [516, 52] width 57 height 10
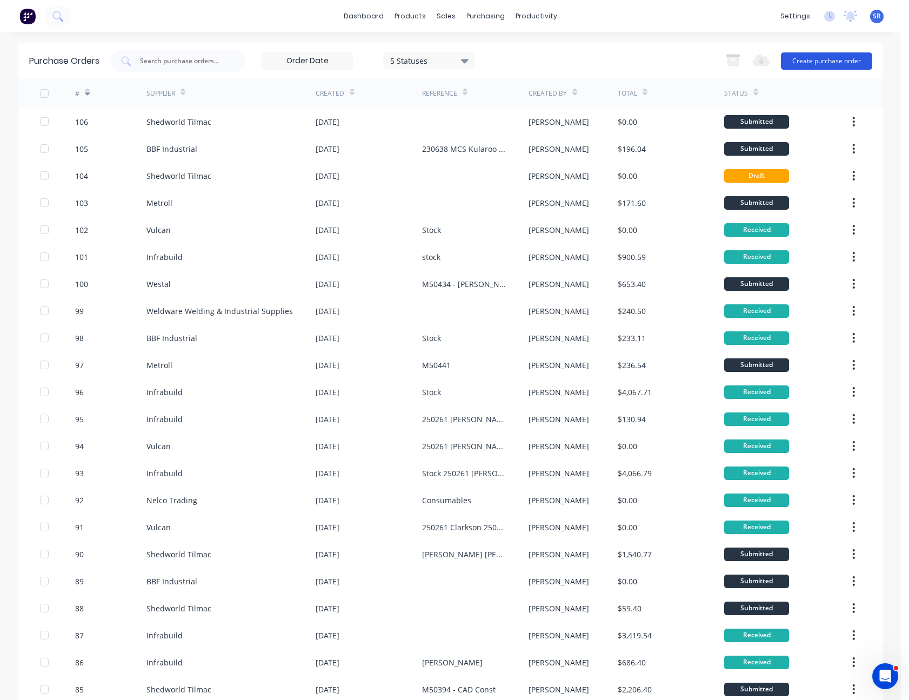
click at [827, 56] on button "Create purchase order" at bounding box center [826, 60] width 91 height 17
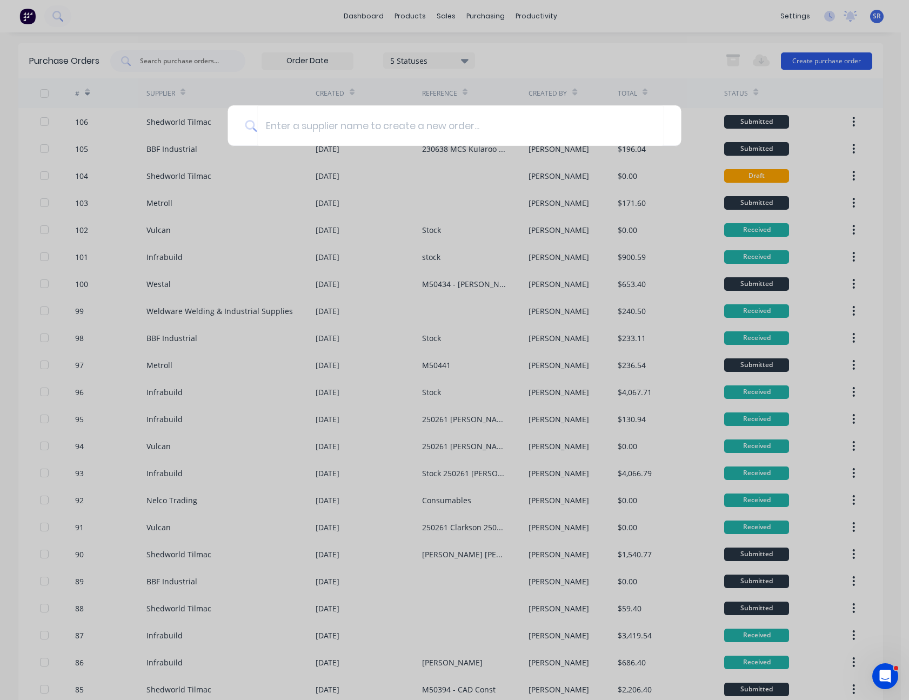
click at [827, 56] on div at bounding box center [454, 350] width 909 height 700
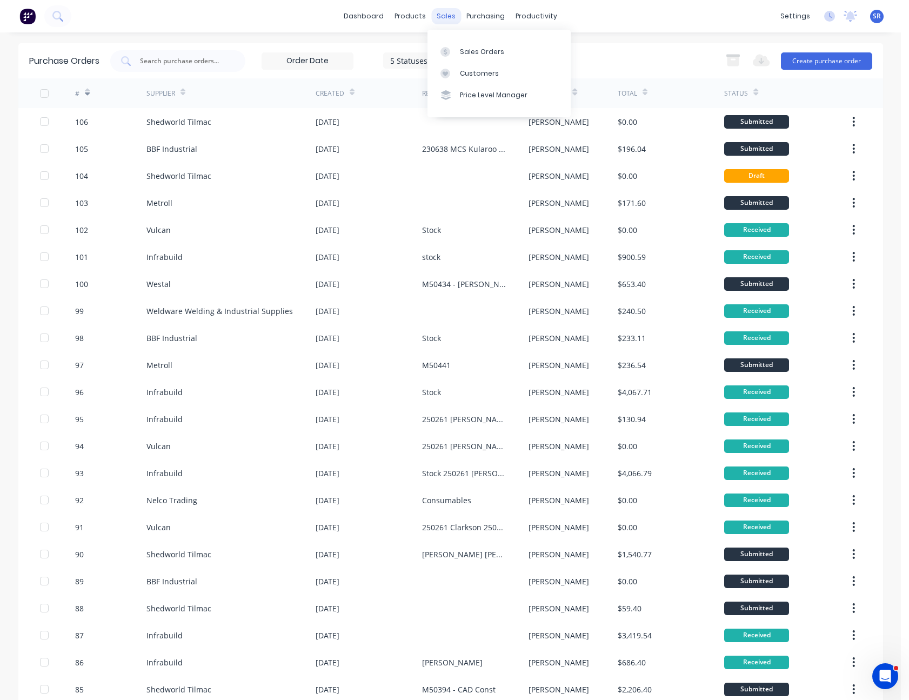
click at [444, 19] on div "sales" at bounding box center [446, 16] width 30 height 16
click at [447, 50] on icon at bounding box center [445, 52] width 10 height 10
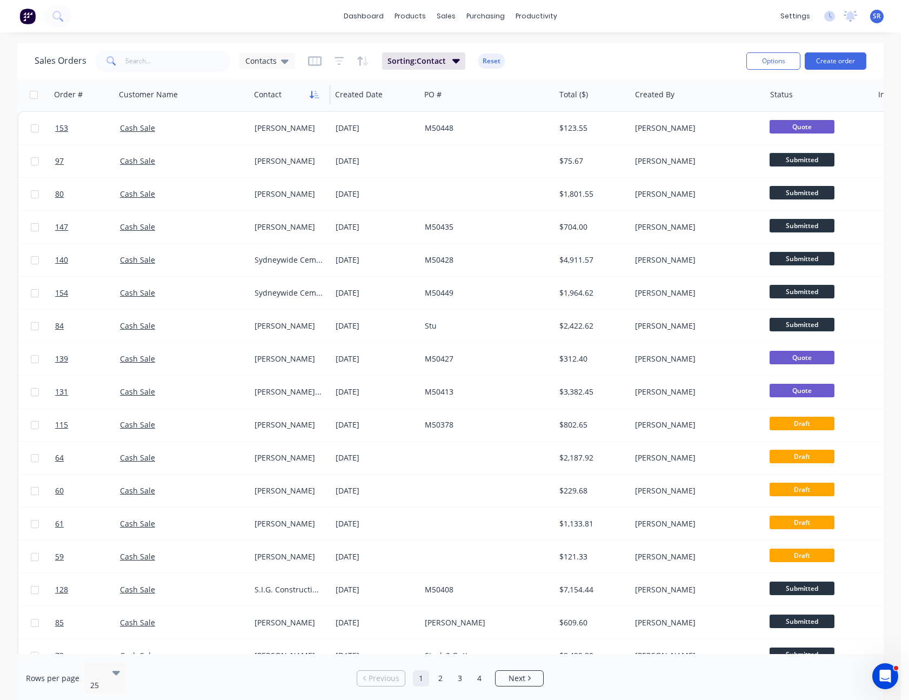
click at [315, 92] on icon "button" at bounding box center [315, 94] width 10 height 9
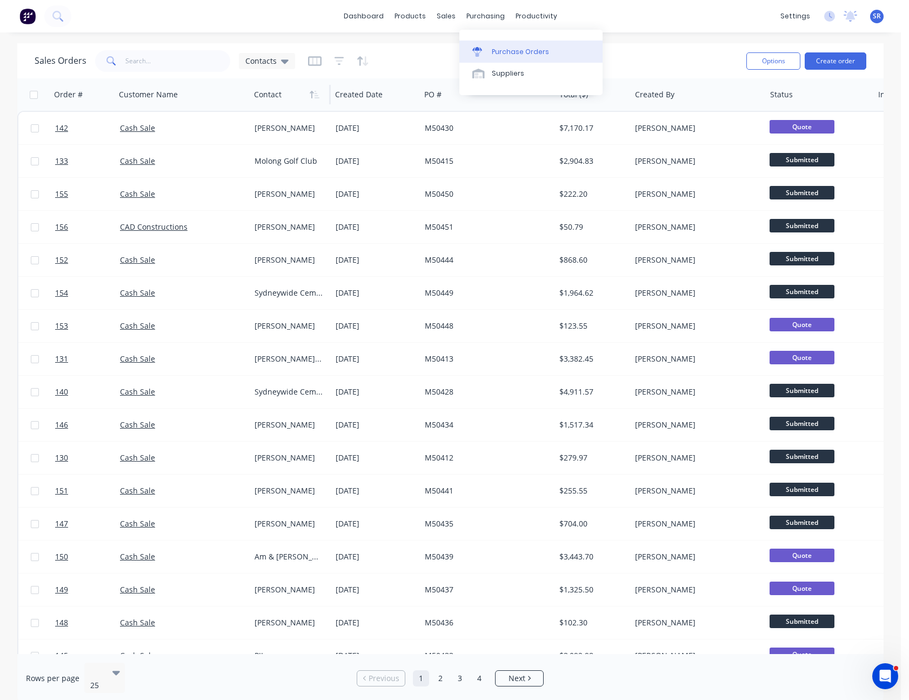
click at [498, 53] on div "Purchase Orders" at bounding box center [520, 52] width 57 height 10
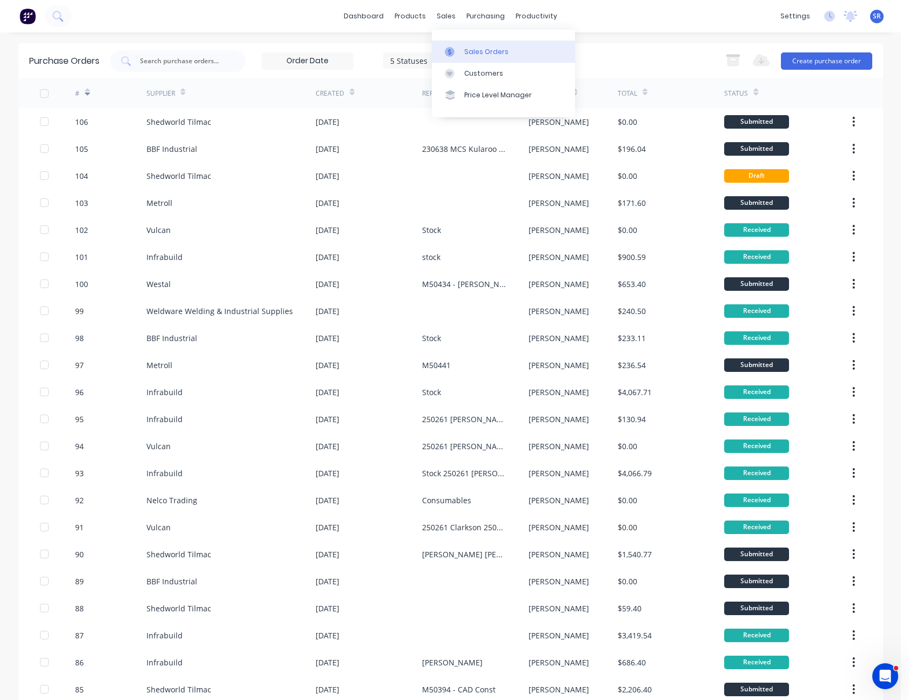
click at [457, 49] on div at bounding box center [453, 52] width 16 height 10
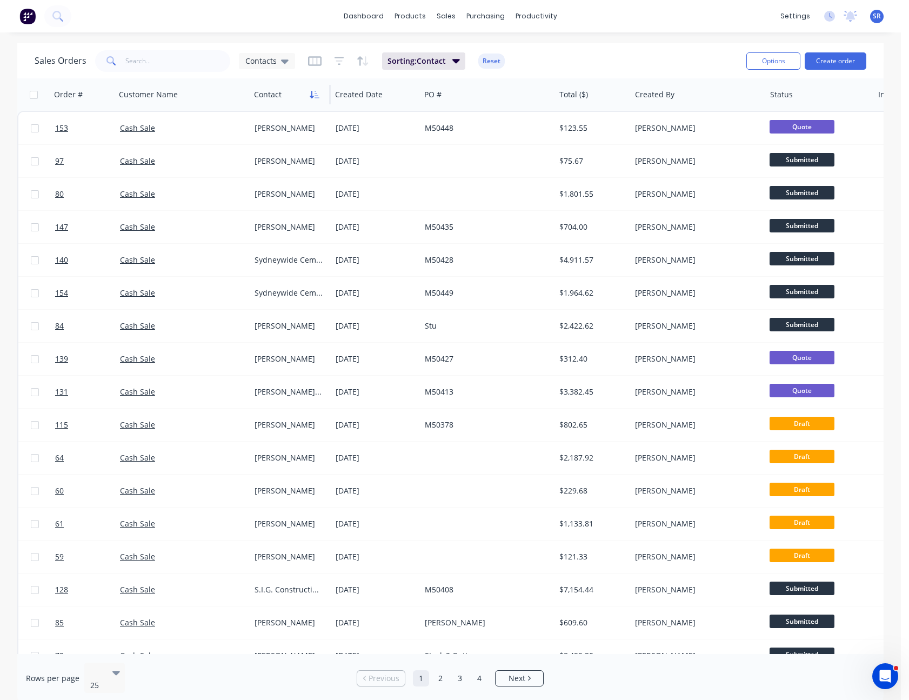
click at [312, 92] on icon "button" at bounding box center [312, 95] width 4 height 8
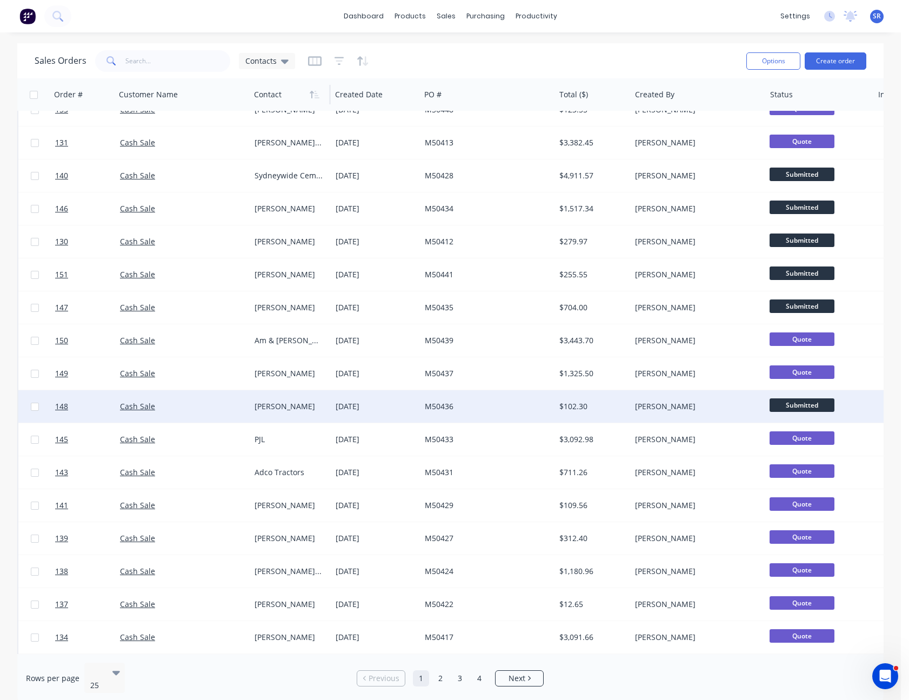
scroll to position [286, 0]
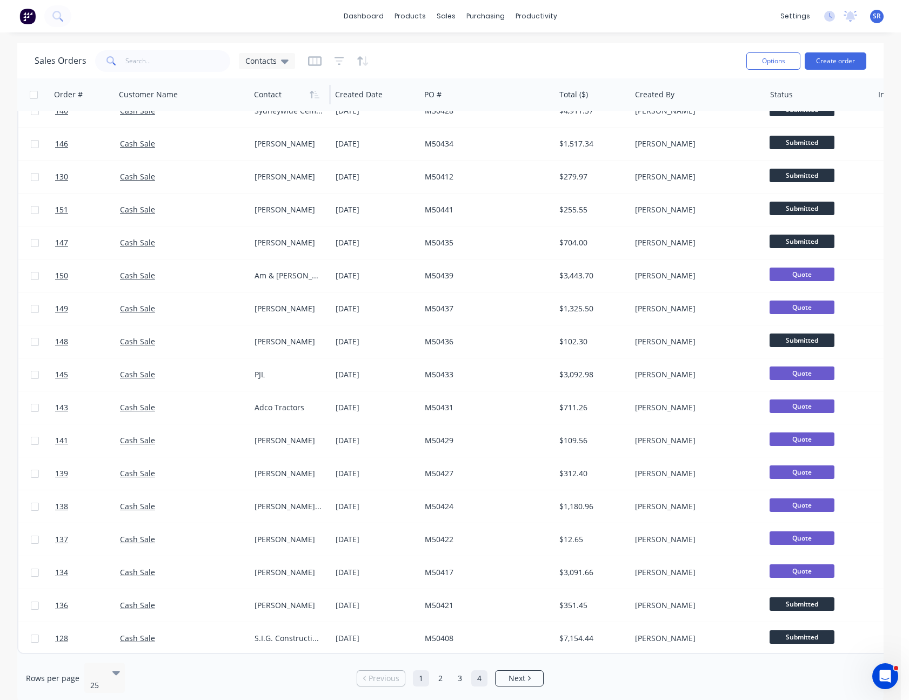
click at [474, 675] on link "4" at bounding box center [479, 678] width 16 height 16
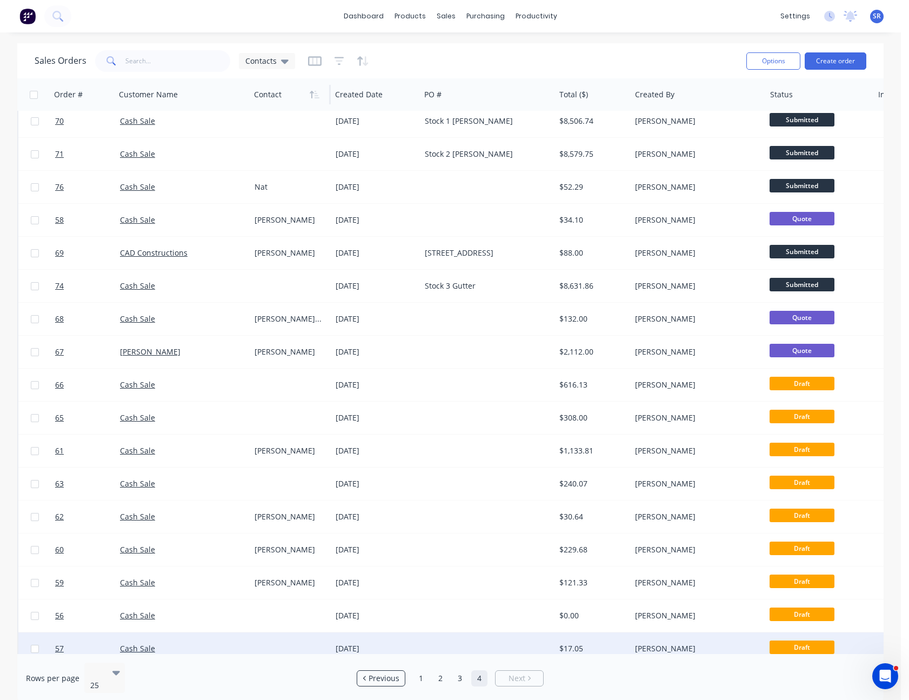
scroll to position [0, 0]
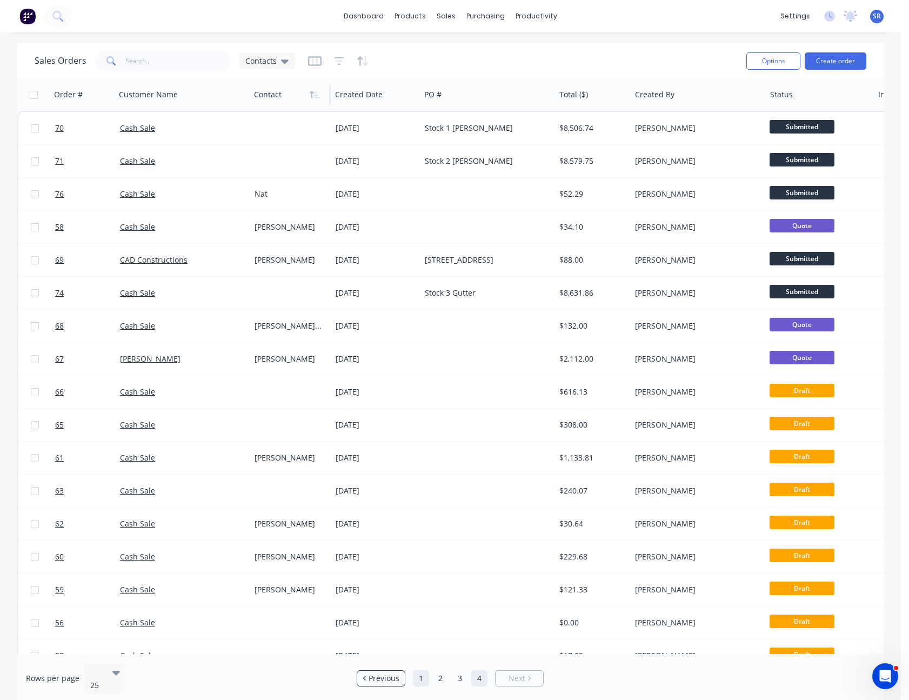
click at [417, 670] on link "1" at bounding box center [421, 678] width 16 height 16
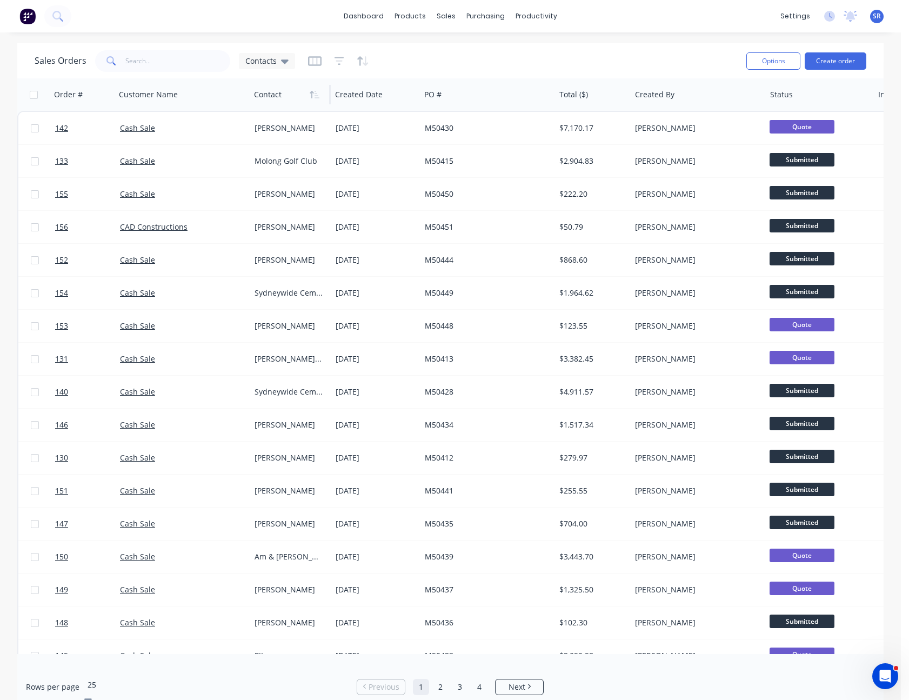
click at [100, 674] on div at bounding box center [166, 670] width 156 height 13
click at [486, 19] on div "purchasing" at bounding box center [485, 16] width 49 height 16
click at [497, 50] on div "Purchase Orders" at bounding box center [520, 52] width 57 height 10
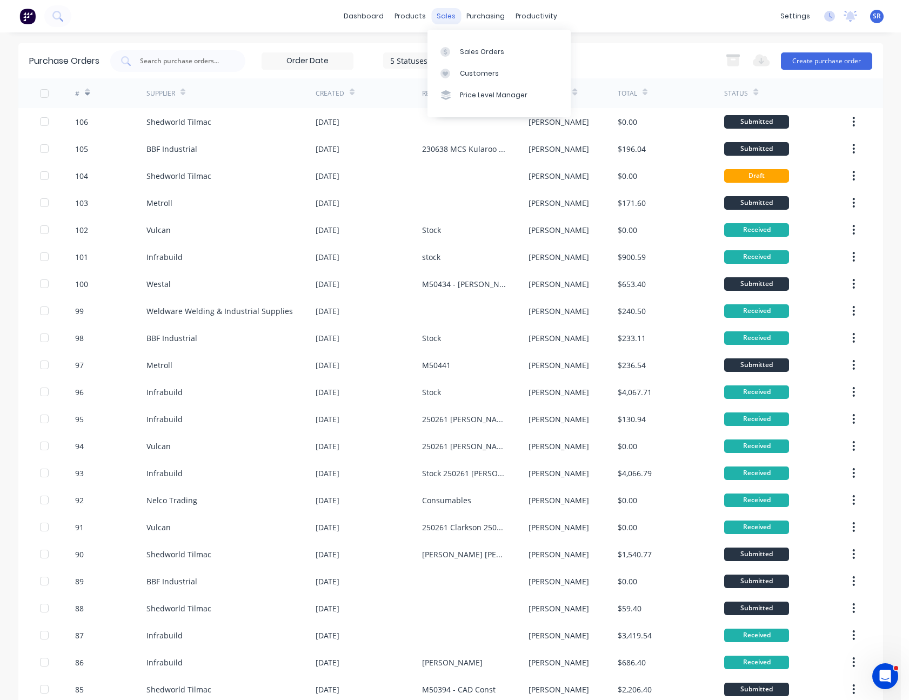
click at [444, 16] on div "sales" at bounding box center [446, 16] width 30 height 16
click at [458, 48] on link "Sales Orders" at bounding box center [498, 52] width 143 height 22
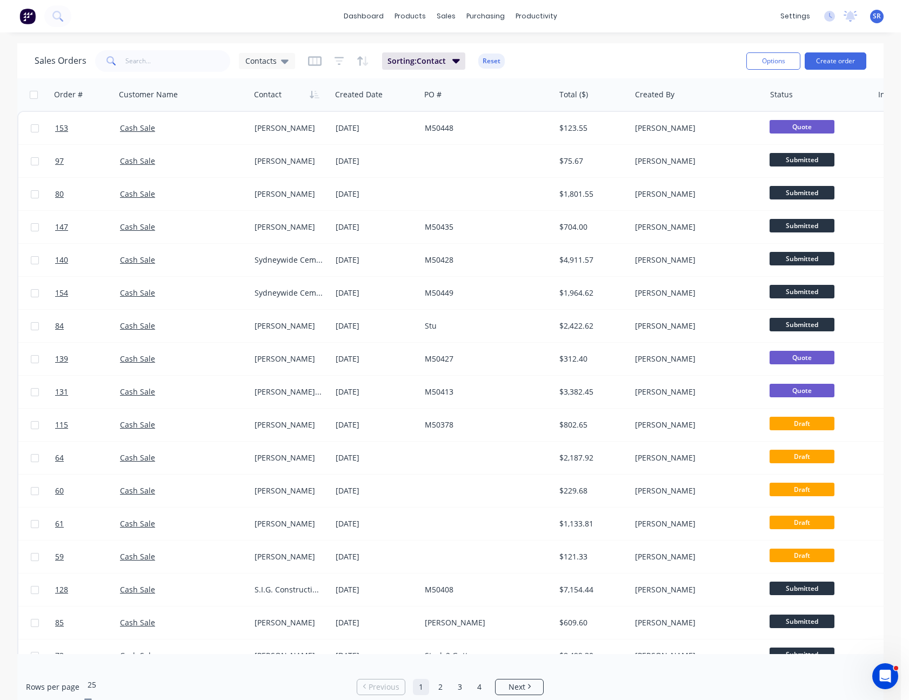
click at [92, 699] on icon at bounding box center [88, 701] width 8 height 4
click at [432, 61] on span "Sorting: Contact" at bounding box center [416, 61] width 58 height 11
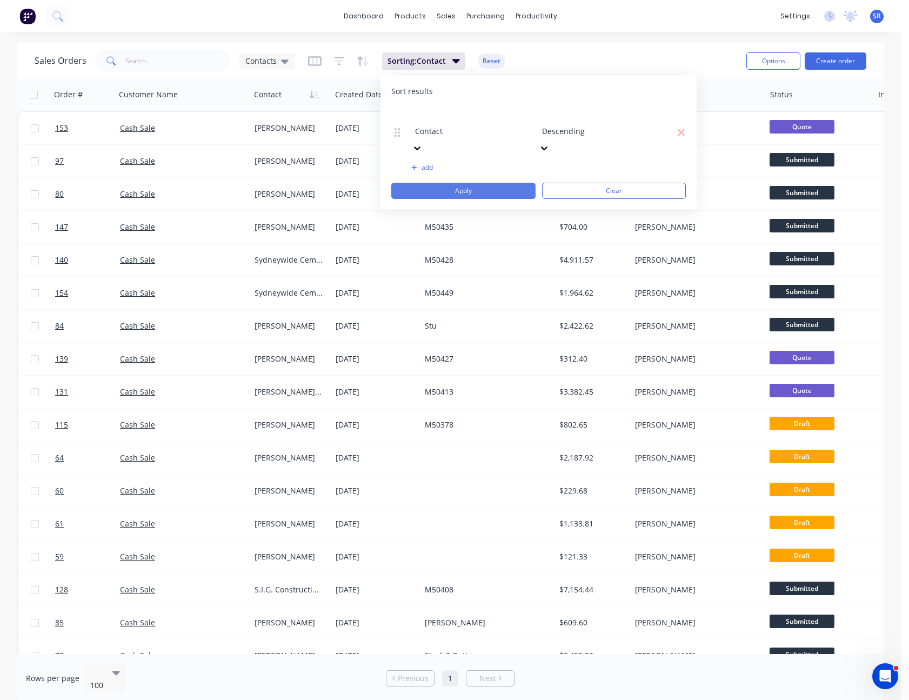
click at [453, 183] on button "Apply" at bounding box center [463, 191] width 144 height 16
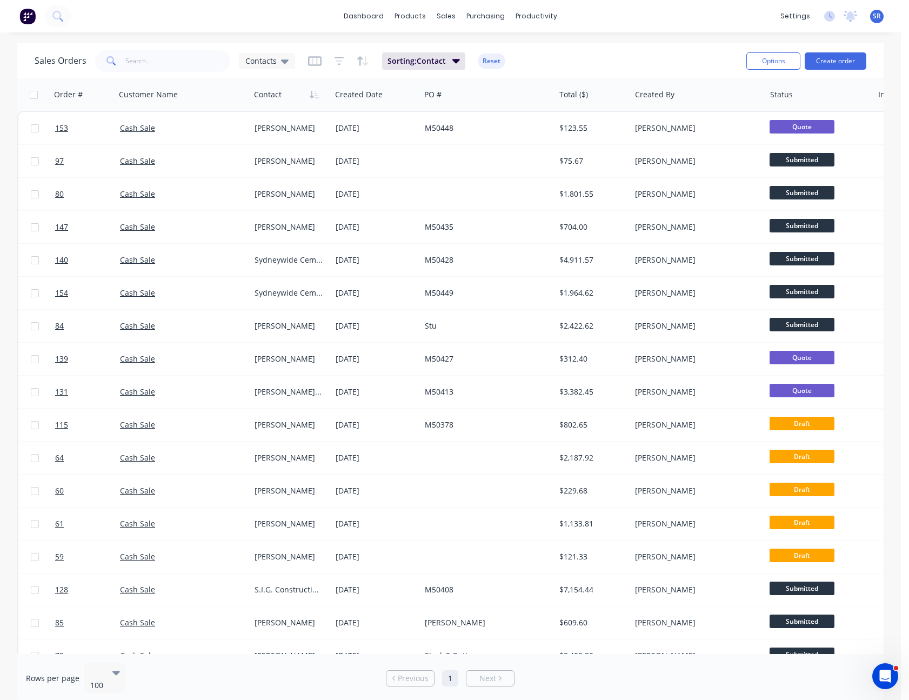
click at [581, 55] on div "Sales Orders Contacts Sorting: Contact Reset" at bounding box center [386, 61] width 703 height 26
click at [312, 59] on icon "button" at bounding box center [315, 61] width 14 height 11
click at [589, 70] on div "Sales Orders Contacts Sorting: Contact Reset" at bounding box center [386, 61] width 703 height 26
click at [317, 62] on icon "button" at bounding box center [315, 61] width 14 height 11
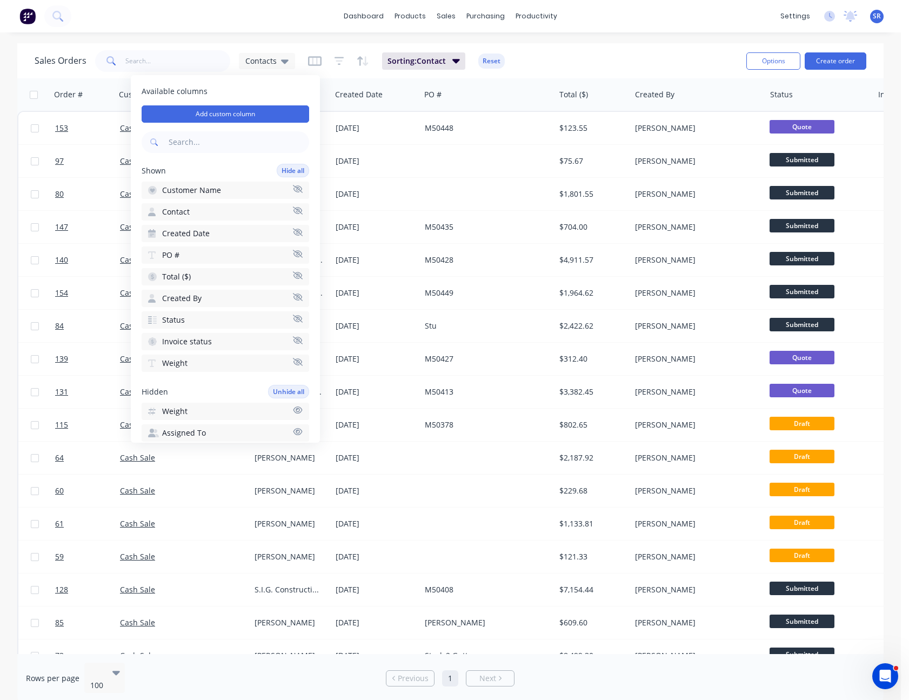
click at [545, 56] on div "Sales Orders Contacts Sorting: Contact Reset" at bounding box center [386, 61] width 703 height 26
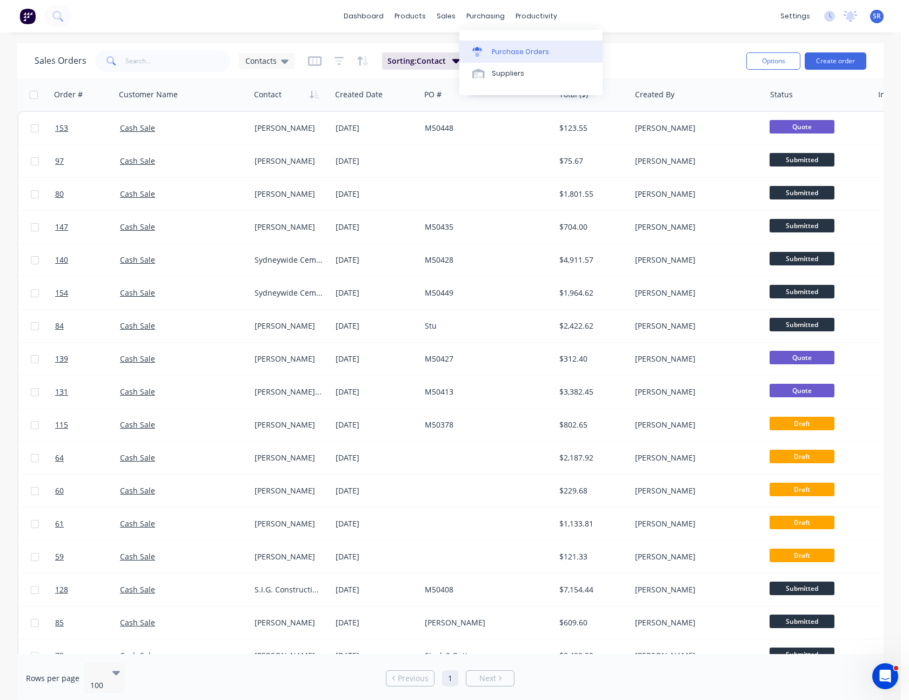
click at [498, 55] on div "Purchase Orders" at bounding box center [520, 52] width 57 height 10
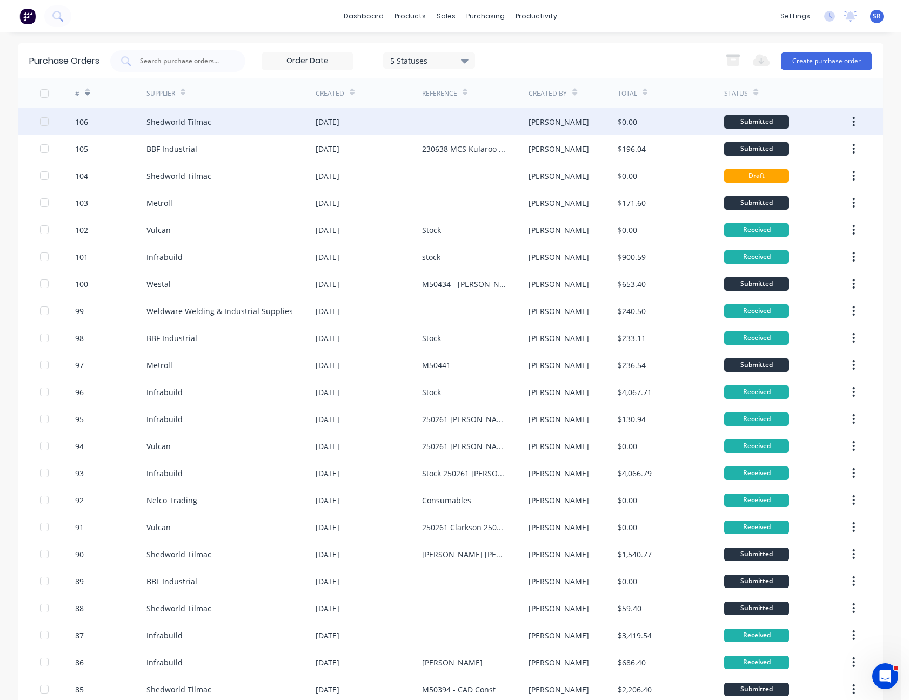
click at [479, 117] on div at bounding box center [475, 121] width 106 height 27
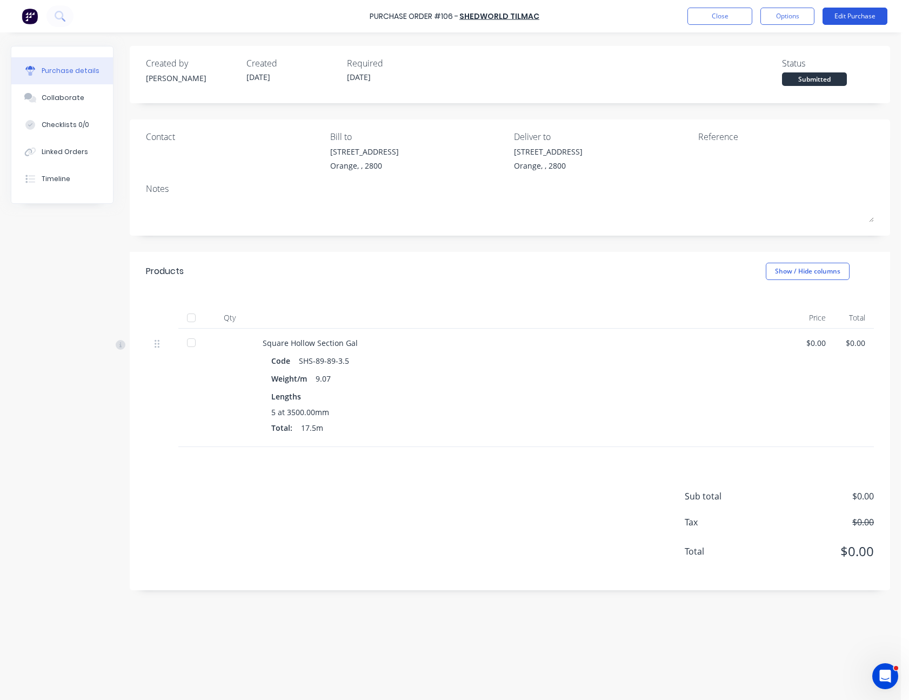
click at [848, 15] on button "Edit Purchase" at bounding box center [854, 16] width 65 height 17
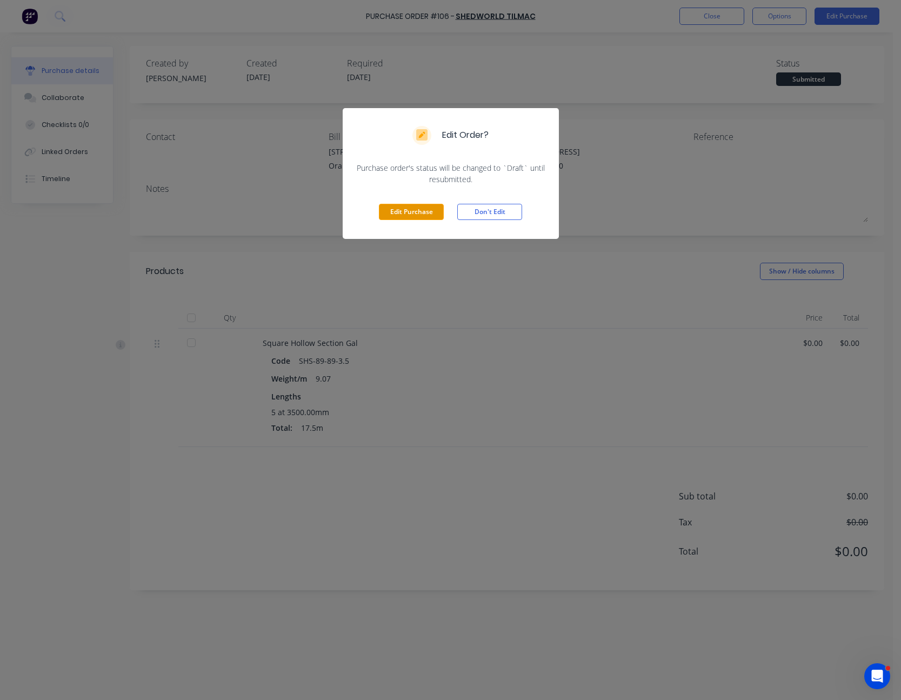
click at [404, 214] on button "Edit Purchase" at bounding box center [411, 212] width 65 height 16
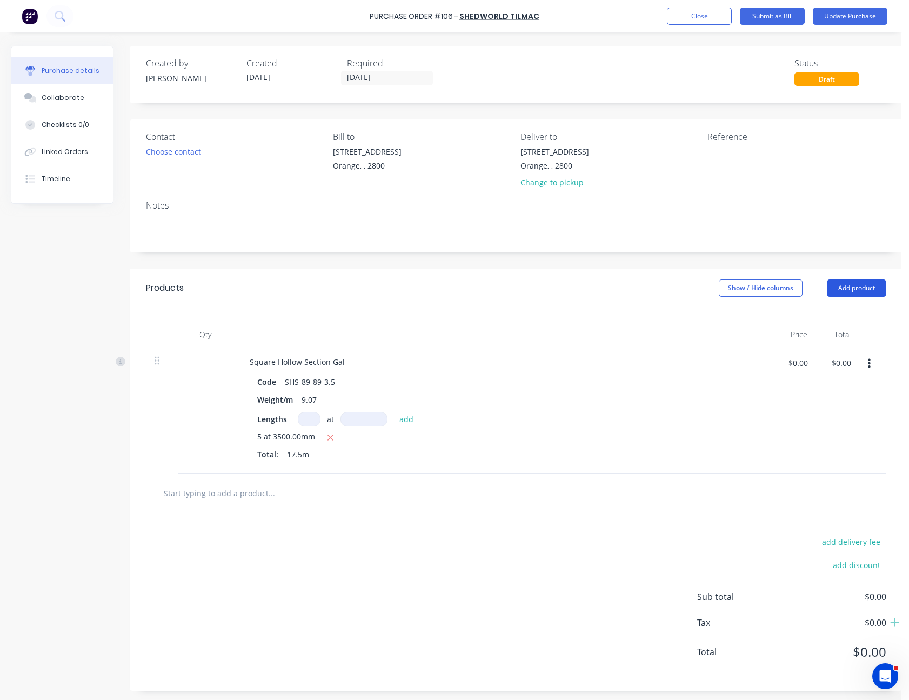
click at [863, 283] on button "Add product" at bounding box center [856, 287] width 59 height 17
click at [829, 333] on div "Basic product" at bounding box center [834, 338] width 83 height 16
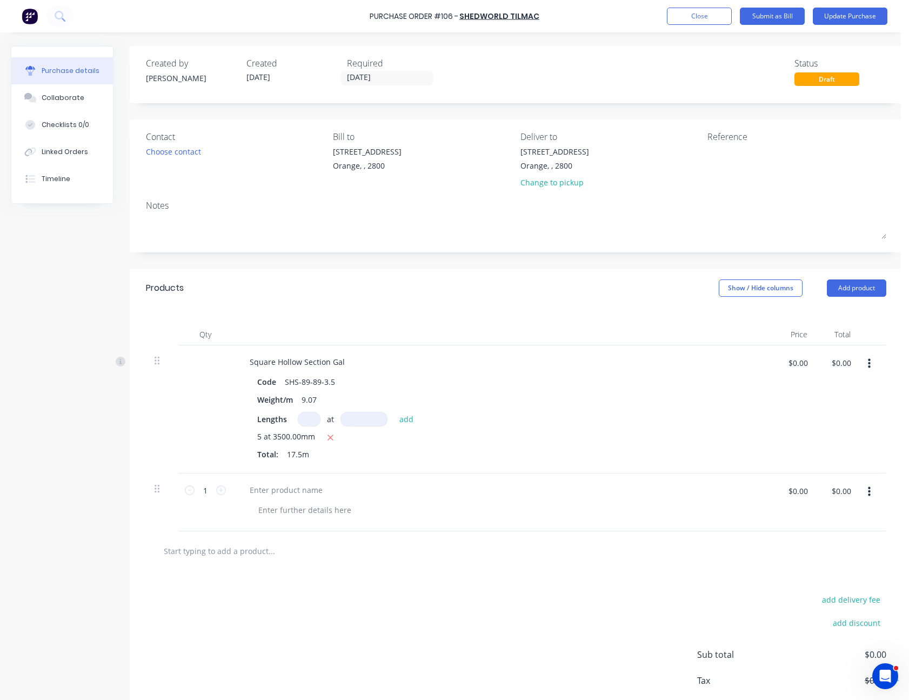
click at [865, 488] on button "button" at bounding box center [868, 491] width 25 height 19
click at [825, 576] on button "Delete" at bounding box center [836, 585] width 92 height 22
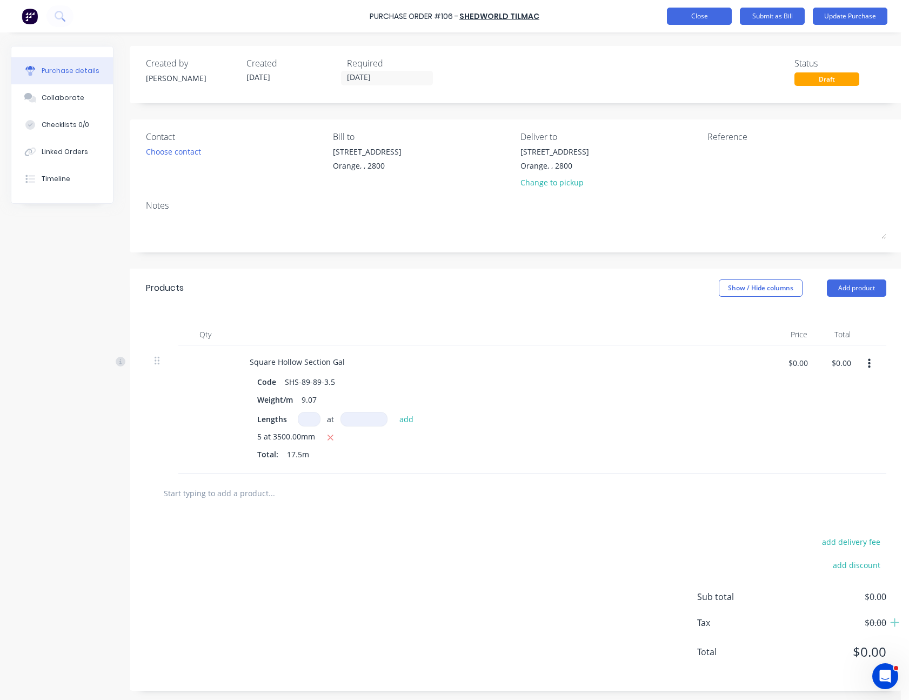
click at [703, 23] on button "Close" at bounding box center [699, 16] width 65 height 17
